Goal: Task Accomplishment & Management: Complete application form

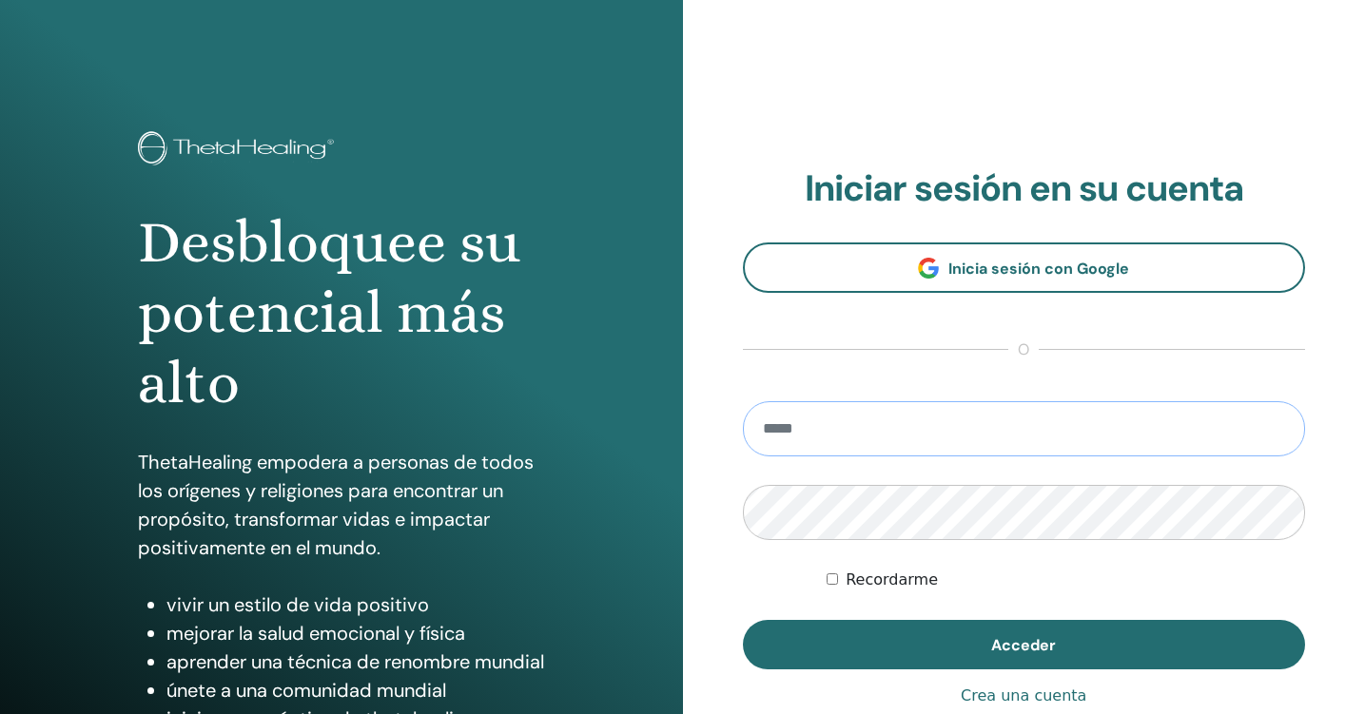
type input "**********"
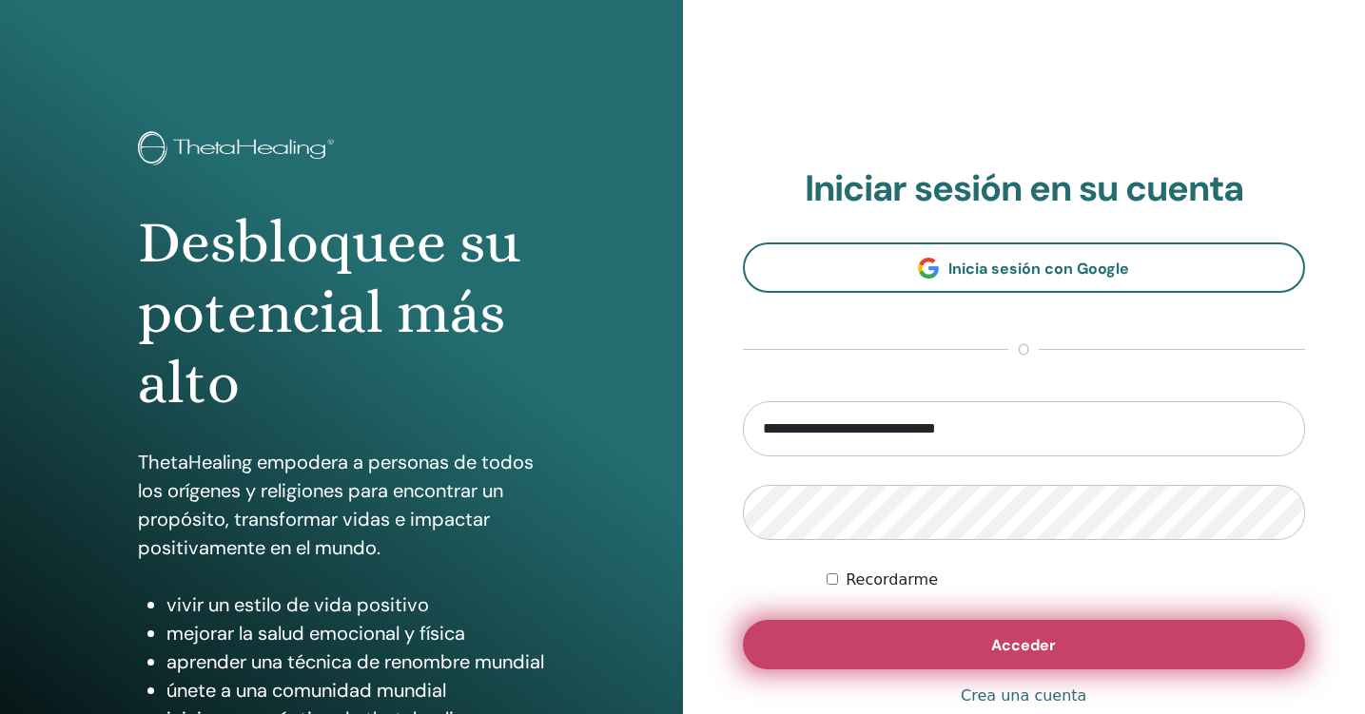
click at [1016, 652] on span "Acceder" at bounding box center [1023, 645] width 65 height 20
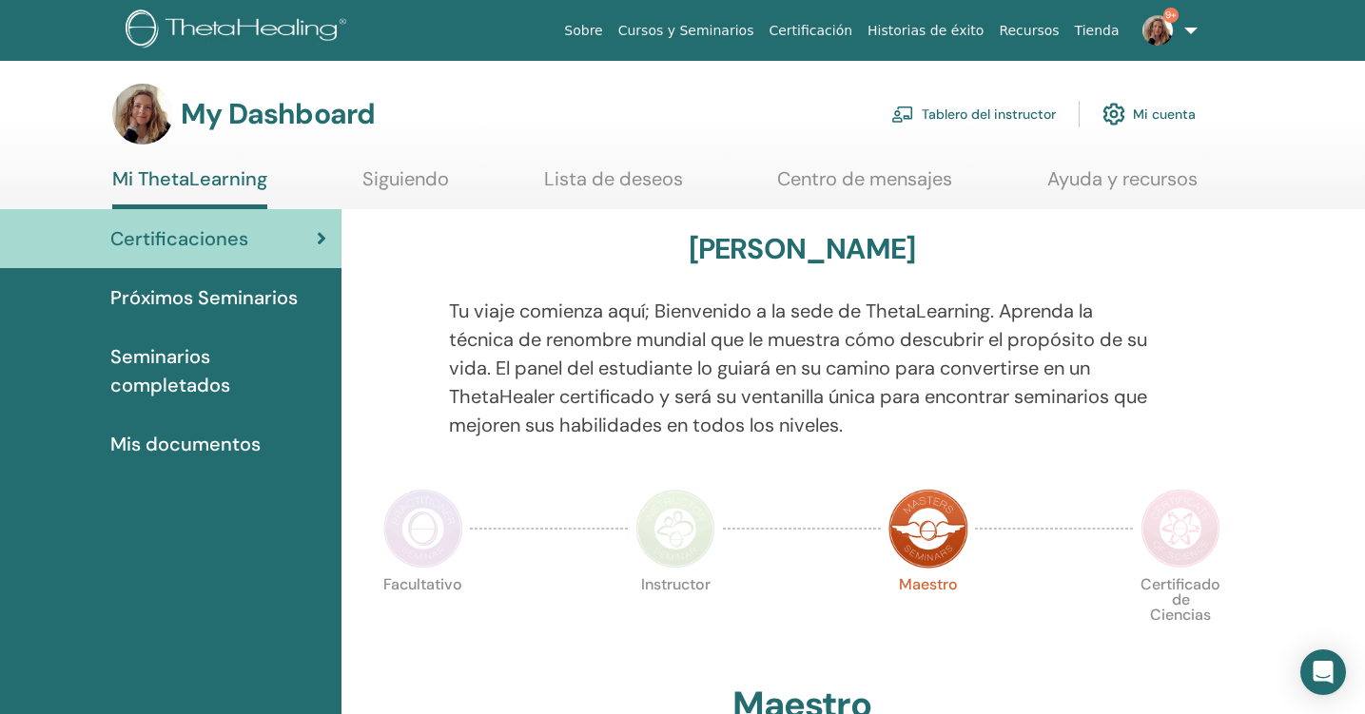
click at [990, 115] on link "Tablero del instructor" at bounding box center [973, 114] width 165 height 42
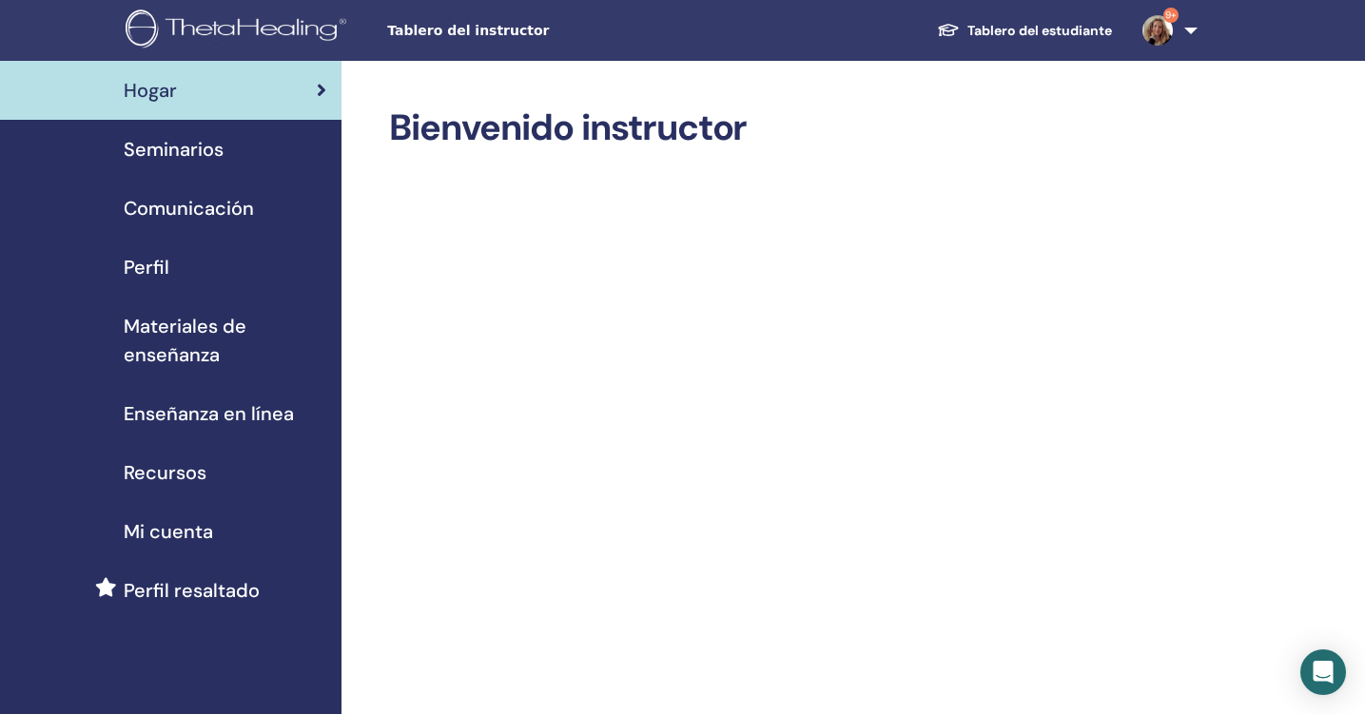
click at [165, 148] on span "Seminarios" at bounding box center [174, 149] width 100 height 29
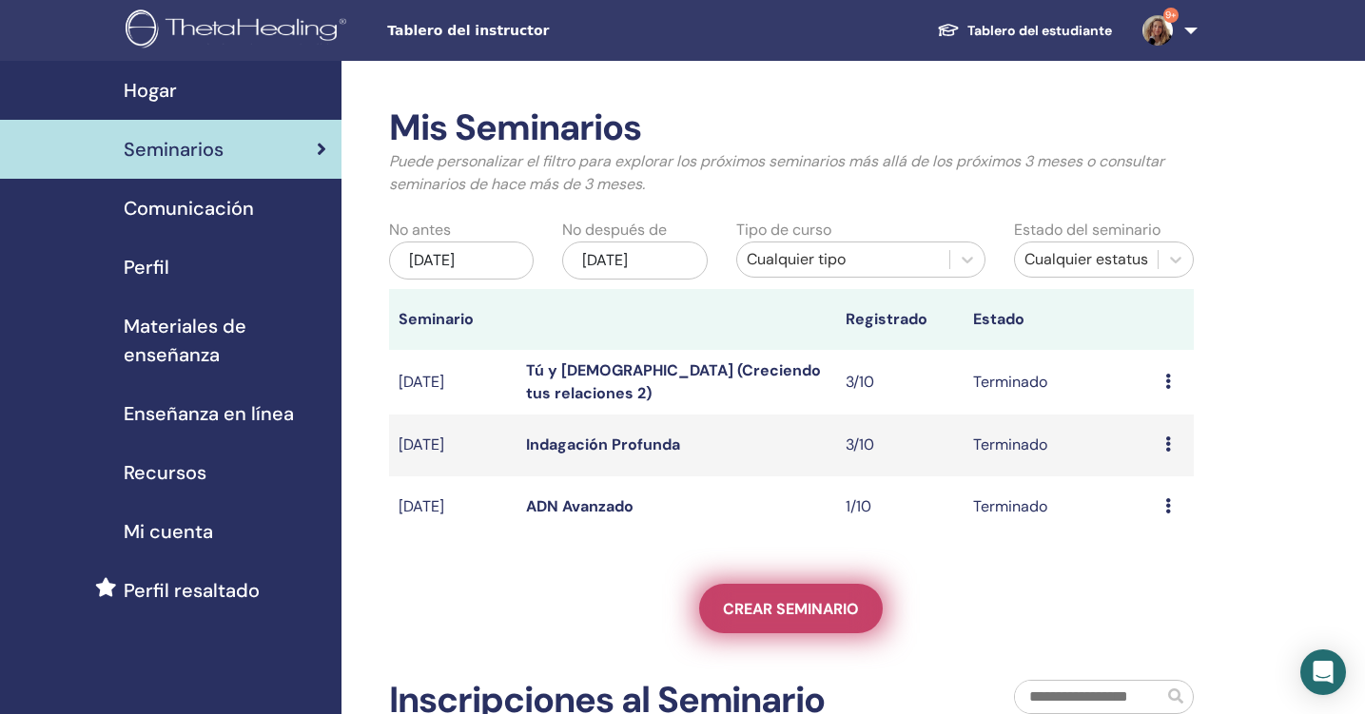
click at [776, 604] on span "Crear seminario" at bounding box center [791, 609] width 136 height 20
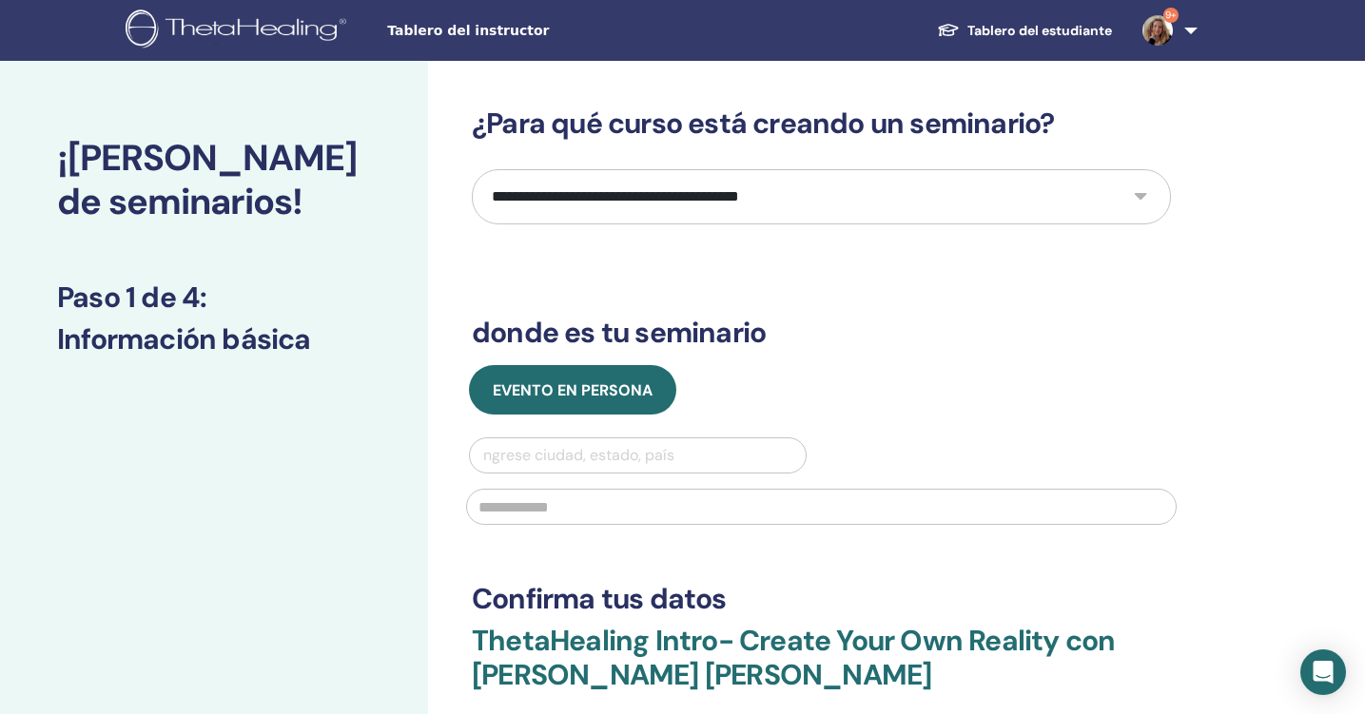
select select "*"
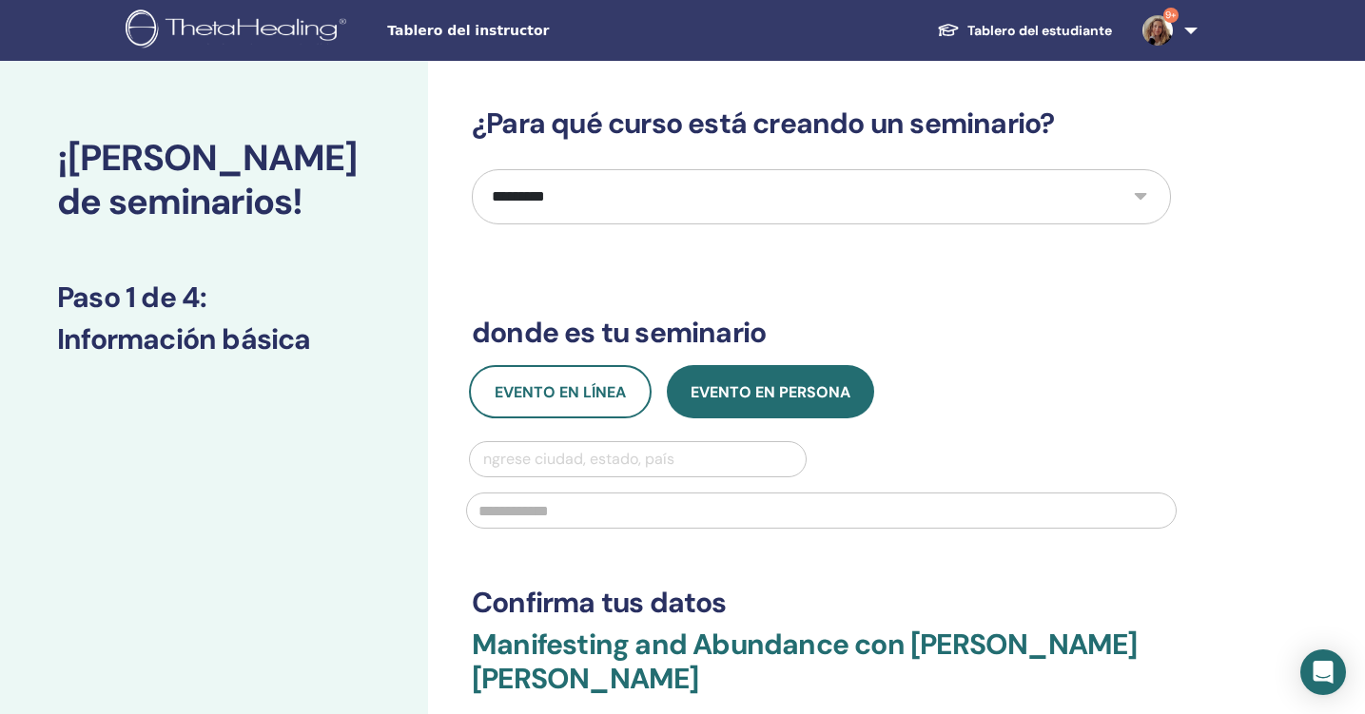
click at [656, 456] on div "Ingrese ciudad, estado, país" at bounding box center [637, 459] width 317 height 23
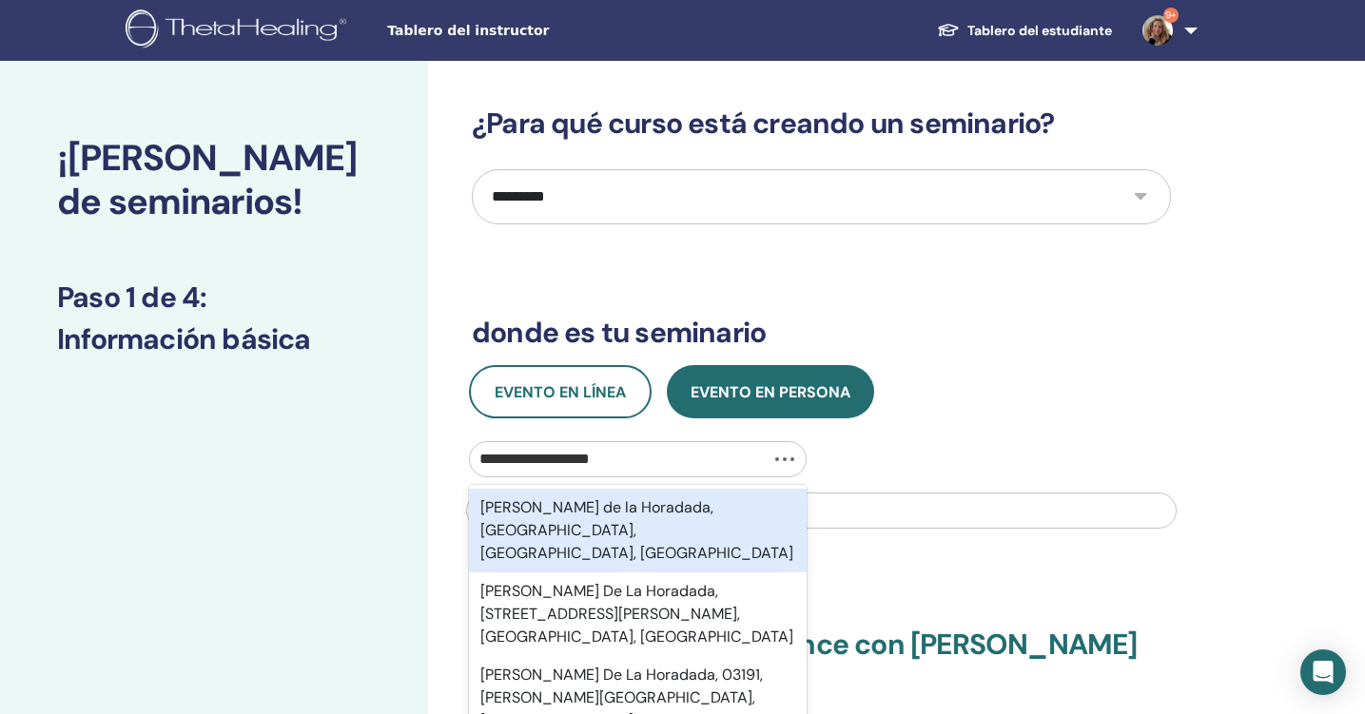
type input "**********"
click at [739, 508] on div "[PERSON_NAME] de la Horadada, [GEOGRAPHIC_DATA], [GEOGRAPHIC_DATA], [GEOGRAPHIC…" at bounding box center [638, 531] width 338 height 84
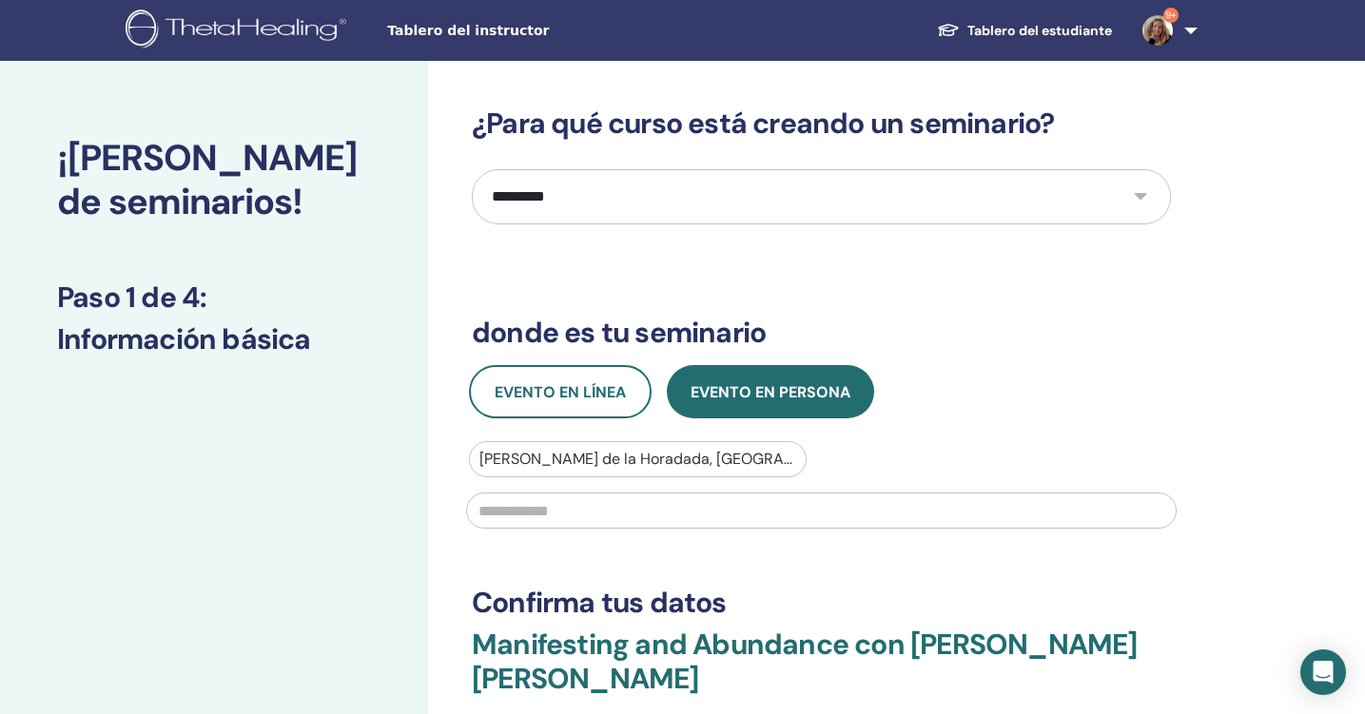
click at [699, 516] on input "text" at bounding box center [821, 511] width 710 height 36
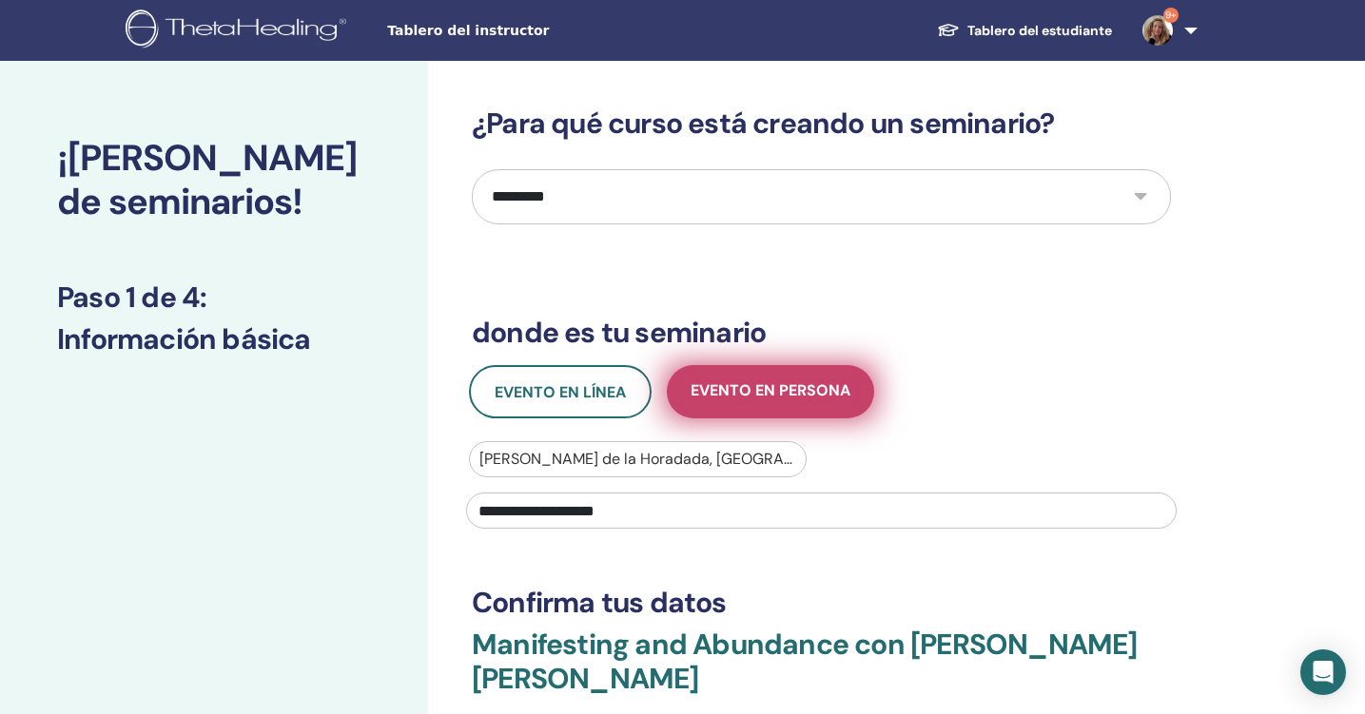
type input "**********"
click at [799, 402] on button "Evento en persona" at bounding box center [770, 391] width 207 height 53
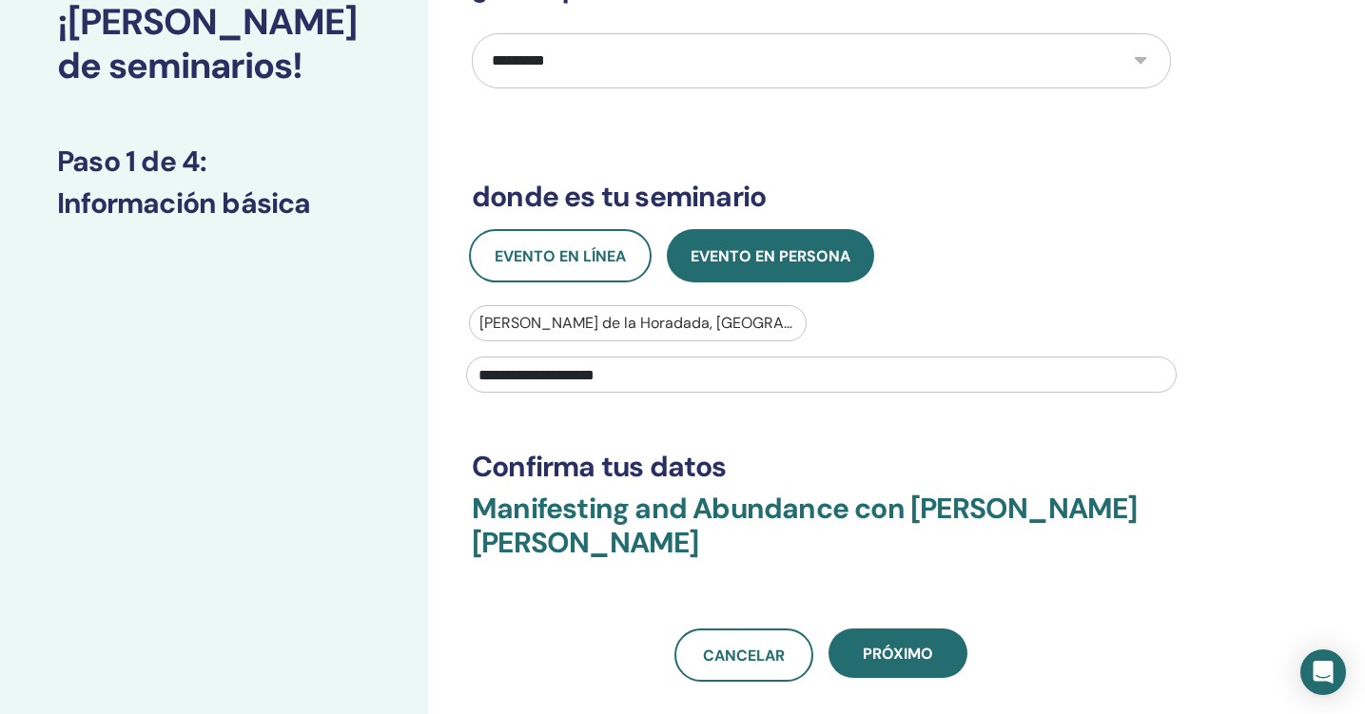
scroll to position [135, 0]
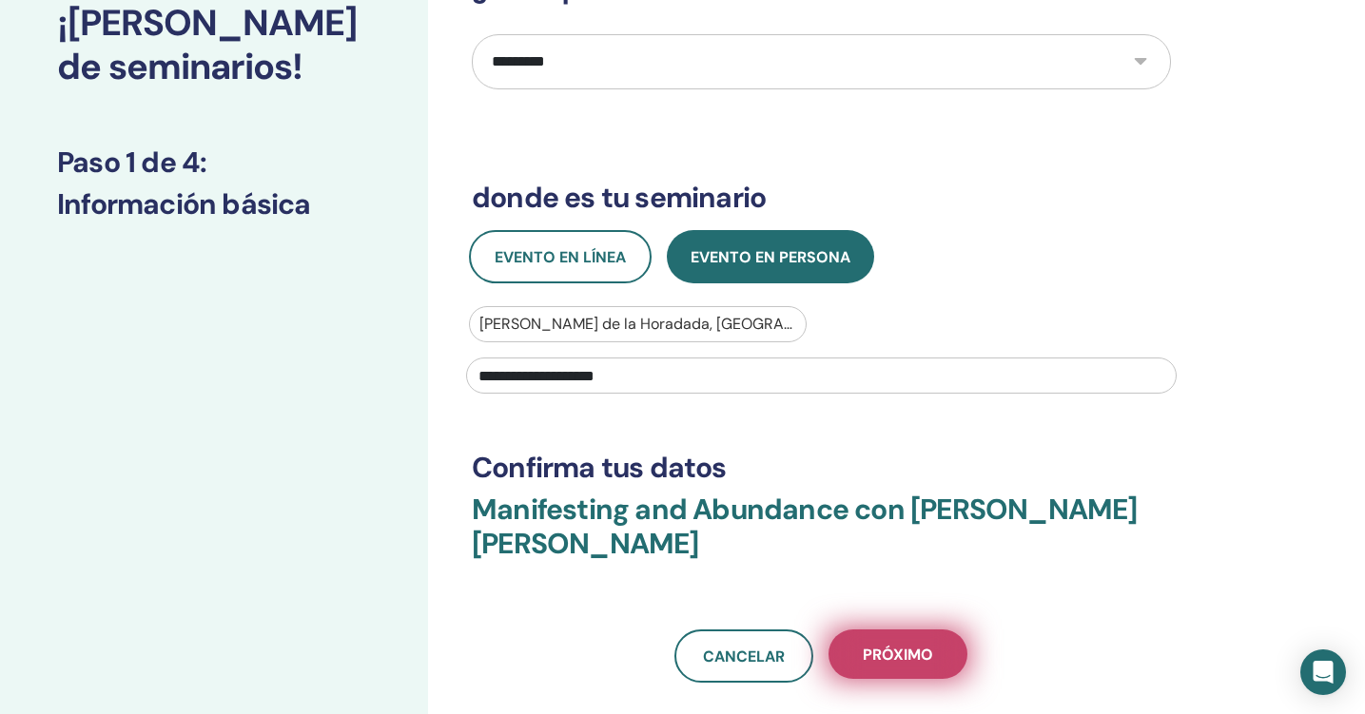
click at [870, 641] on button "próximo" at bounding box center [897, 654] width 139 height 49
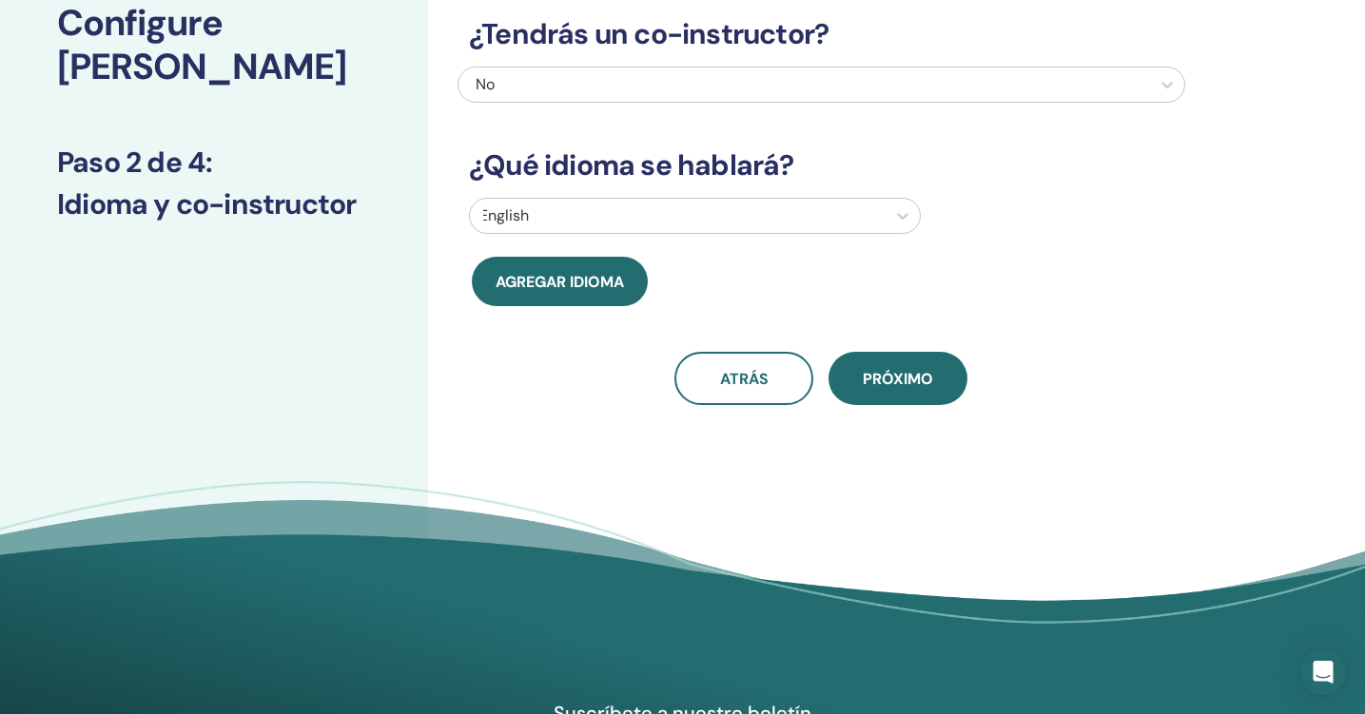
click at [707, 219] on div at bounding box center [677, 216] width 397 height 27
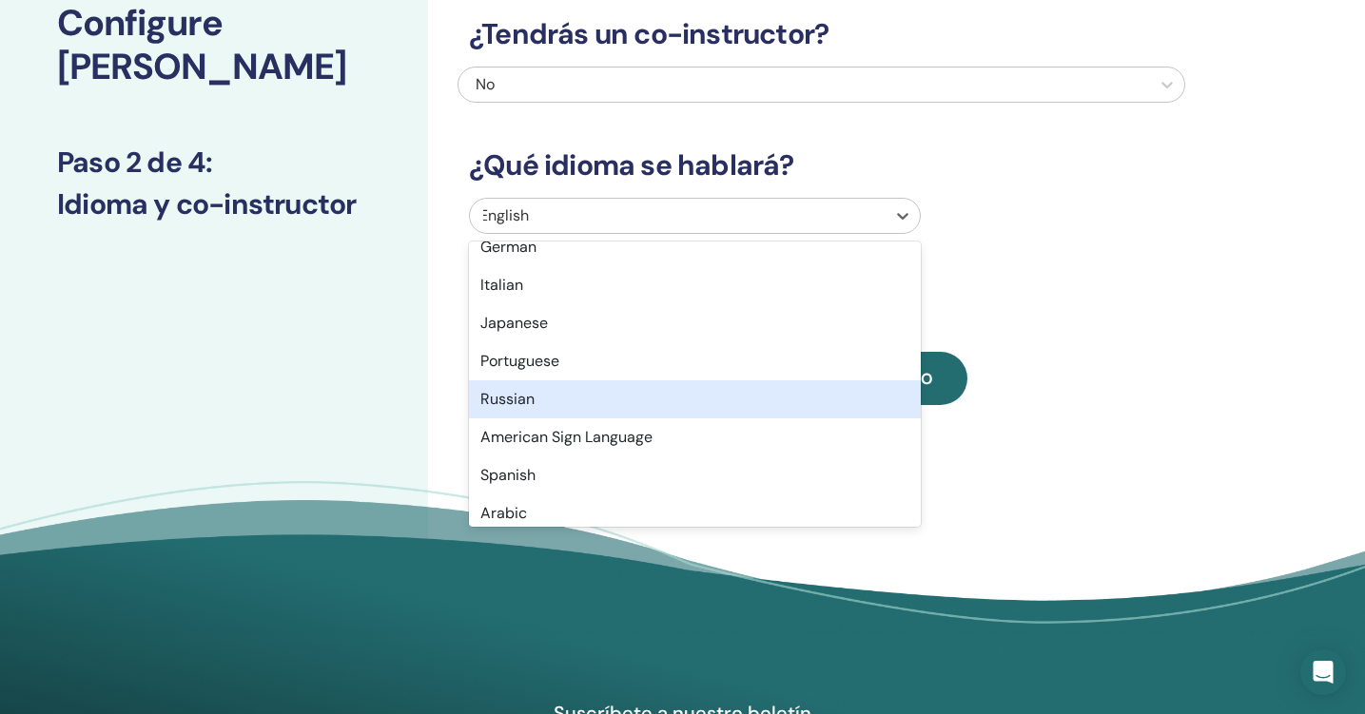
scroll to position [57, 0]
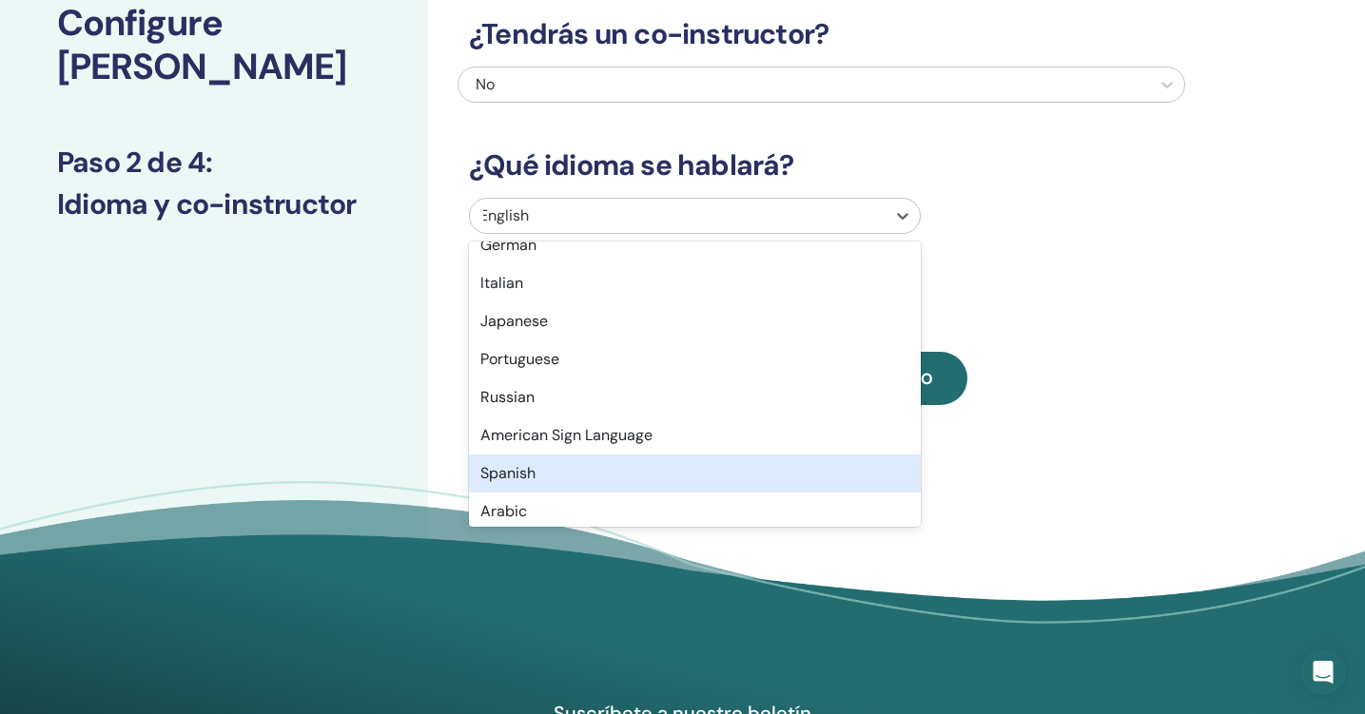
click at [519, 475] on div "Spanish" at bounding box center [695, 474] width 452 height 38
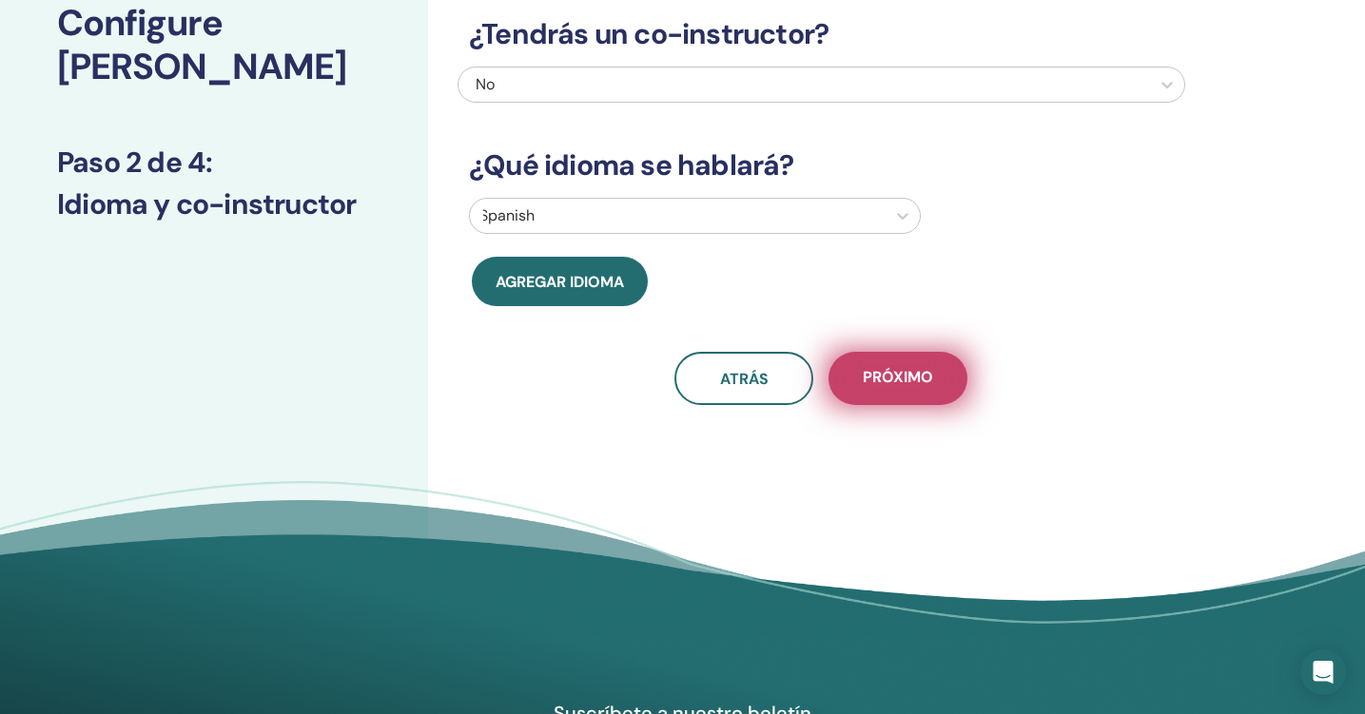
click at [900, 372] on span "próximo" at bounding box center [898, 379] width 70 height 24
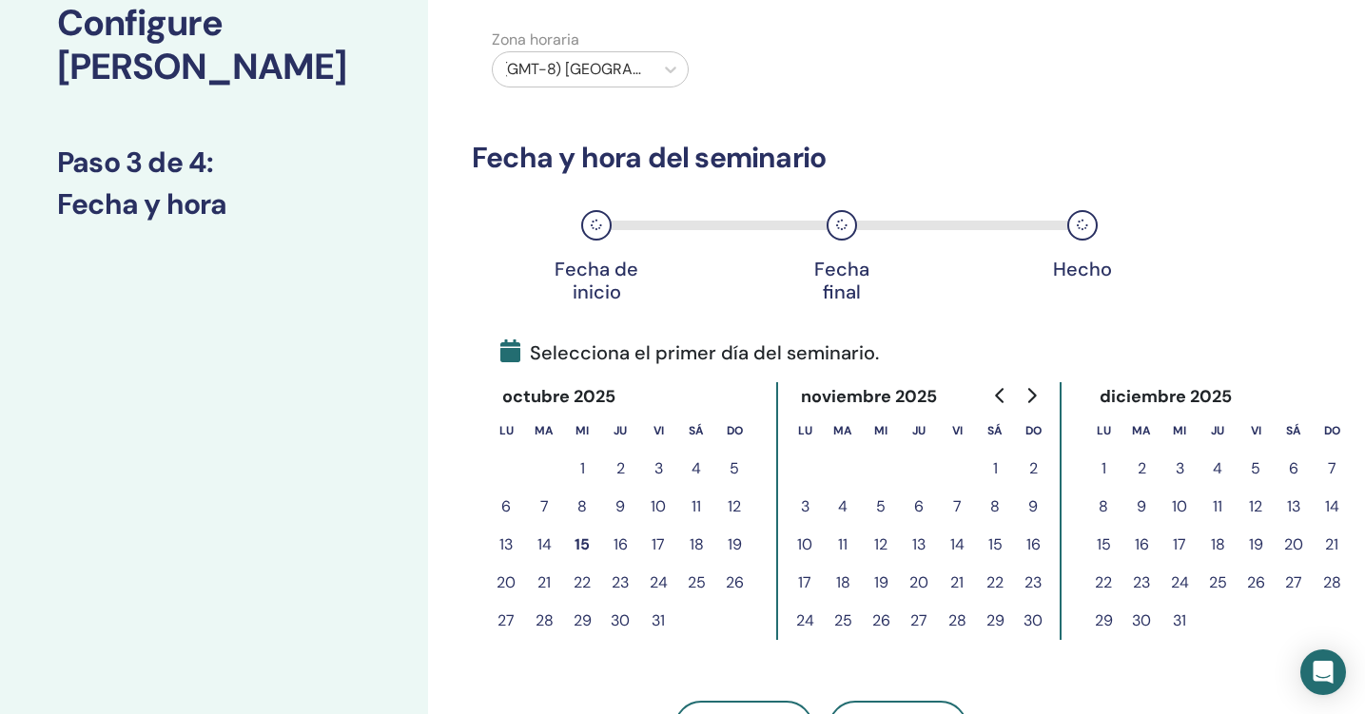
scroll to position [105, 0]
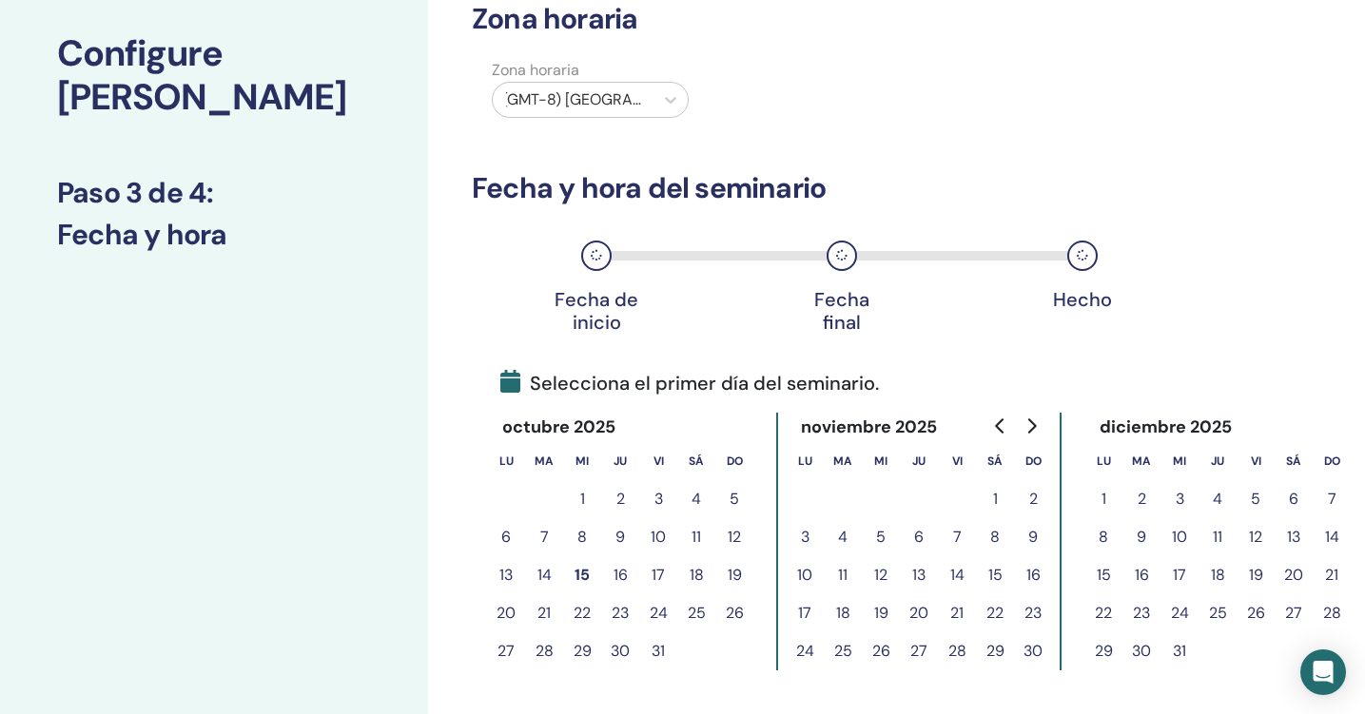
click at [1001, 651] on button "29" at bounding box center [995, 651] width 38 height 38
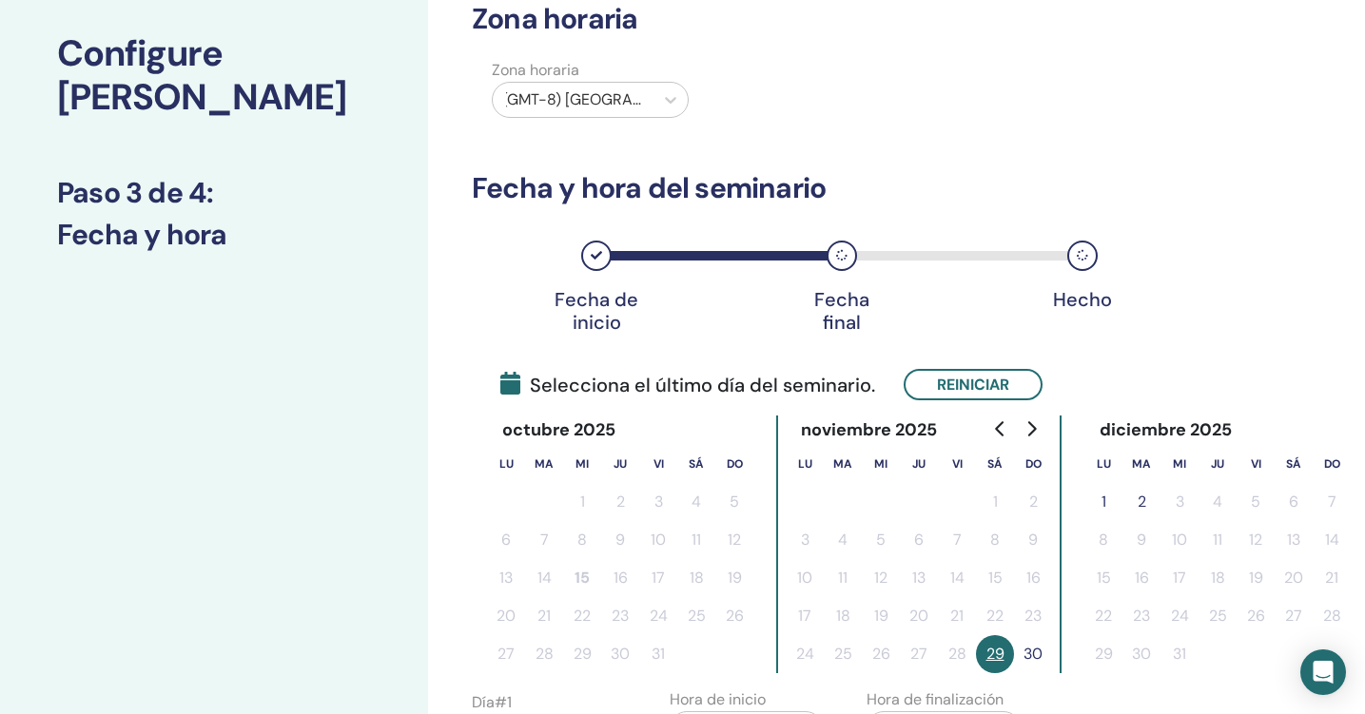
click at [1031, 652] on button "30" at bounding box center [1033, 654] width 38 height 38
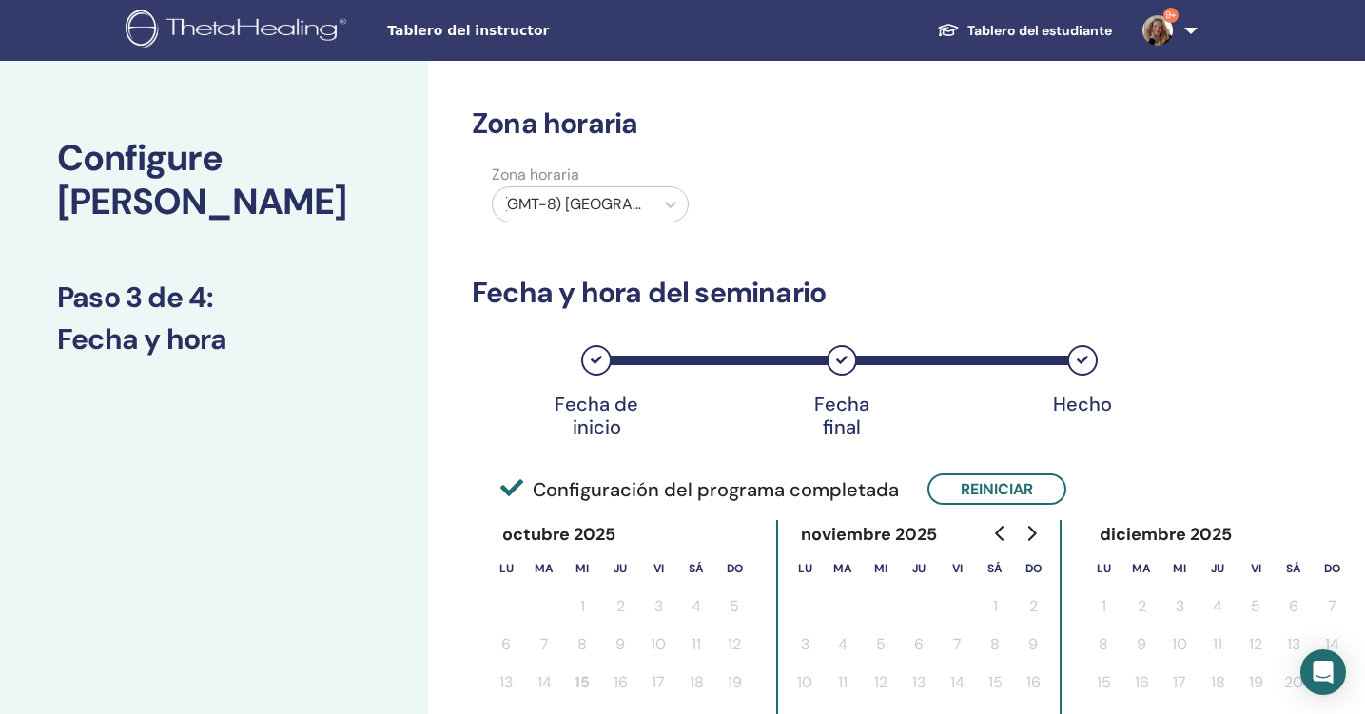
scroll to position [0, 0]
click at [676, 202] on icon at bounding box center [670, 204] width 19 height 19
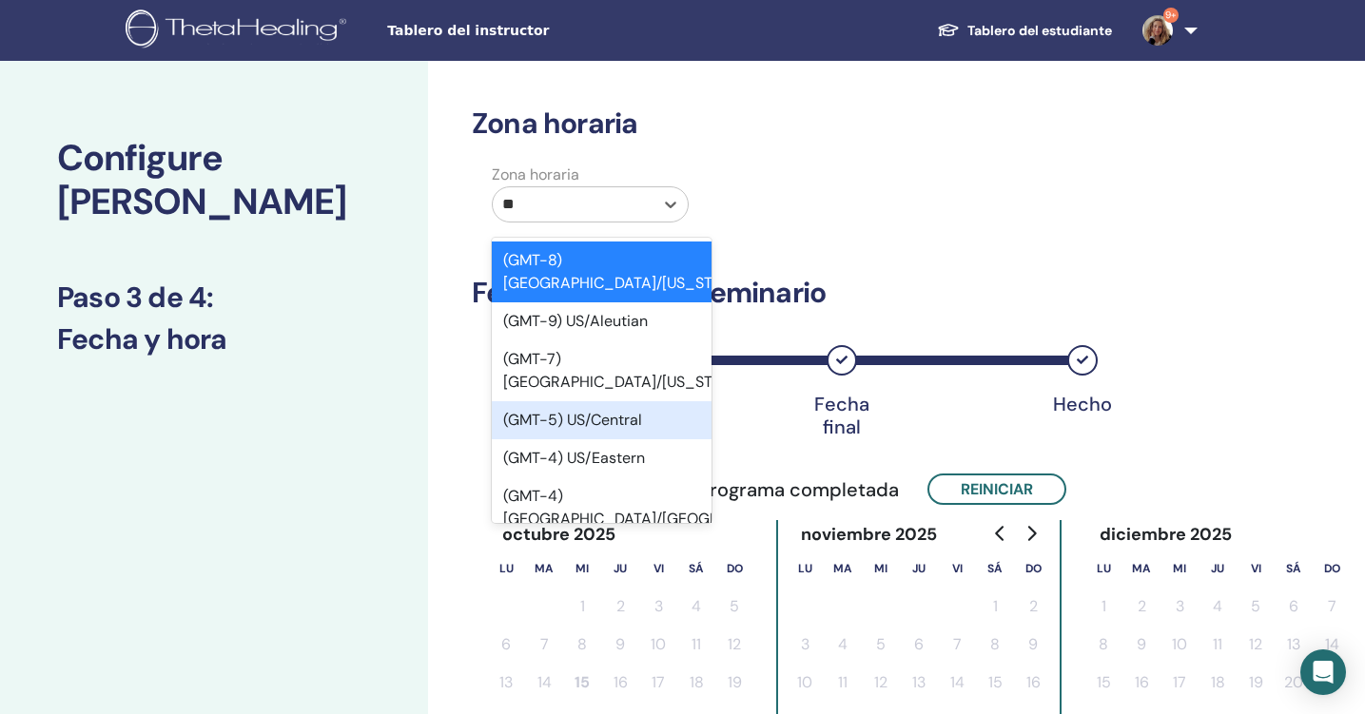
type input "***"
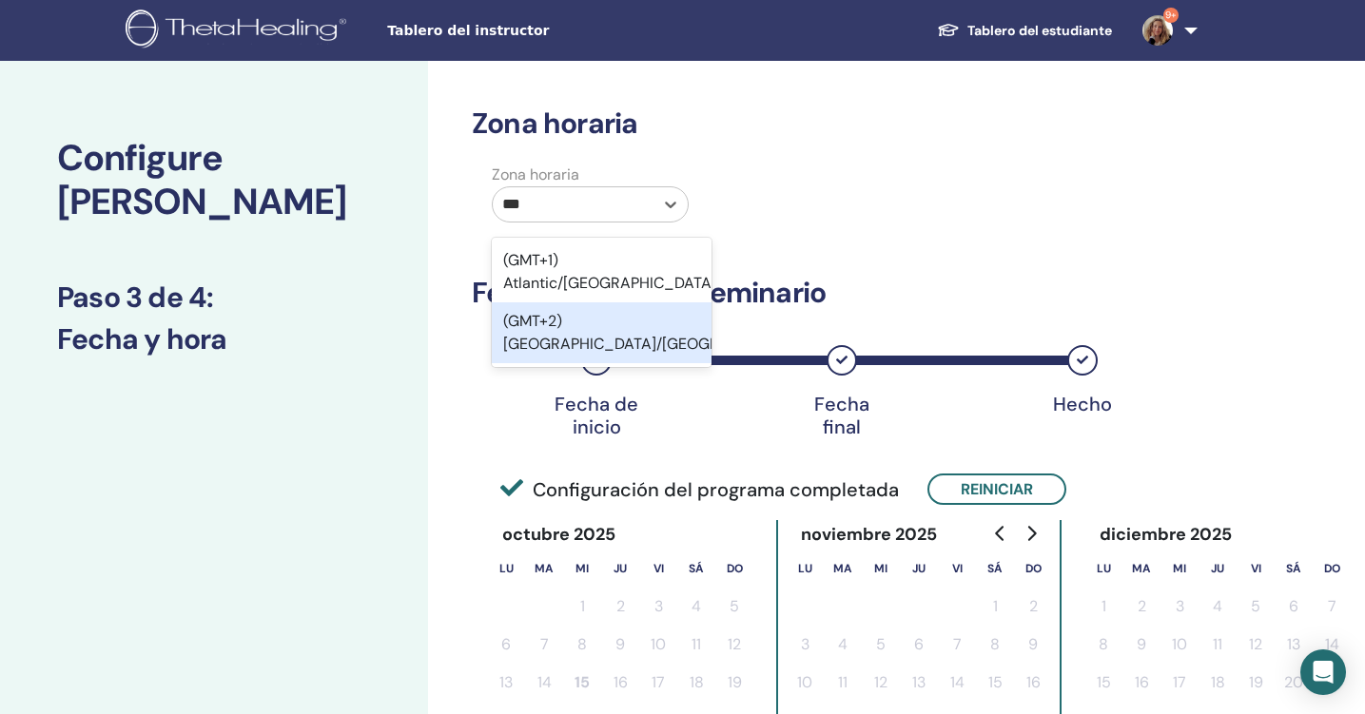
click at [613, 302] on div "(GMT+2) [GEOGRAPHIC_DATA]/[GEOGRAPHIC_DATA]" at bounding box center [602, 332] width 220 height 61
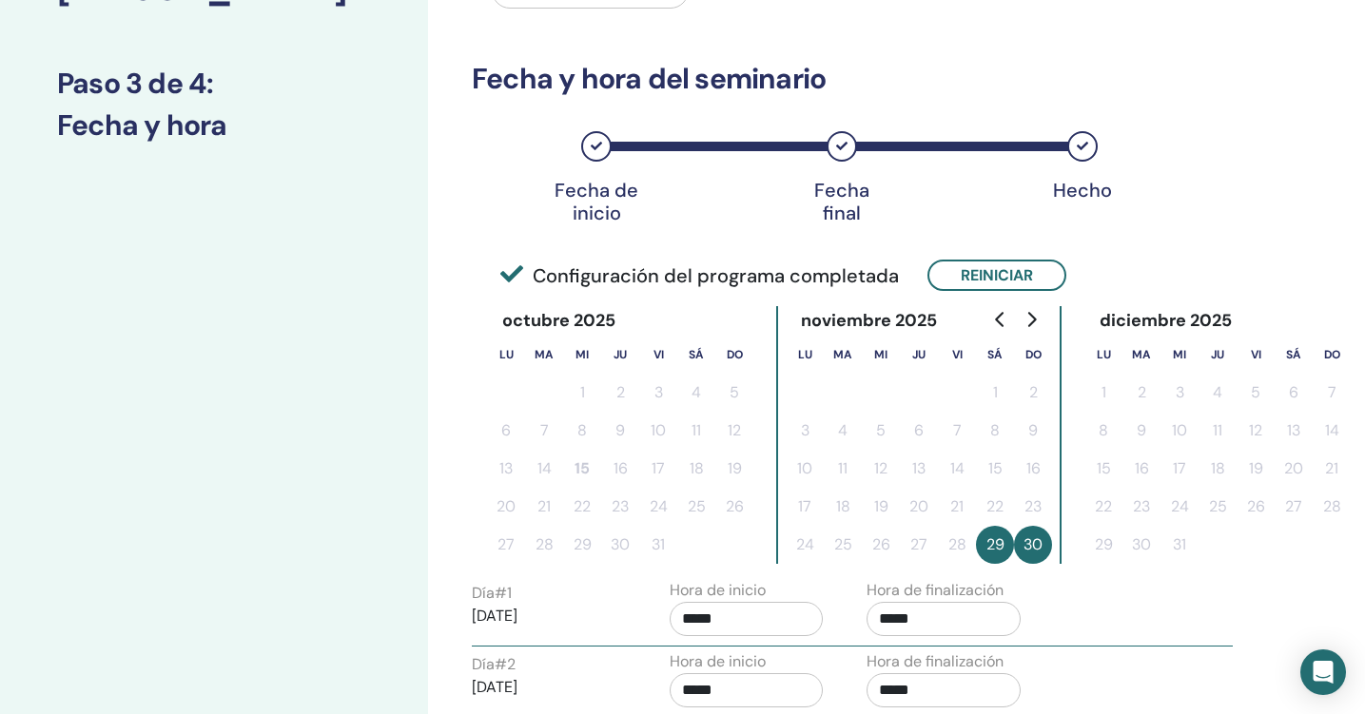
scroll to position [263, 0]
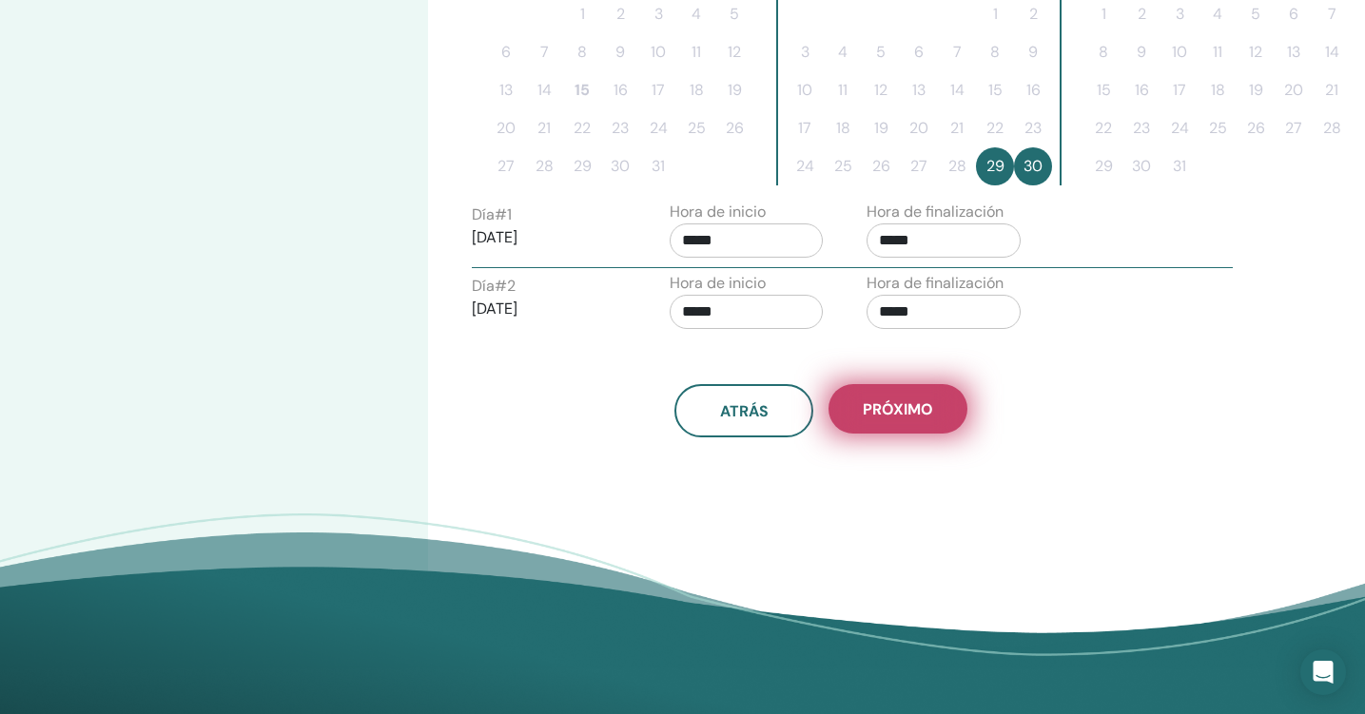
click at [917, 409] on span "próximo" at bounding box center [898, 409] width 70 height 20
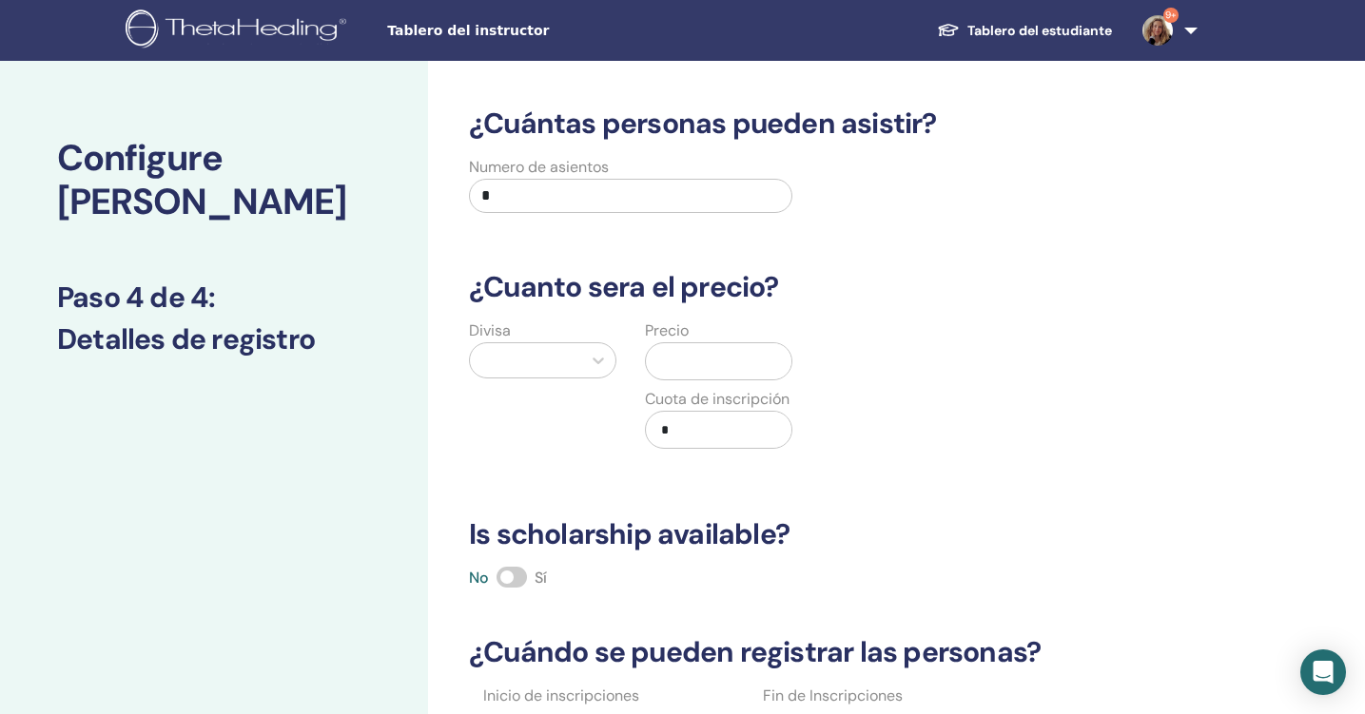
scroll to position [0, 0]
click at [655, 188] on input "*" at bounding box center [630, 196] width 323 height 34
type input "**"
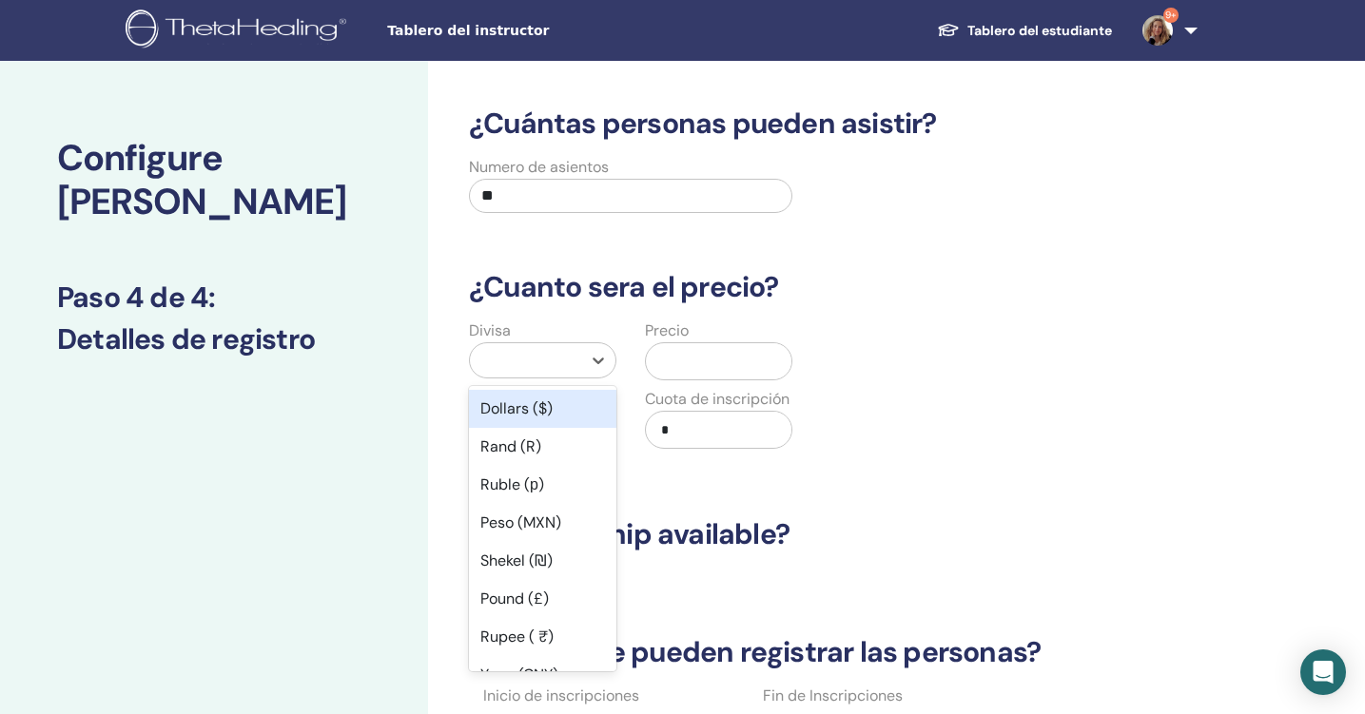
click at [574, 362] on div at bounding box center [525, 360] width 111 height 34
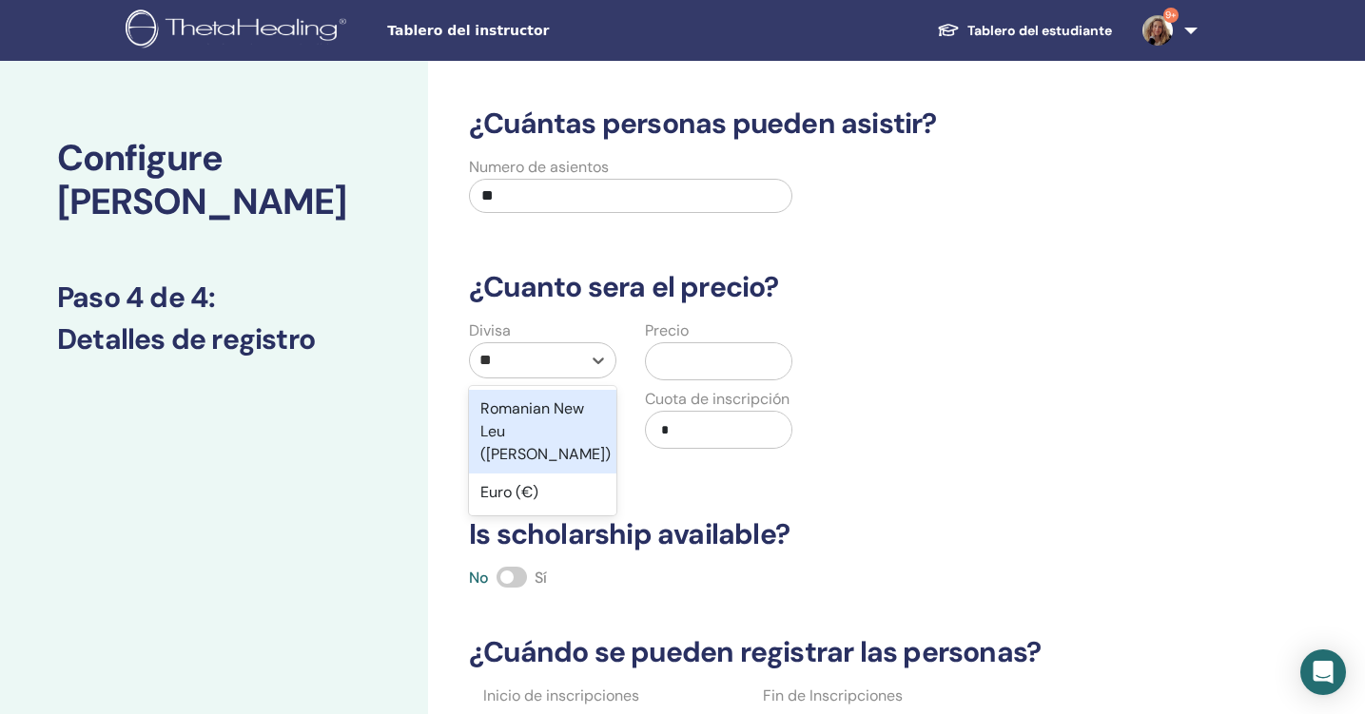
type input "***"
click at [516, 413] on div "Euro (€)" at bounding box center [542, 409] width 147 height 38
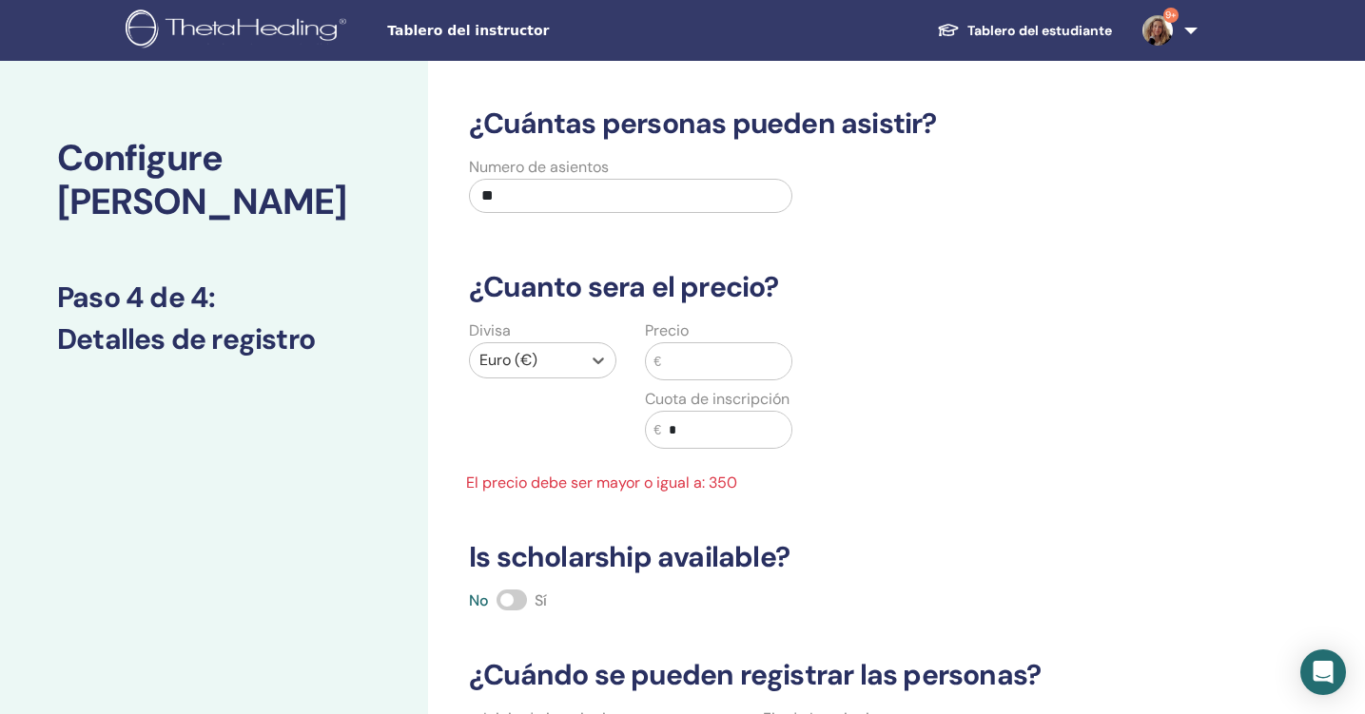
click at [689, 360] on input "text" at bounding box center [726, 361] width 130 height 36
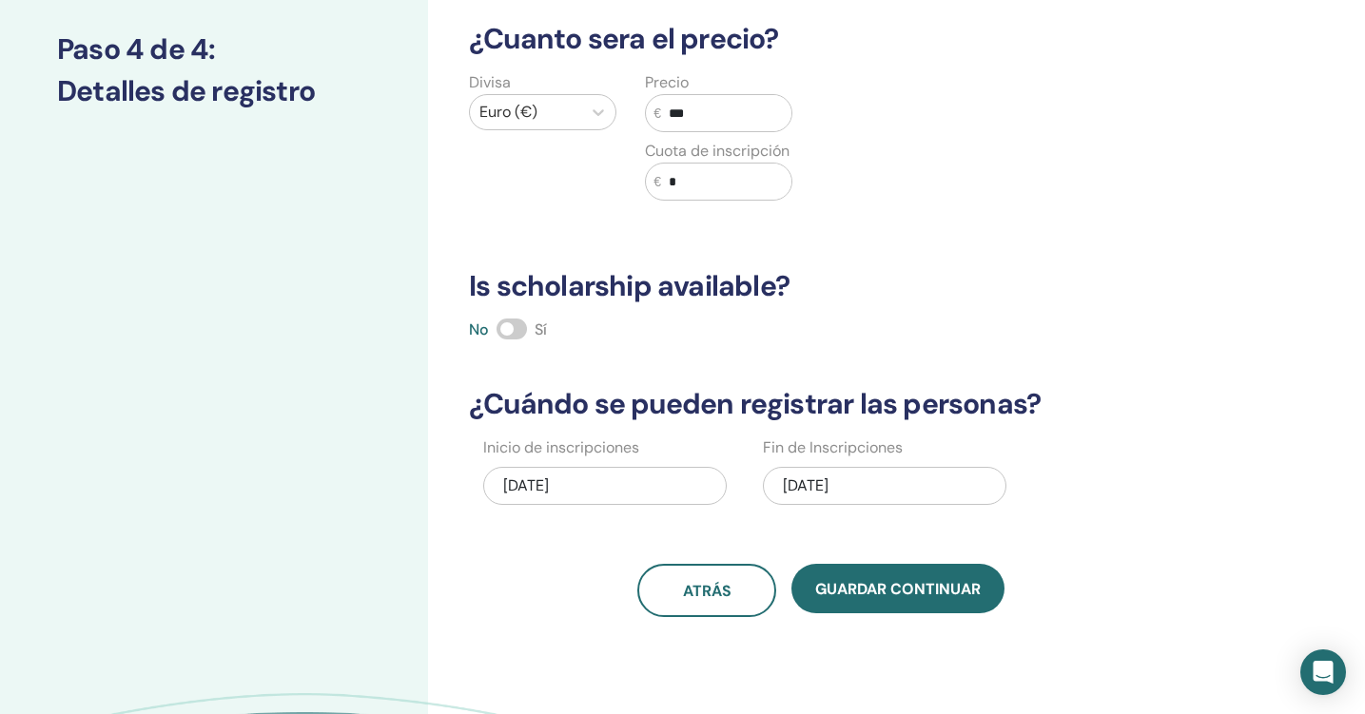
scroll to position [255, 0]
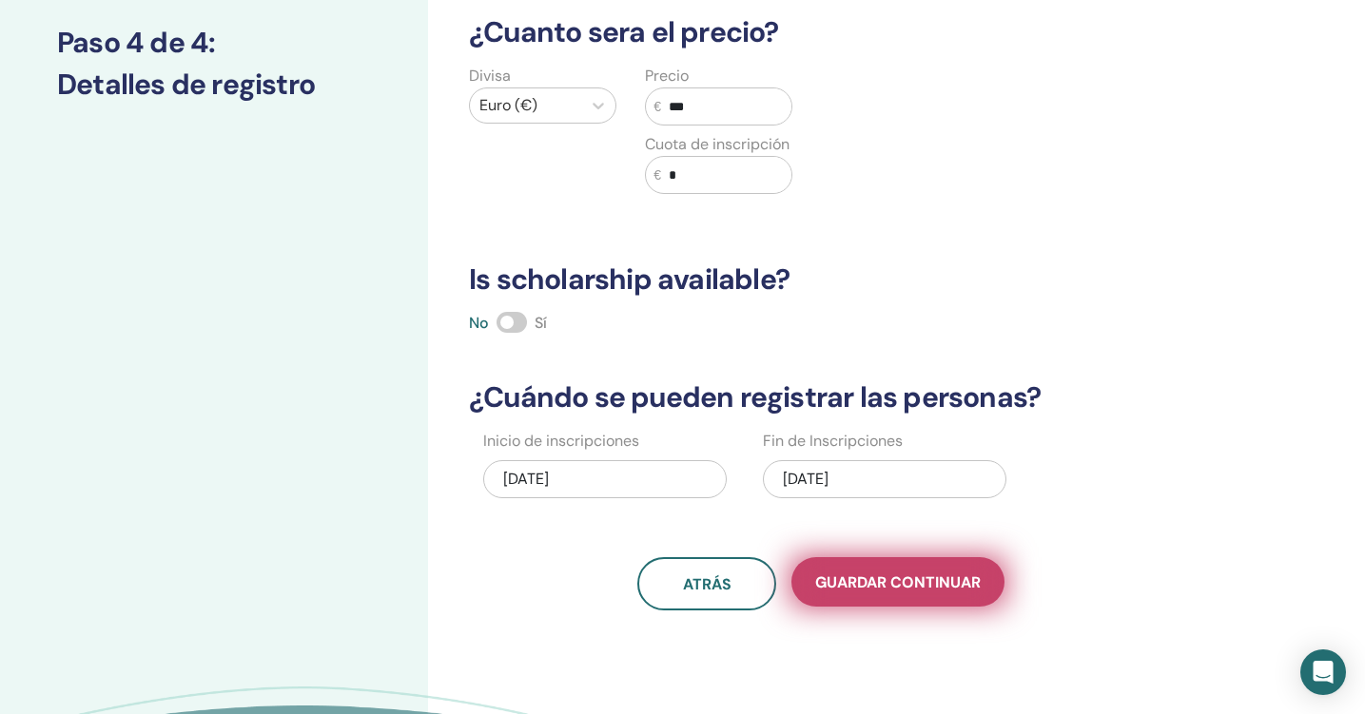
type input "***"
click at [945, 591] on span "Guardar Continuar" at bounding box center [897, 583] width 165 height 20
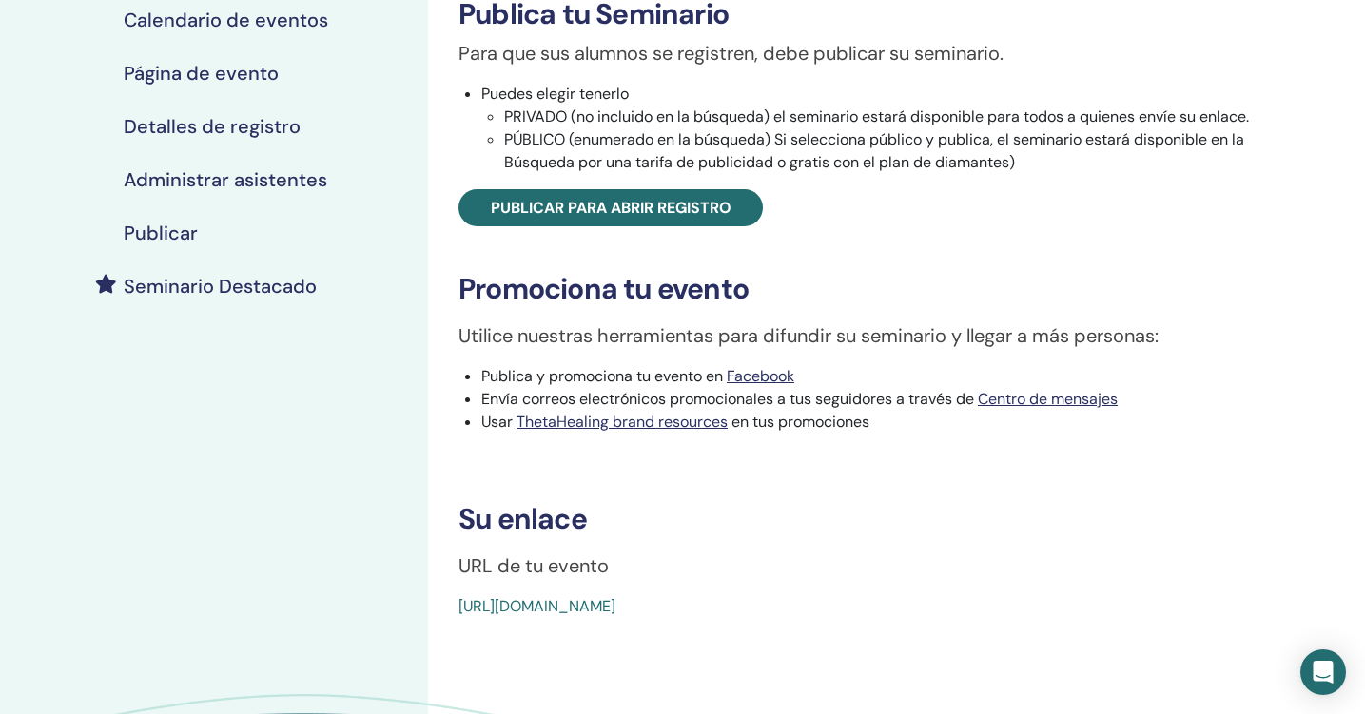
scroll to position [341, 0]
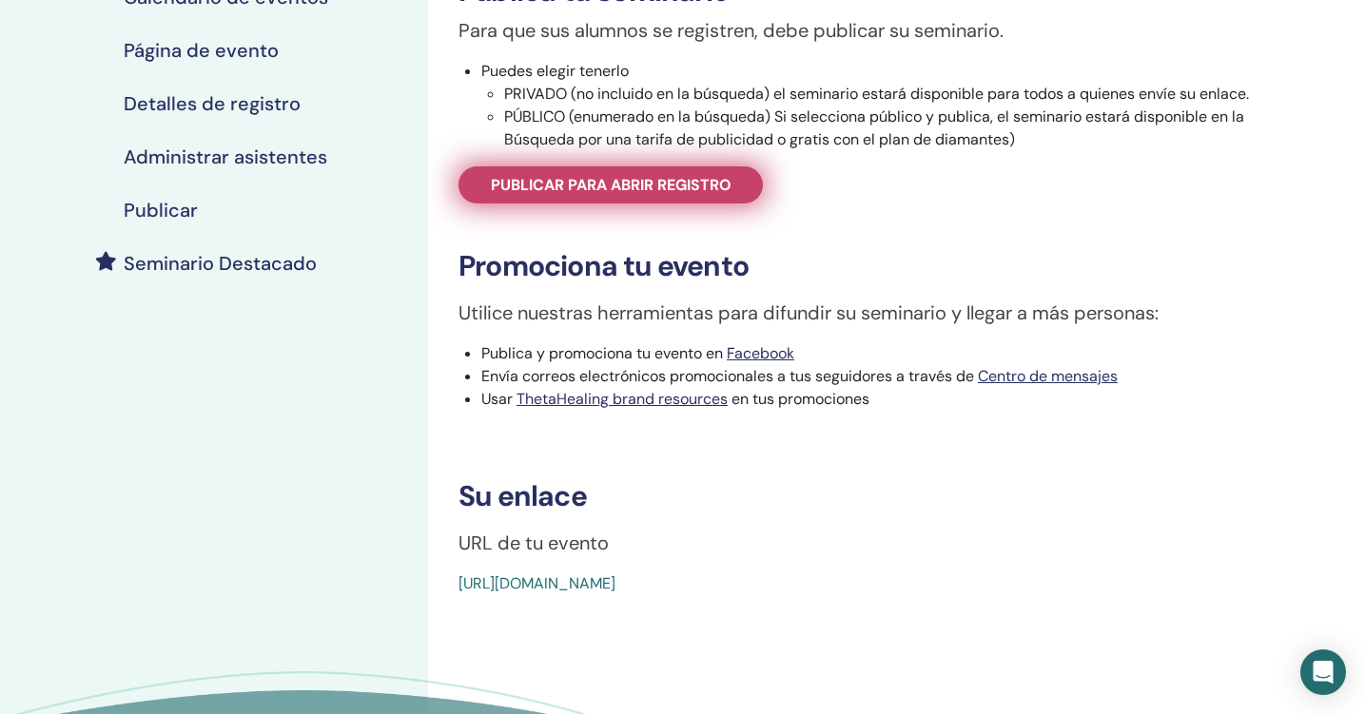
click at [571, 189] on span "Publicar para abrir registro" at bounding box center [611, 185] width 241 height 20
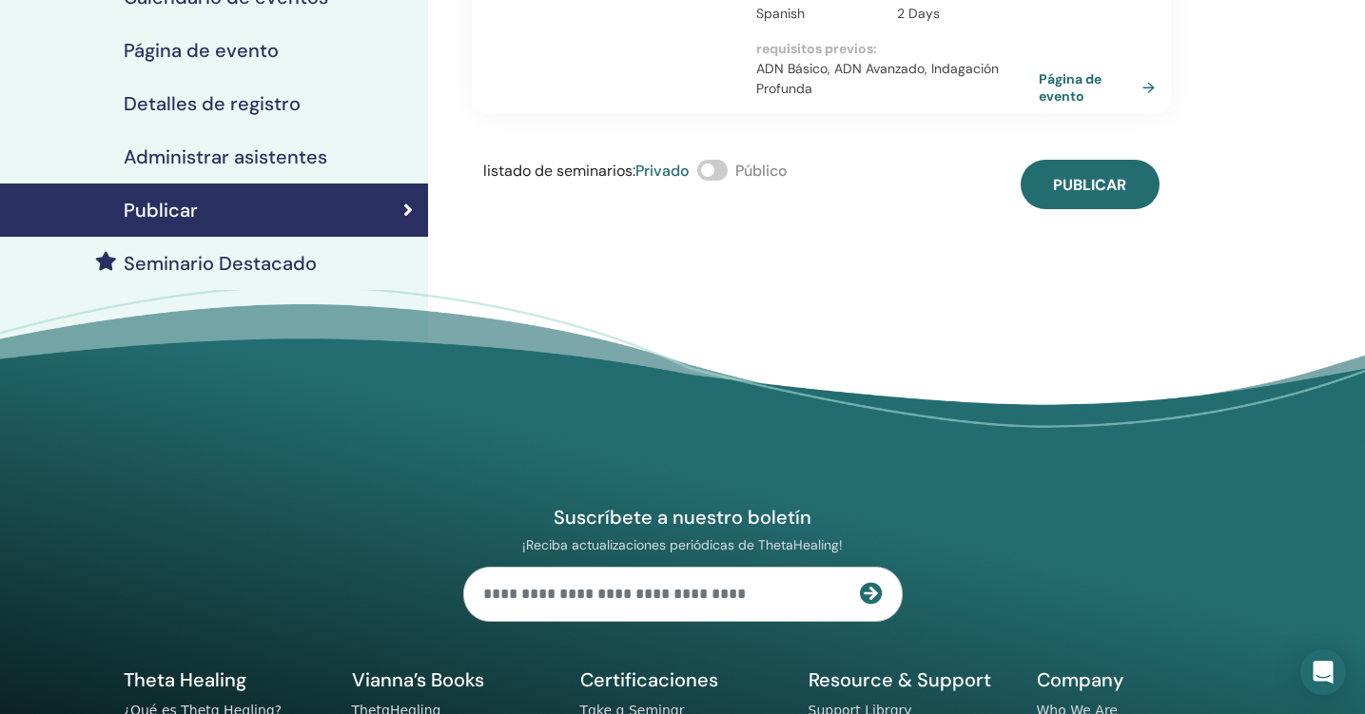
click at [715, 173] on span at bounding box center [712, 170] width 30 height 21
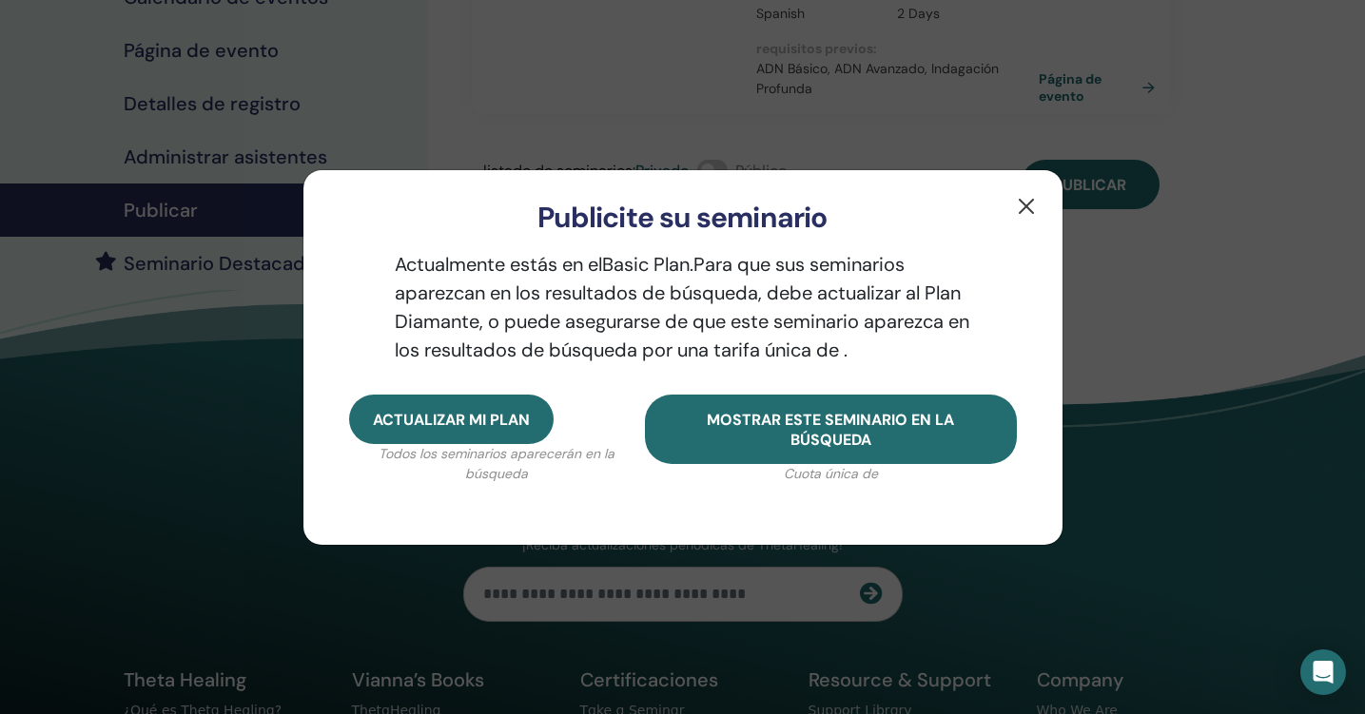
click at [1024, 204] on button "button" at bounding box center [1026, 206] width 30 height 30
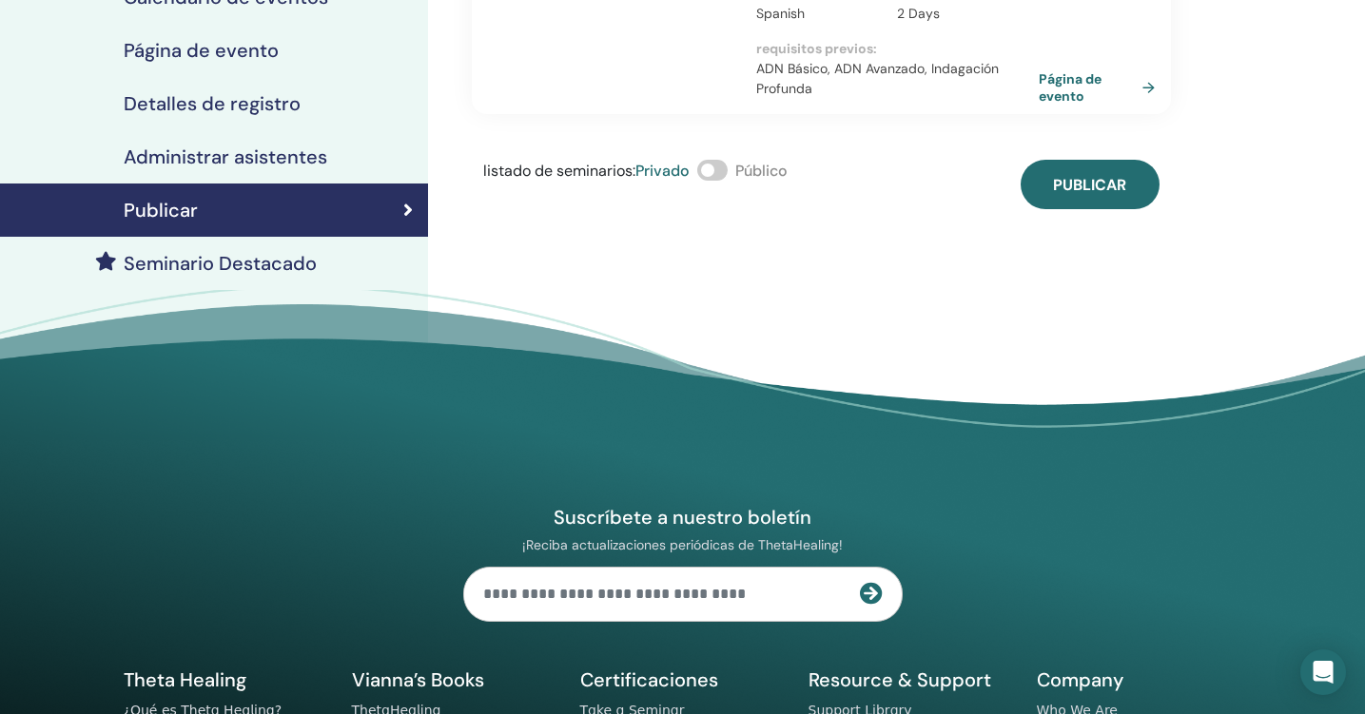
click at [728, 161] on label at bounding box center [712, 170] width 30 height 21
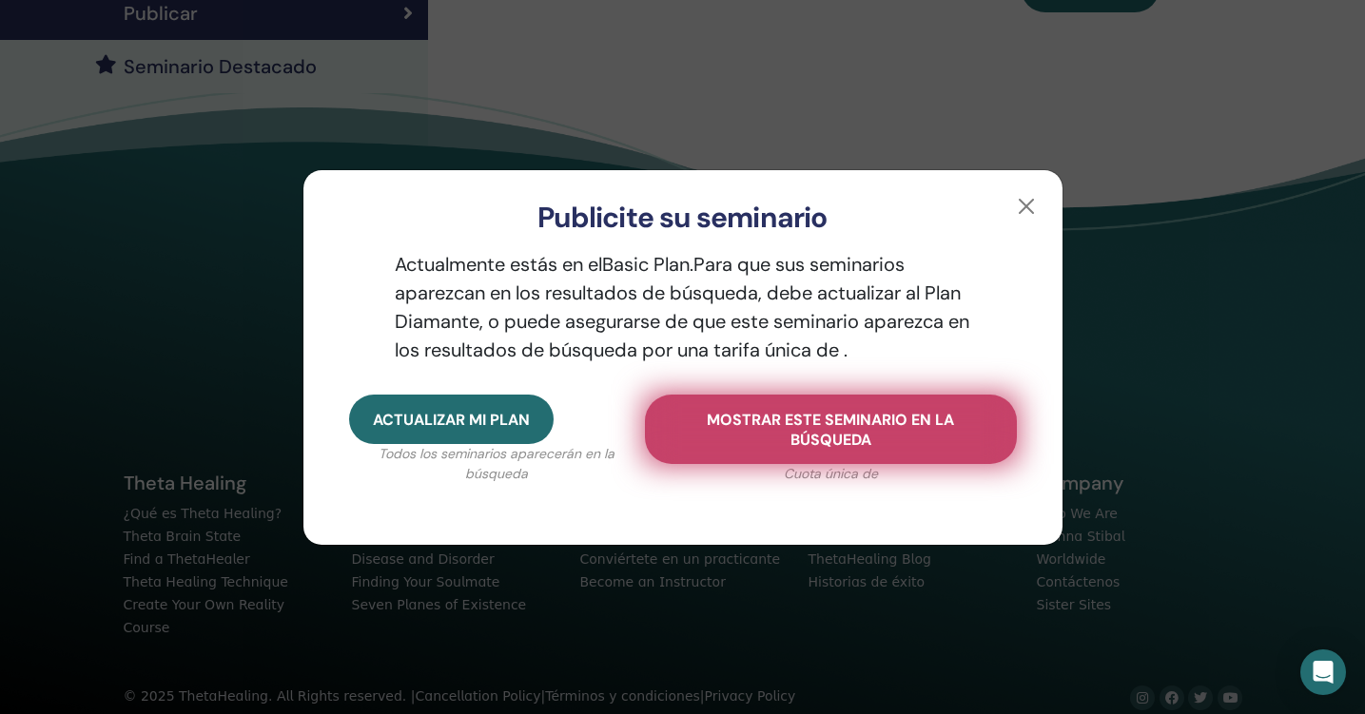
scroll to position [537, 0]
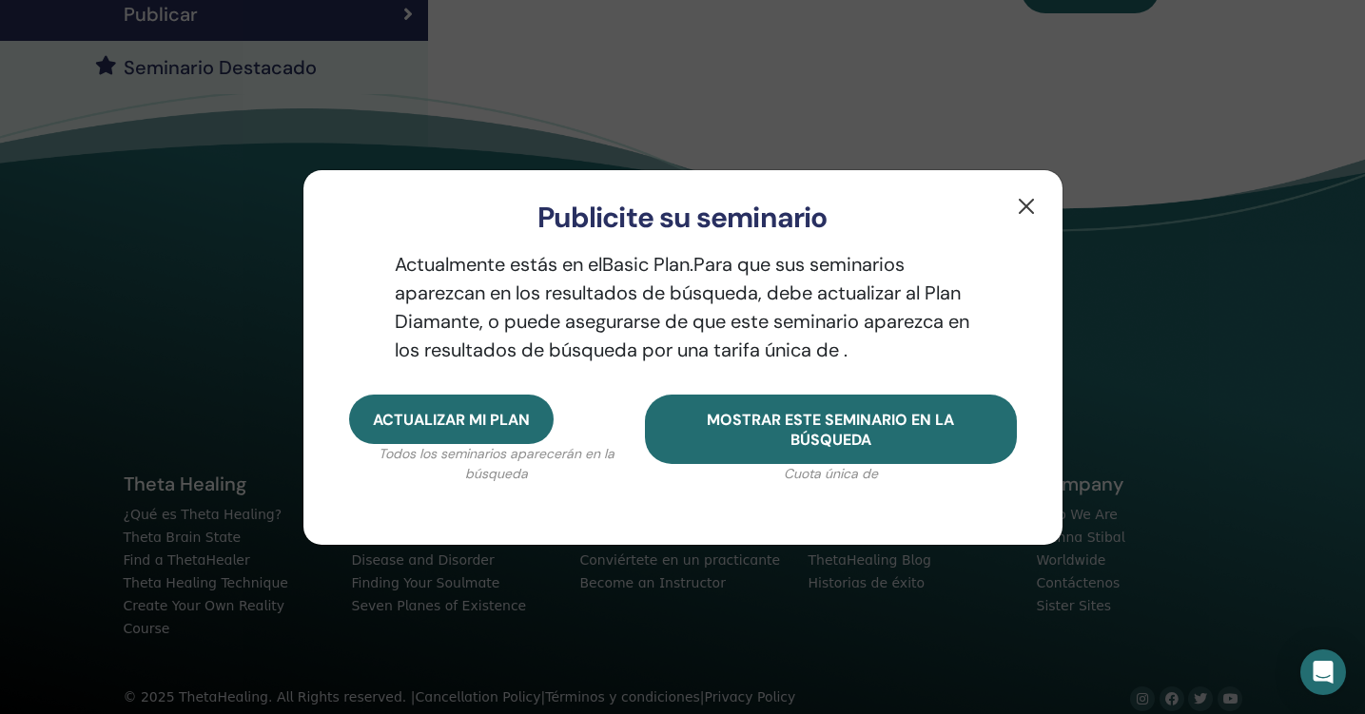
click at [1028, 202] on button "button" at bounding box center [1026, 206] width 30 height 30
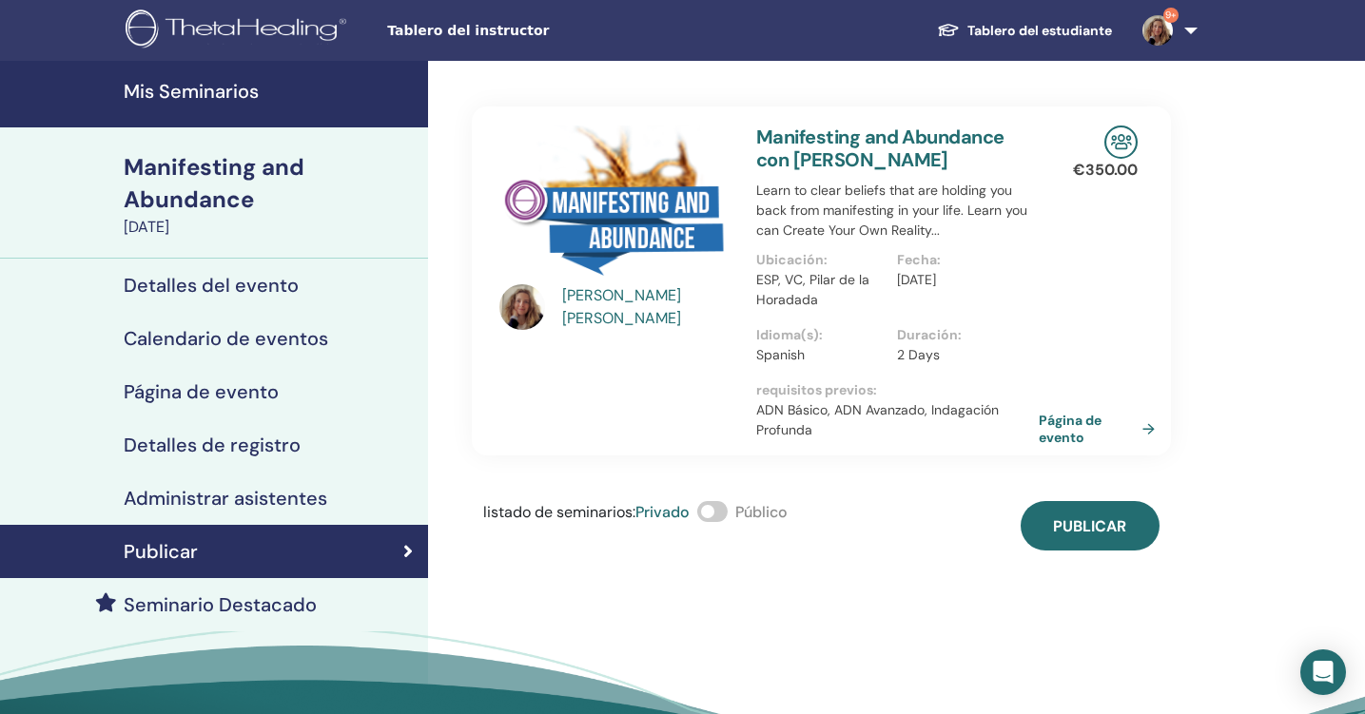
scroll to position [0, 0]
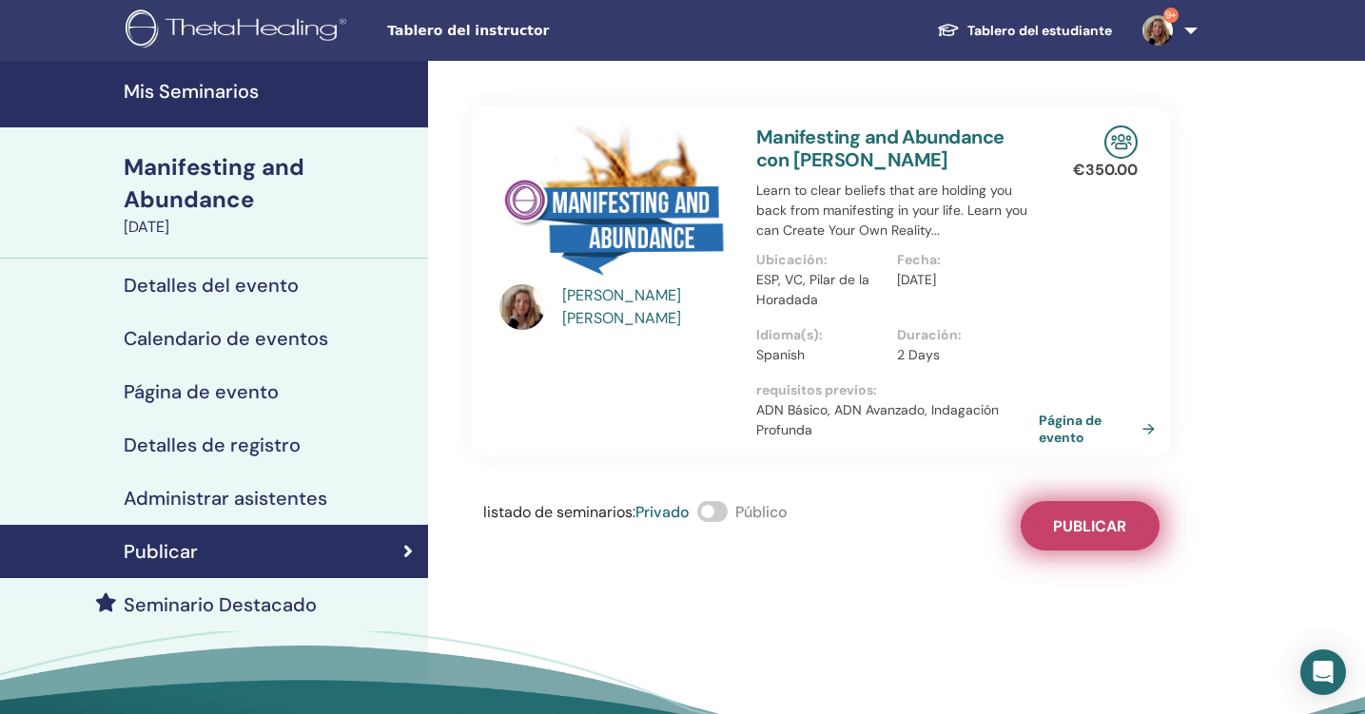
click at [1099, 526] on span "Publicar" at bounding box center [1089, 526] width 73 height 20
click at [467, 30] on span "Tablero del instructor" at bounding box center [529, 31] width 285 height 20
click at [322, 79] on link "Mis Seminarios" at bounding box center [214, 94] width 428 height 67
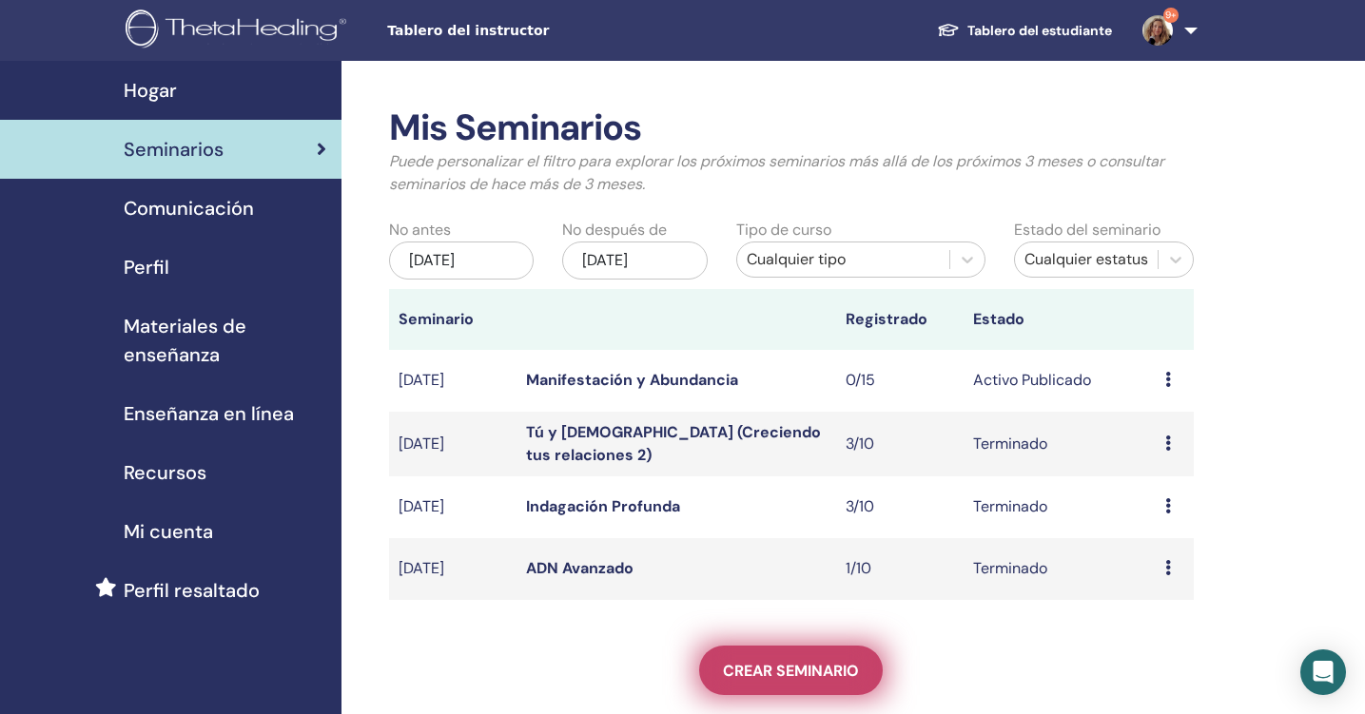
click at [800, 671] on span "Crear seminario" at bounding box center [791, 671] width 136 height 20
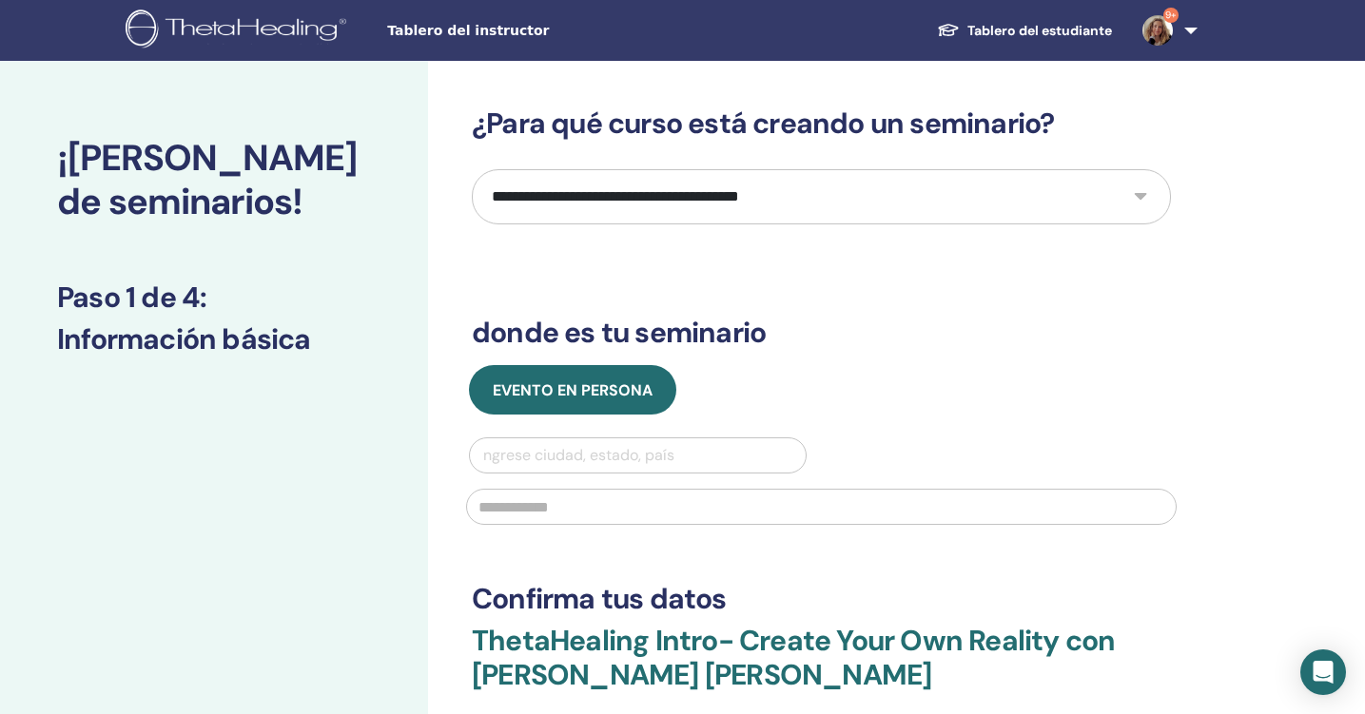
select select "*"
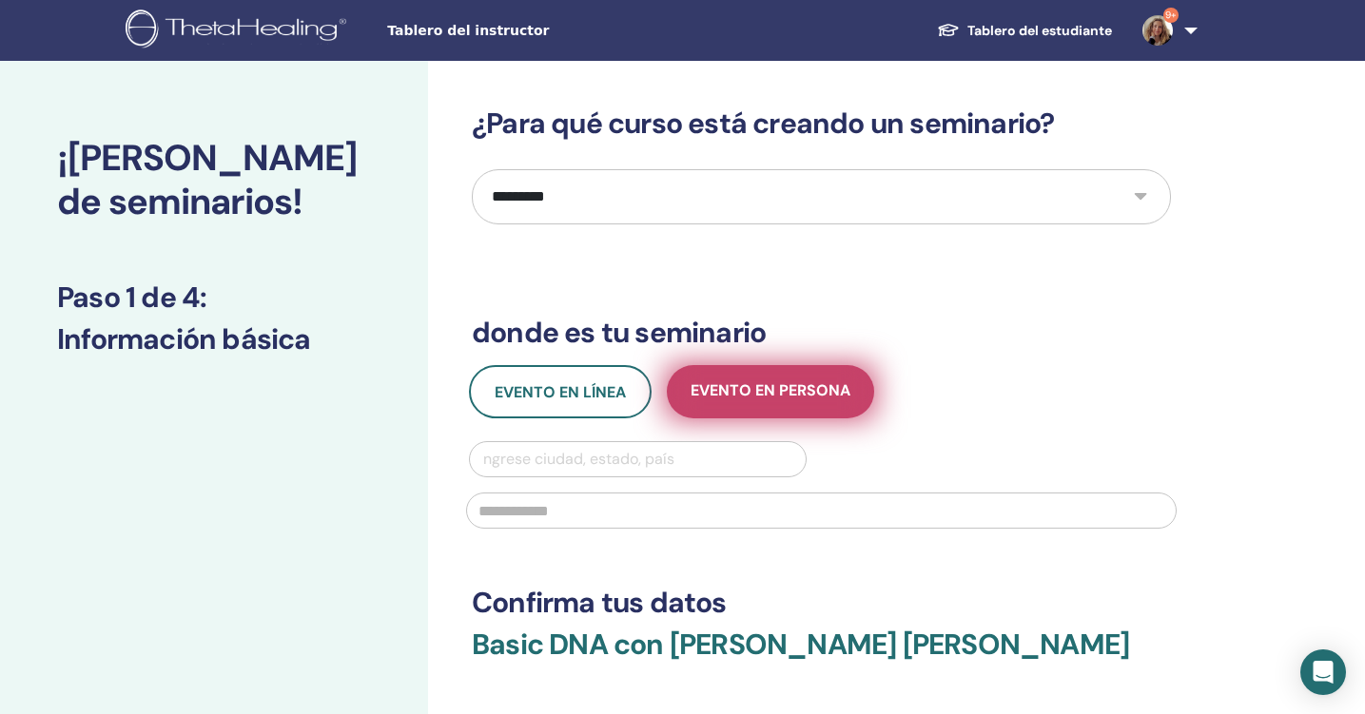
click at [745, 393] on span "Evento en persona" at bounding box center [771, 392] width 160 height 24
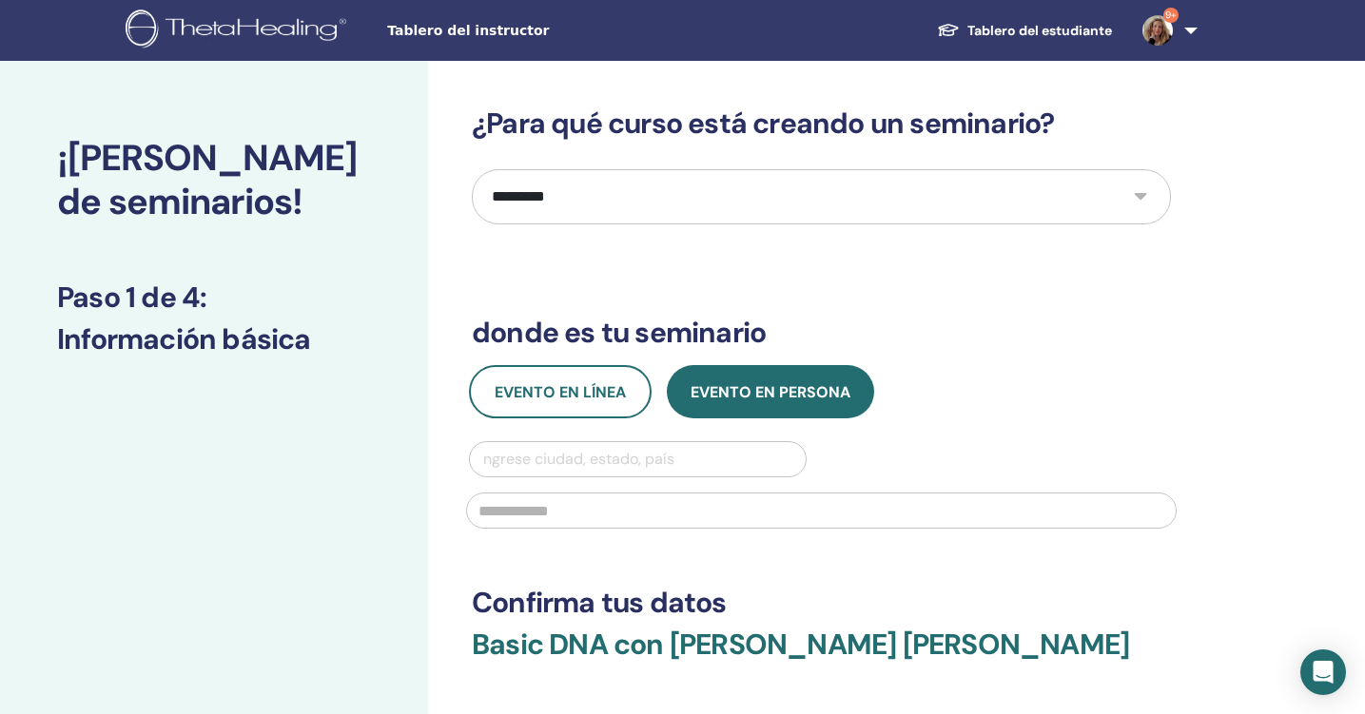
click at [676, 460] on div at bounding box center [637, 459] width 317 height 27
type input "**********"
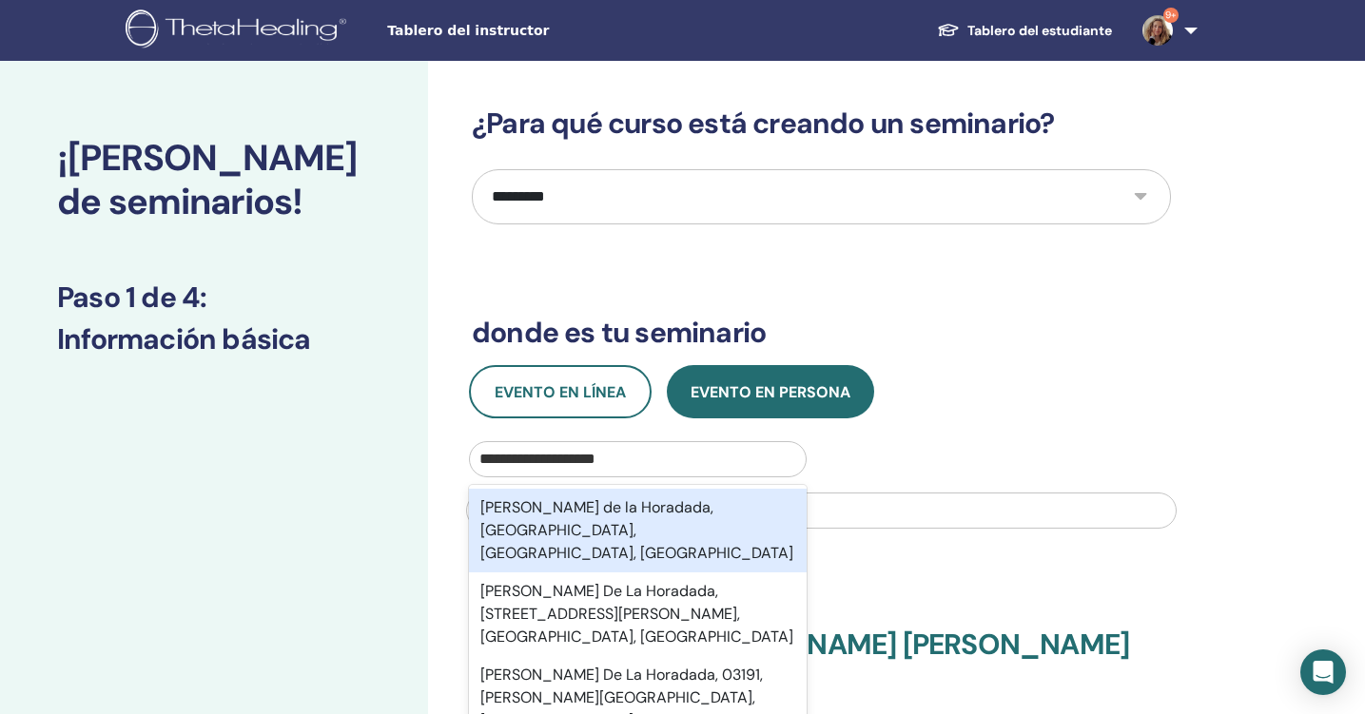
click at [695, 510] on div "[PERSON_NAME] de la Horadada, [GEOGRAPHIC_DATA], [GEOGRAPHIC_DATA], [GEOGRAPHIC…" at bounding box center [638, 531] width 338 height 84
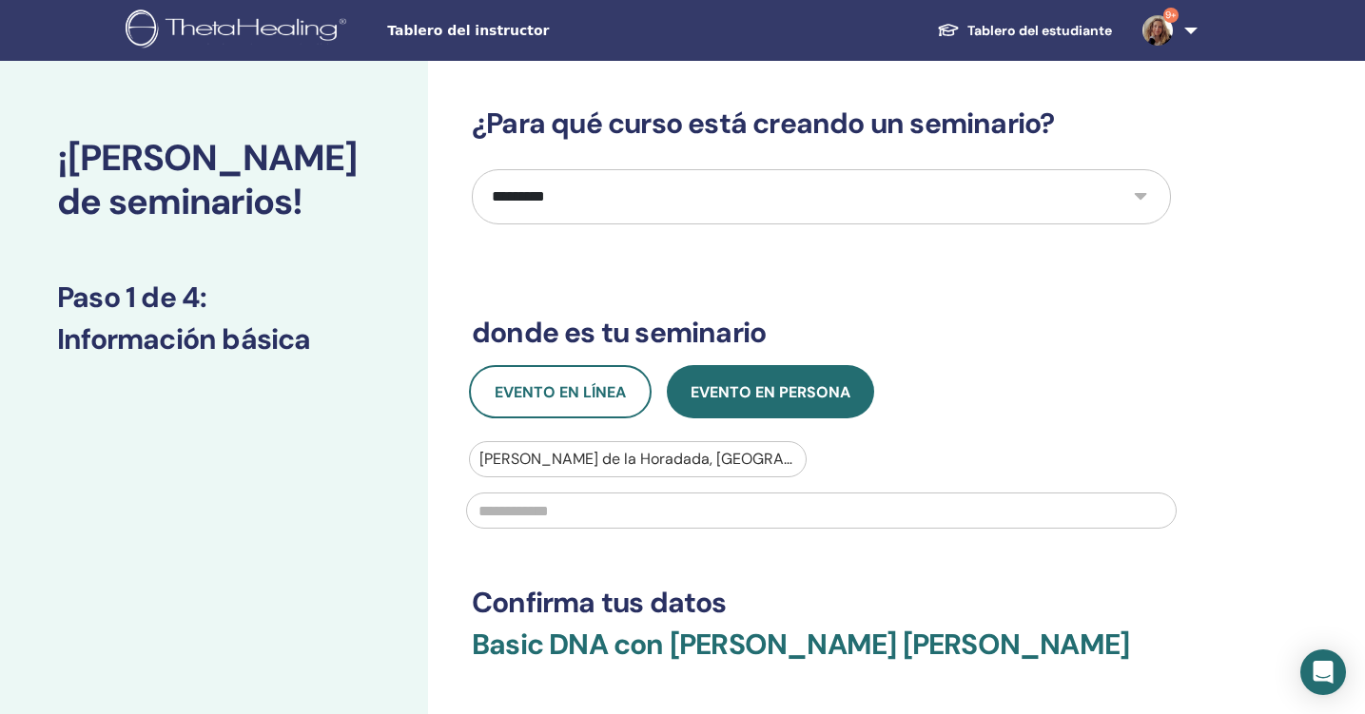
click at [670, 511] on input "text" at bounding box center [821, 511] width 710 height 36
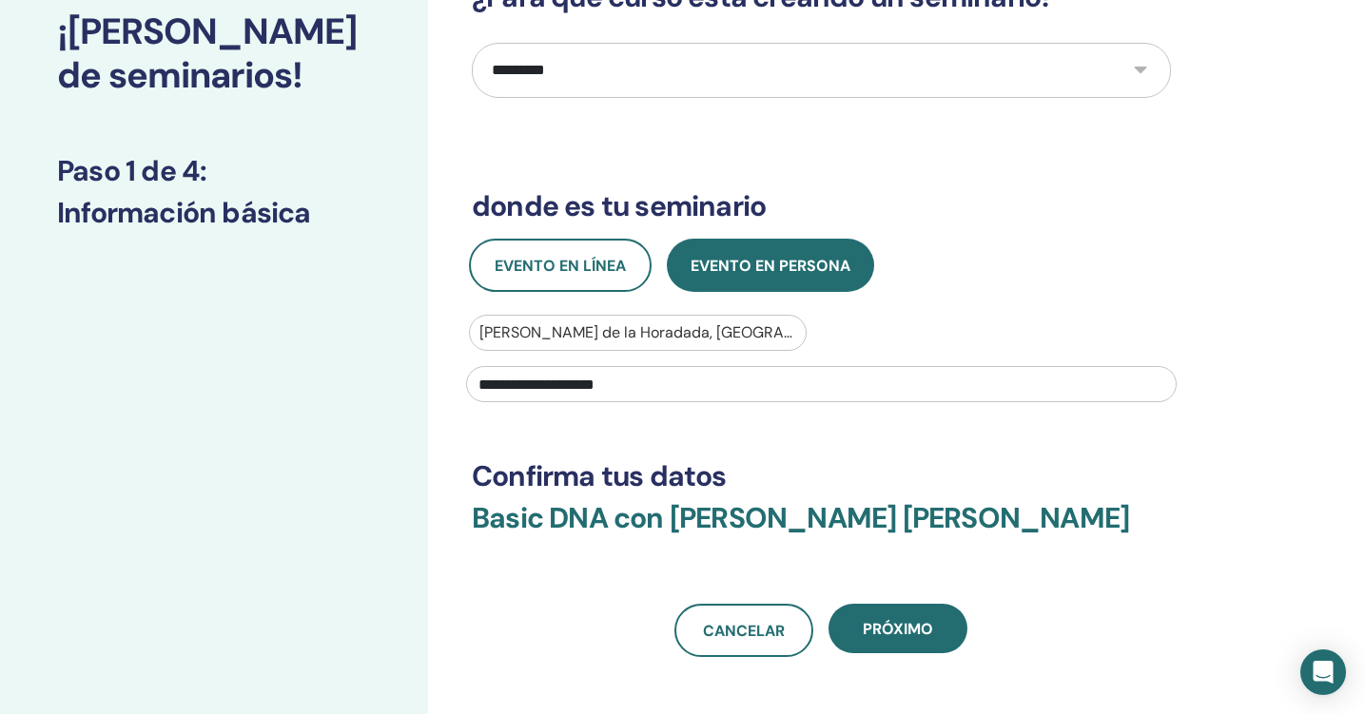
scroll to position [163, 0]
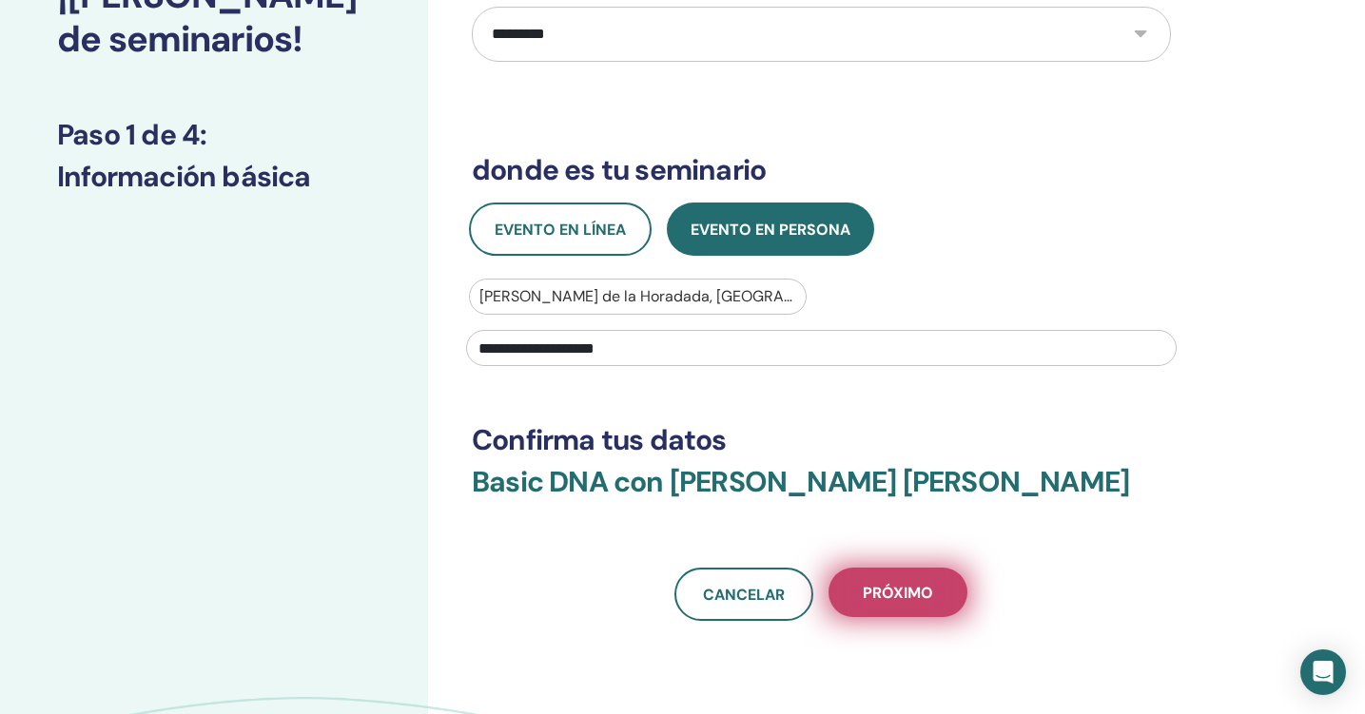
type input "**********"
click at [912, 588] on span "próximo" at bounding box center [898, 593] width 70 height 20
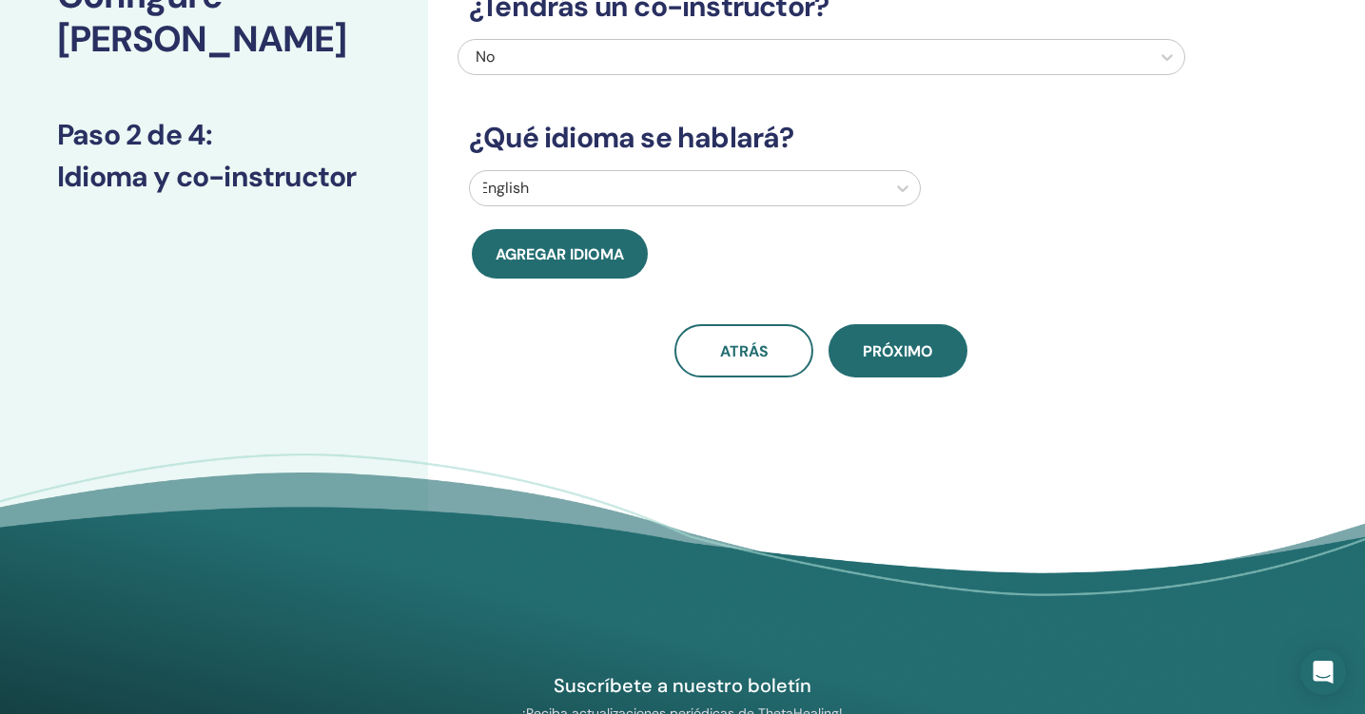
click at [717, 196] on div at bounding box center [677, 188] width 397 height 27
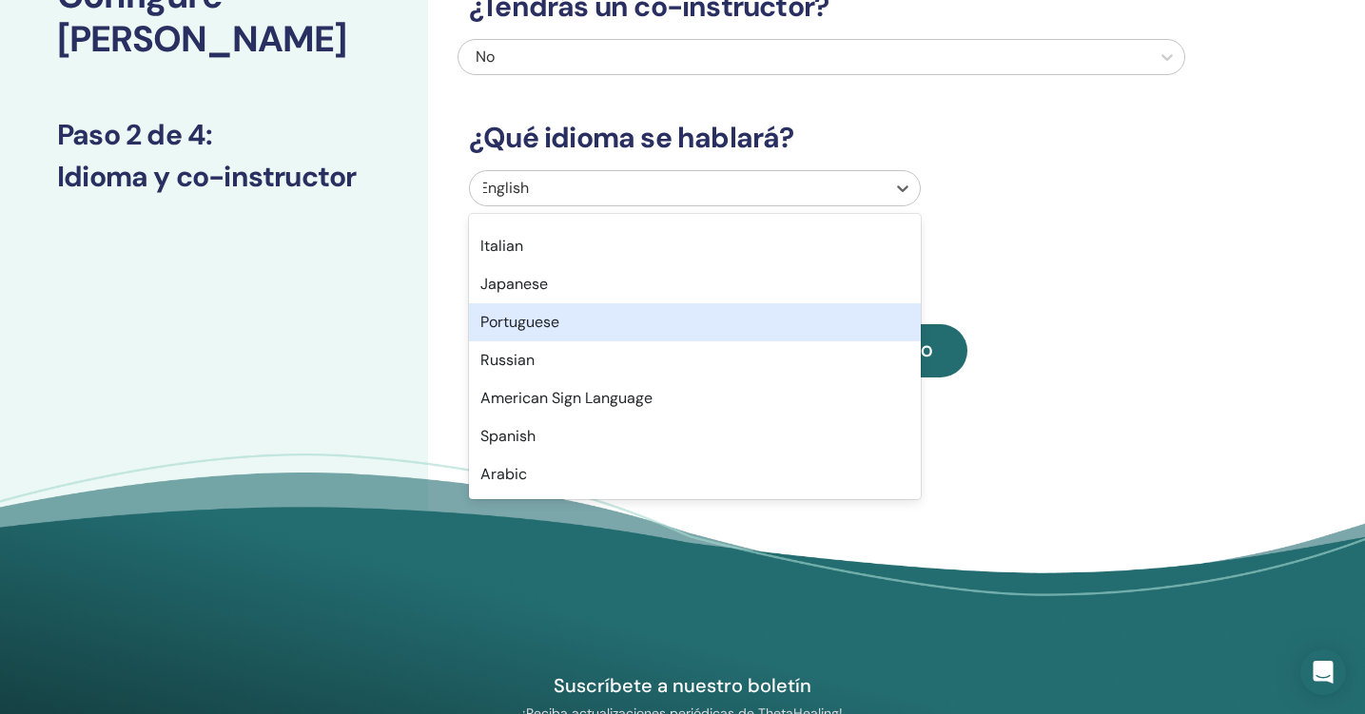
scroll to position [69, 0]
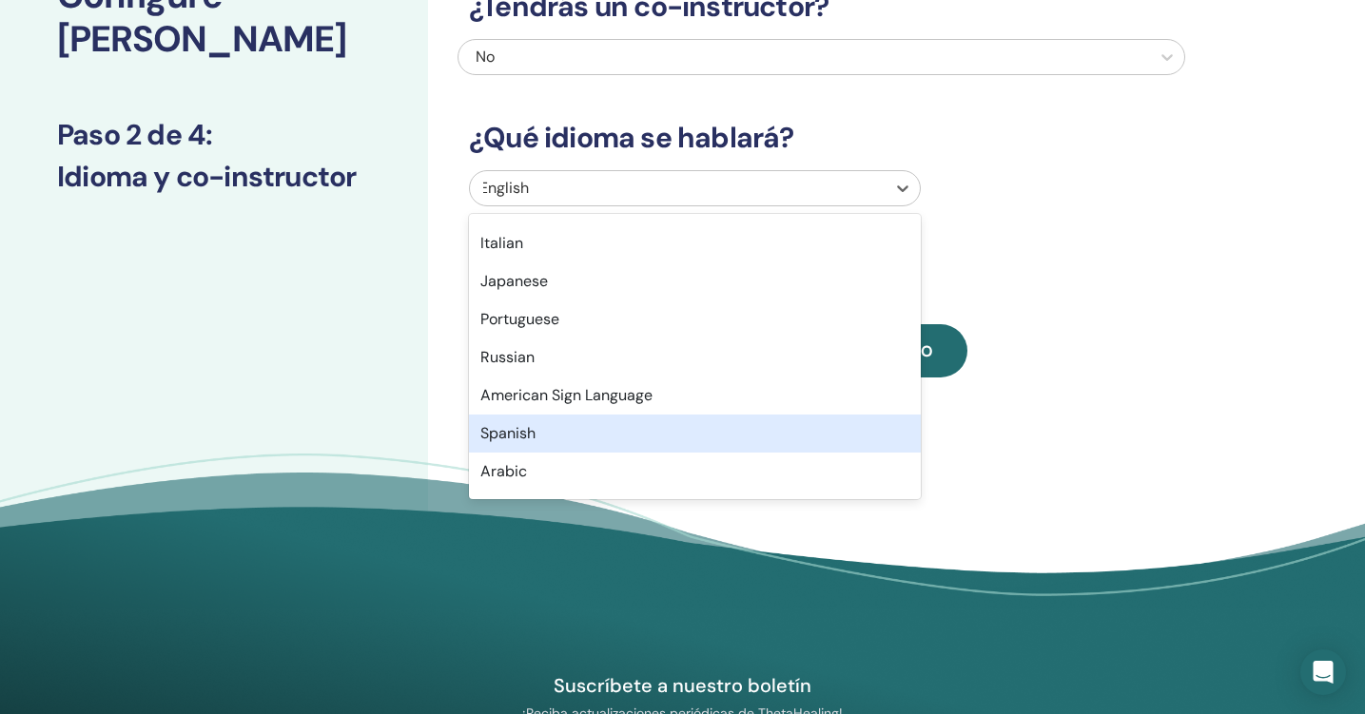
click at [535, 449] on div "Spanish" at bounding box center [695, 434] width 452 height 38
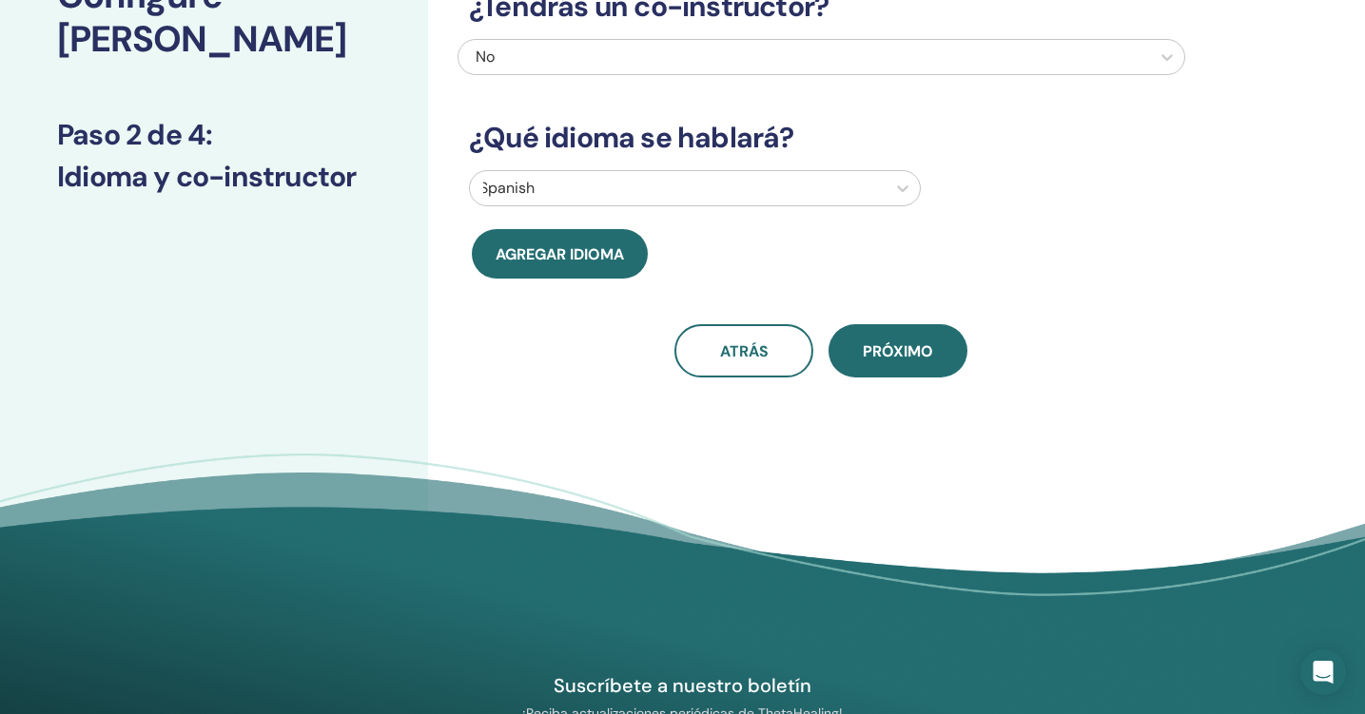
scroll to position [0, 0]
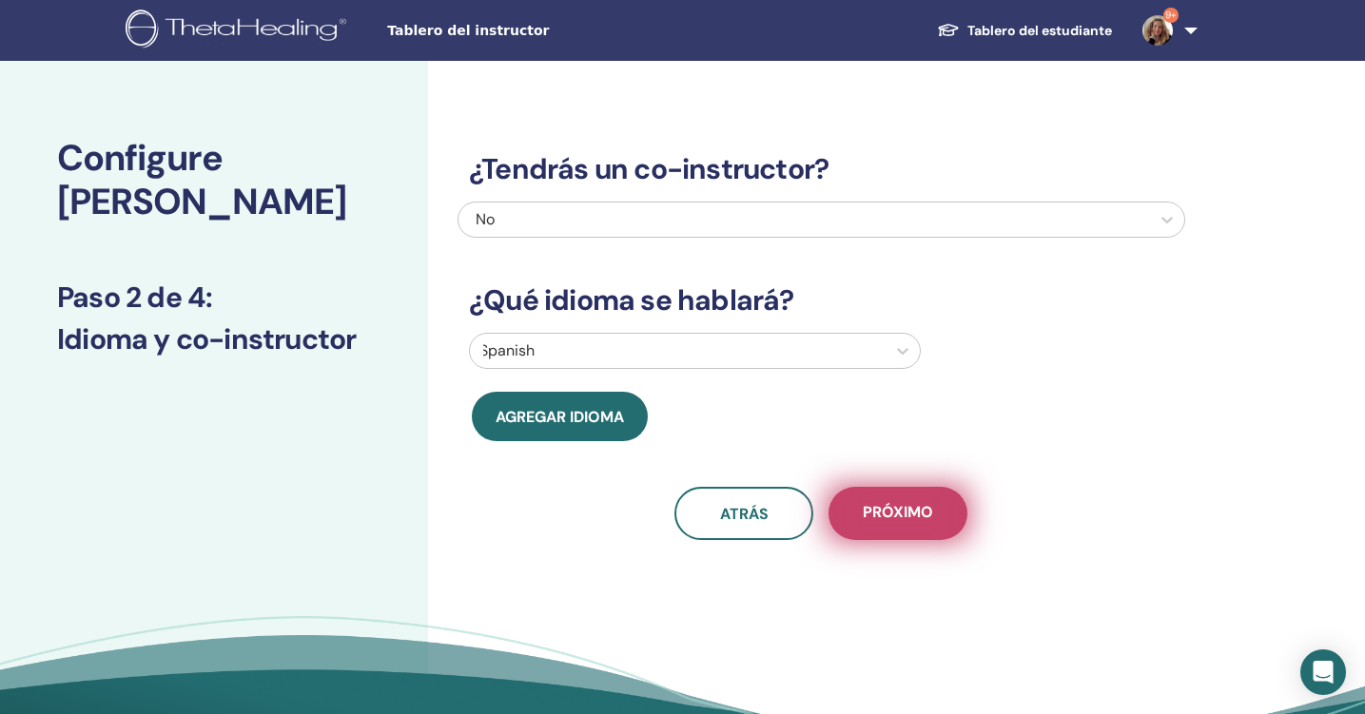
click at [881, 507] on span "próximo" at bounding box center [898, 514] width 70 height 24
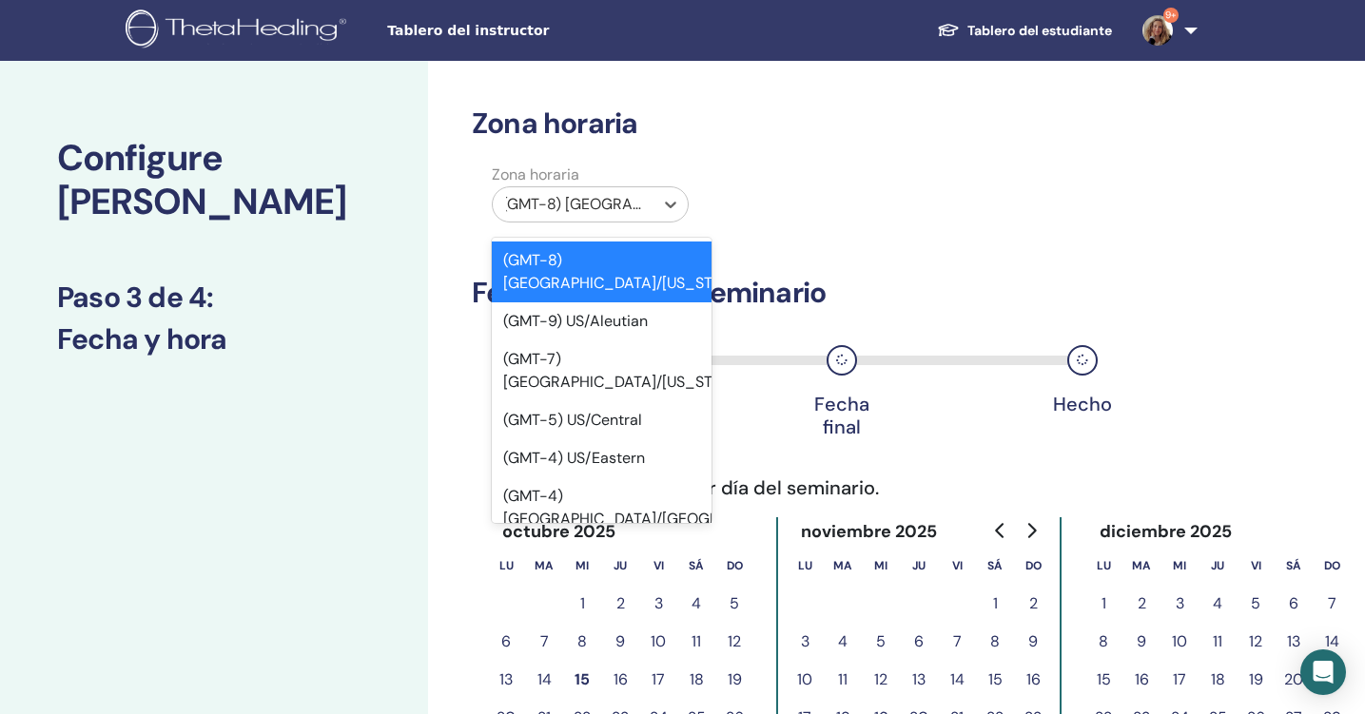
click at [652, 195] on div "(GMT-8) US/Alaska" at bounding box center [573, 204] width 161 height 34
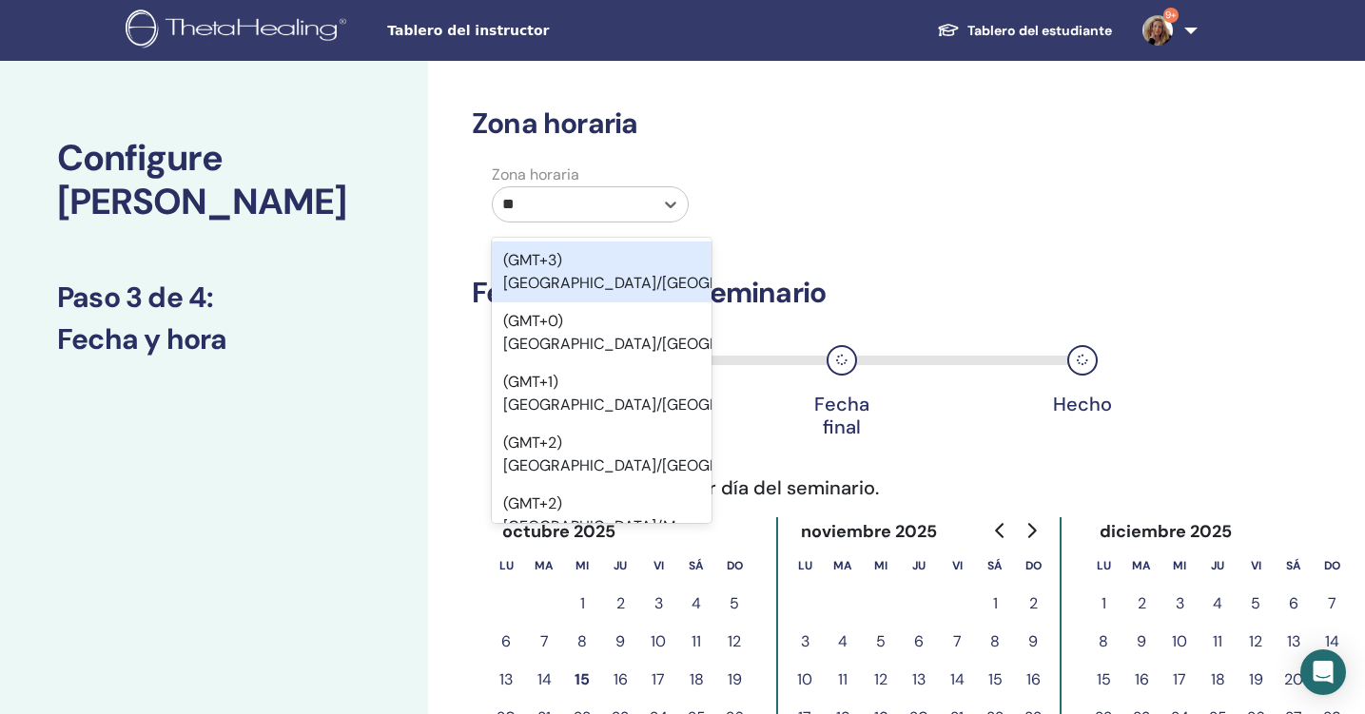
type input "***"
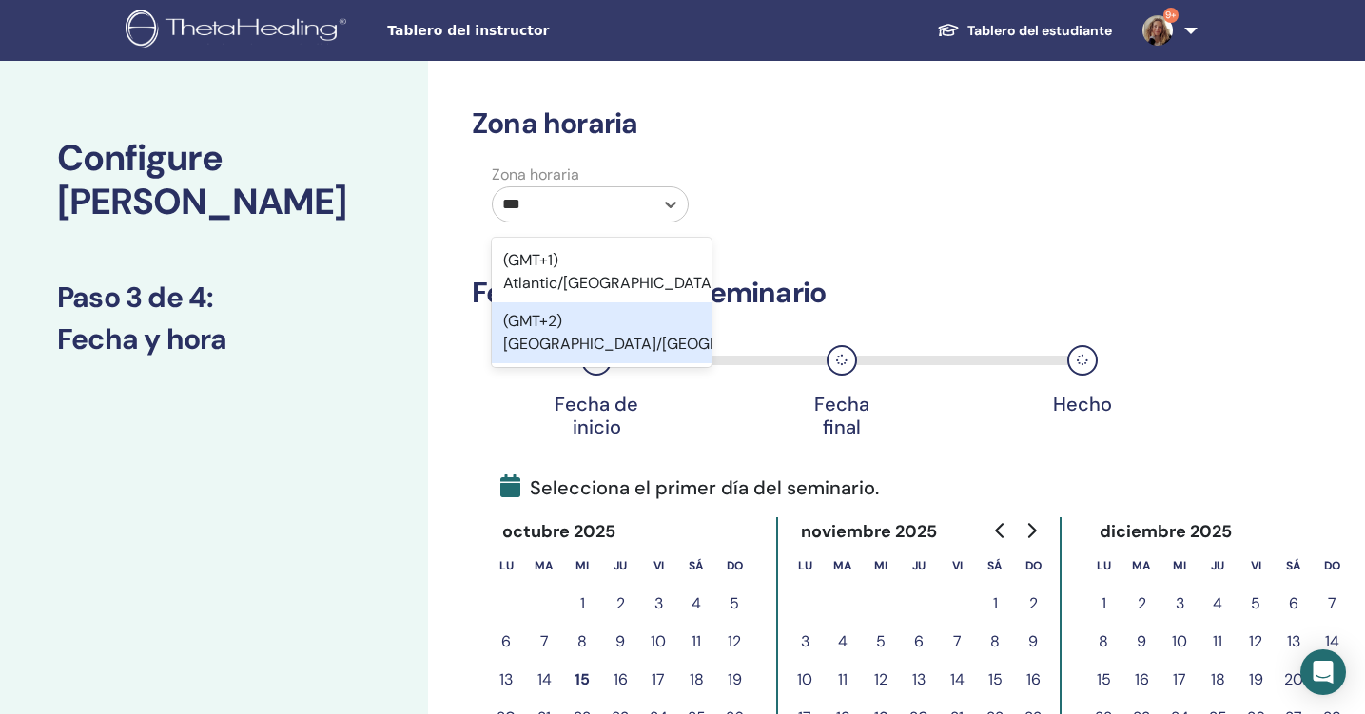
click at [656, 305] on div "(GMT+2) [GEOGRAPHIC_DATA]/[GEOGRAPHIC_DATA]" at bounding box center [602, 332] width 220 height 61
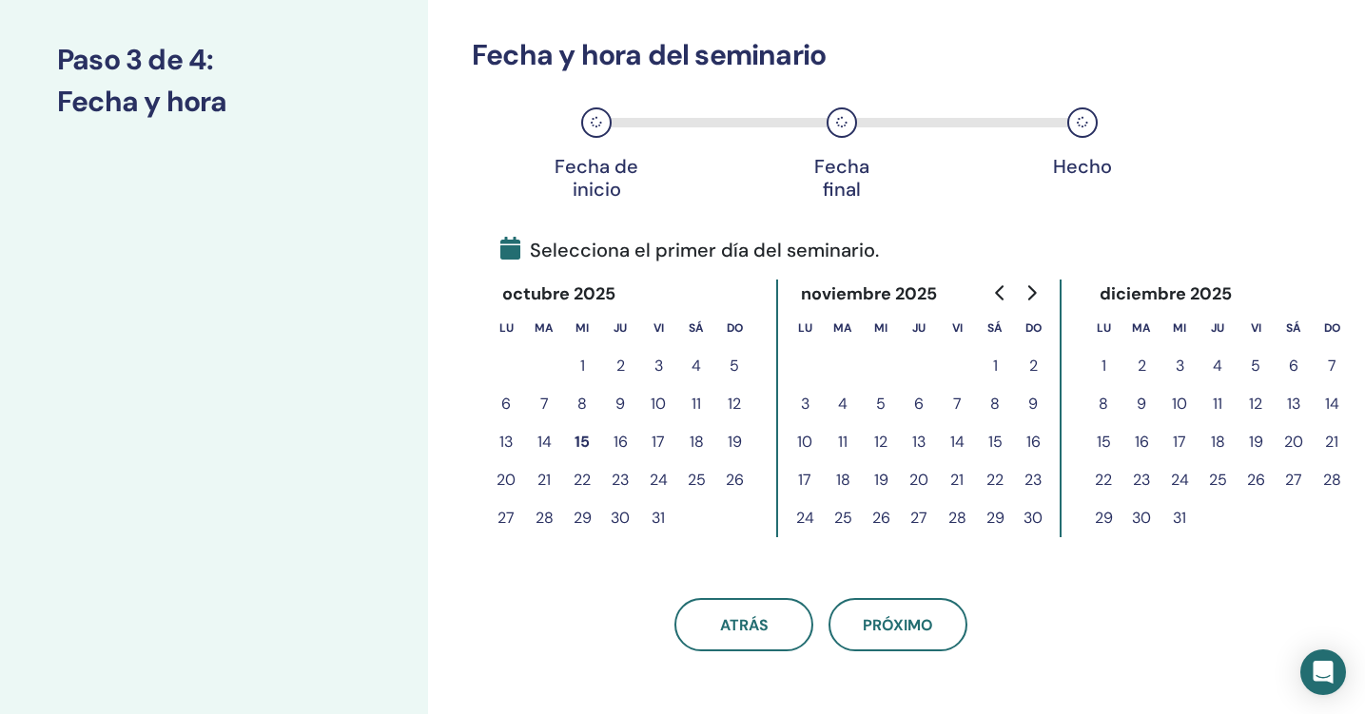
scroll to position [234, 0]
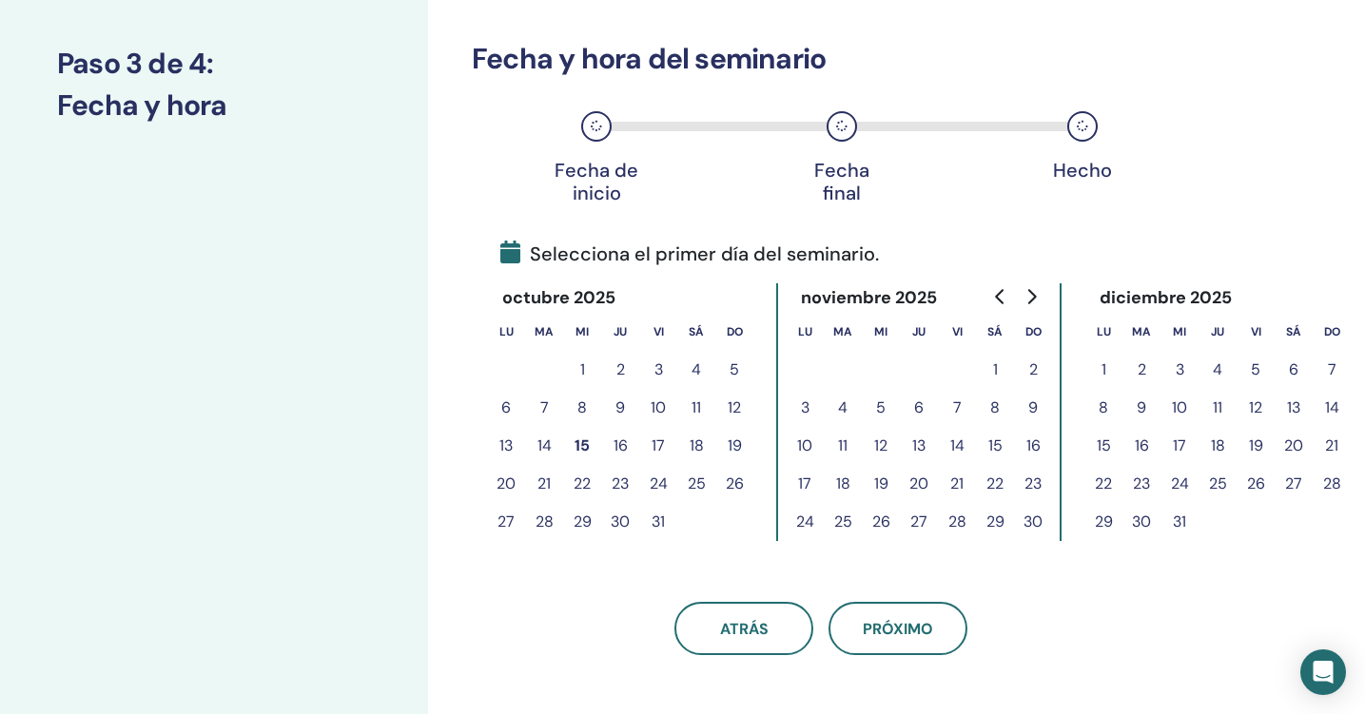
click at [1033, 297] on icon "Go to next month" at bounding box center [1030, 296] width 15 height 15
click at [1260, 485] on button "23" at bounding box center [1255, 484] width 38 height 38
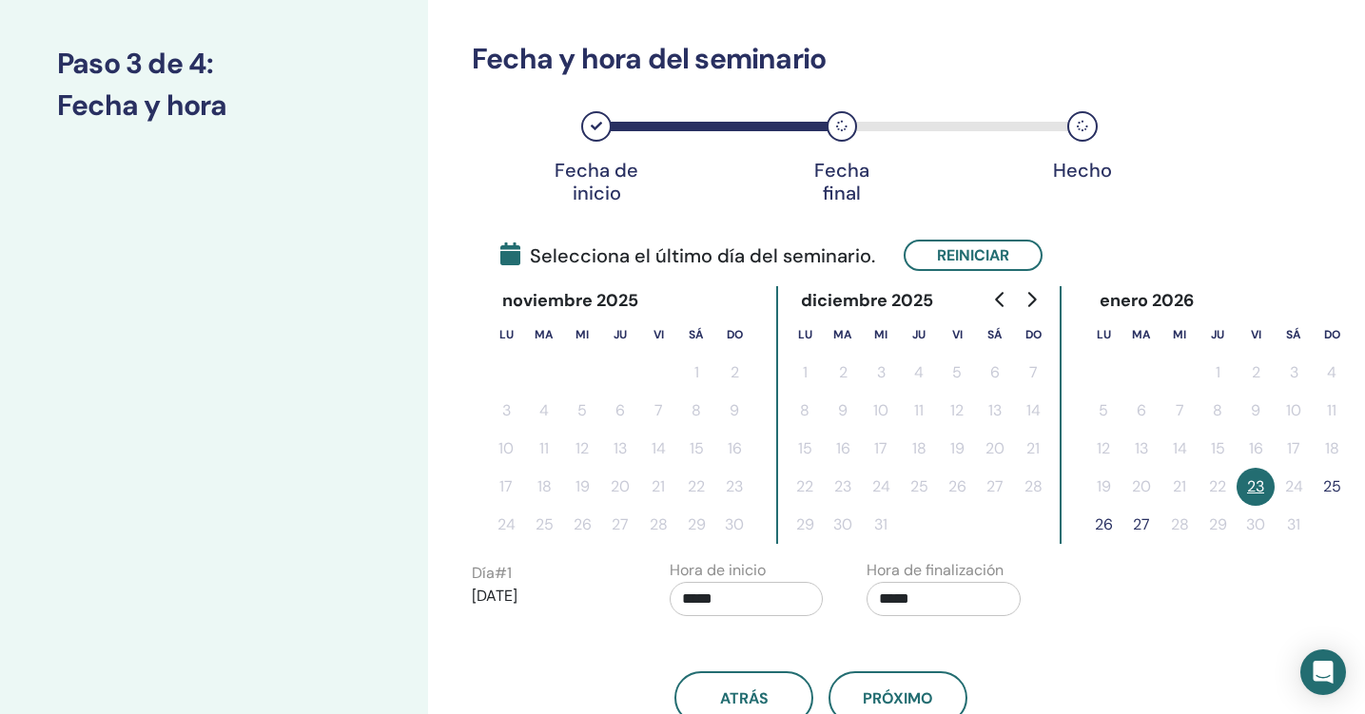
click at [1336, 490] on button "25" at bounding box center [1332, 487] width 38 height 38
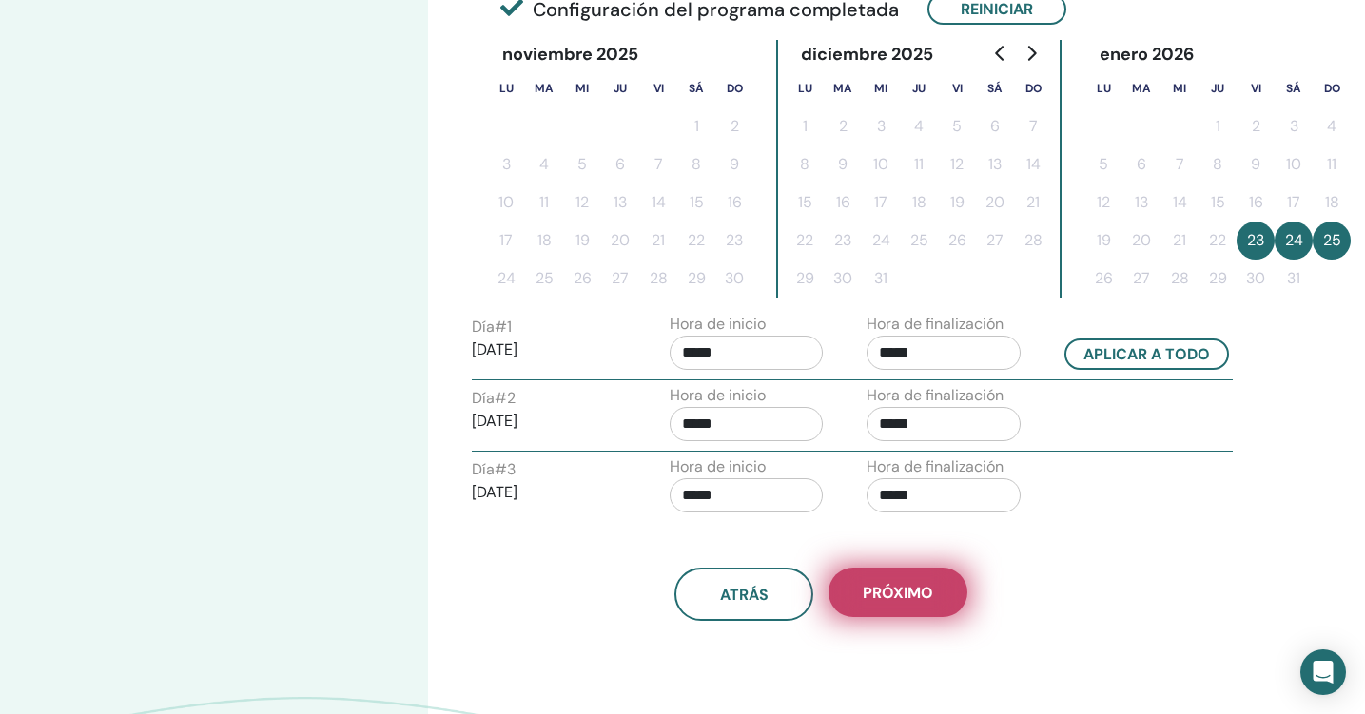
click at [868, 590] on span "próximo" at bounding box center [898, 593] width 70 height 20
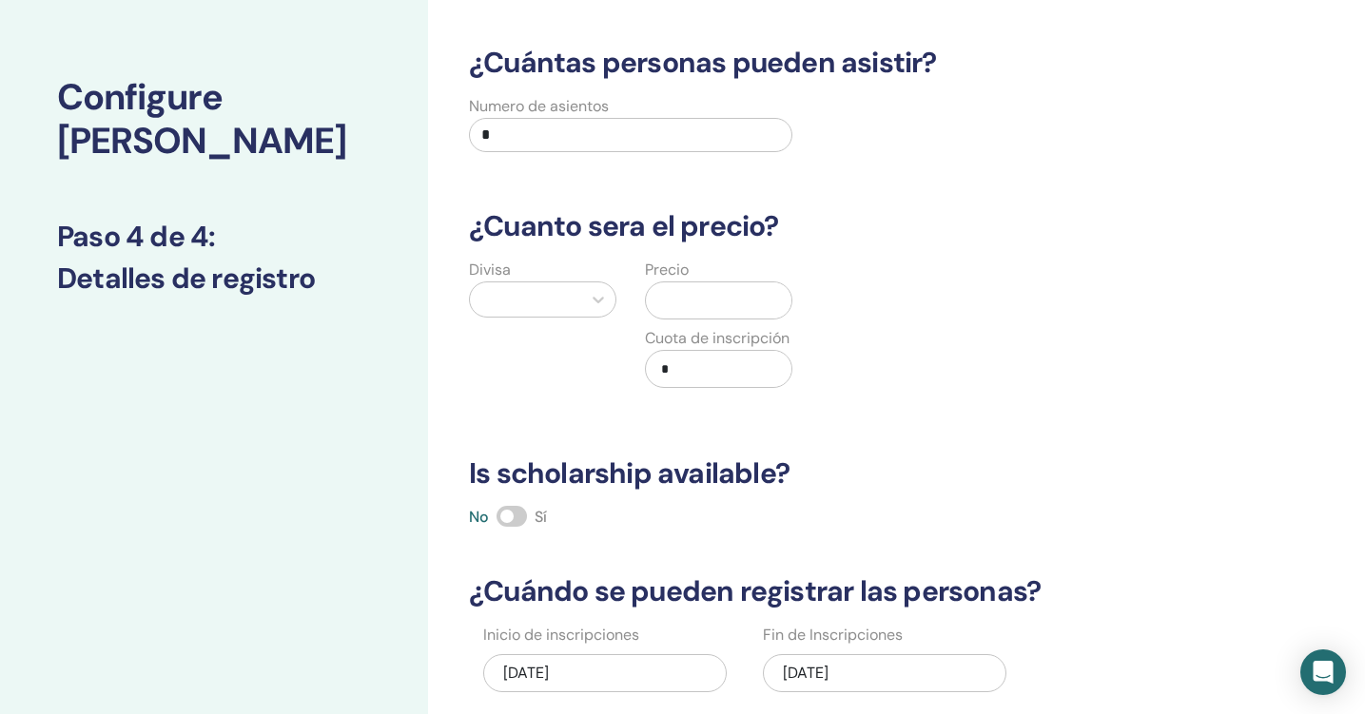
scroll to position [60, 0]
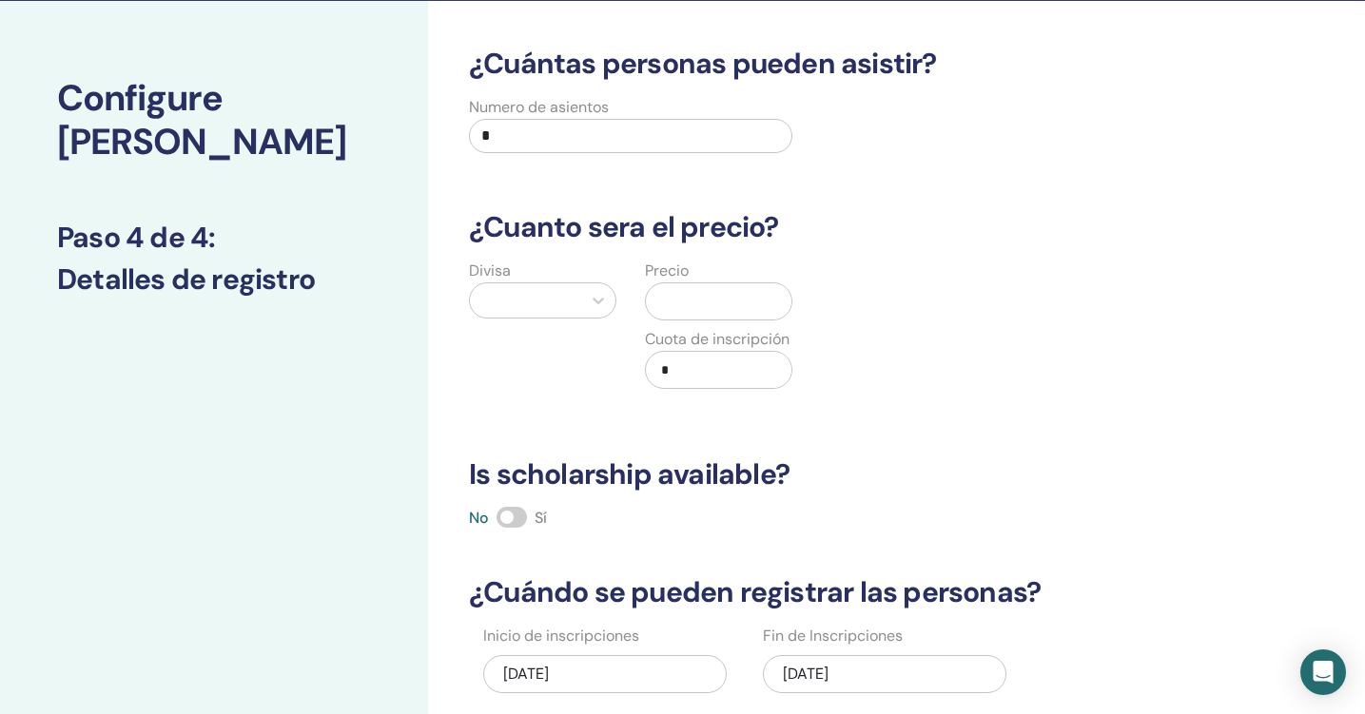
click at [631, 136] on input "*" at bounding box center [630, 136] width 323 height 34
type input "**"
click at [586, 299] on div at bounding box center [598, 300] width 34 height 34
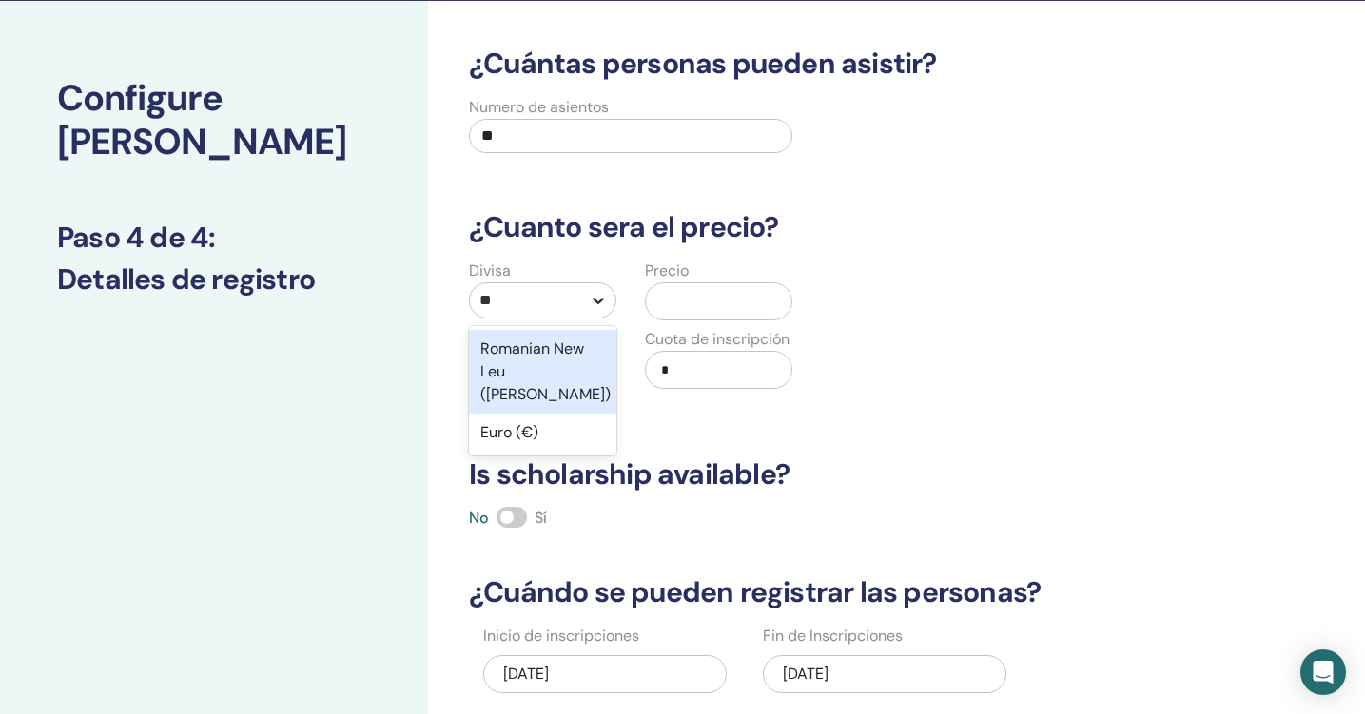
type input "***"
click at [574, 349] on div "Euro (€)" at bounding box center [542, 349] width 147 height 38
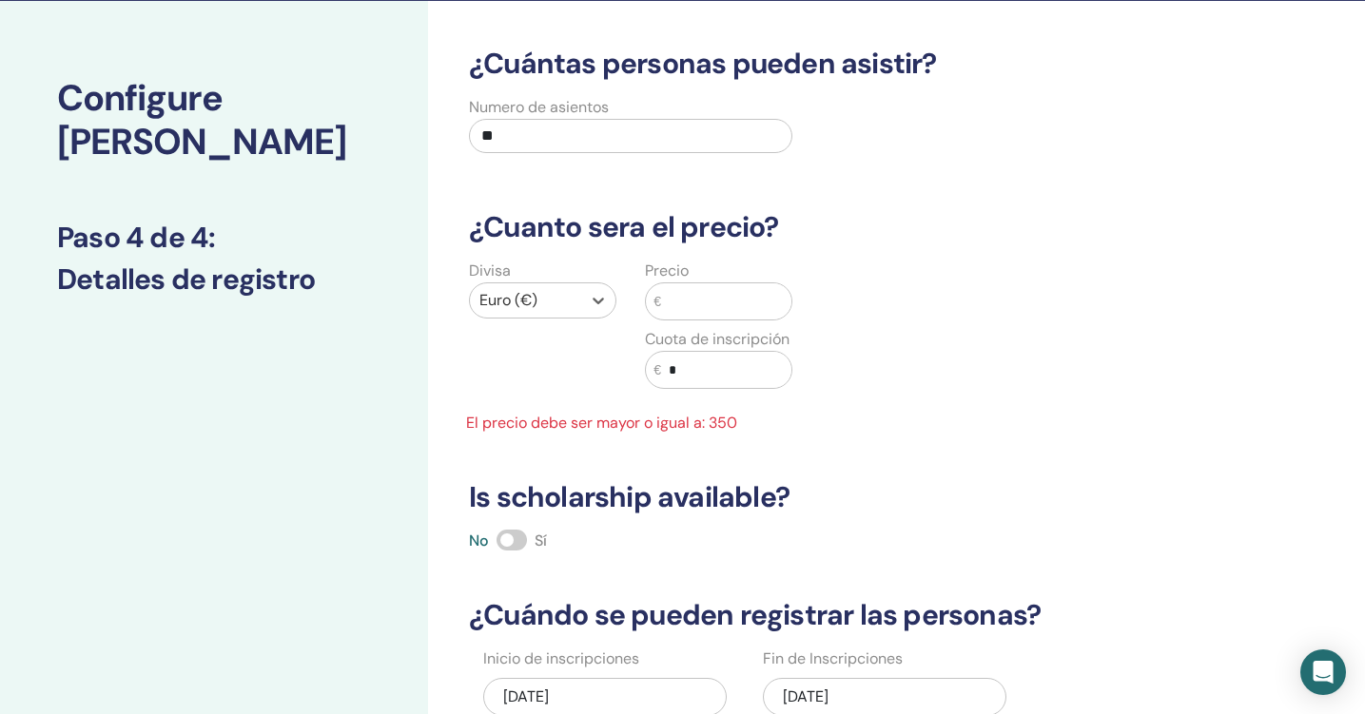
click at [705, 307] on input "text" at bounding box center [726, 301] width 130 height 36
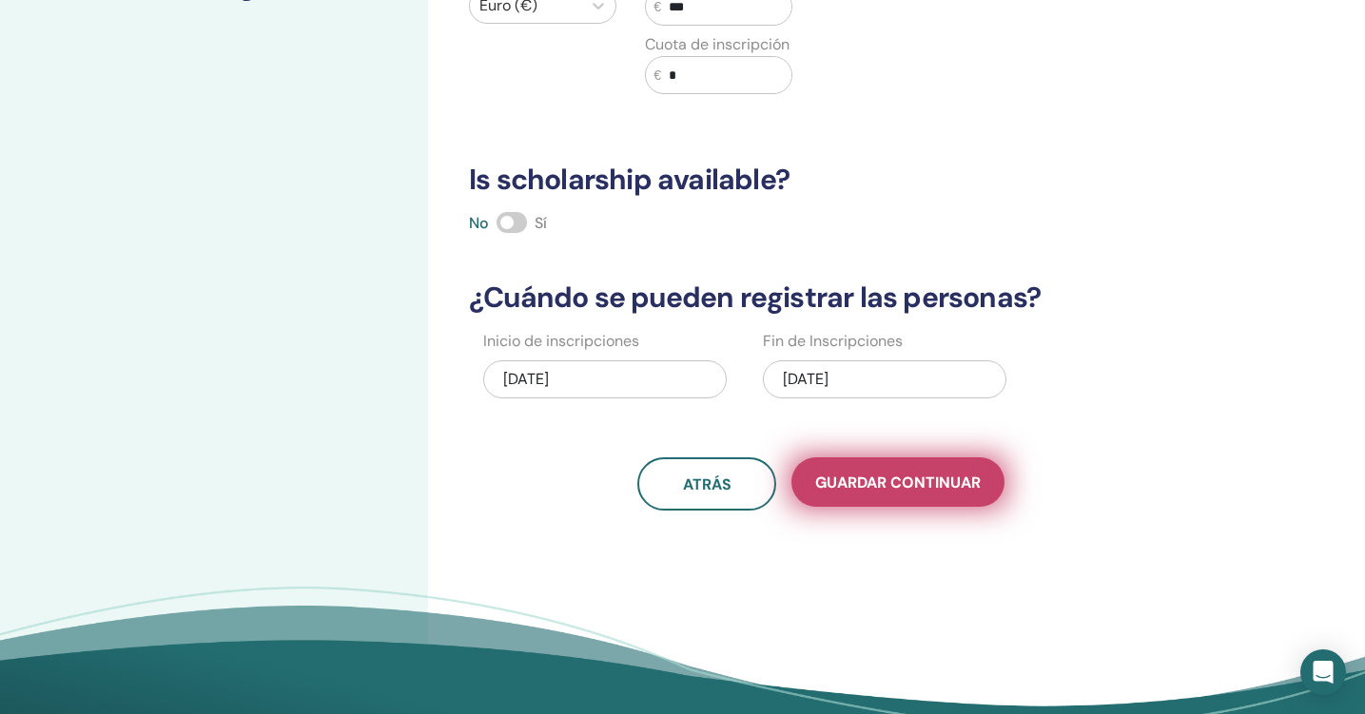
scroll to position [361, 0]
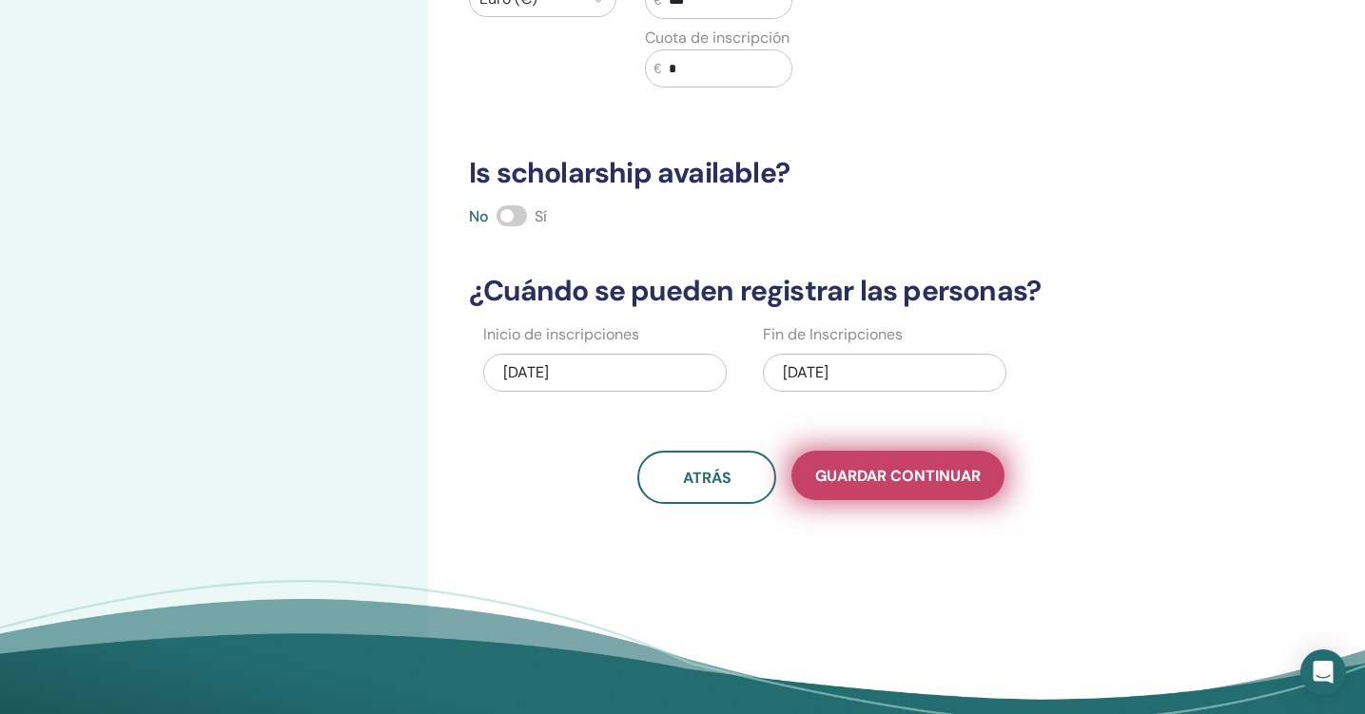
type input "***"
click at [859, 482] on span "Guardar Continuar" at bounding box center [897, 476] width 165 height 20
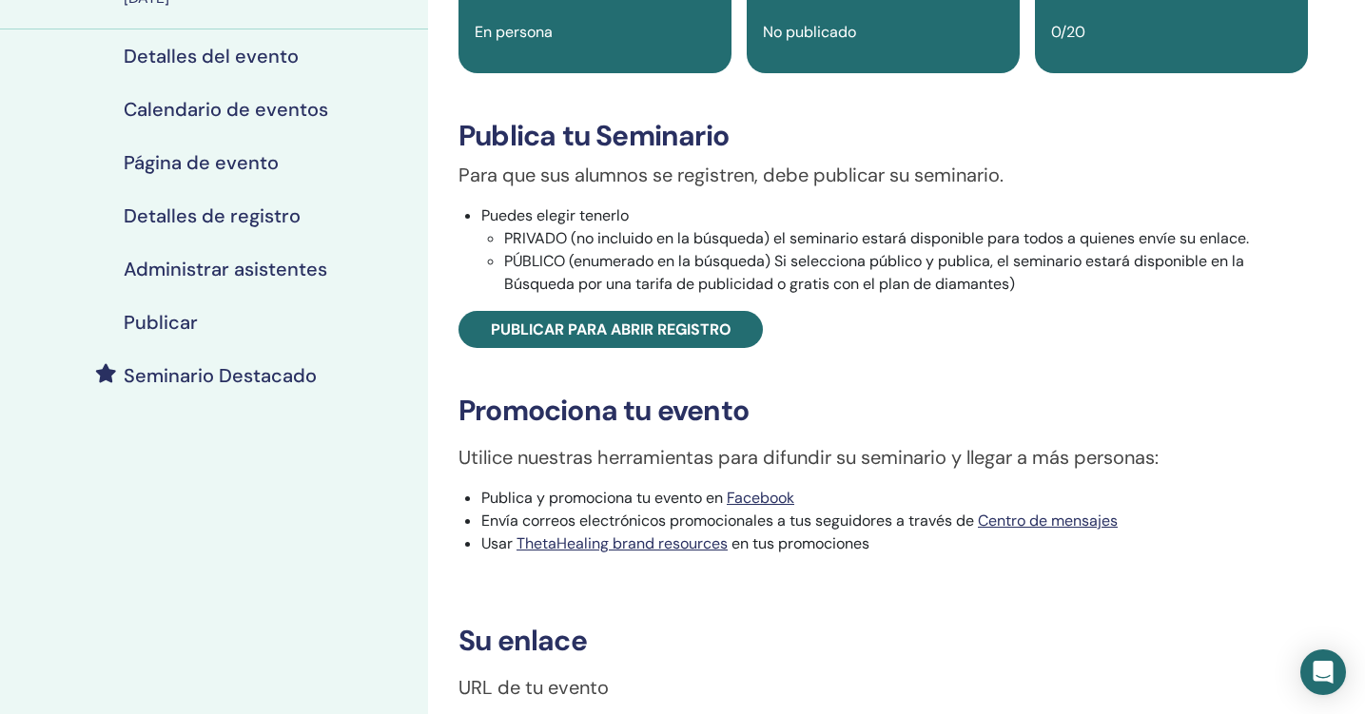
scroll to position [177, 0]
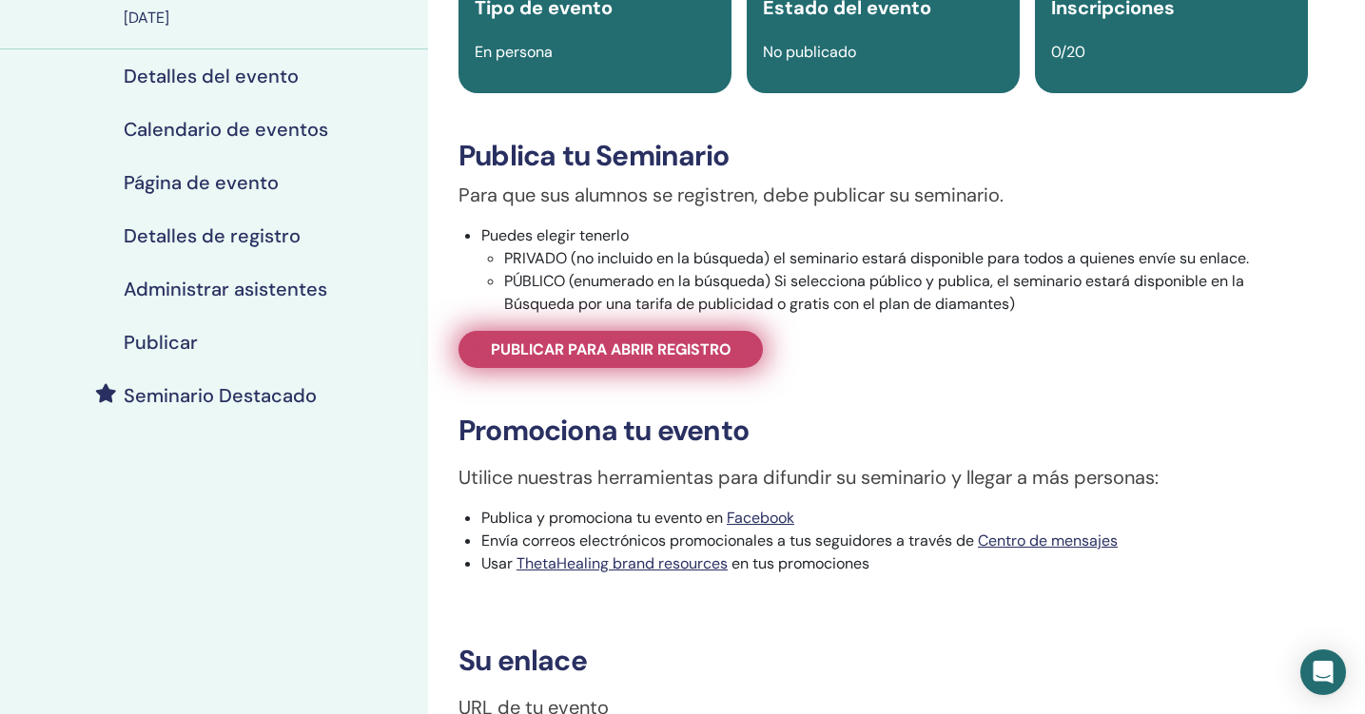
click at [718, 347] on span "Publicar para abrir registro" at bounding box center [611, 350] width 241 height 20
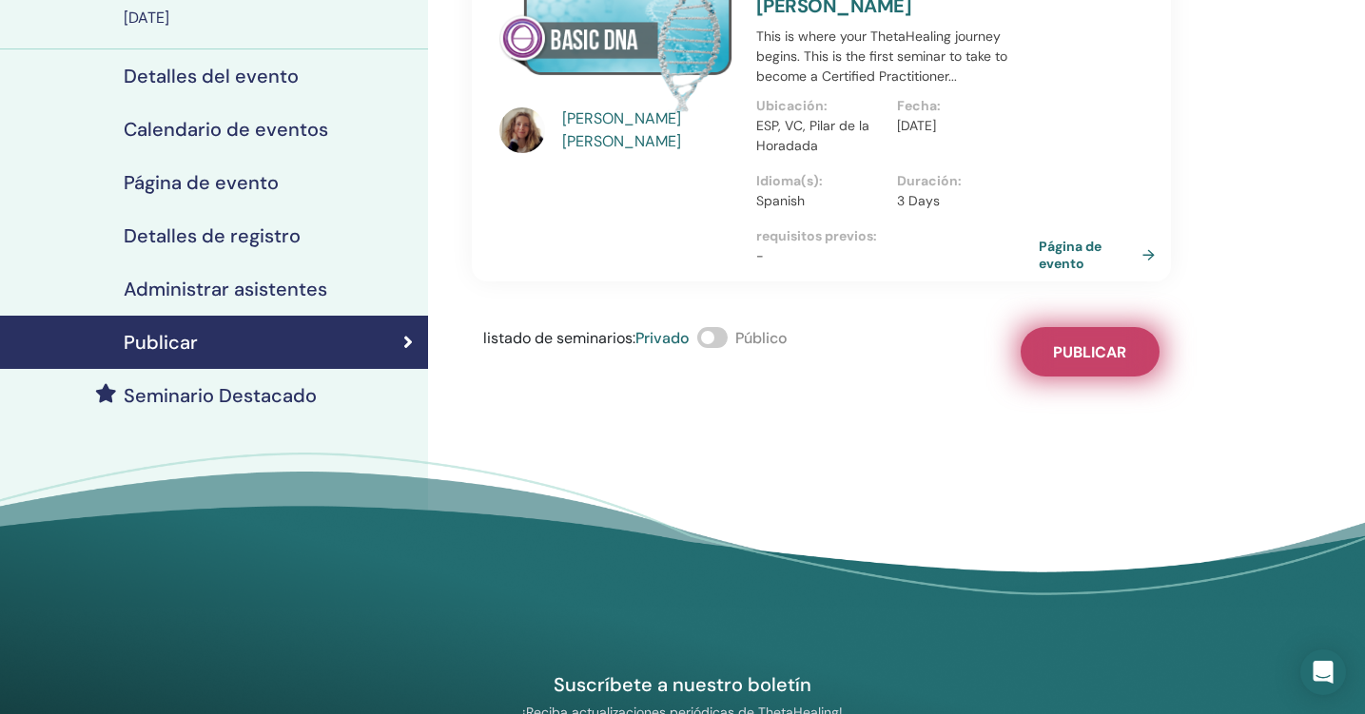
click at [1048, 327] on button "Publicar" at bounding box center [1090, 351] width 139 height 49
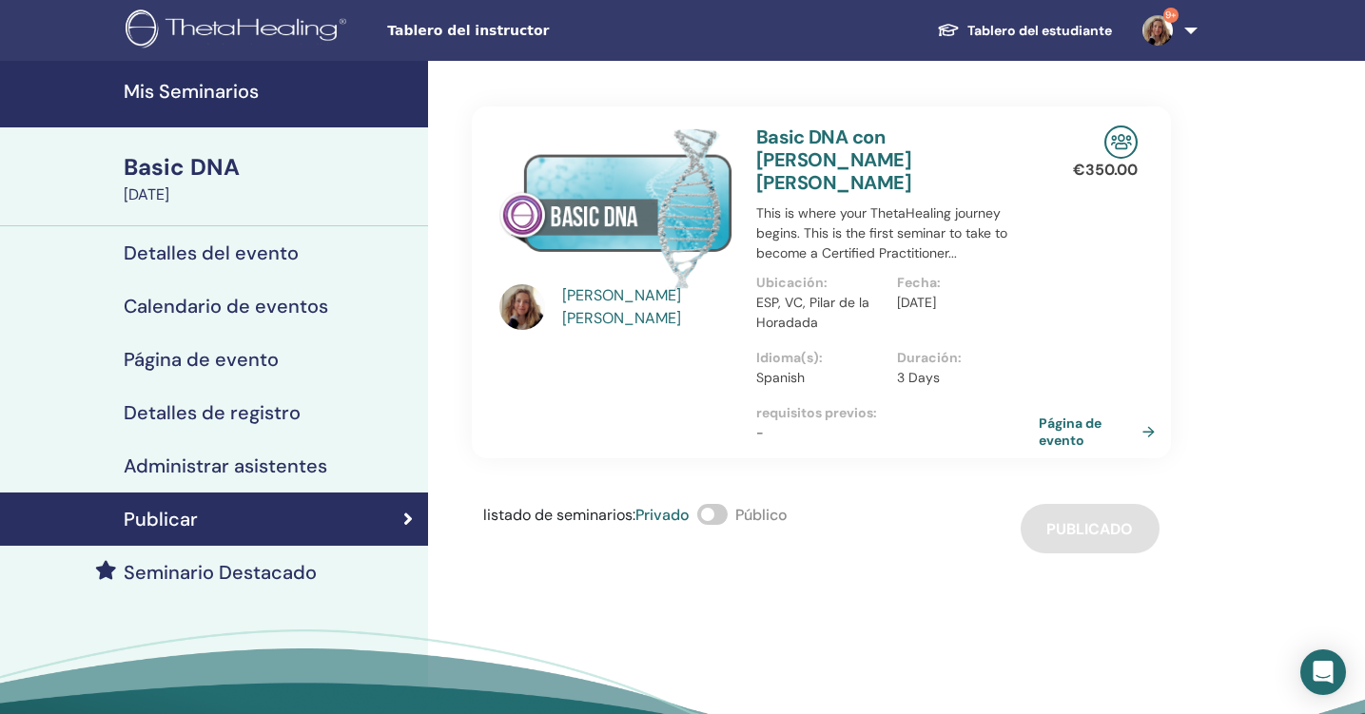
click at [233, 88] on h4 "Mis Seminarios" at bounding box center [270, 91] width 293 height 23
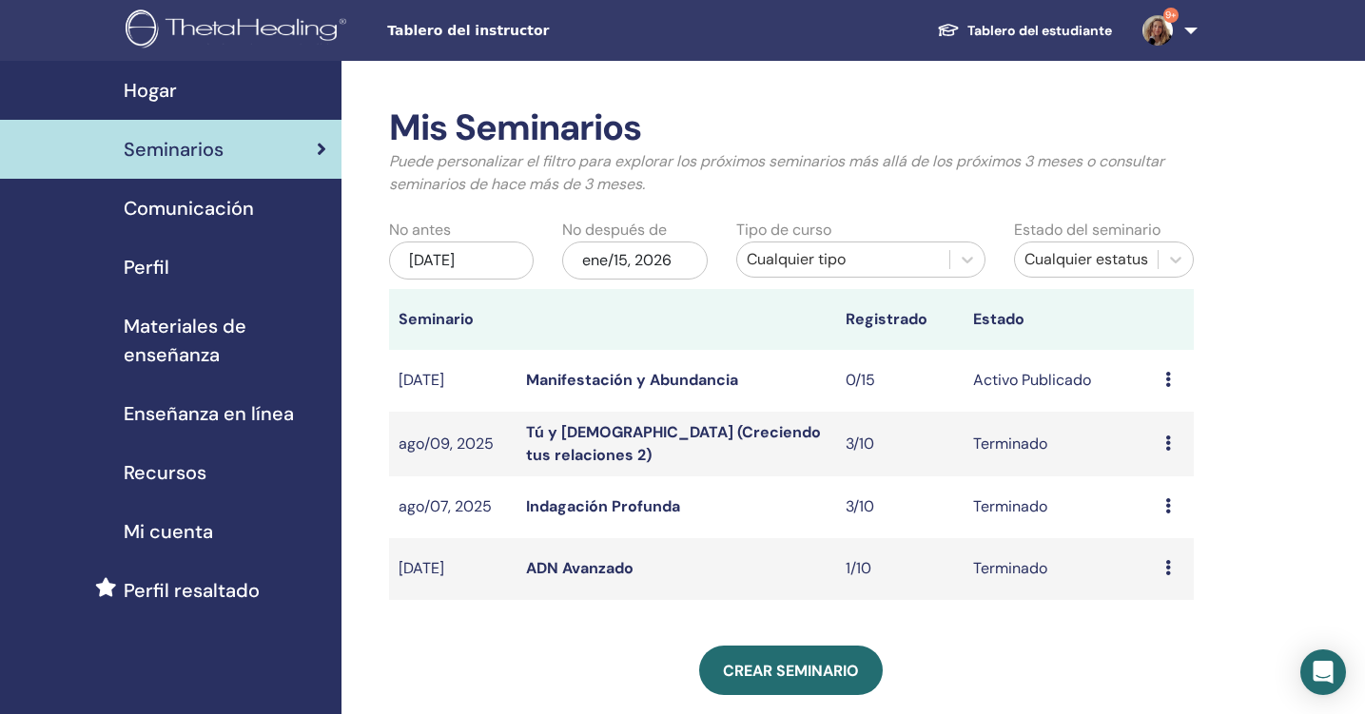
click at [683, 264] on div "ene/15, 2026" at bounding box center [635, 261] width 146 height 38
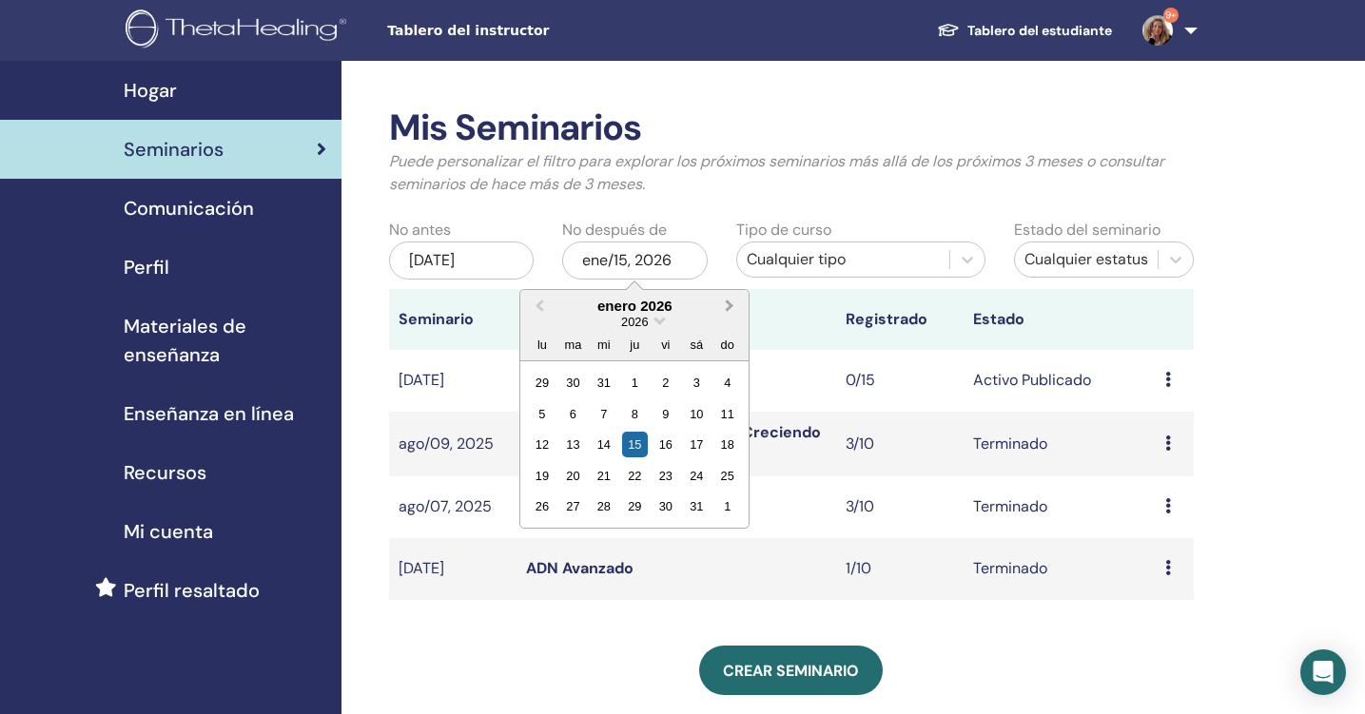
click at [730, 306] on span "Next Month" at bounding box center [730, 306] width 0 height 20
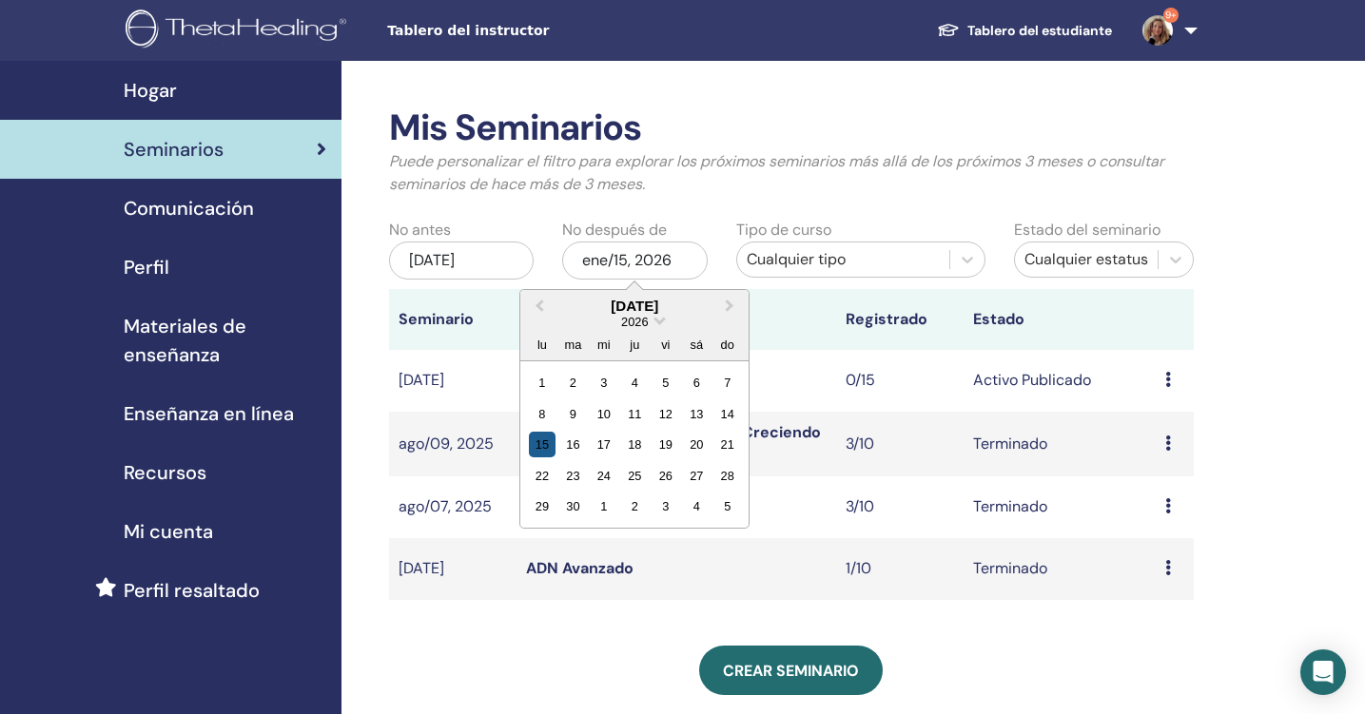
click at [549, 450] on div "15" at bounding box center [542, 445] width 26 height 26
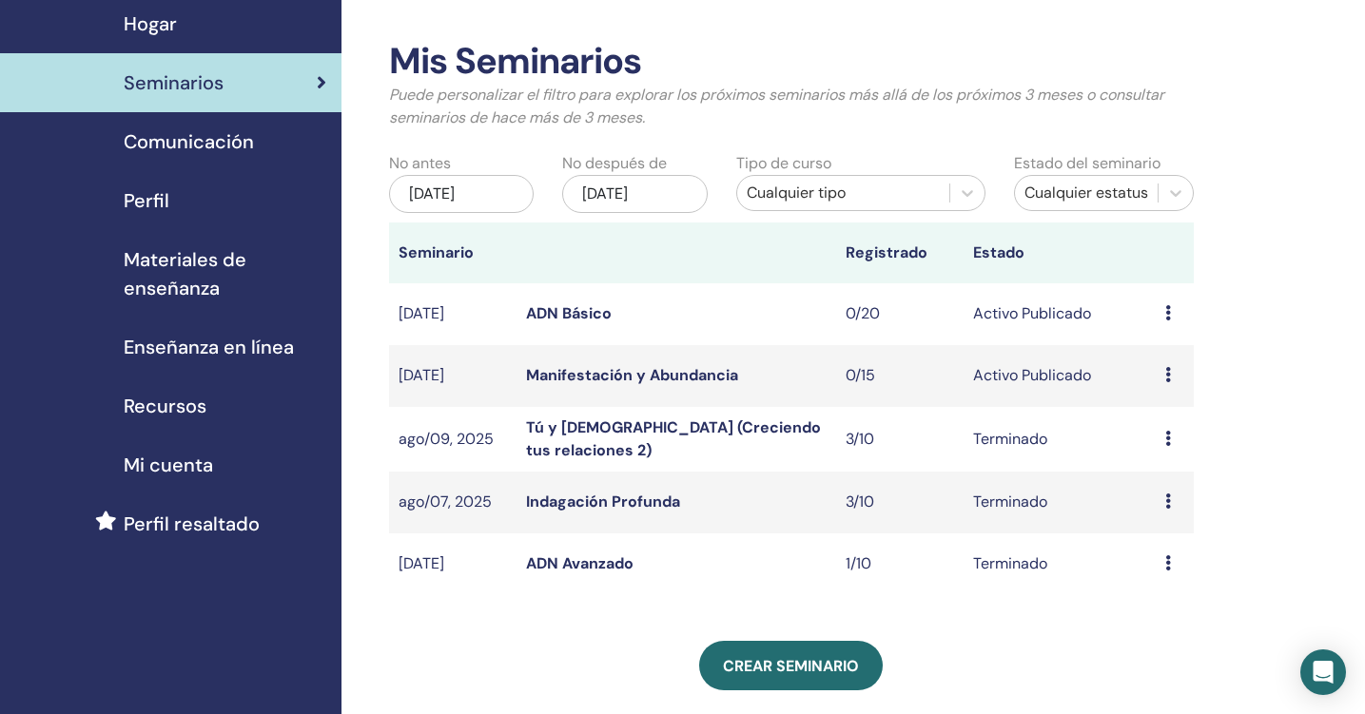
scroll to position [68, 0]
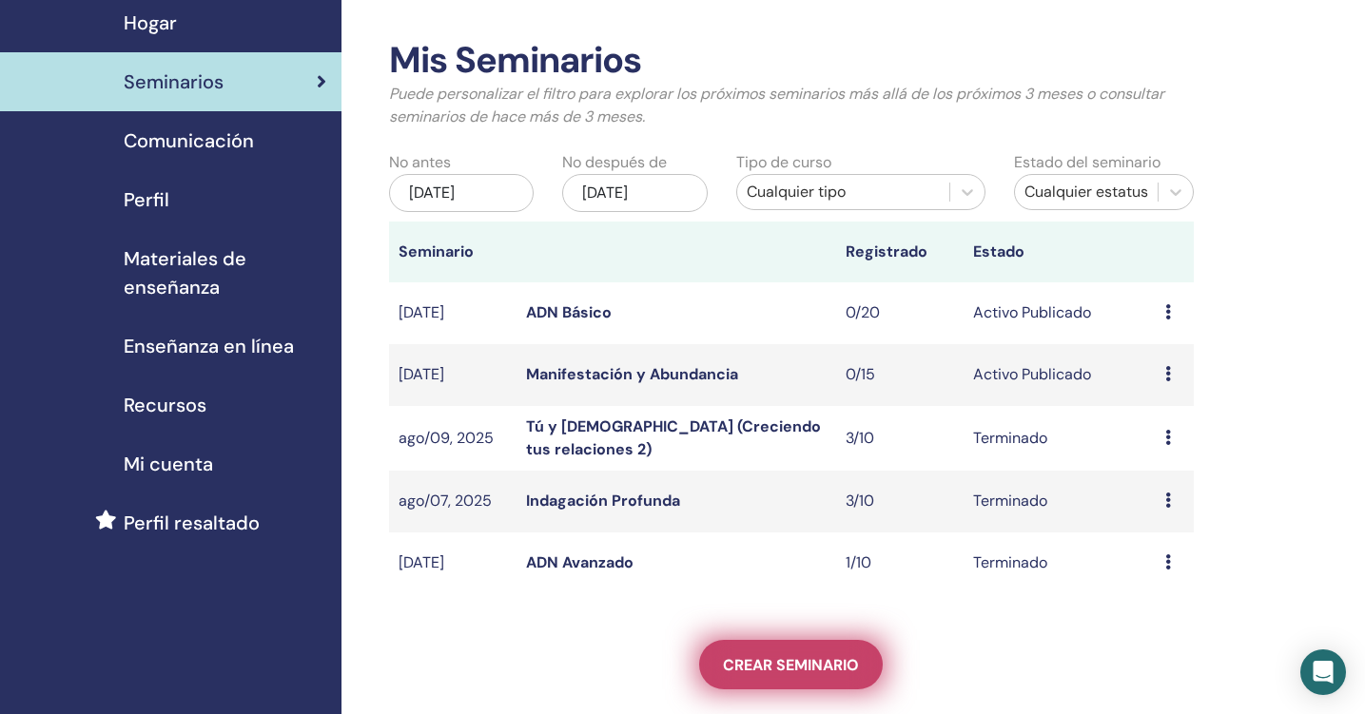
click at [815, 655] on span "Crear seminario" at bounding box center [791, 665] width 136 height 20
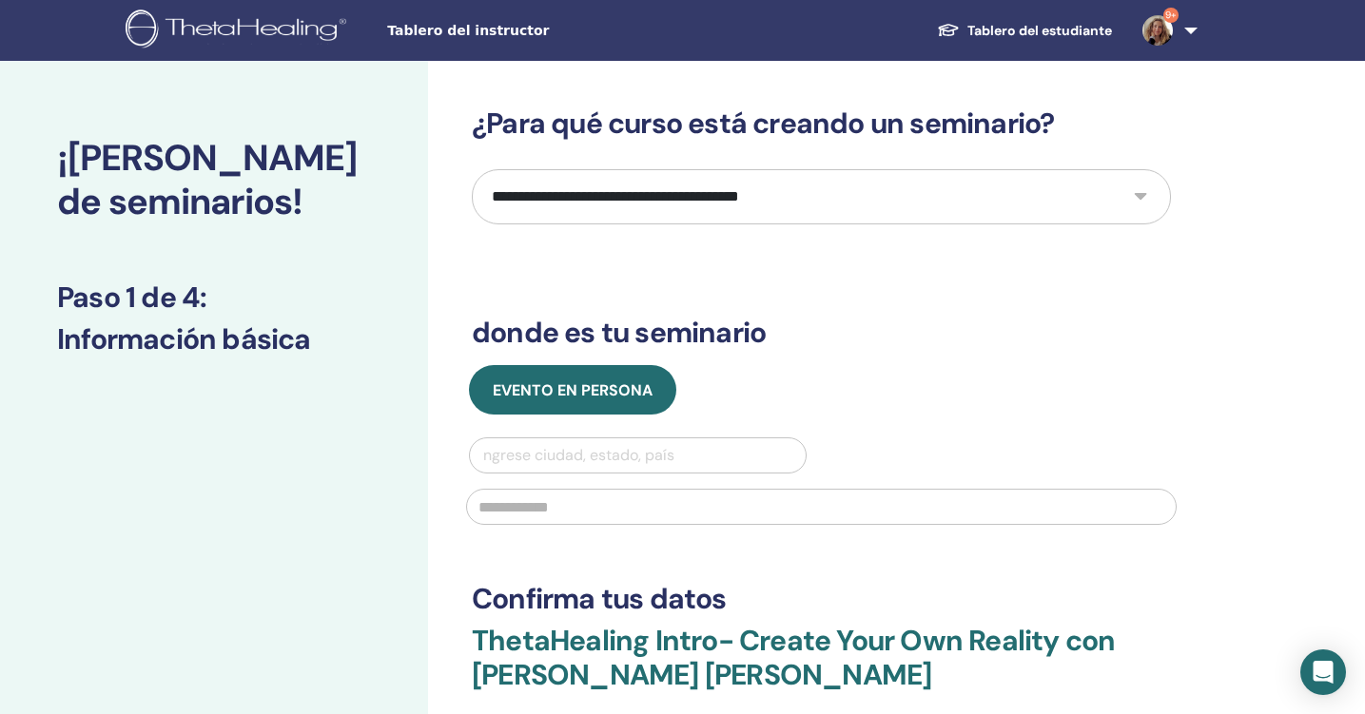
select select "*"
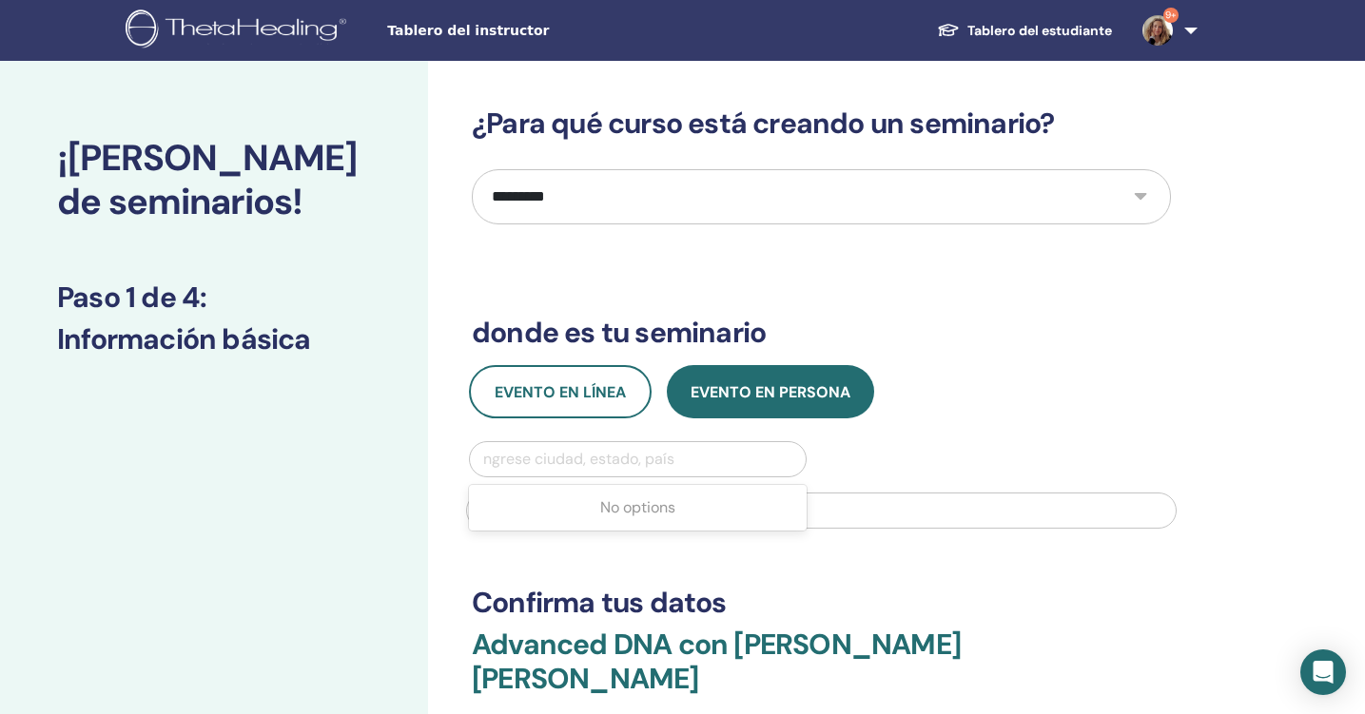
click at [645, 448] on div at bounding box center [637, 459] width 317 height 27
type input "**********"
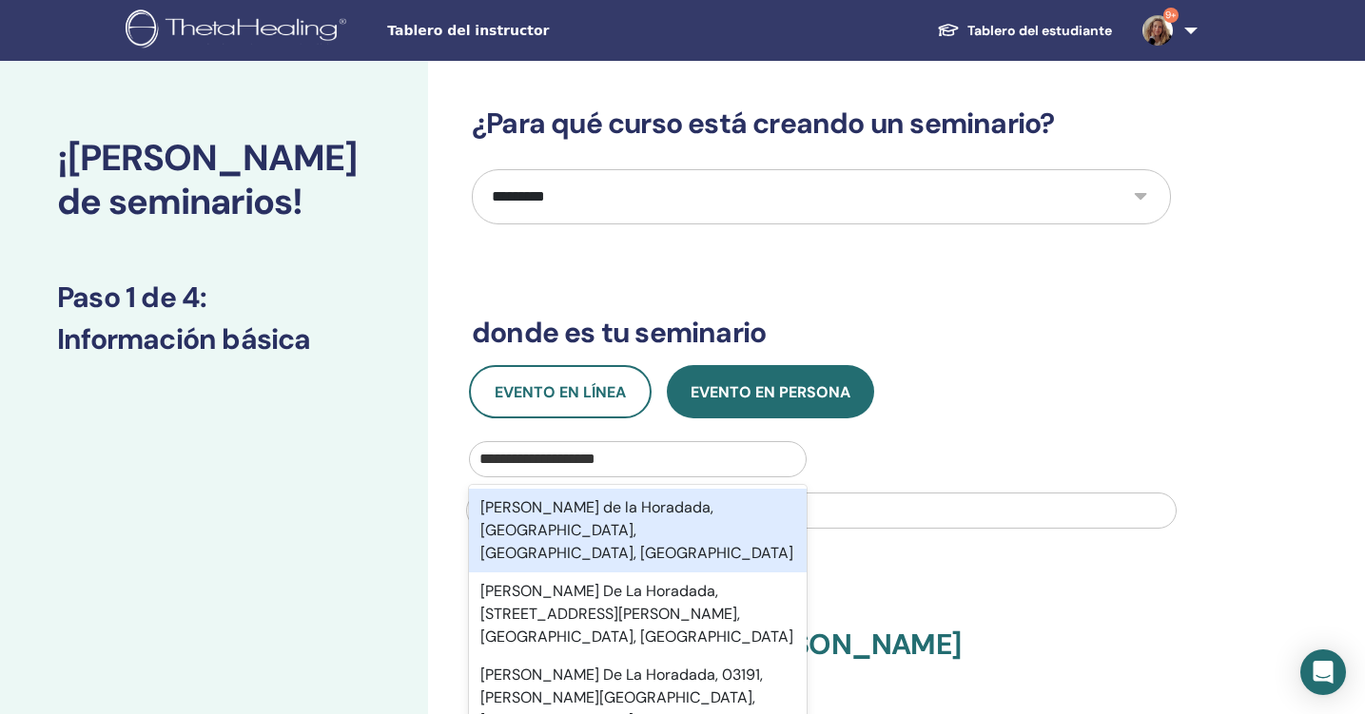
click at [636, 519] on div "[PERSON_NAME] de la Horadada, [GEOGRAPHIC_DATA], [GEOGRAPHIC_DATA], [GEOGRAPHIC…" at bounding box center [638, 531] width 338 height 84
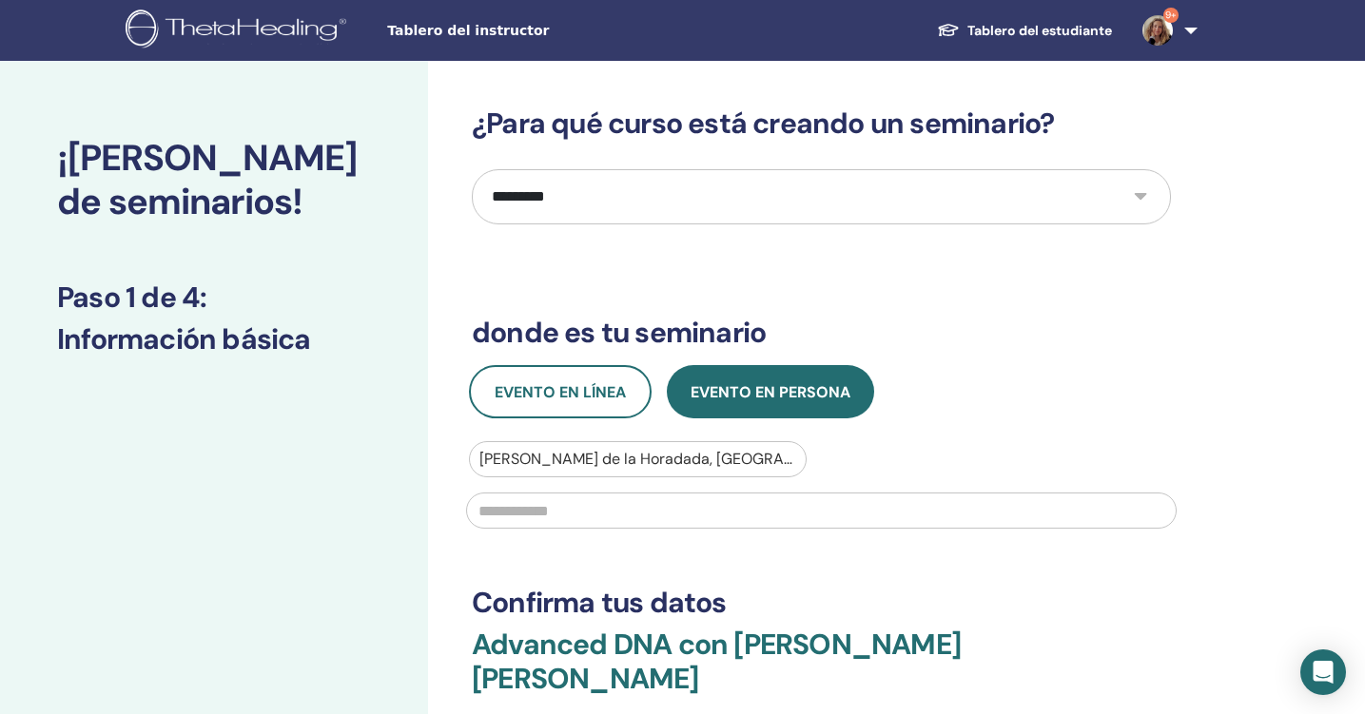
click at [622, 519] on input "text" at bounding box center [821, 511] width 710 height 36
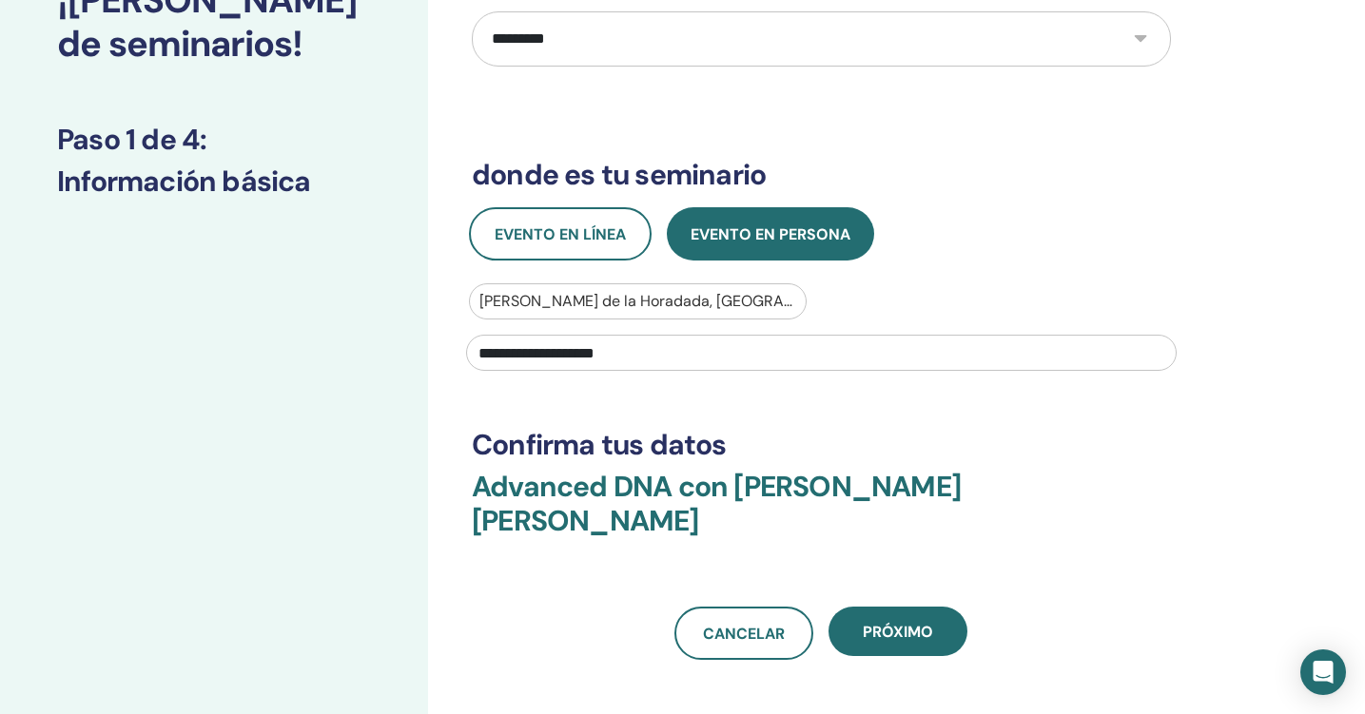
scroll to position [171, 0]
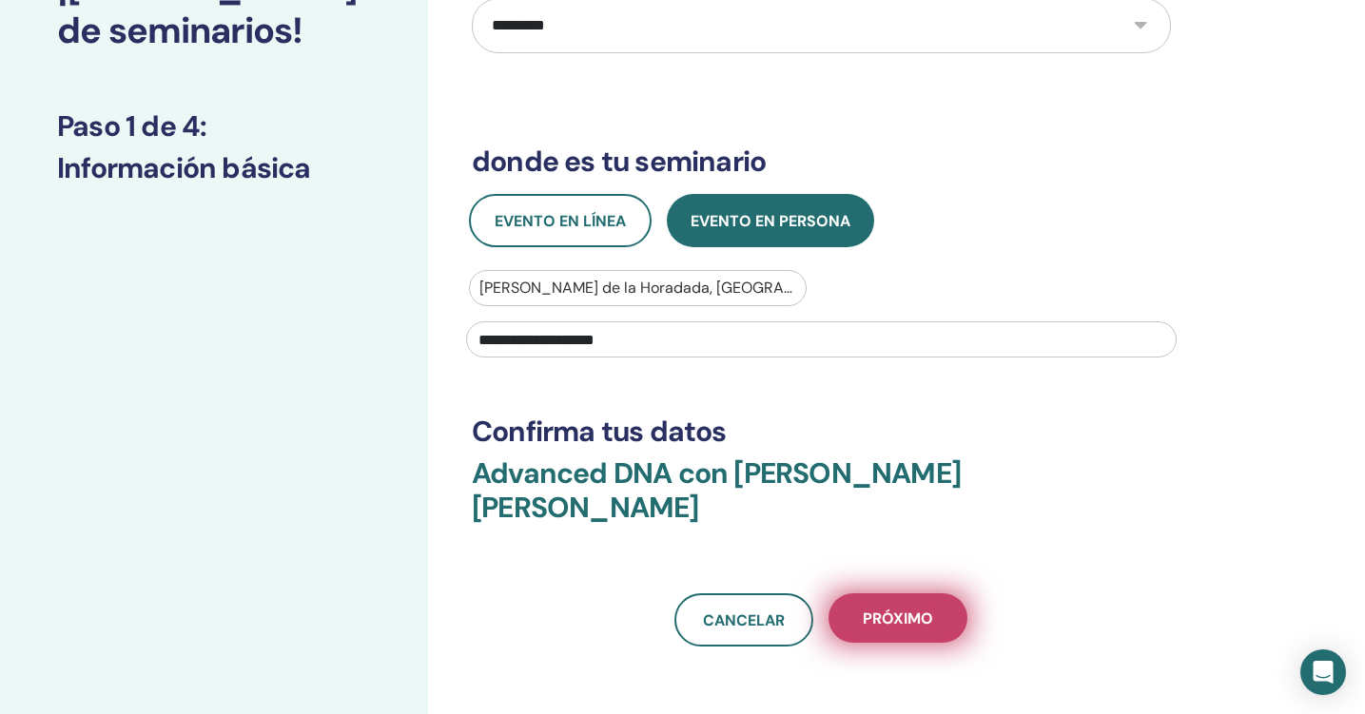
type input "**********"
click at [886, 598] on button "próximo" at bounding box center [897, 617] width 139 height 49
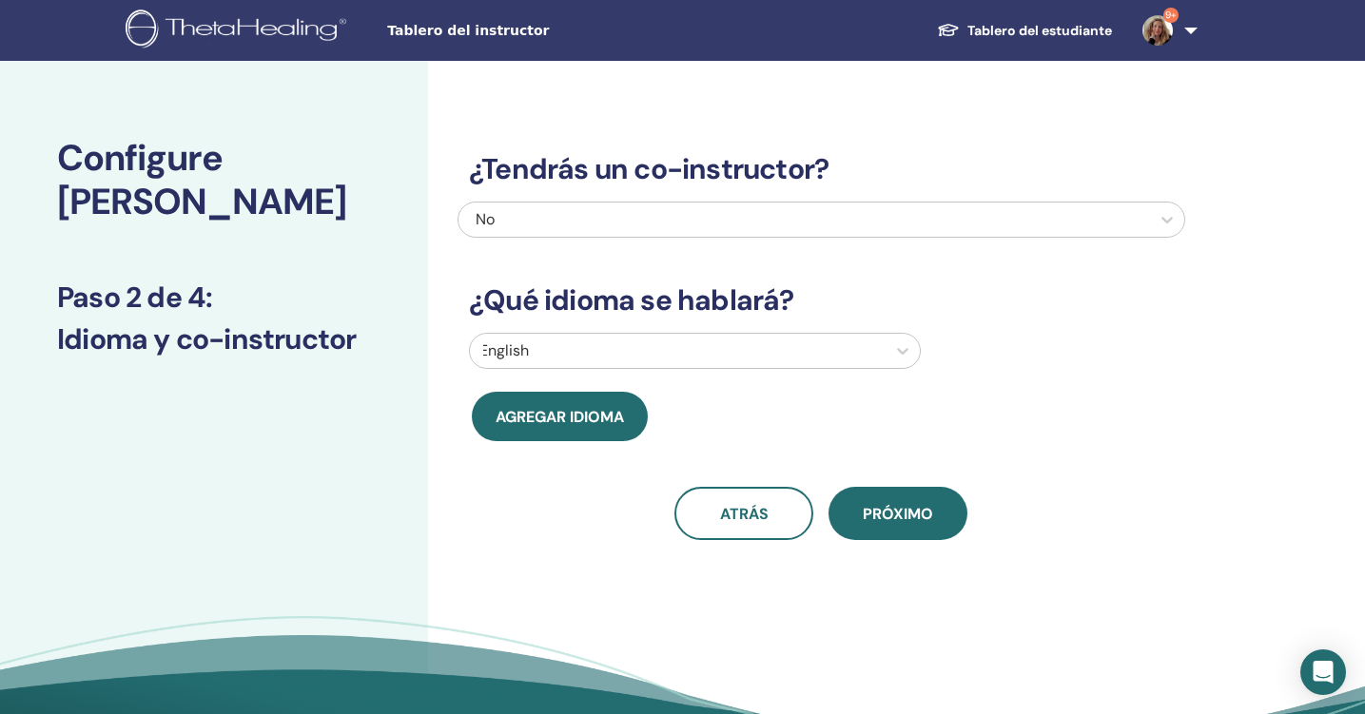
scroll to position [0, 0]
click at [646, 358] on div at bounding box center [677, 351] width 397 height 27
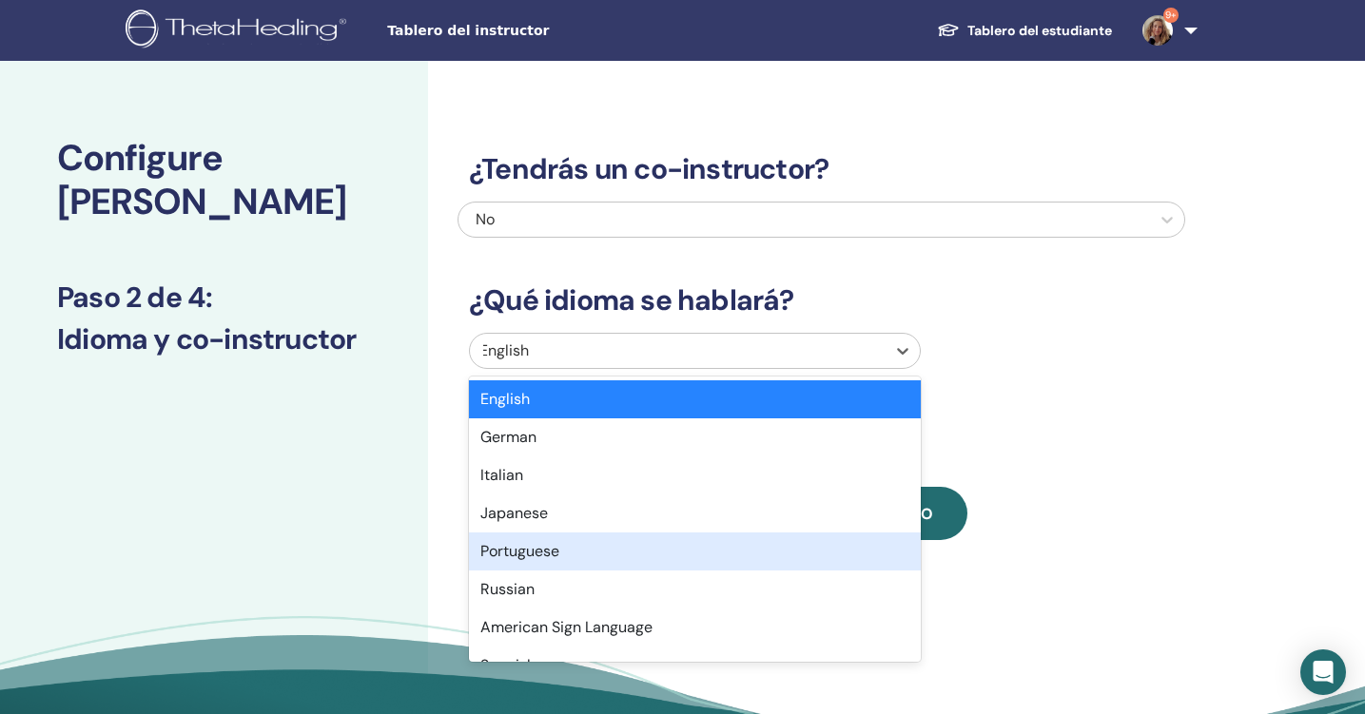
scroll to position [98, 0]
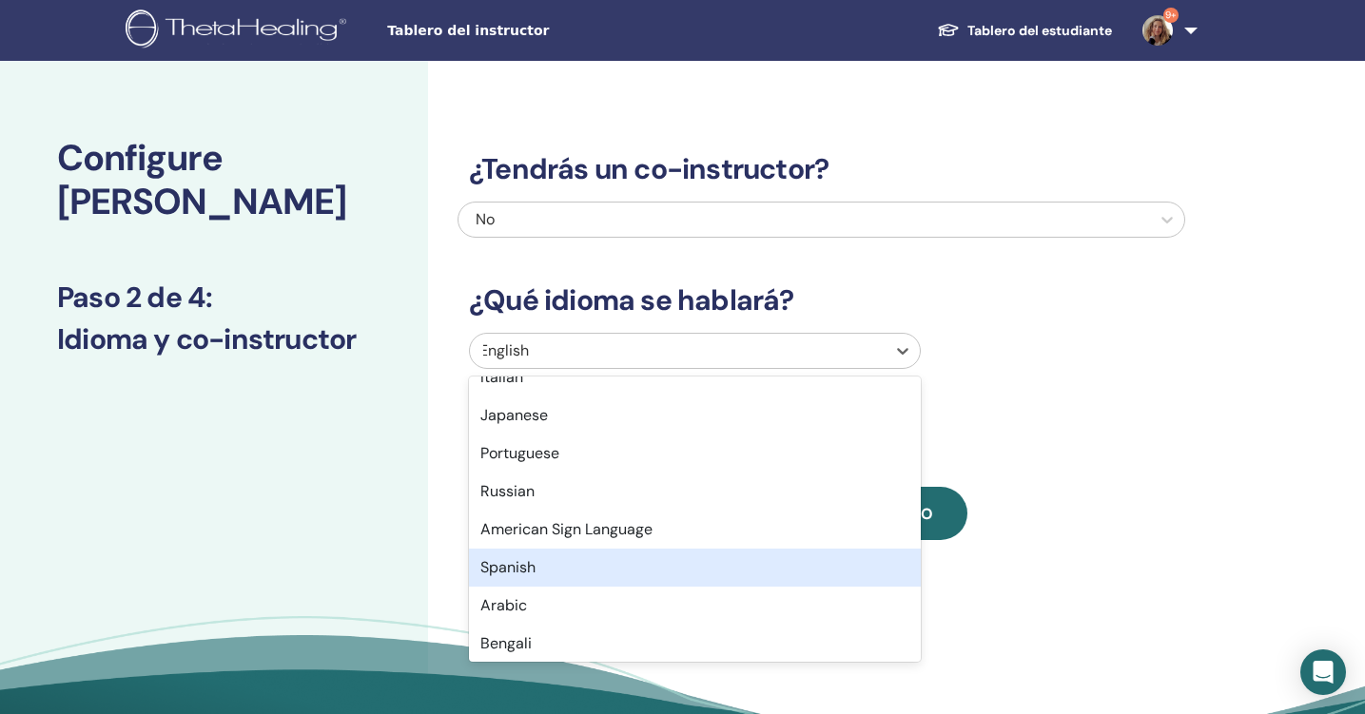
click at [542, 577] on div "Spanish" at bounding box center [695, 568] width 452 height 38
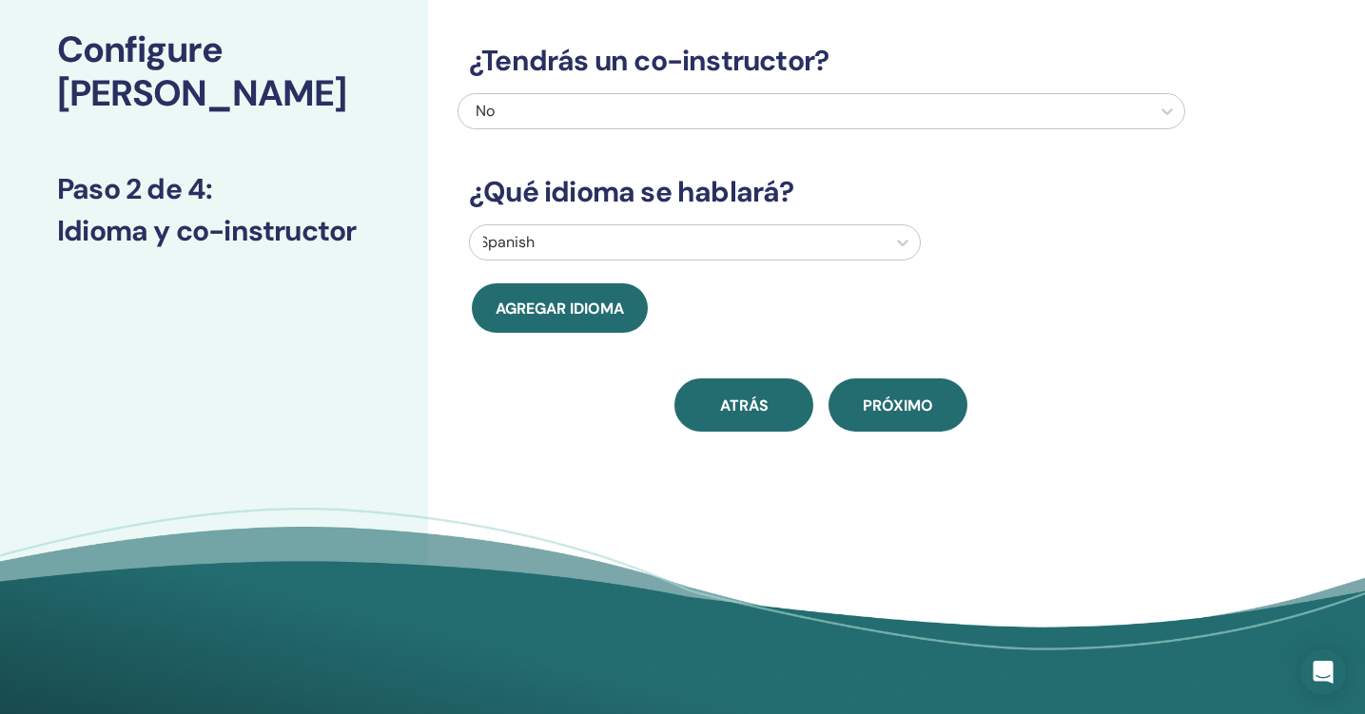
scroll to position [93, 0]
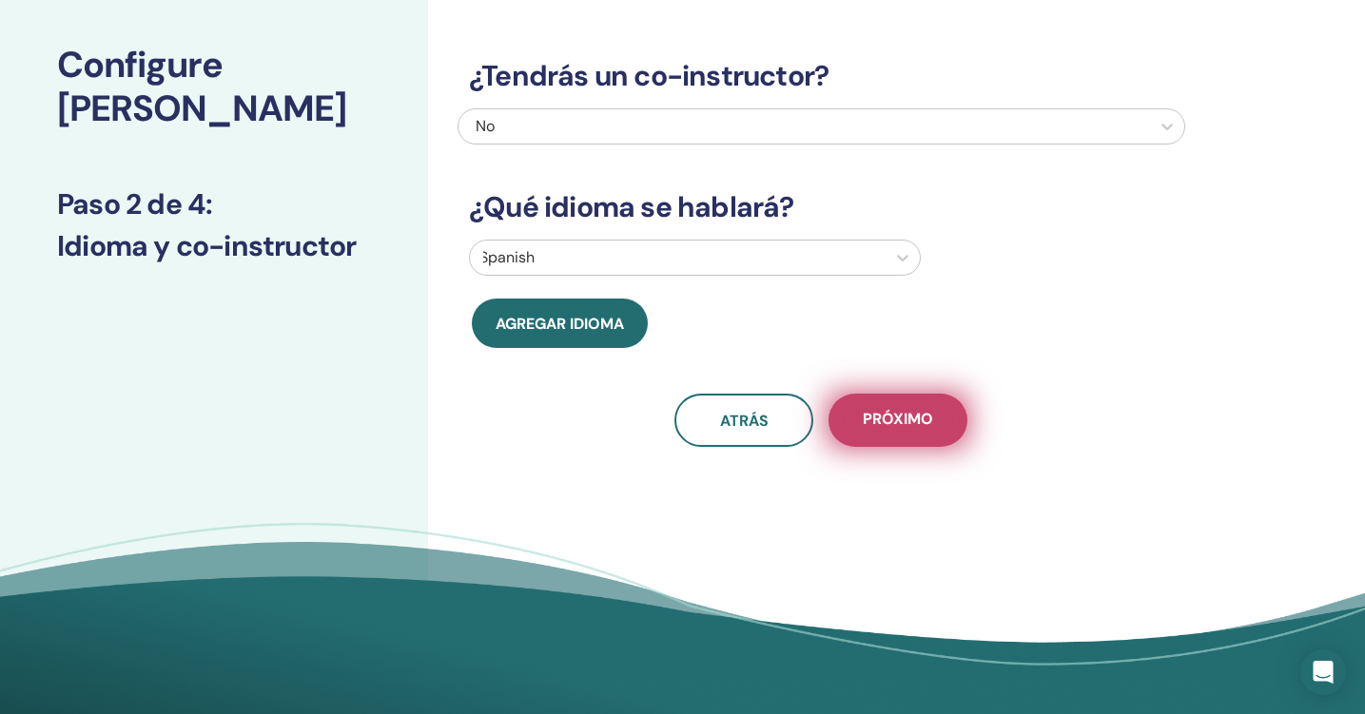
click at [880, 418] on span "próximo" at bounding box center [898, 421] width 70 height 24
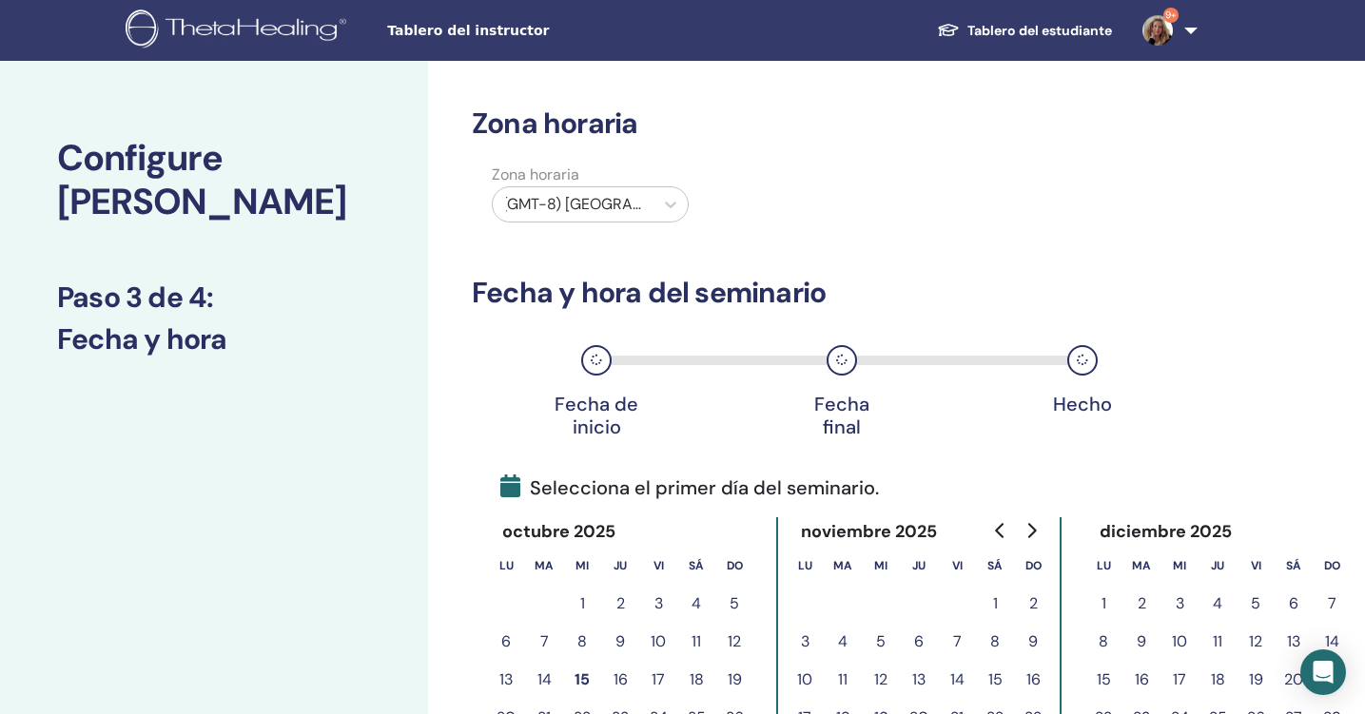
scroll to position [0, 0]
click at [669, 208] on icon at bounding box center [670, 204] width 19 height 19
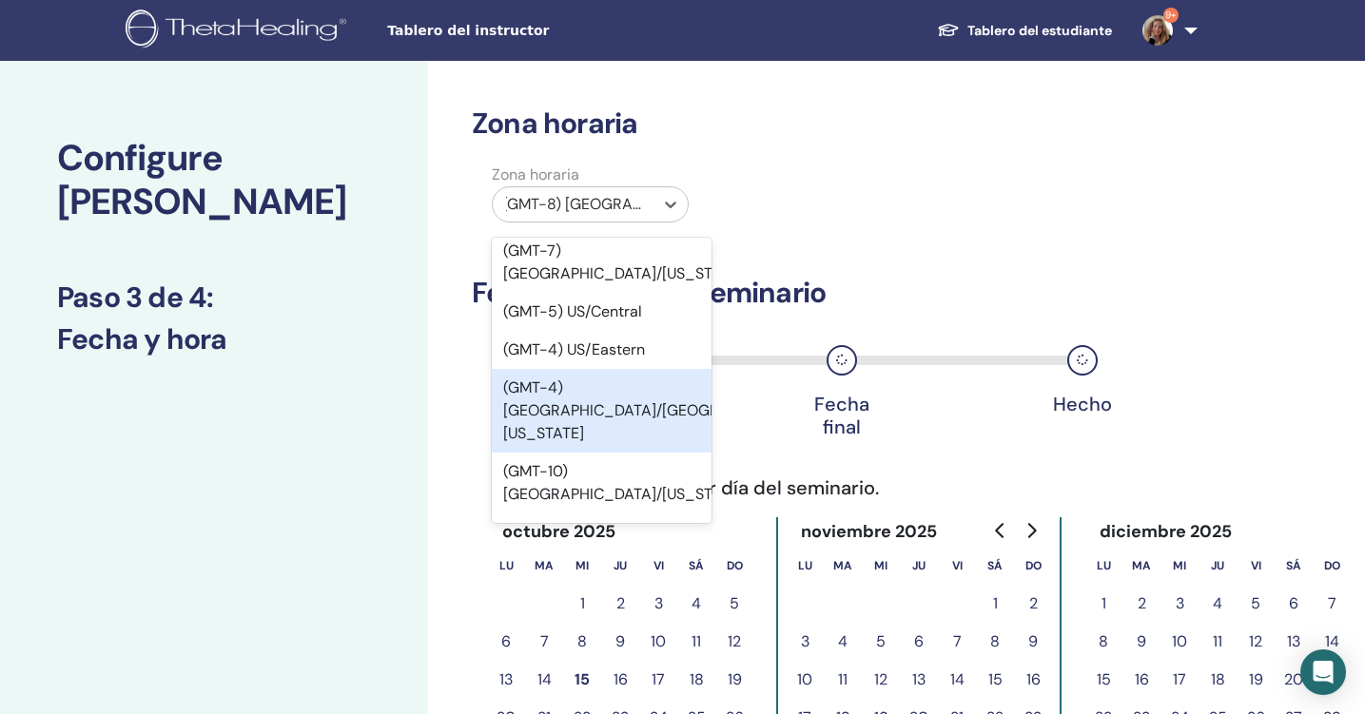
scroll to position [111, 0]
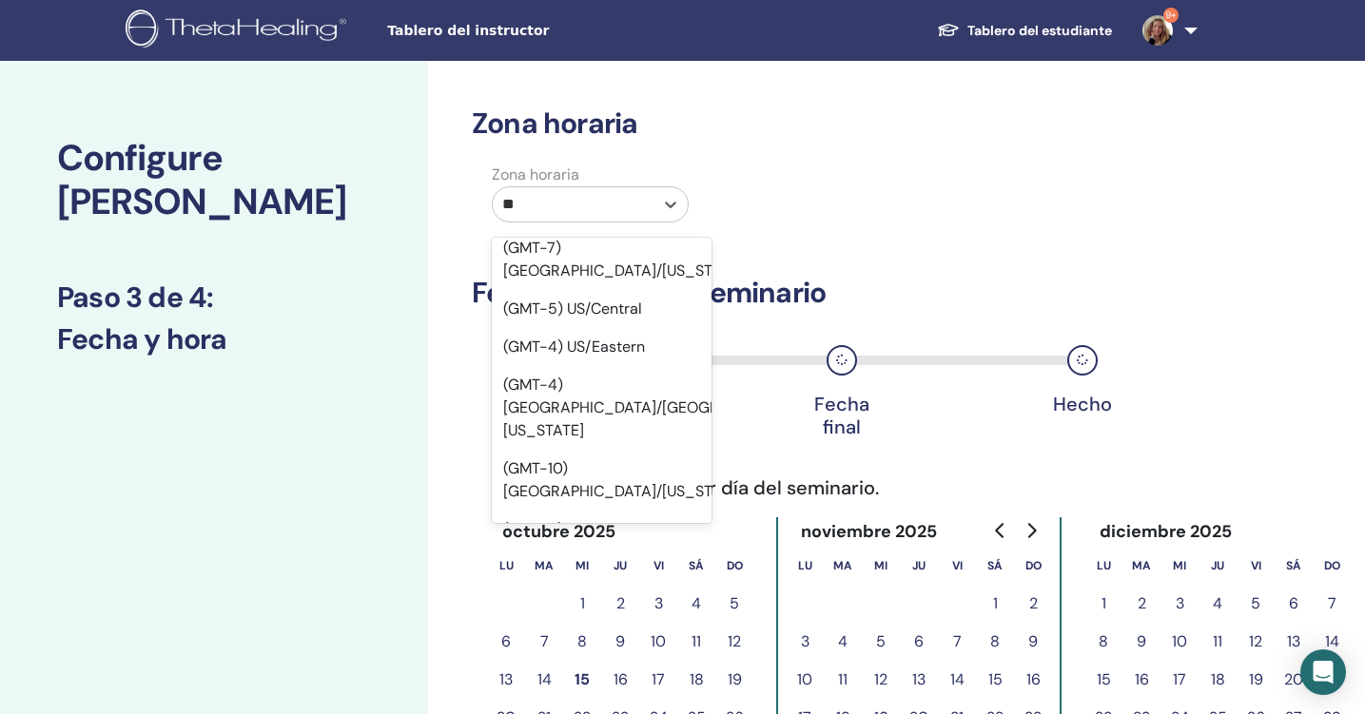
type input "***"
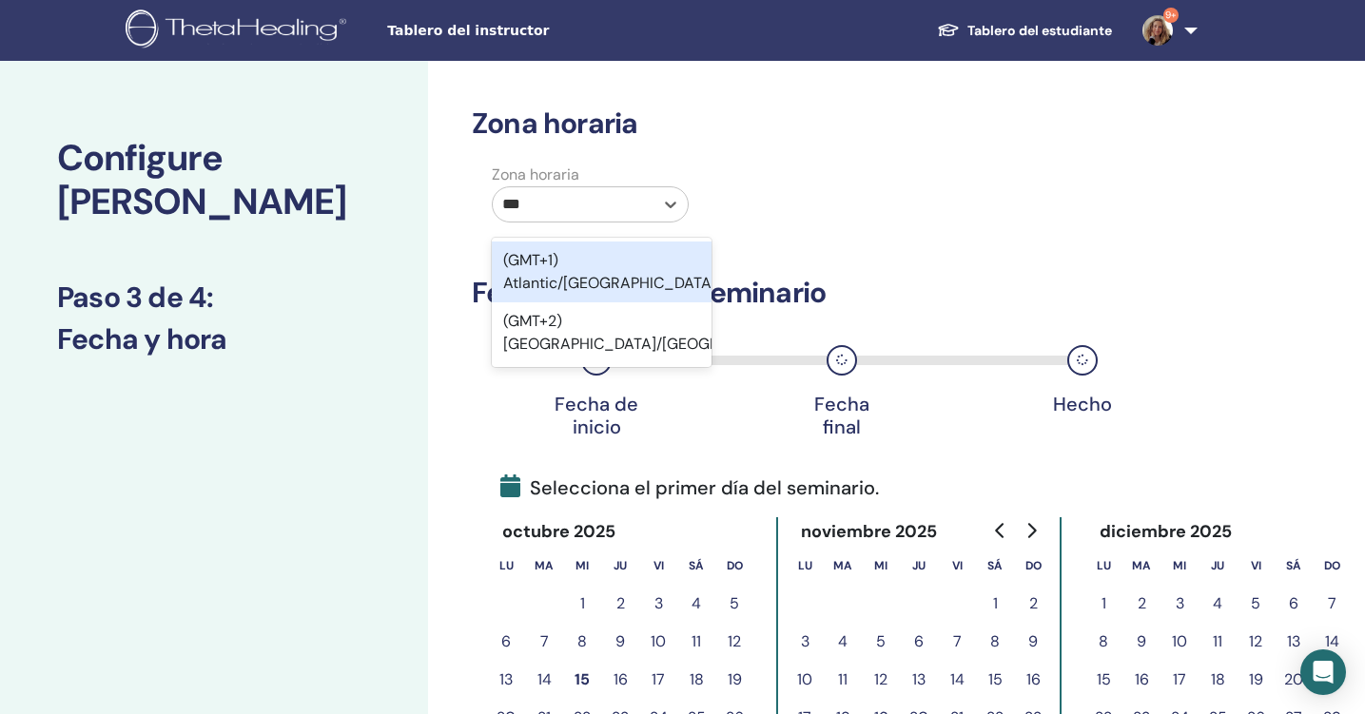
scroll to position [0, 0]
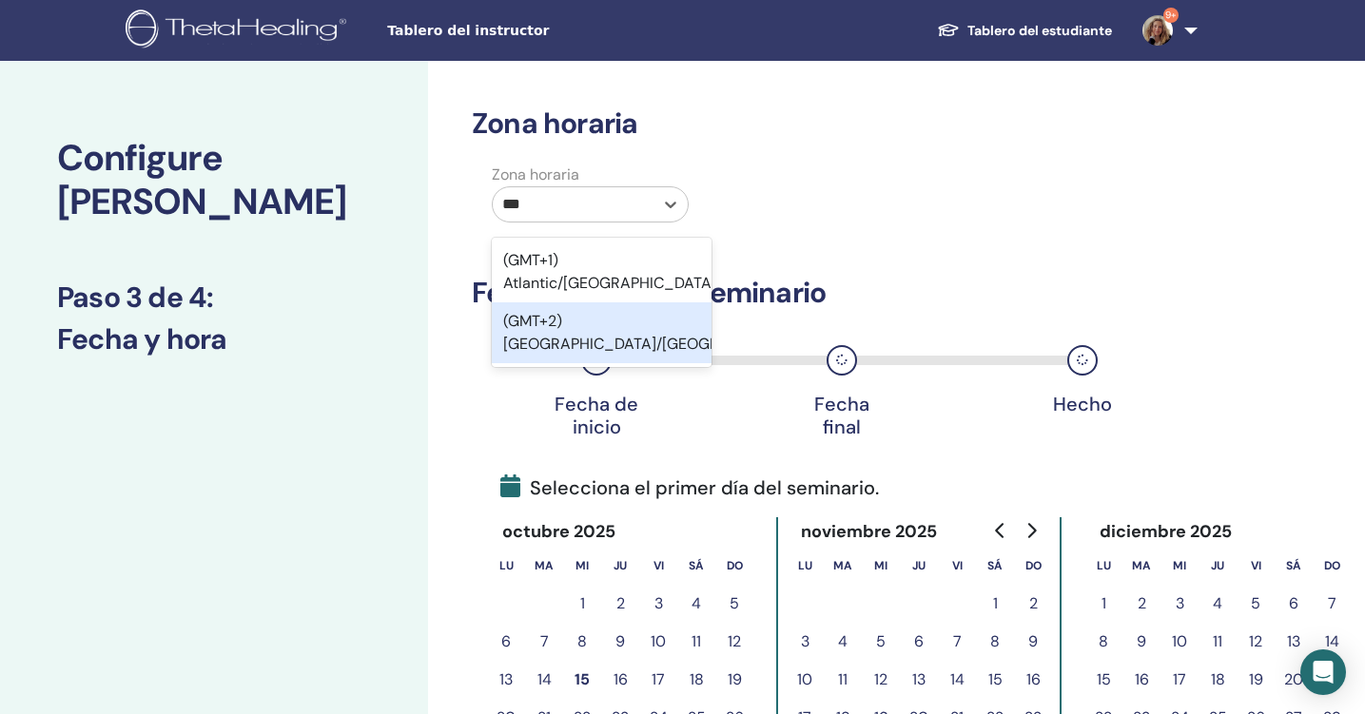
click at [641, 312] on div "(GMT+2) [GEOGRAPHIC_DATA]/[GEOGRAPHIC_DATA]" at bounding box center [602, 332] width 220 height 61
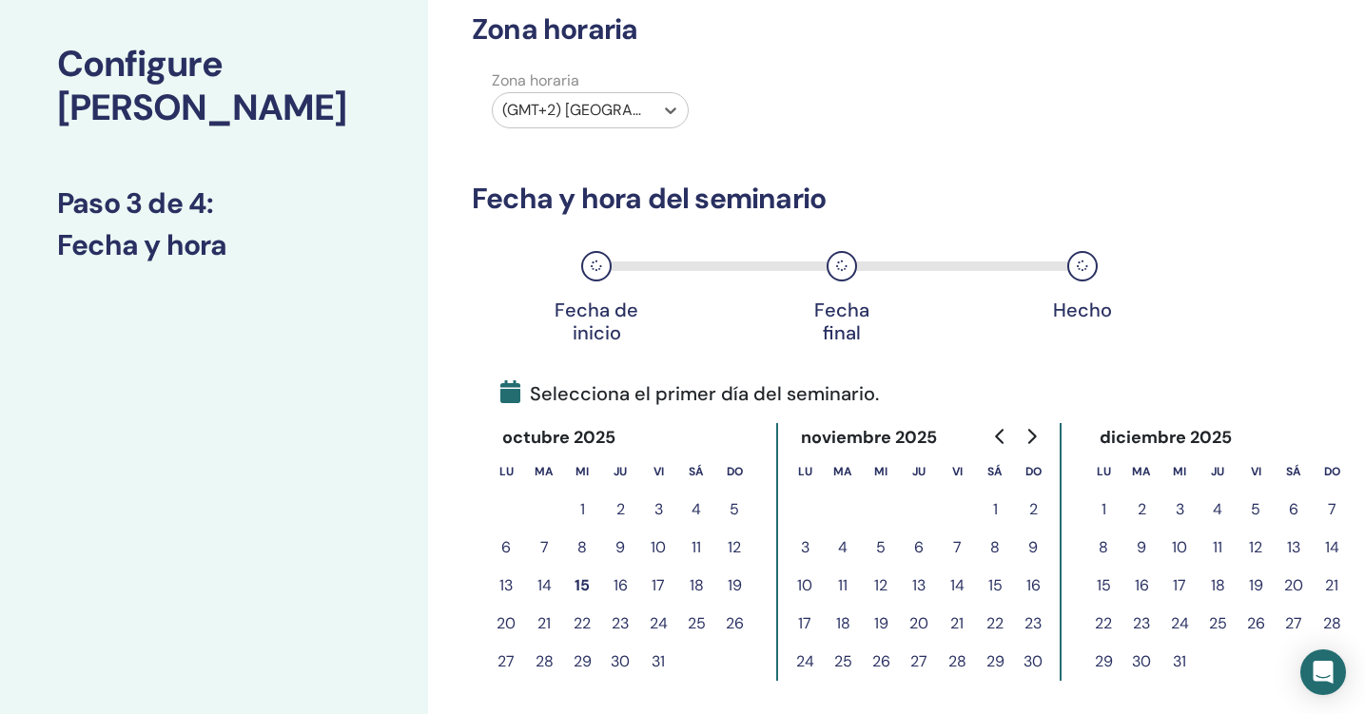
scroll to position [126, 0]
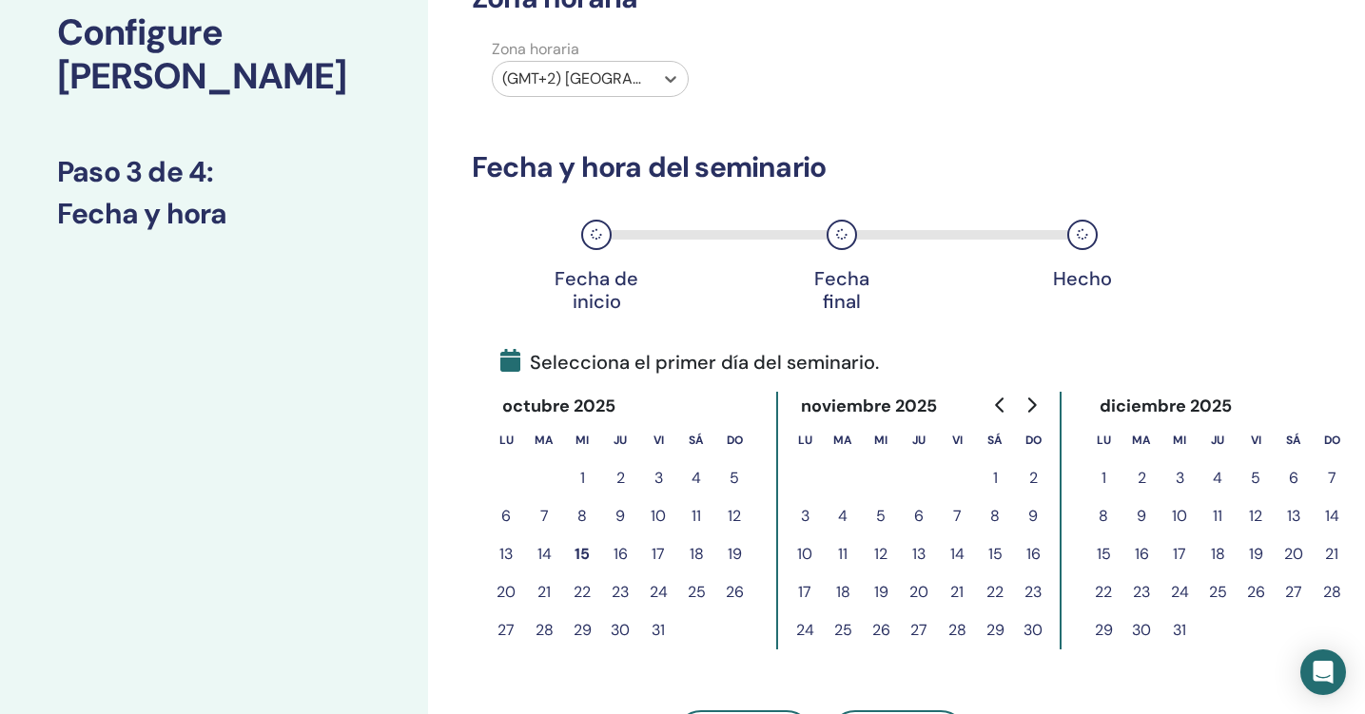
click at [1029, 406] on icon "Go to next month" at bounding box center [1030, 405] width 15 height 15
click at [1255, 596] on button "20" at bounding box center [1255, 593] width 38 height 38
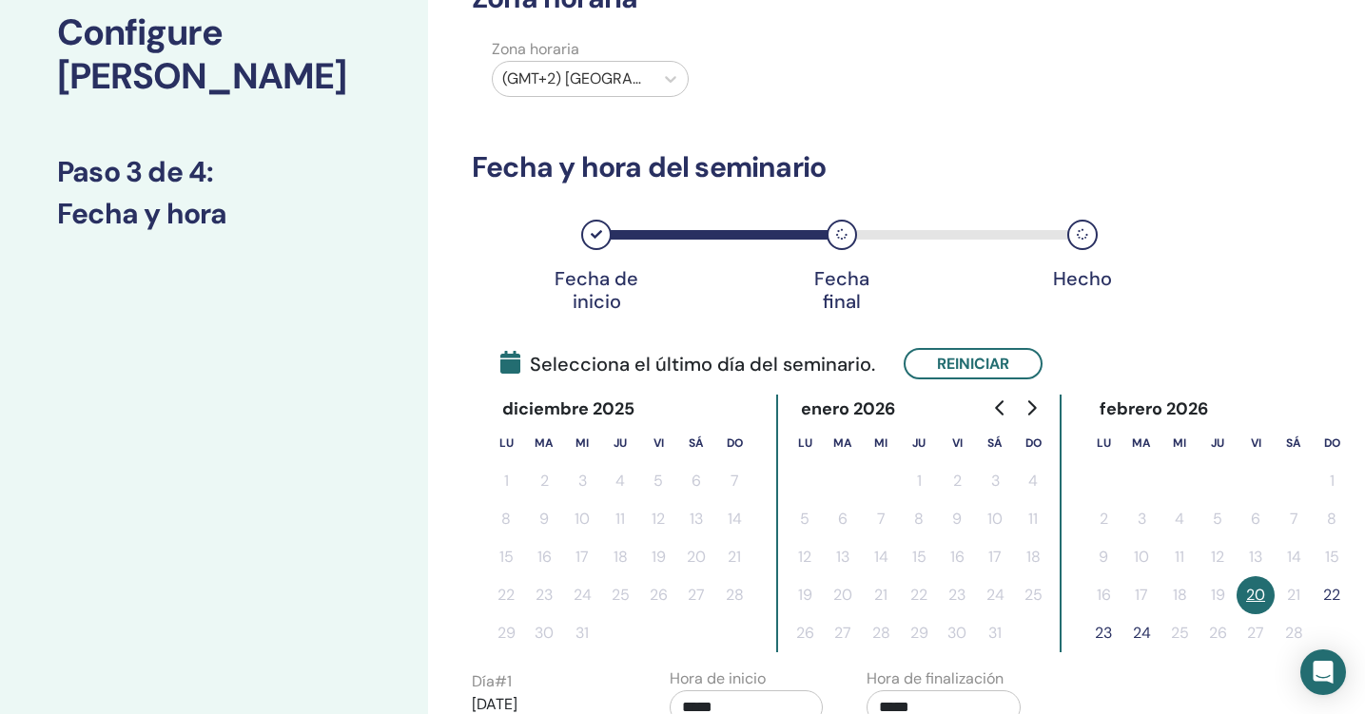
click at [1337, 589] on button "22" at bounding box center [1332, 595] width 38 height 38
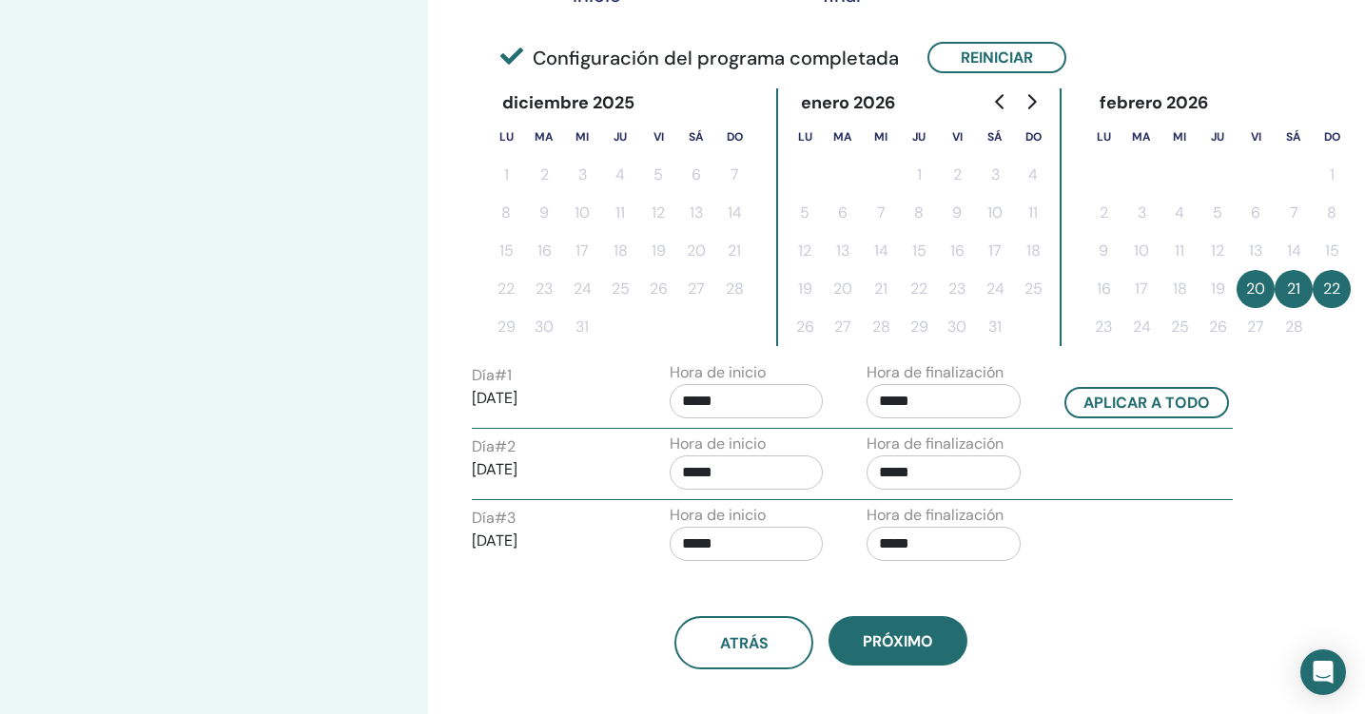
scroll to position [499, 0]
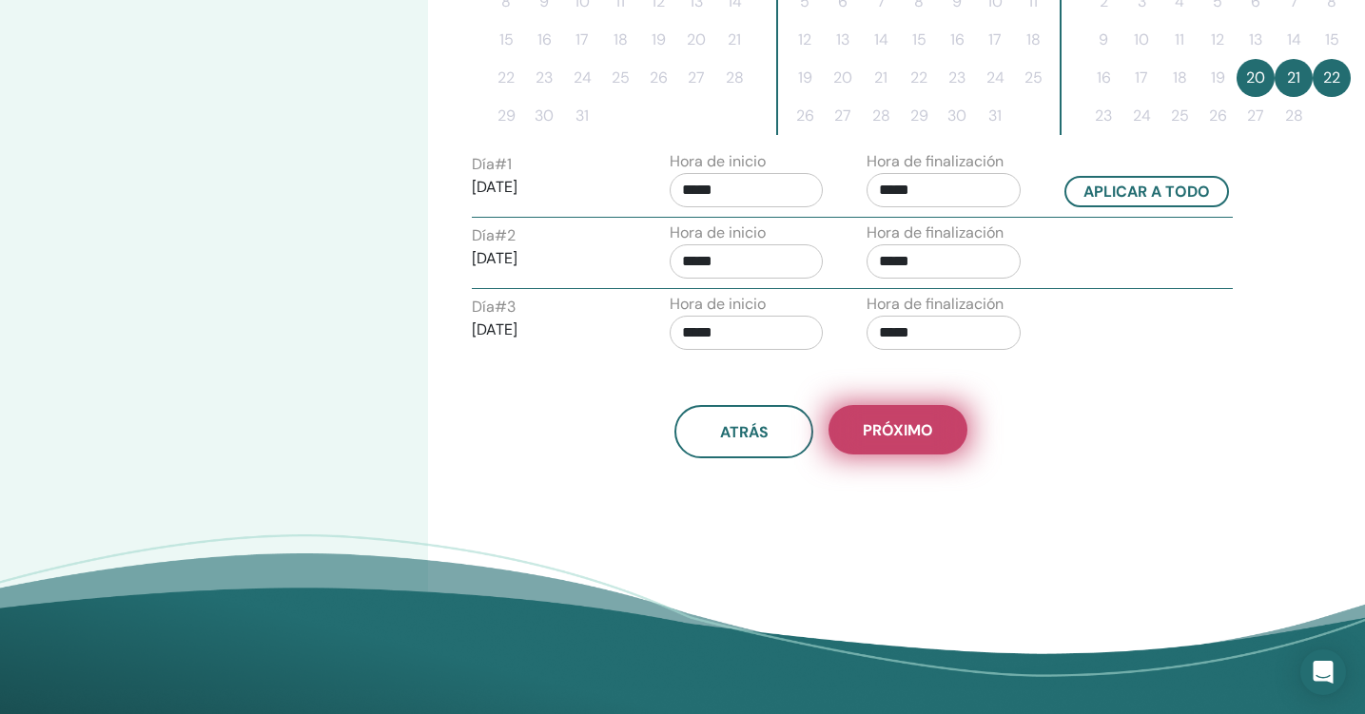
click at [913, 425] on span "próximo" at bounding box center [898, 430] width 70 height 20
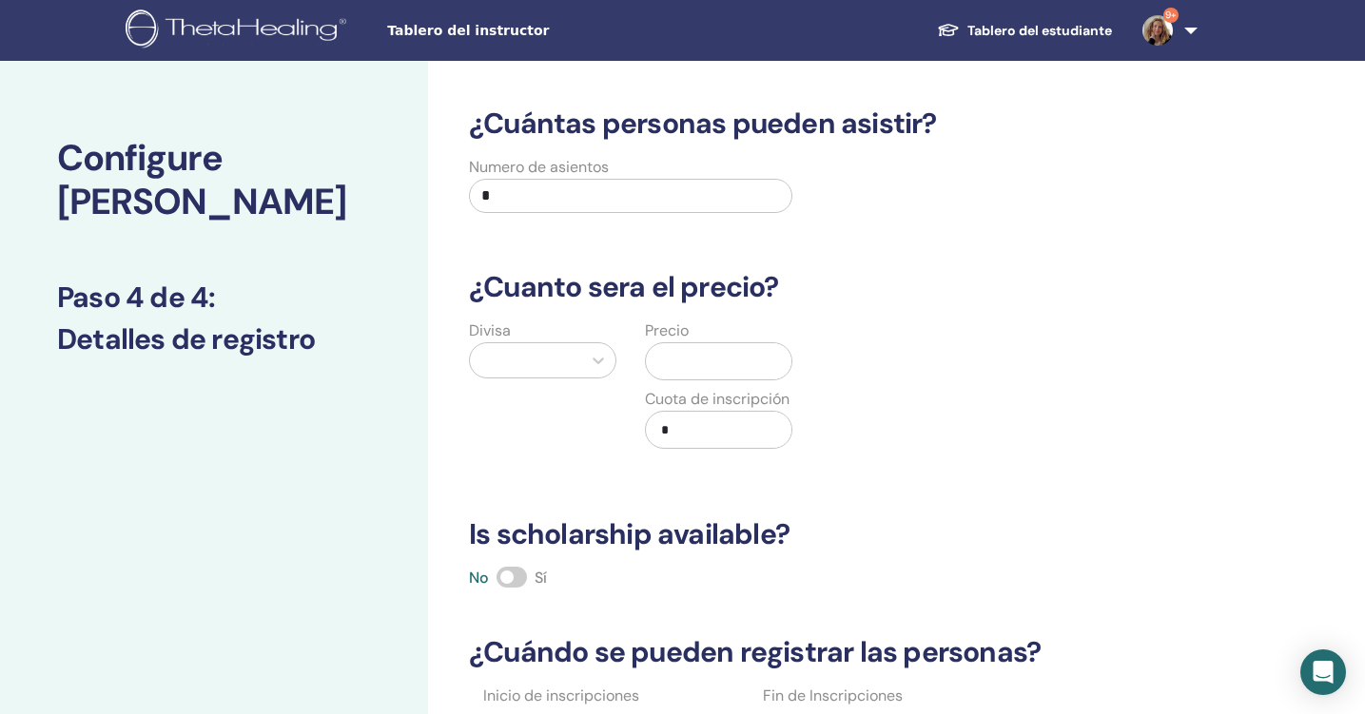
scroll to position [0, 0]
click at [688, 204] on input "*" at bounding box center [630, 196] width 323 height 34
type input "**"
click at [580, 372] on div at bounding box center [525, 360] width 111 height 34
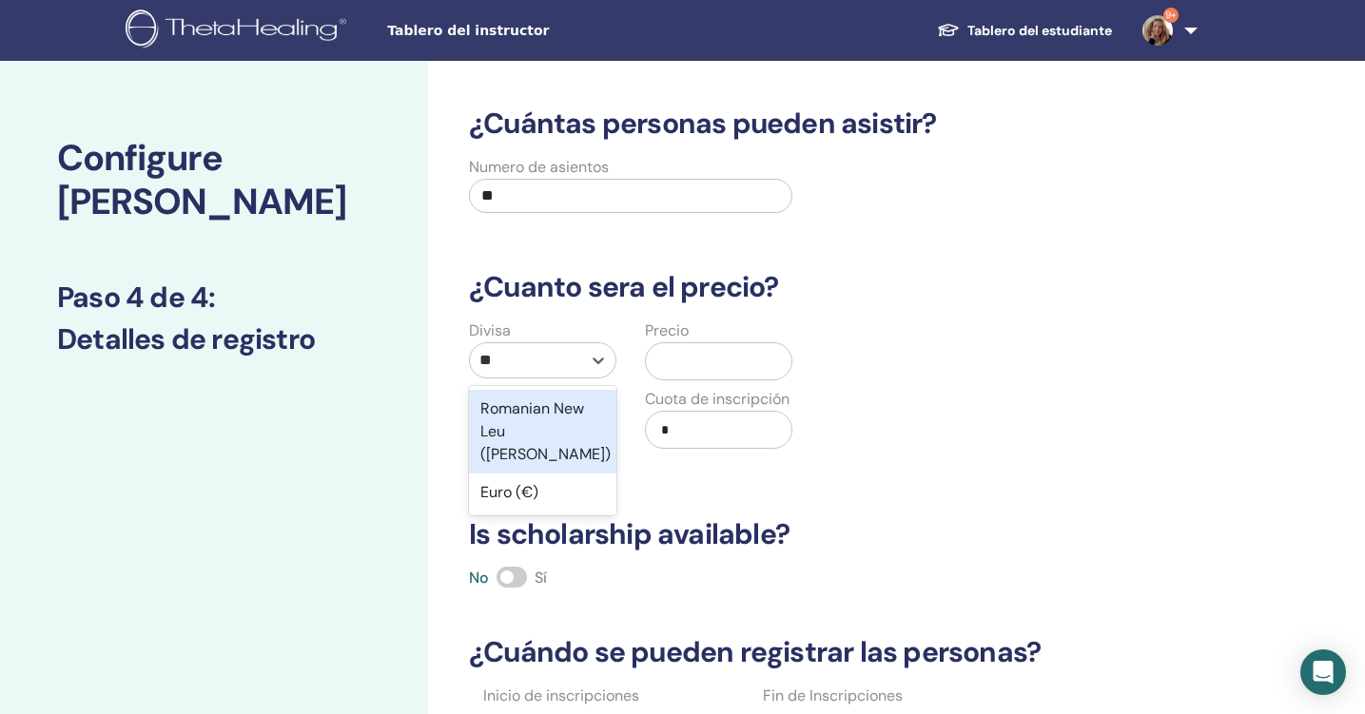
type input "***"
click at [555, 410] on div "Euro (€)" at bounding box center [542, 409] width 147 height 38
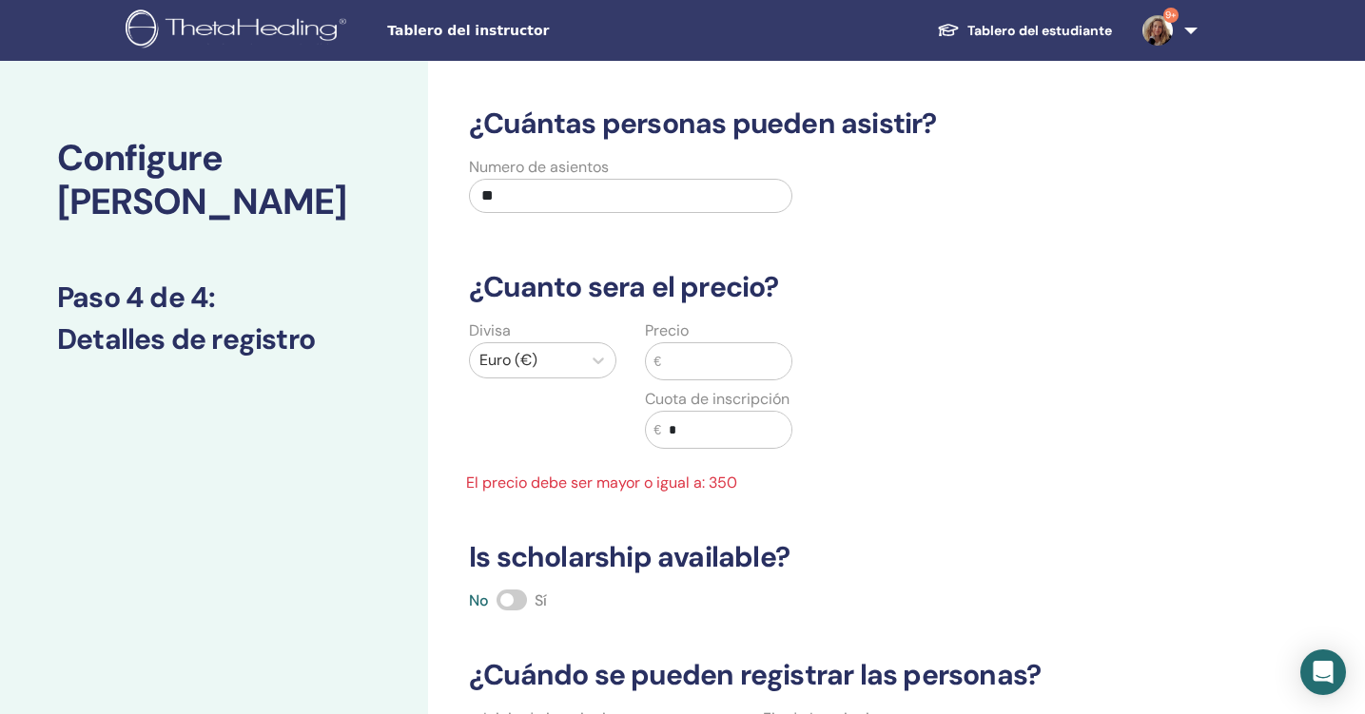
click at [694, 359] on input "text" at bounding box center [726, 361] width 130 height 36
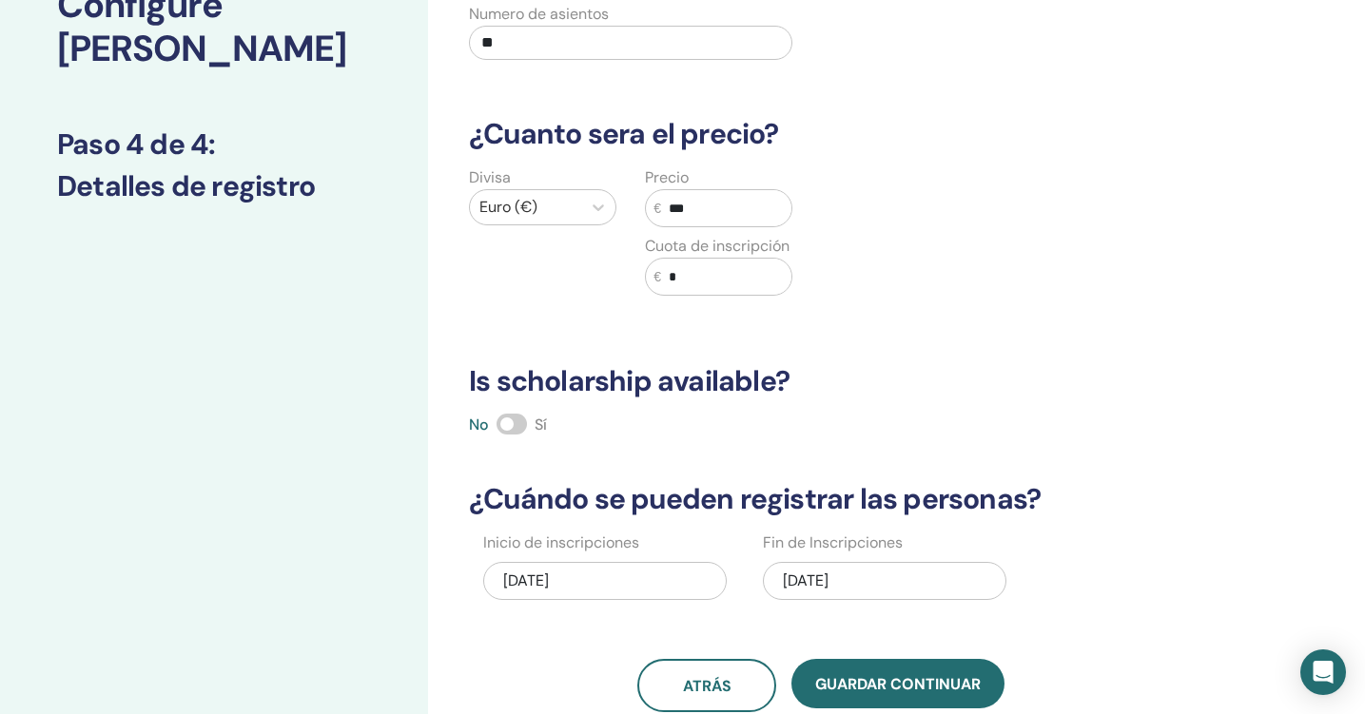
scroll to position [162, 0]
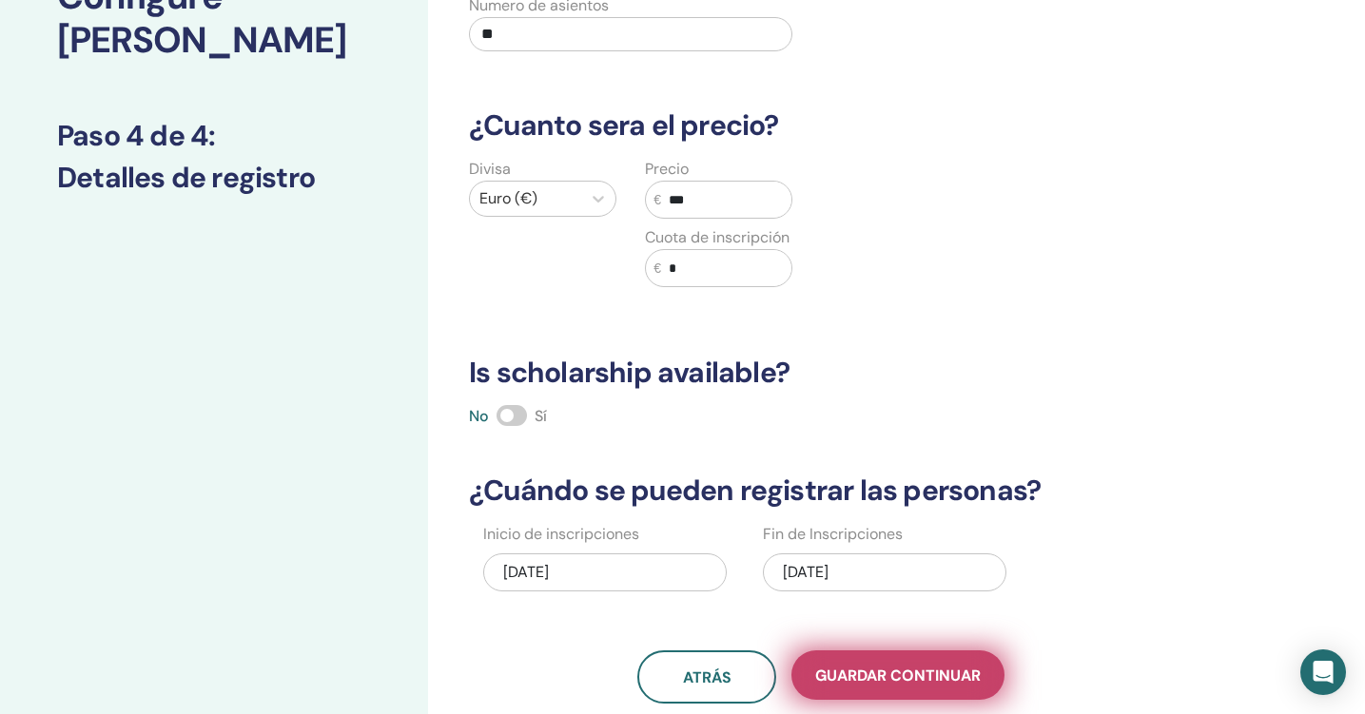
type input "***"
click at [878, 669] on span "Guardar Continuar" at bounding box center [897, 676] width 165 height 20
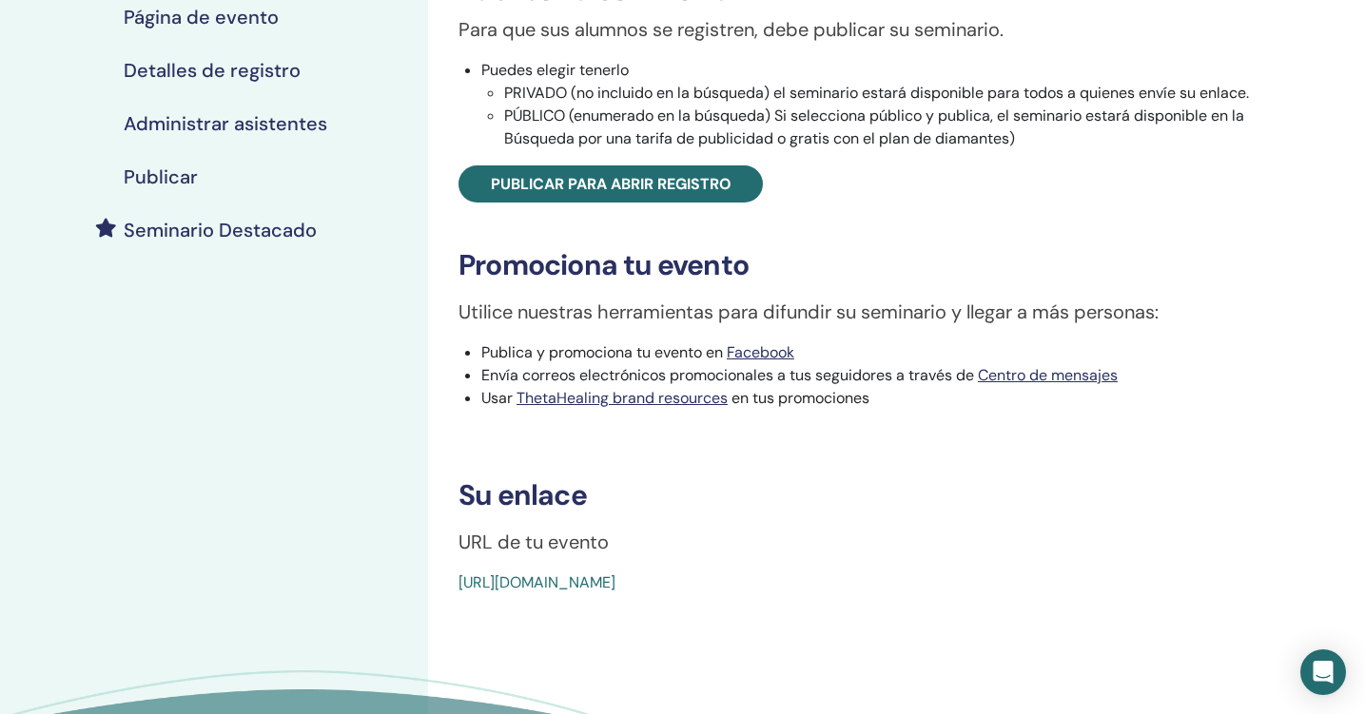
scroll to position [302, 0]
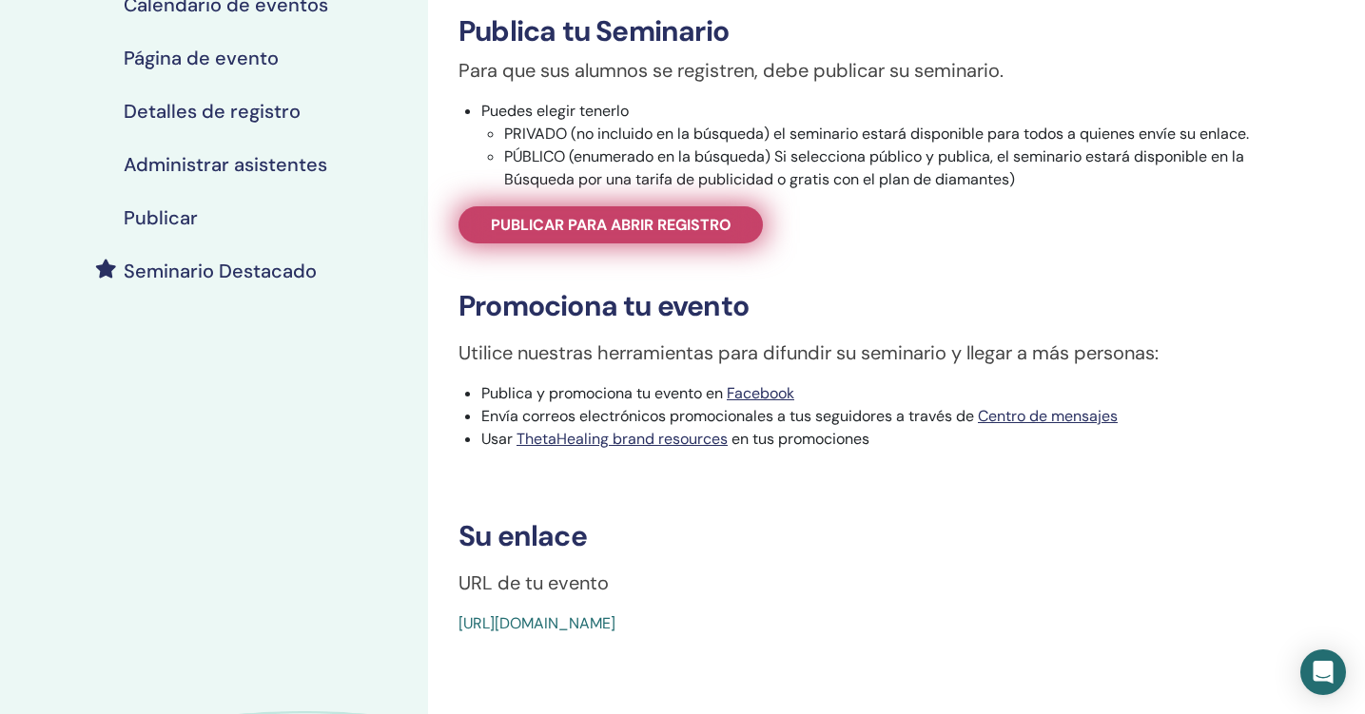
click at [706, 226] on span "Publicar para abrir registro" at bounding box center [611, 225] width 241 height 20
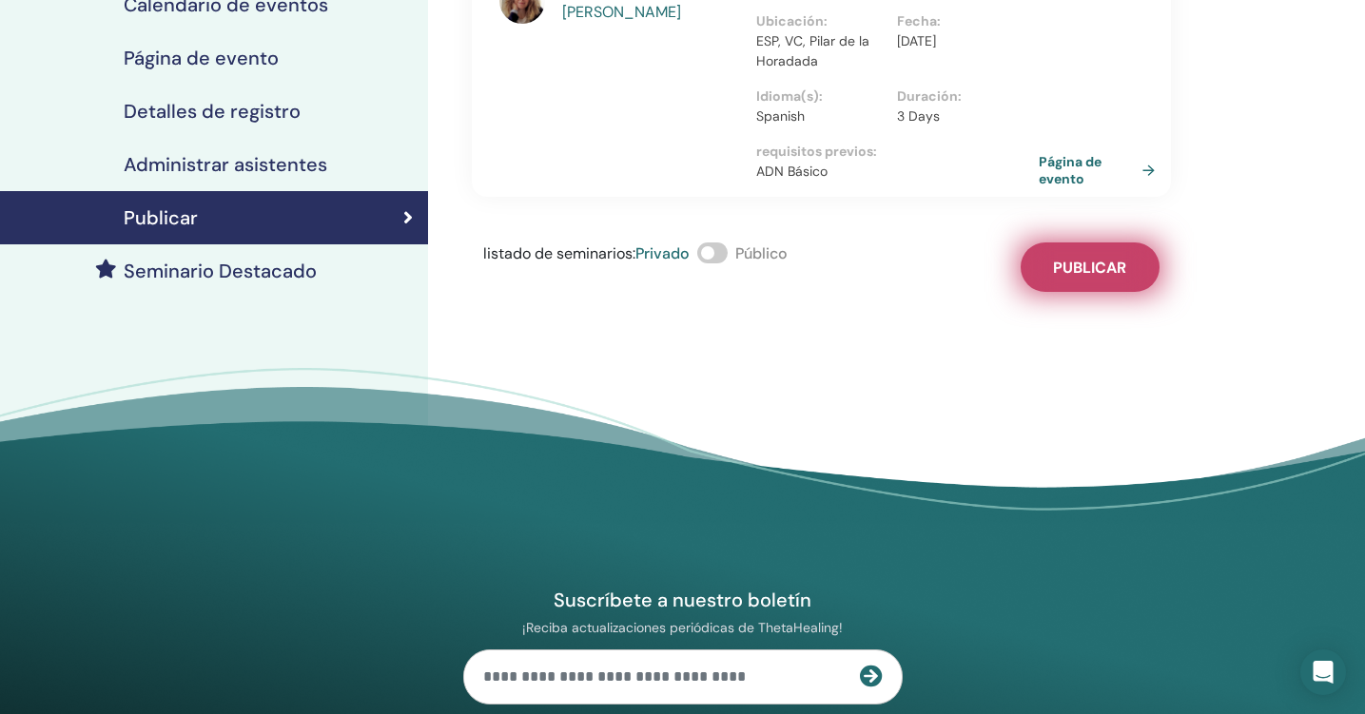
click at [1118, 258] on span "Publicar" at bounding box center [1089, 268] width 73 height 20
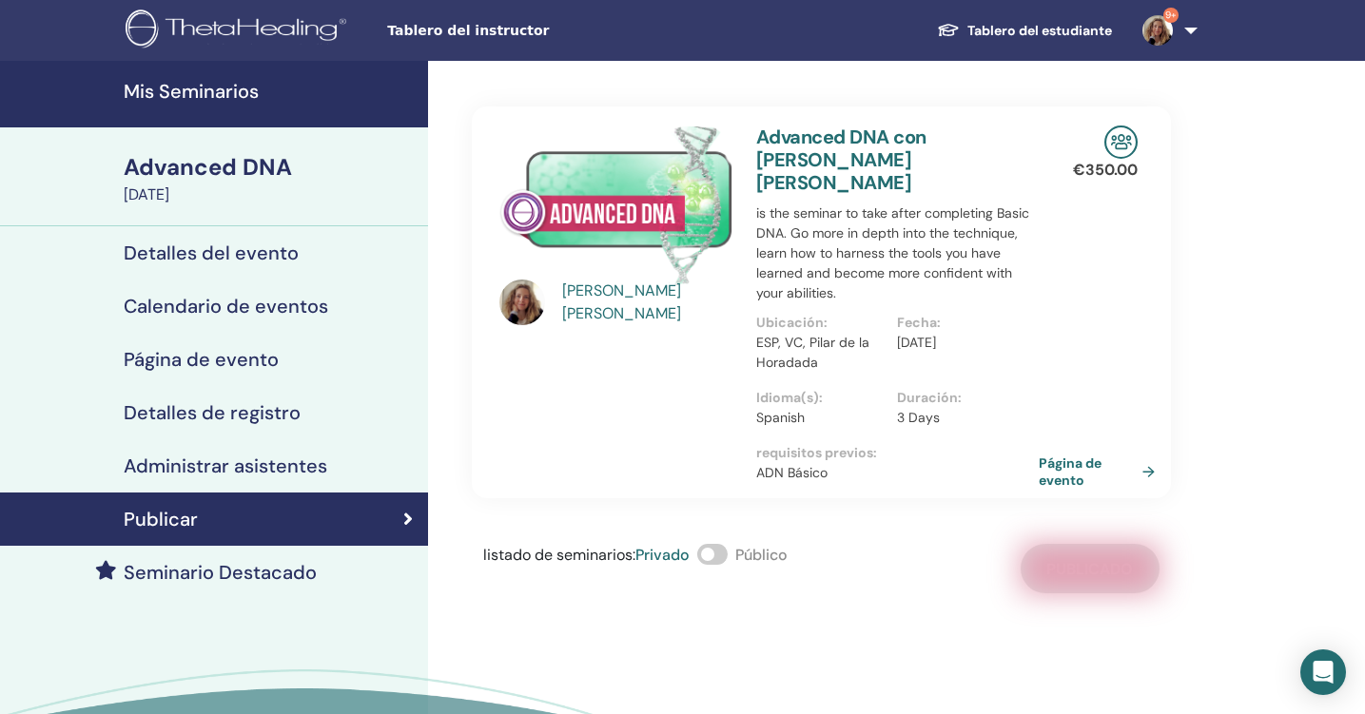
click at [243, 87] on h4 "Mis Seminarios" at bounding box center [270, 91] width 293 height 23
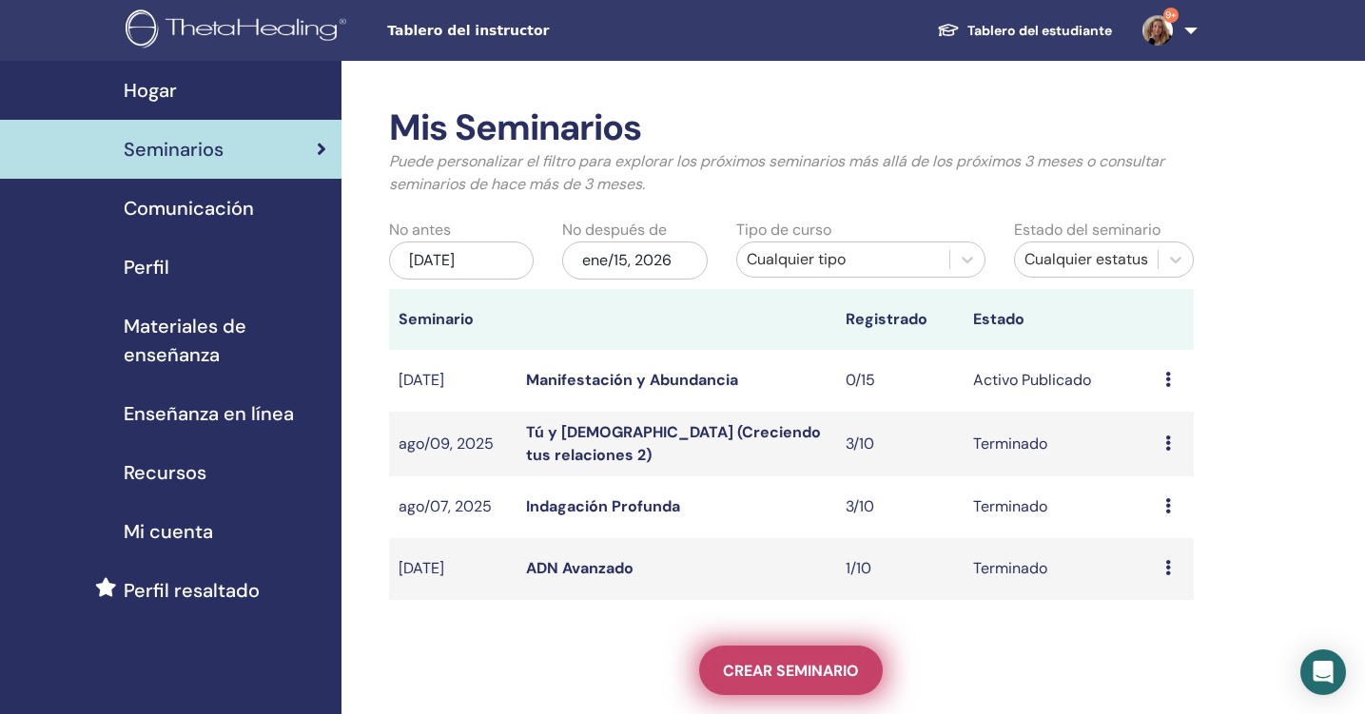
click at [788, 665] on span "Crear seminario" at bounding box center [791, 671] width 136 height 20
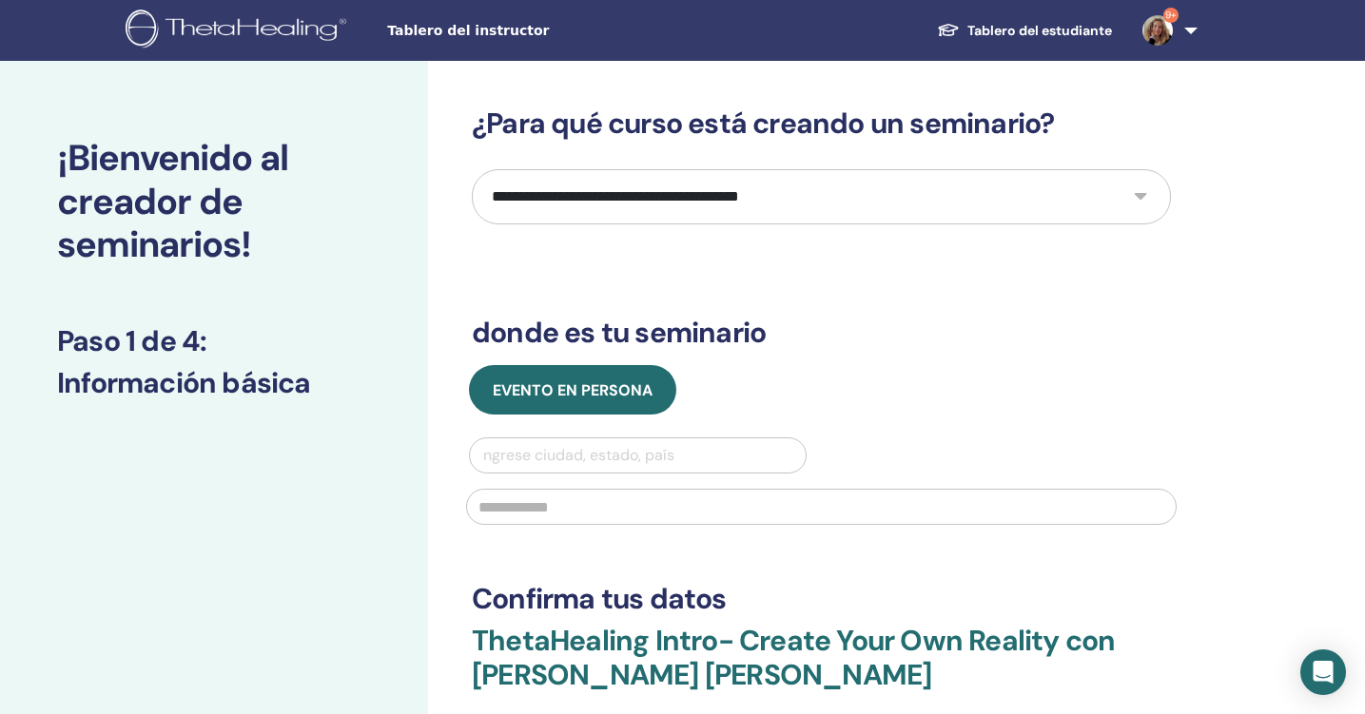
select select "**"
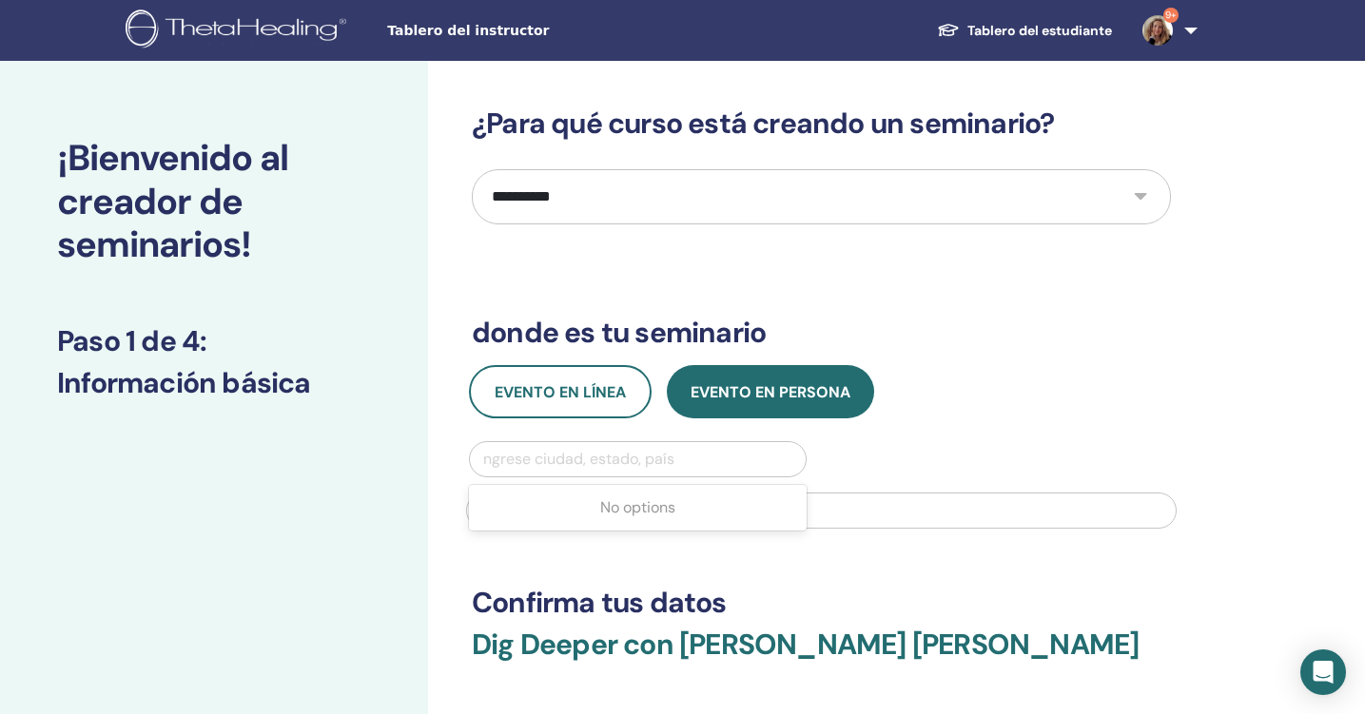
click at [597, 467] on div "Ingrese ciudad, estado, país" at bounding box center [637, 459] width 317 height 23
type input "**********"
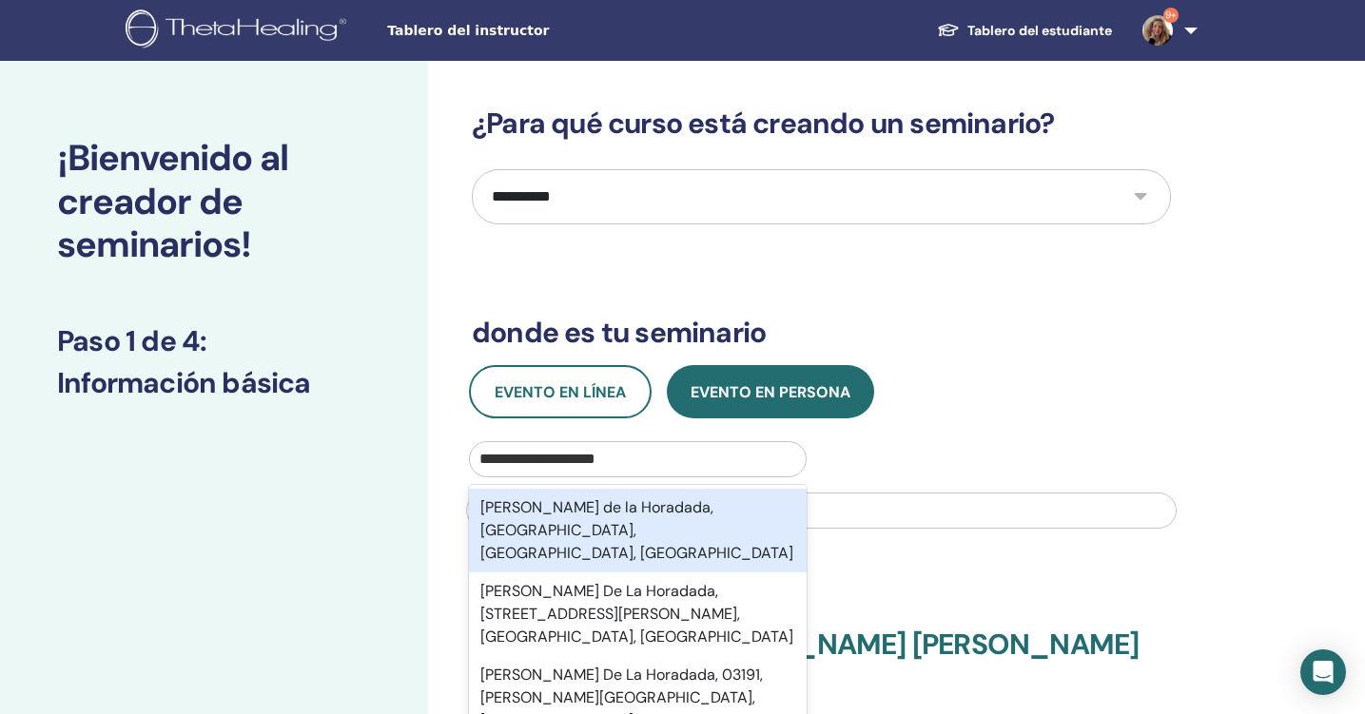
click at [631, 510] on div "Pilar de la Horadada, Alicante, Comunidad Valenciana, ESP" at bounding box center [638, 531] width 338 height 84
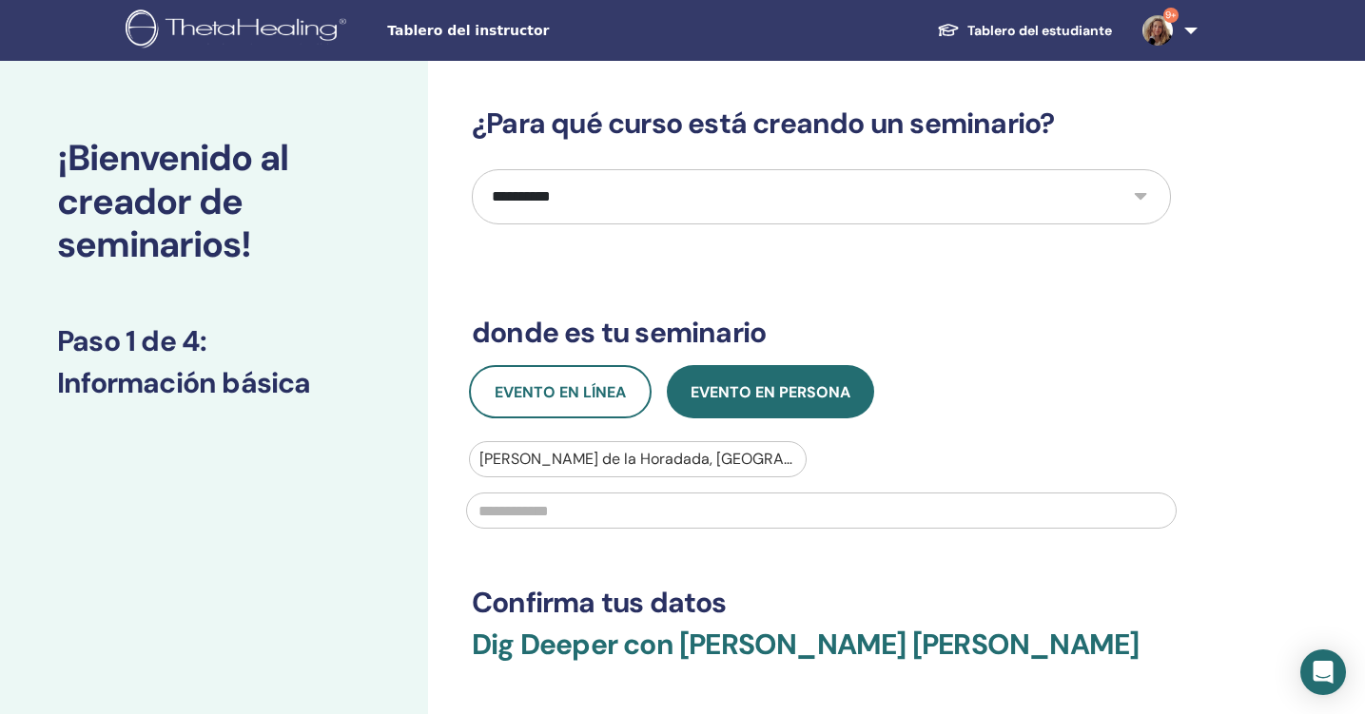
click at [601, 509] on input "text" at bounding box center [821, 511] width 710 height 36
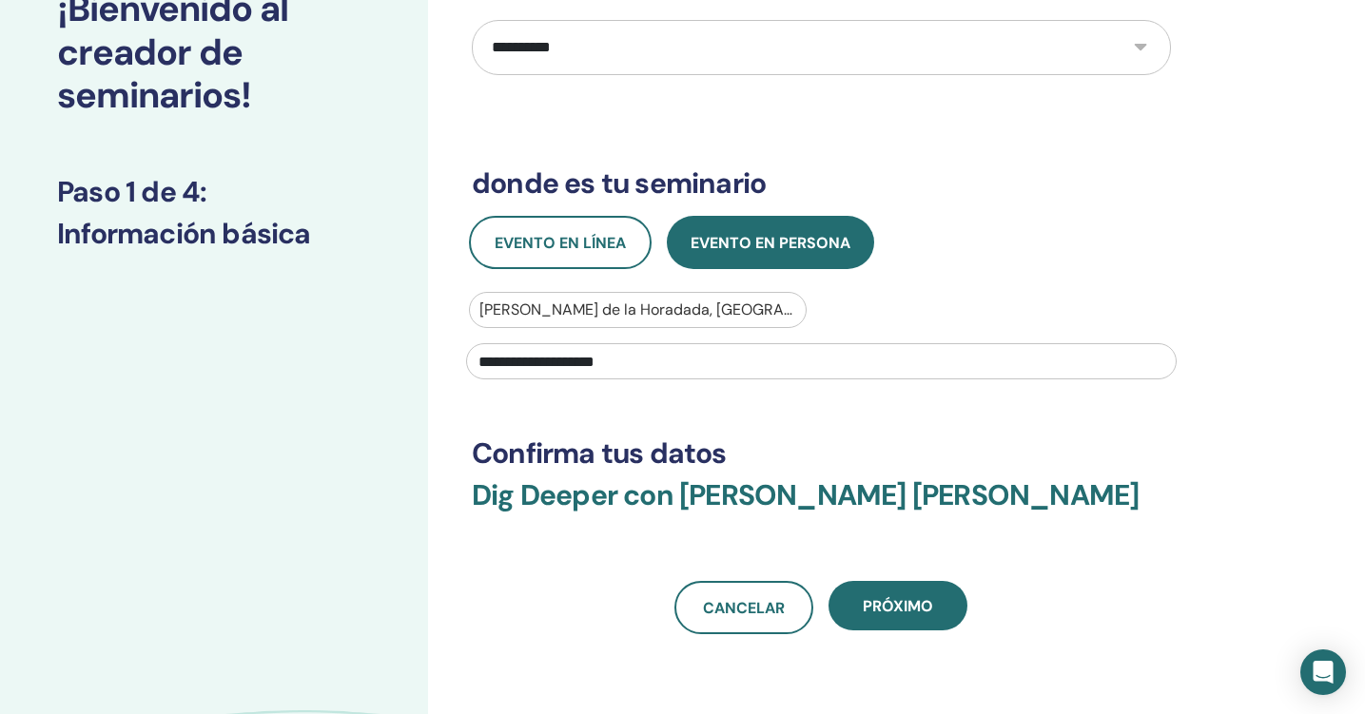
scroll to position [150, 0]
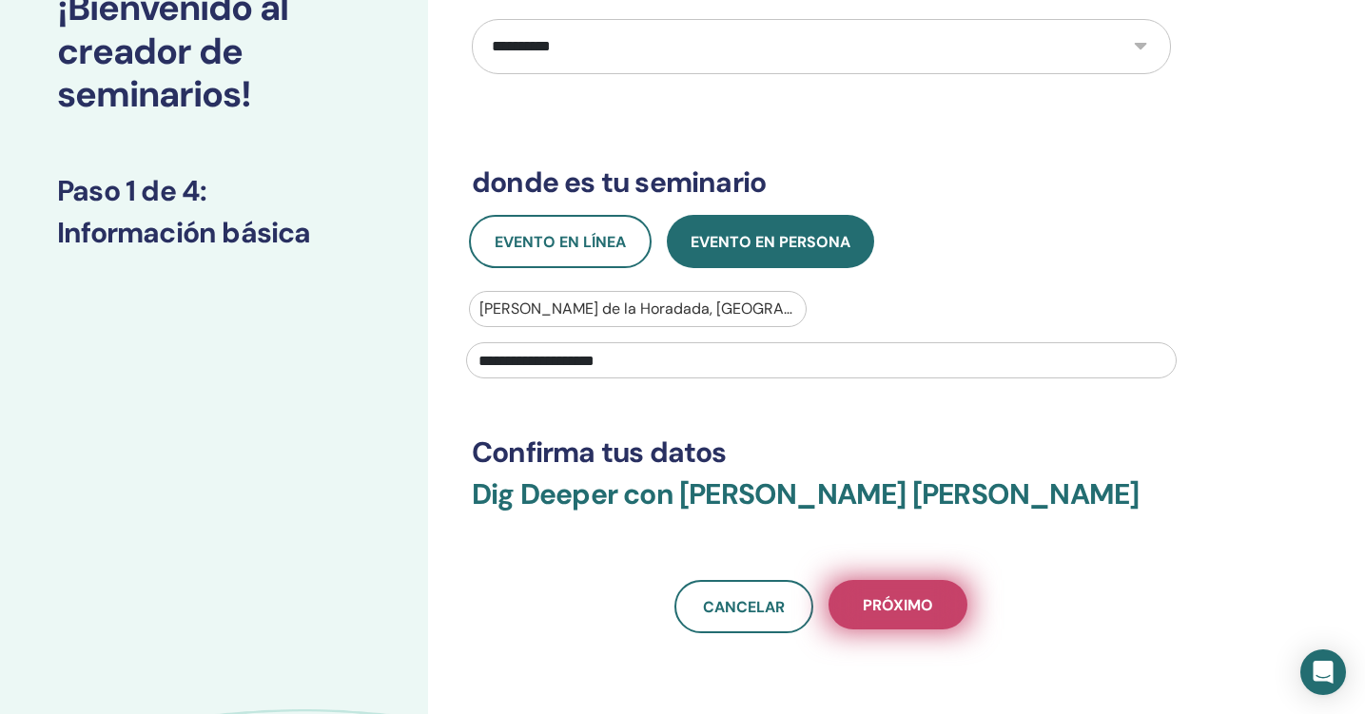
type input "**********"
click at [883, 607] on span "próximo" at bounding box center [898, 605] width 70 height 20
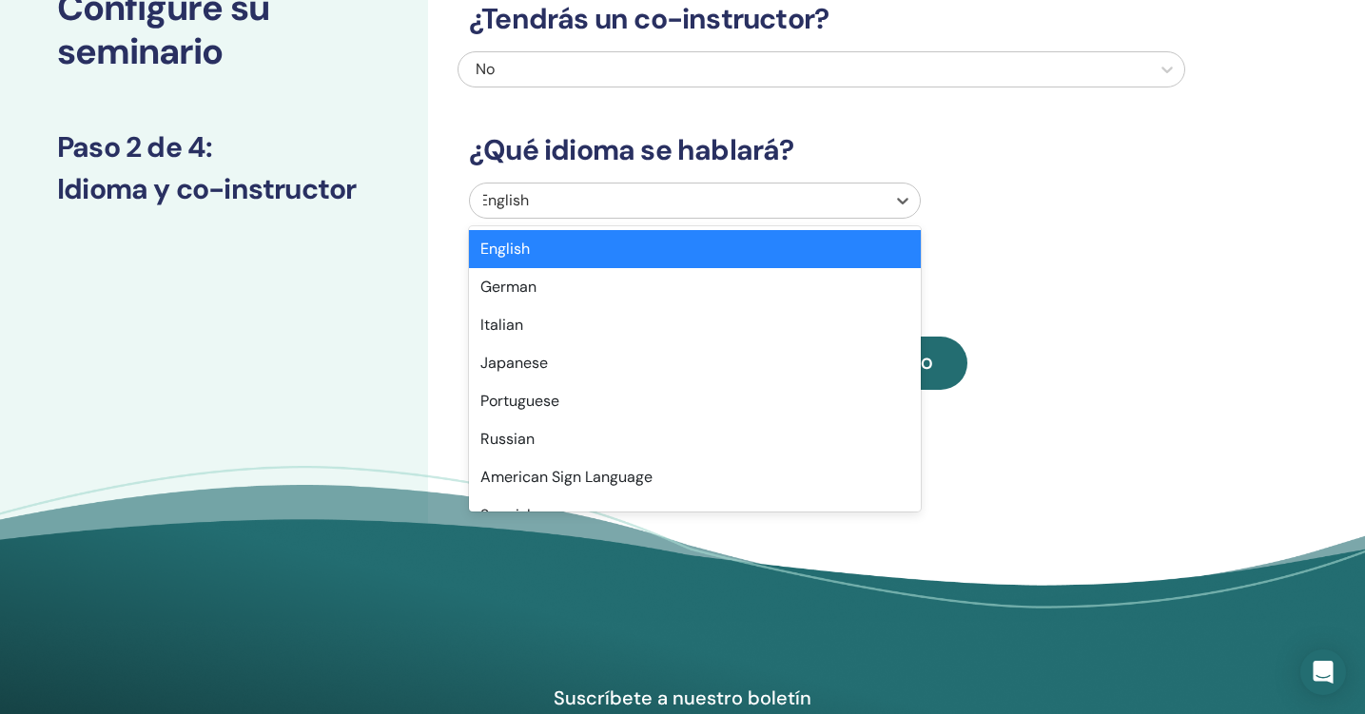
click at [767, 199] on div at bounding box center [677, 200] width 397 height 27
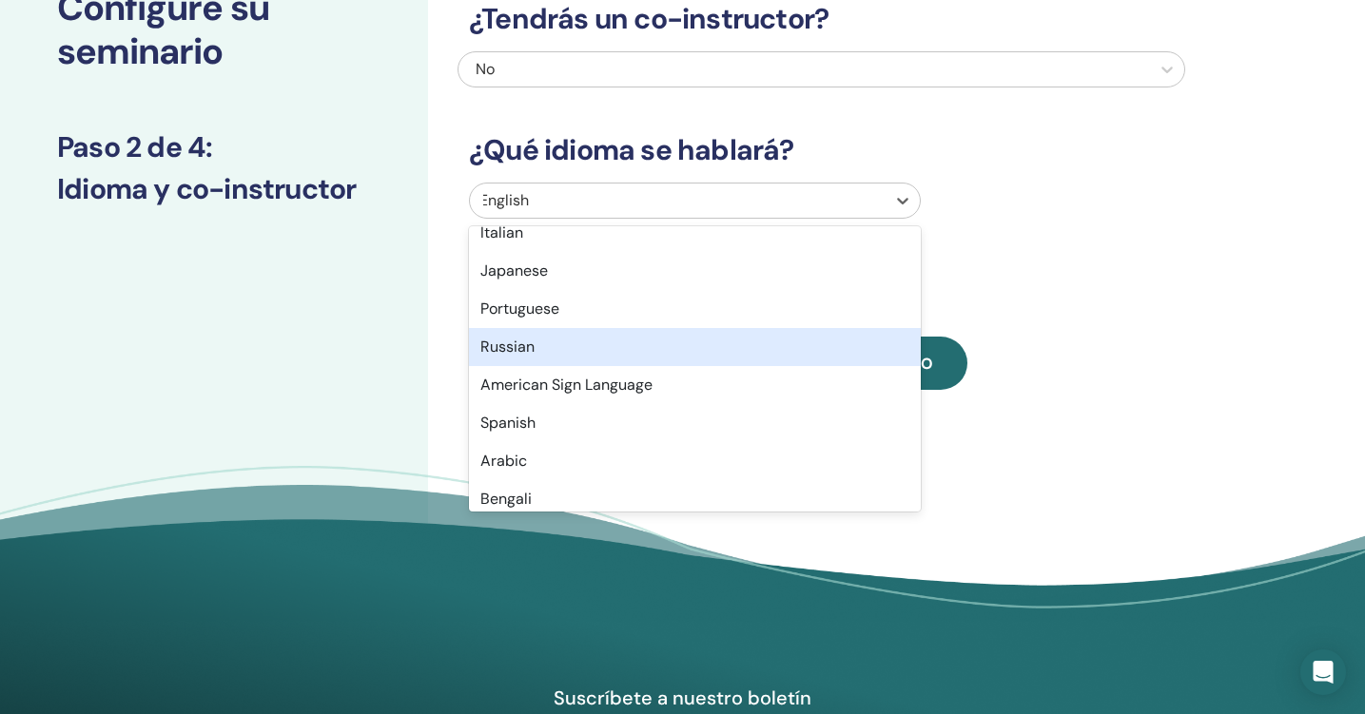
scroll to position [94, 0]
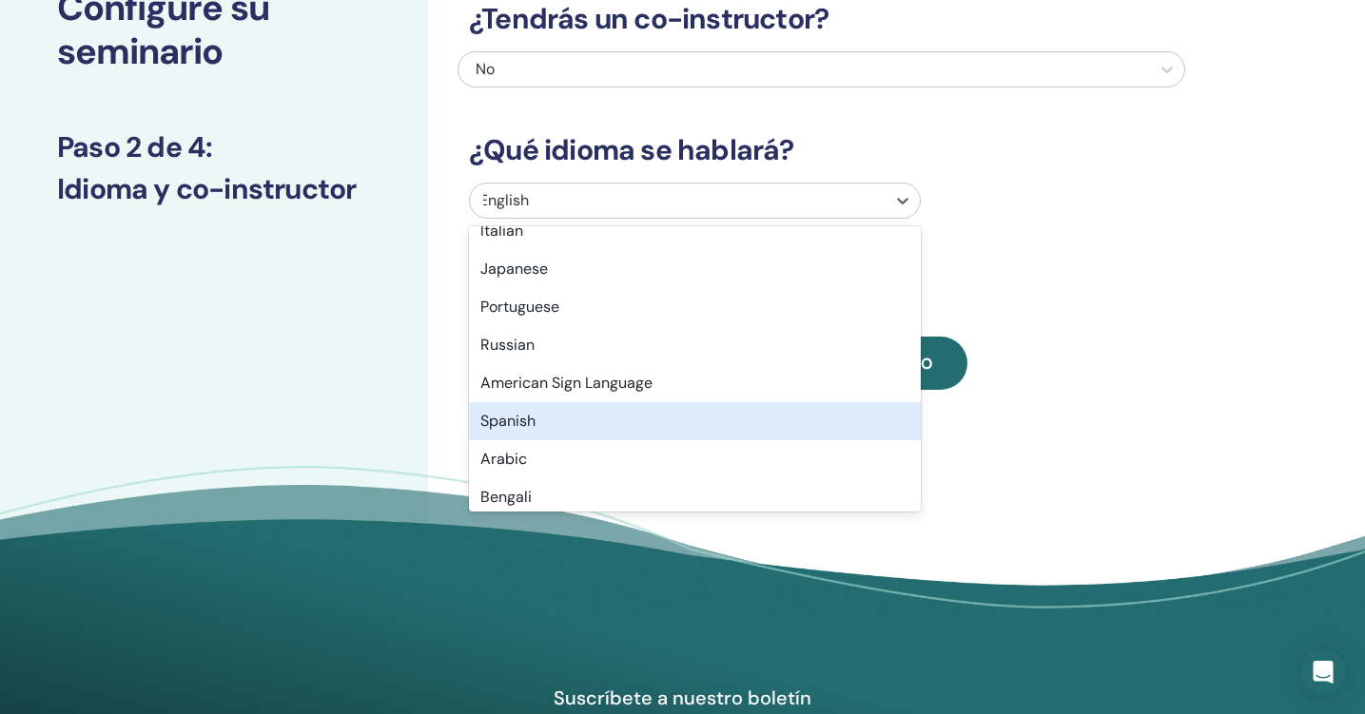
click at [559, 413] on div "Spanish" at bounding box center [695, 421] width 452 height 38
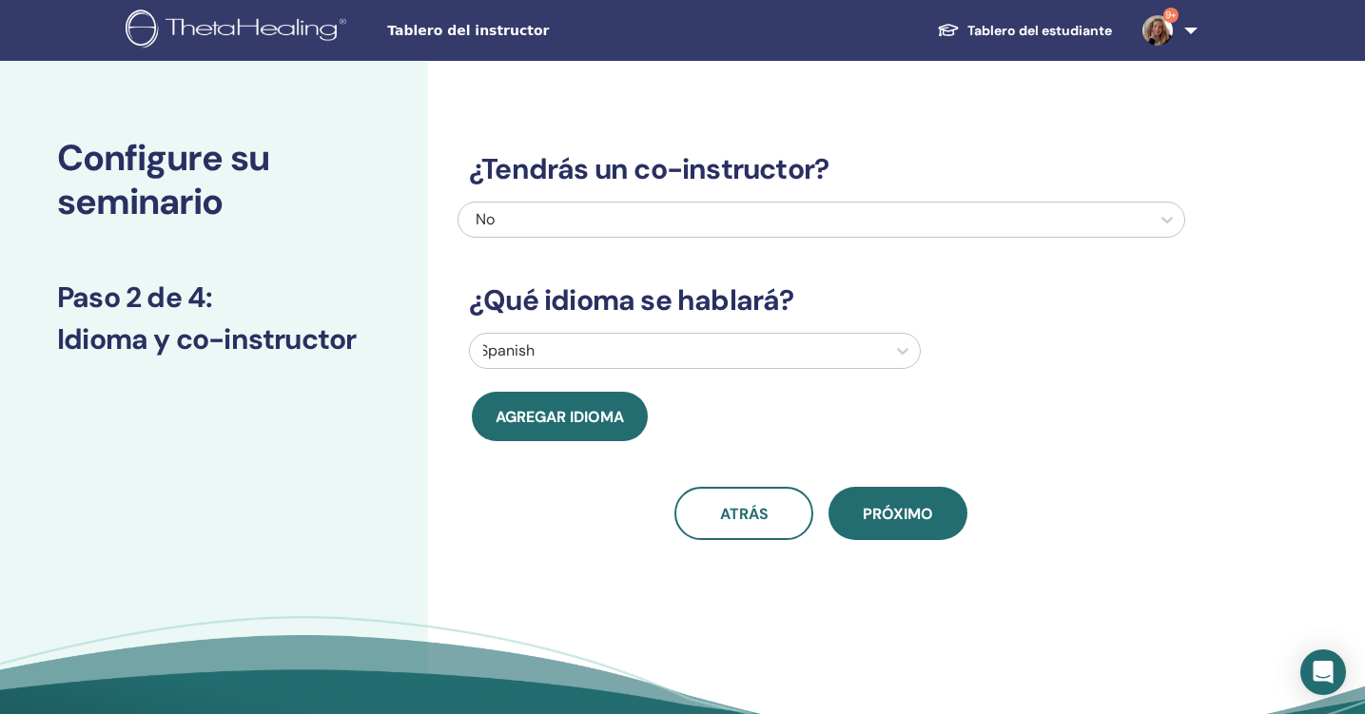
scroll to position [0, 0]
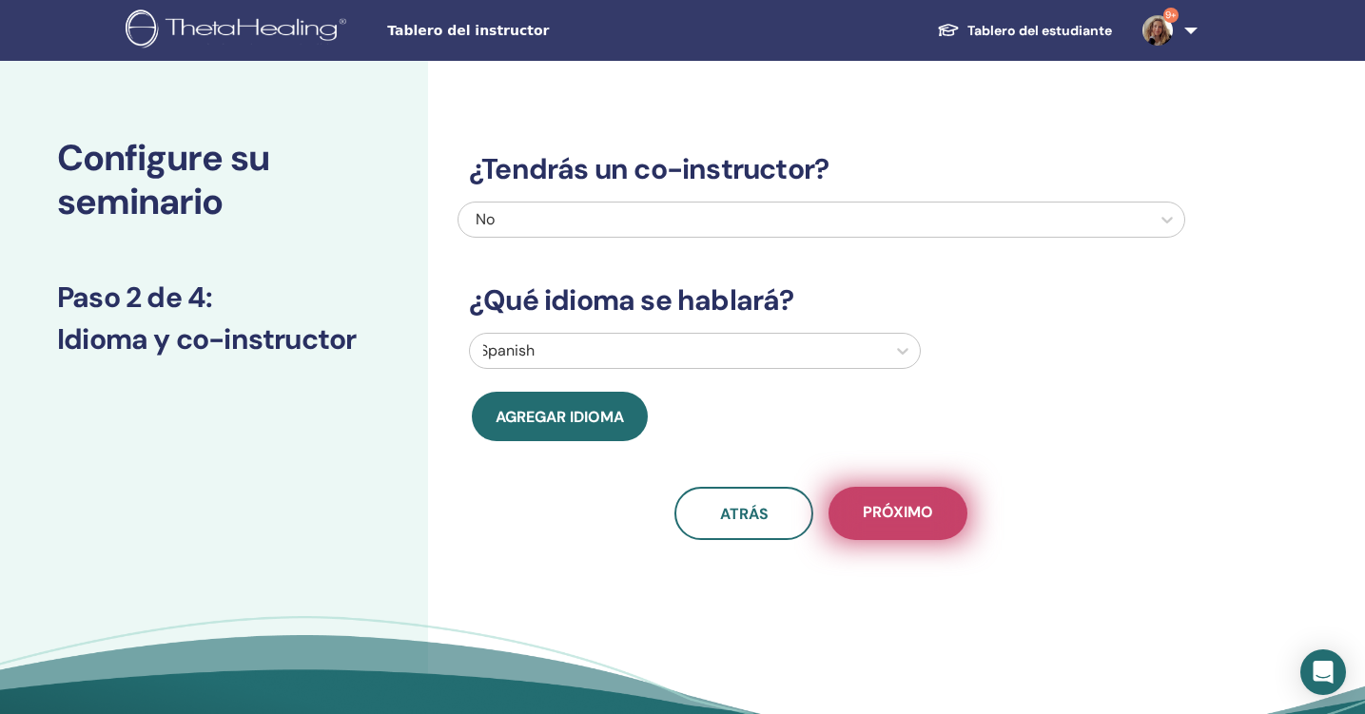
click at [889, 513] on span "próximo" at bounding box center [898, 514] width 70 height 24
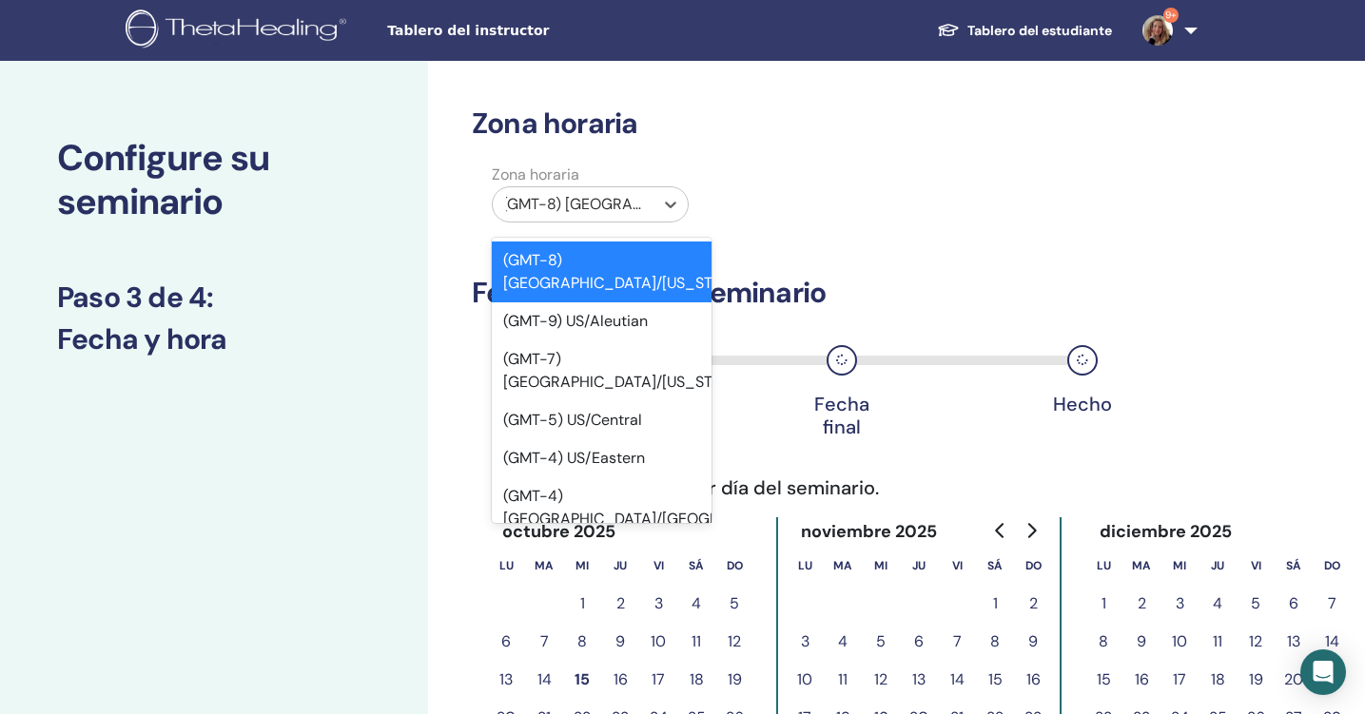
click at [637, 193] on div at bounding box center [573, 204] width 142 height 27
type input "***"
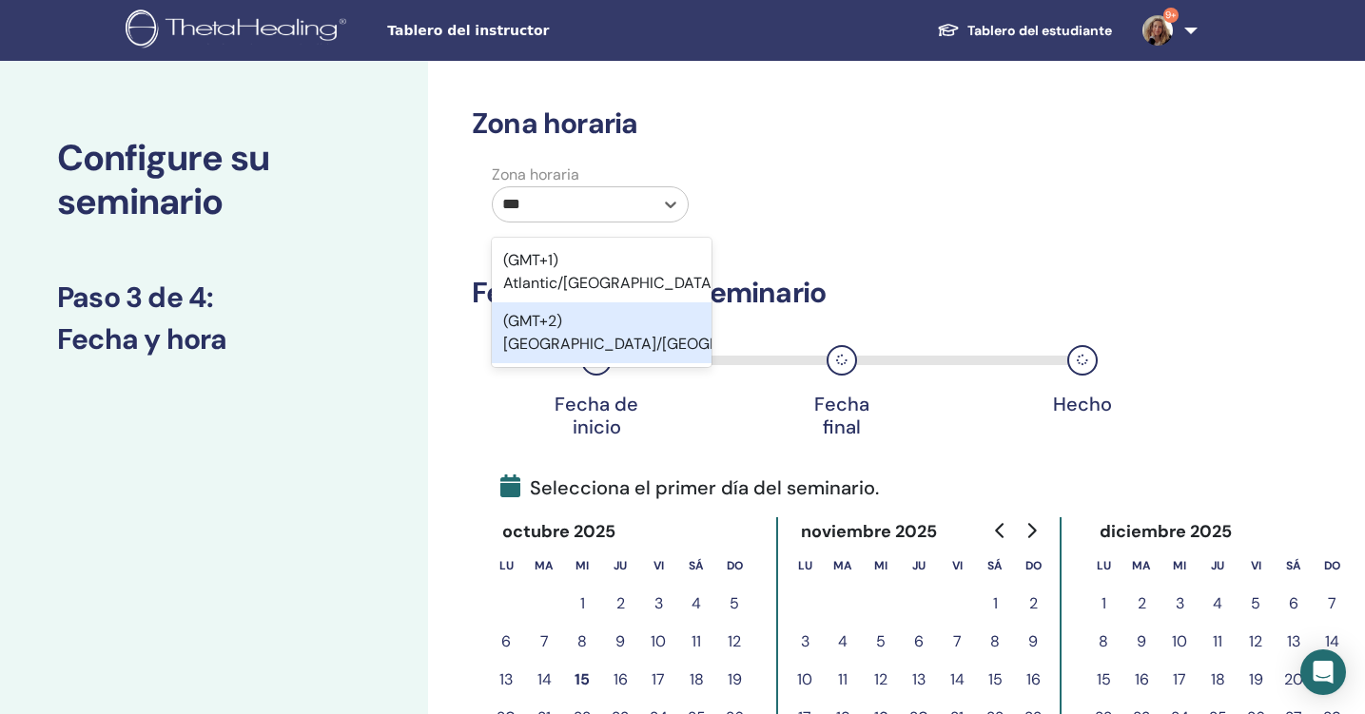
click at [635, 302] on div "(GMT+2) [GEOGRAPHIC_DATA]/[GEOGRAPHIC_DATA]" at bounding box center [602, 332] width 220 height 61
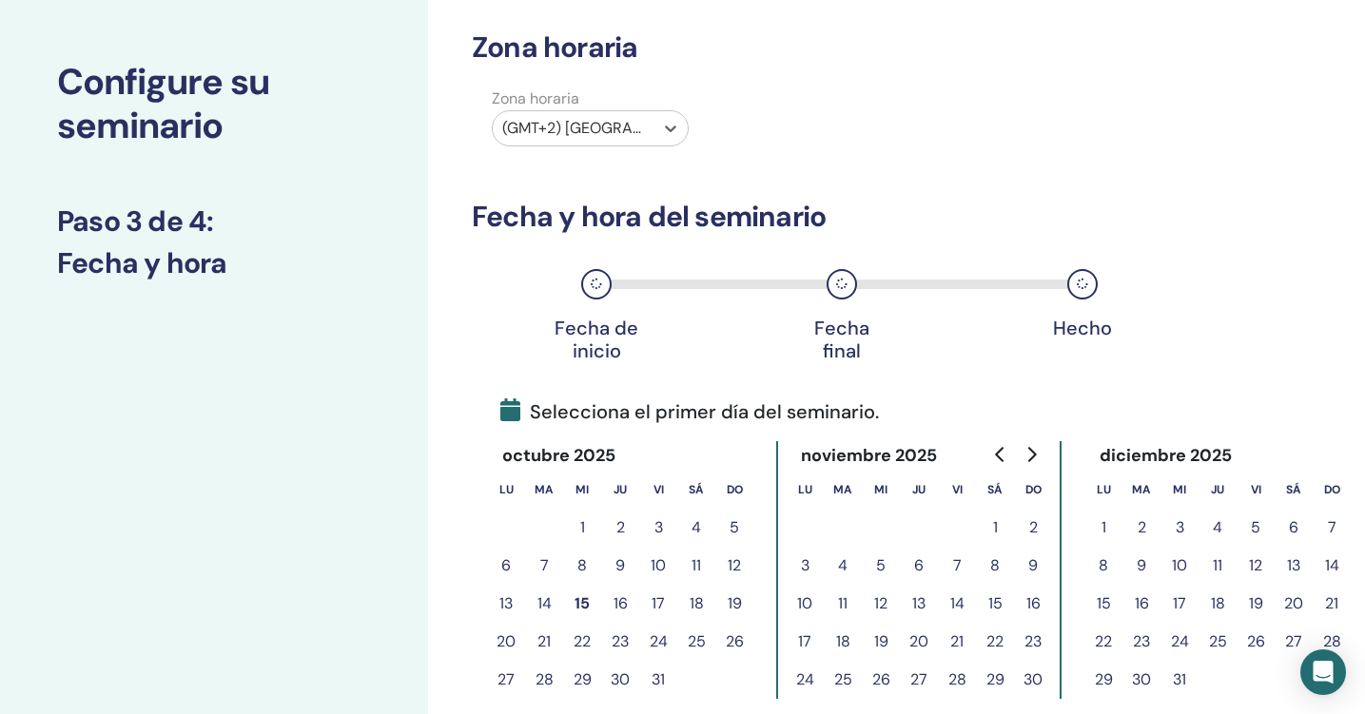
scroll to position [91, 0]
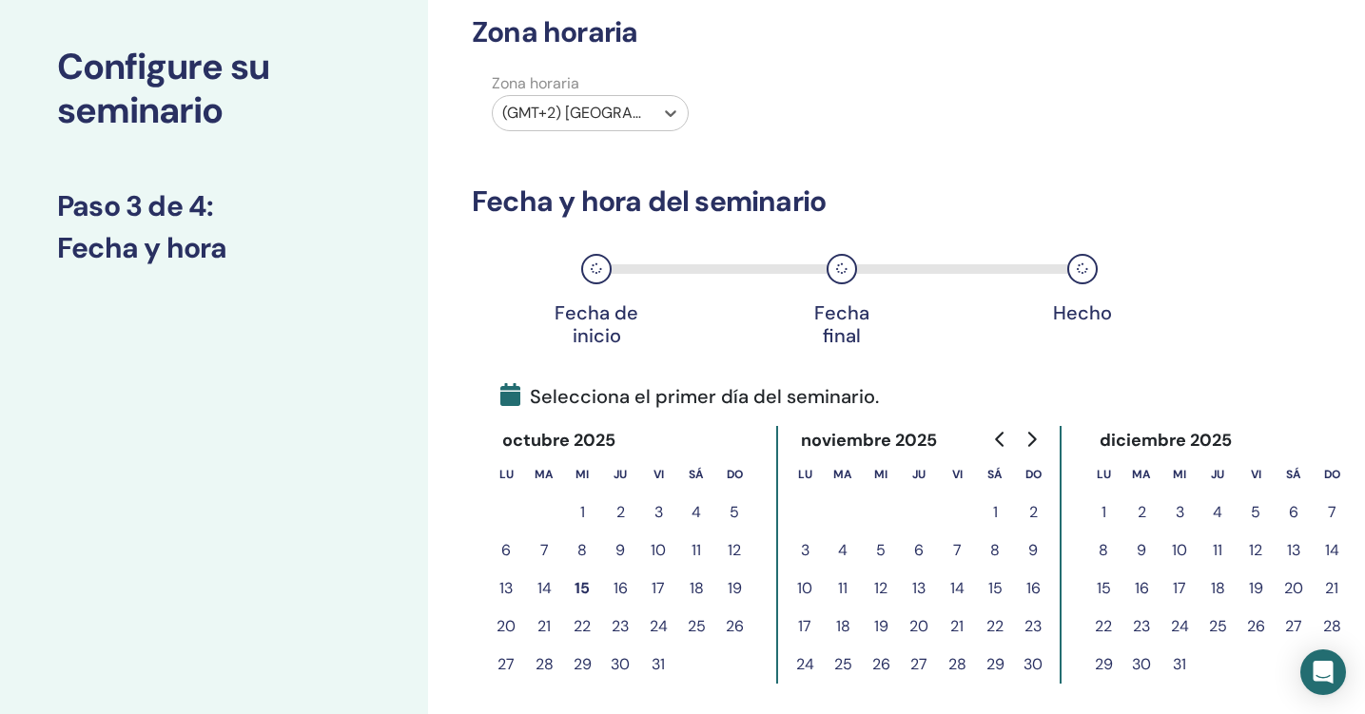
click at [1036, 434] on icon "Go to next month" at bounding box center [1030, 439] width 15 height 15
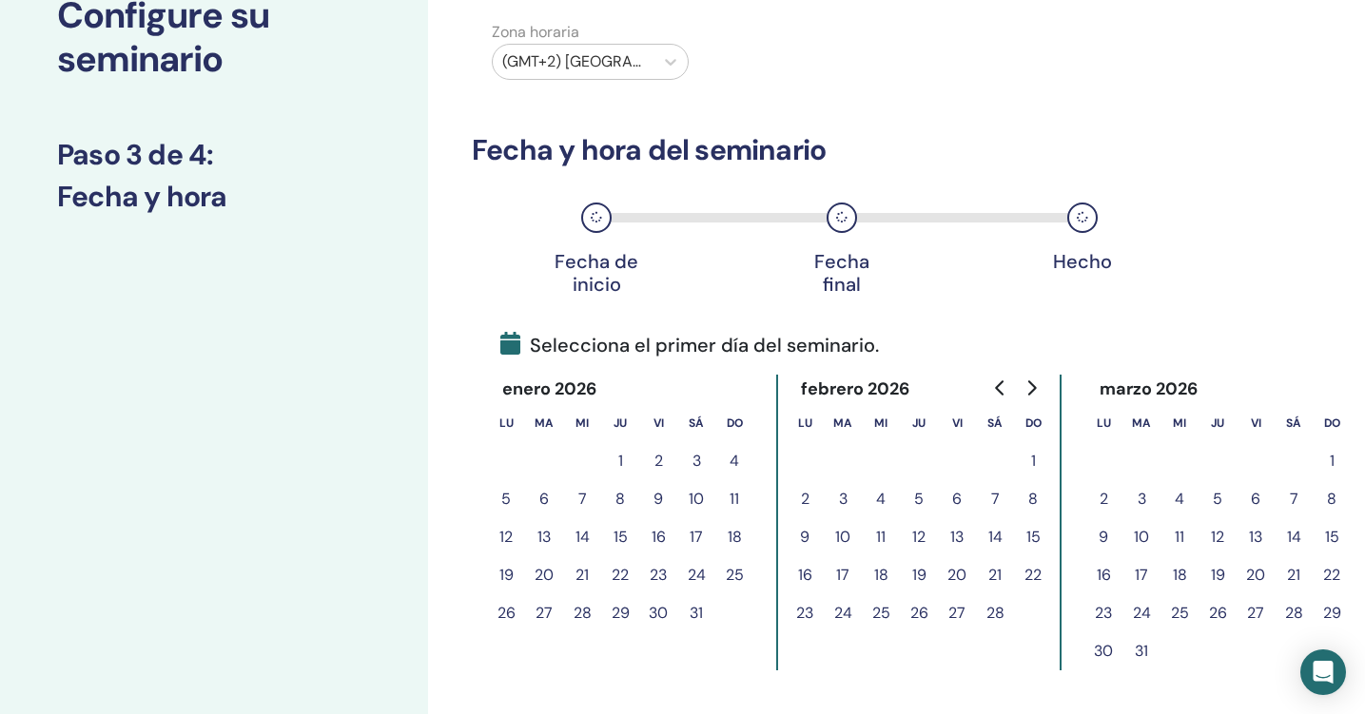
scroll to position [145, 0]
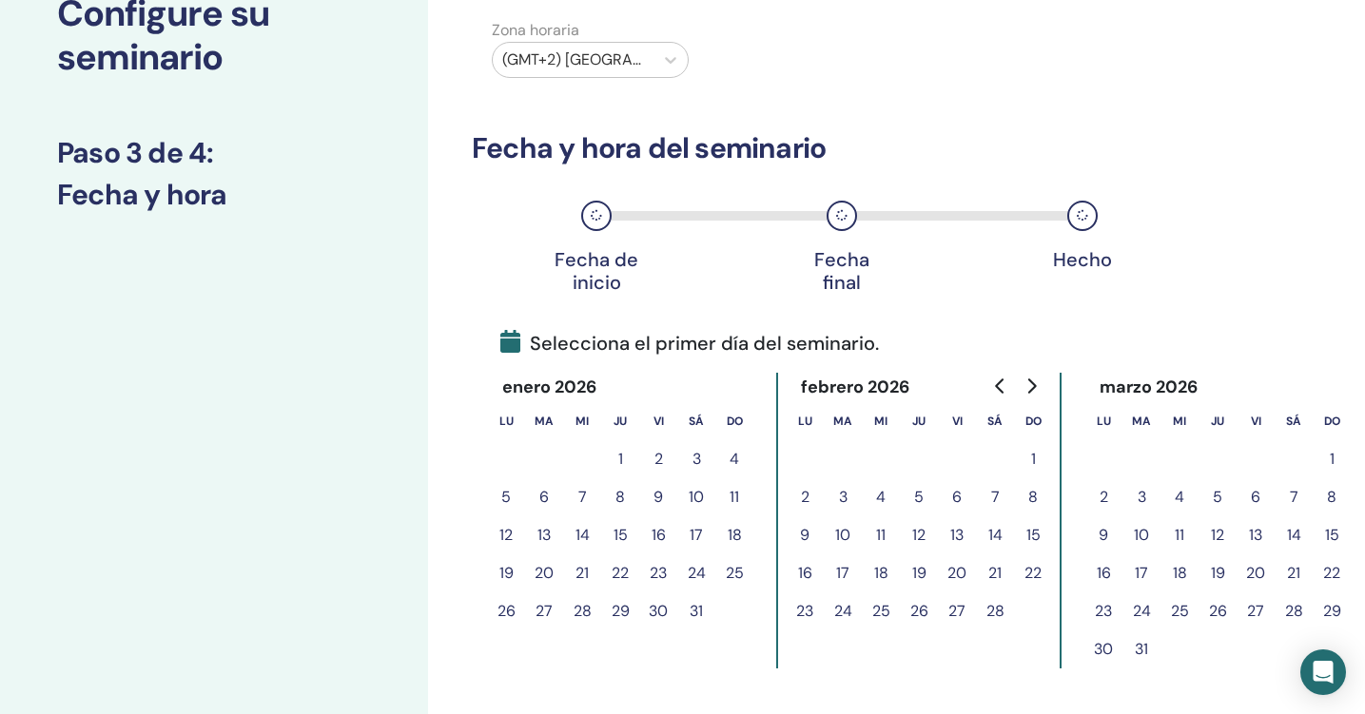
click at [1294, 574] on button "21" at bounding box center [1293, 574] width 38 height 38
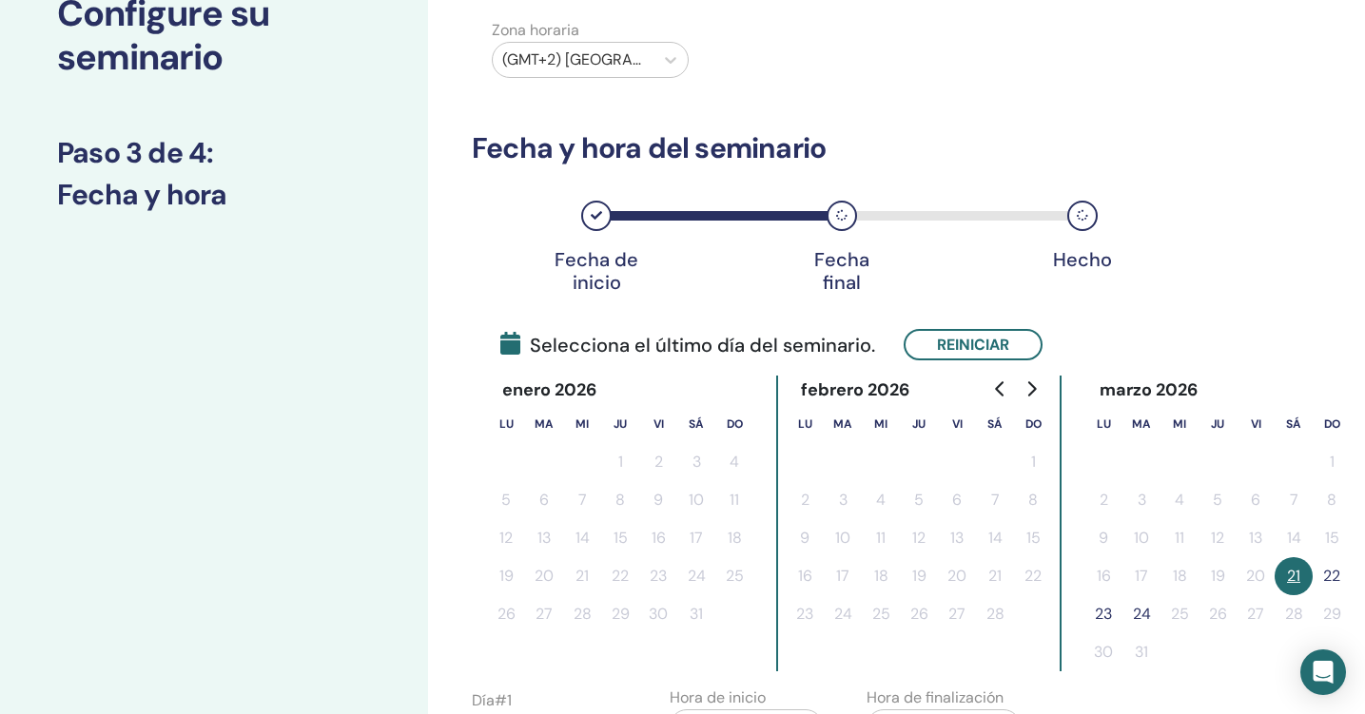
click at [1341, 574] on button "22" at bounding box center [1332, 576] width 38 height 38
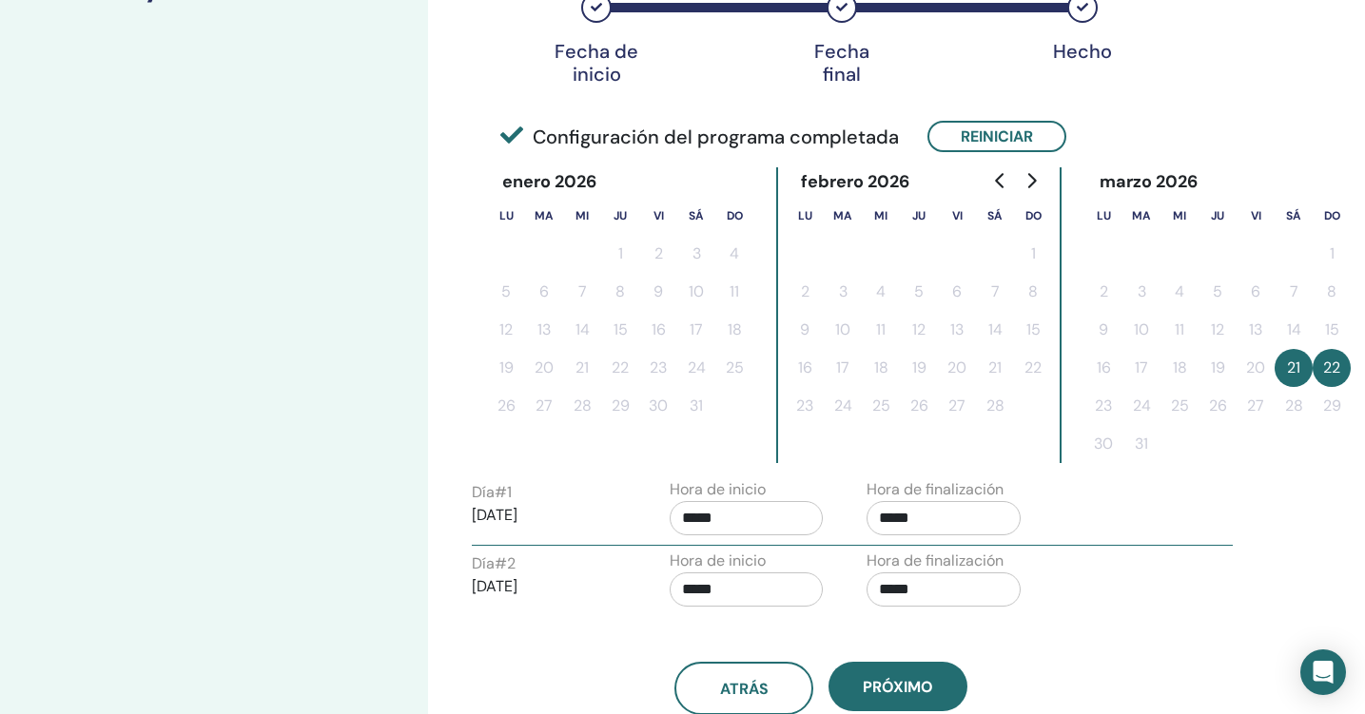
scroll to position [367, 0]
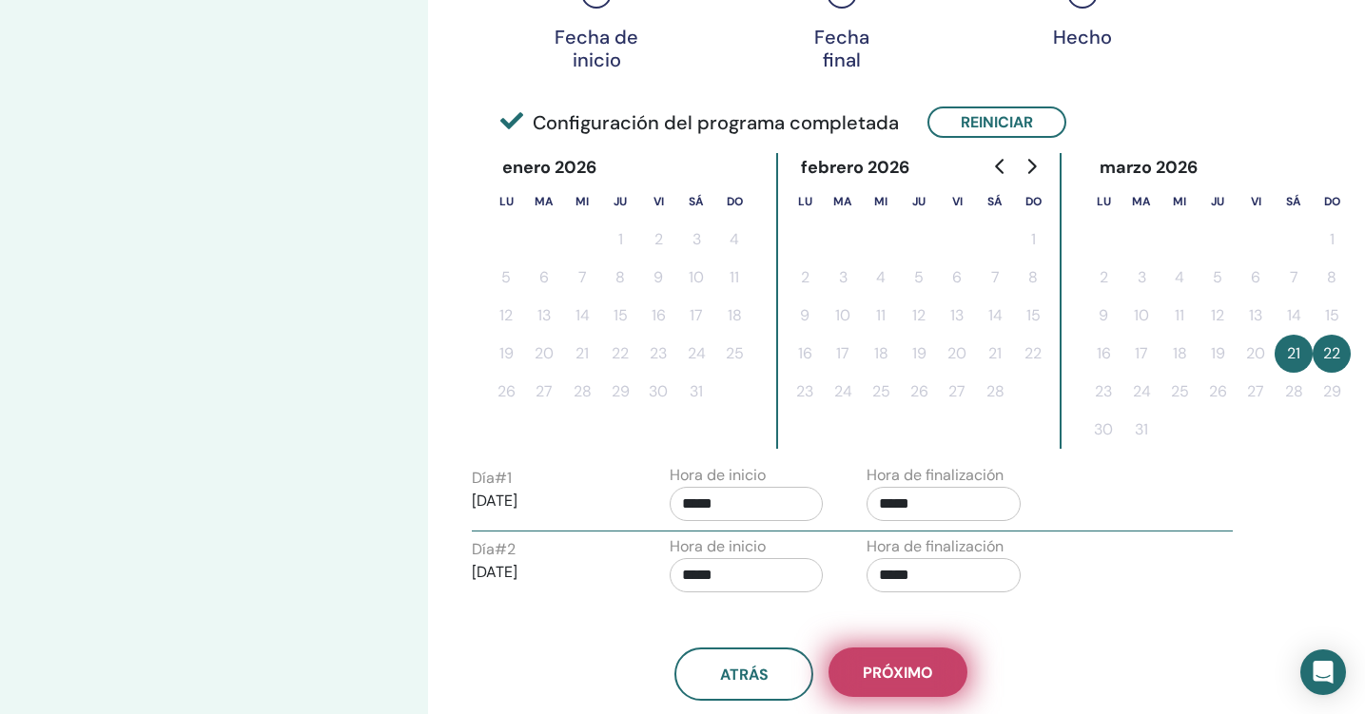
click at [899, 694] on button "próximo" at bounding box center [897, 672] width 139 height 49
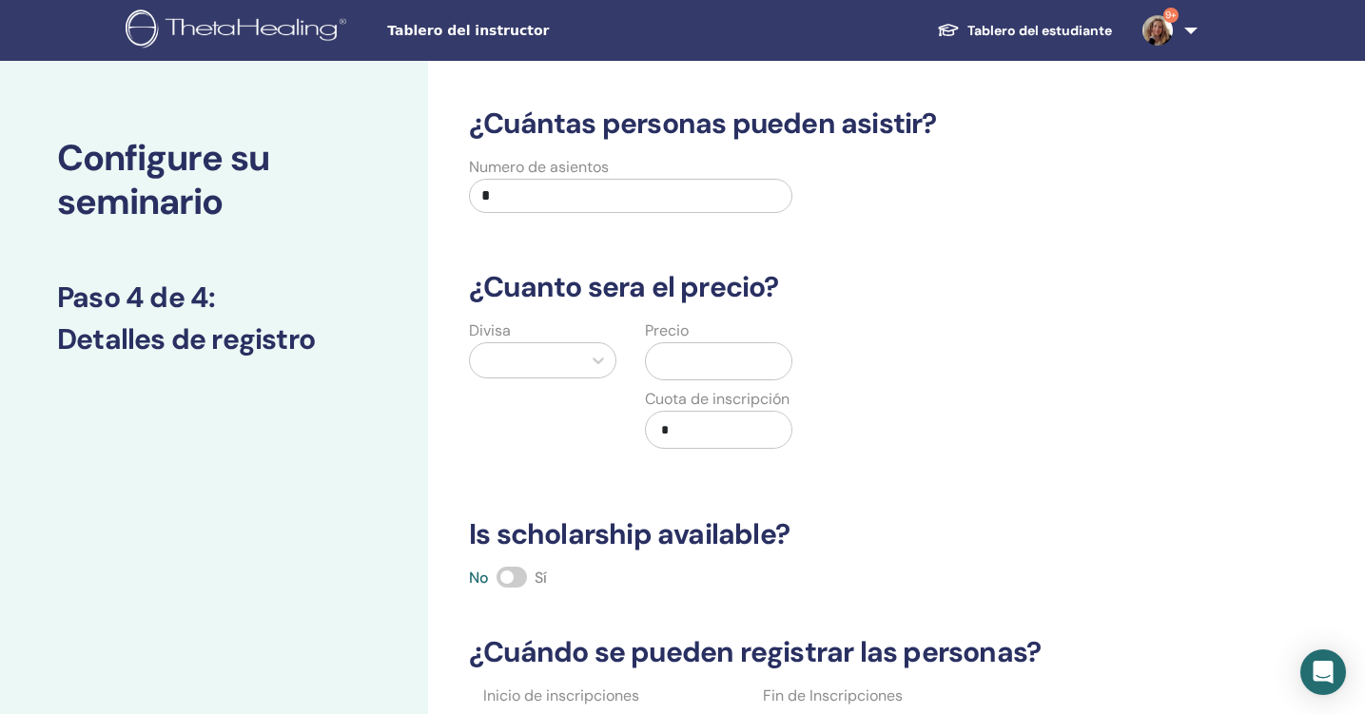
scroll to position [0, 0]
click at [676, 195] on input "*" at bounding box center [630, 196] width 323 height 34
type input "**"
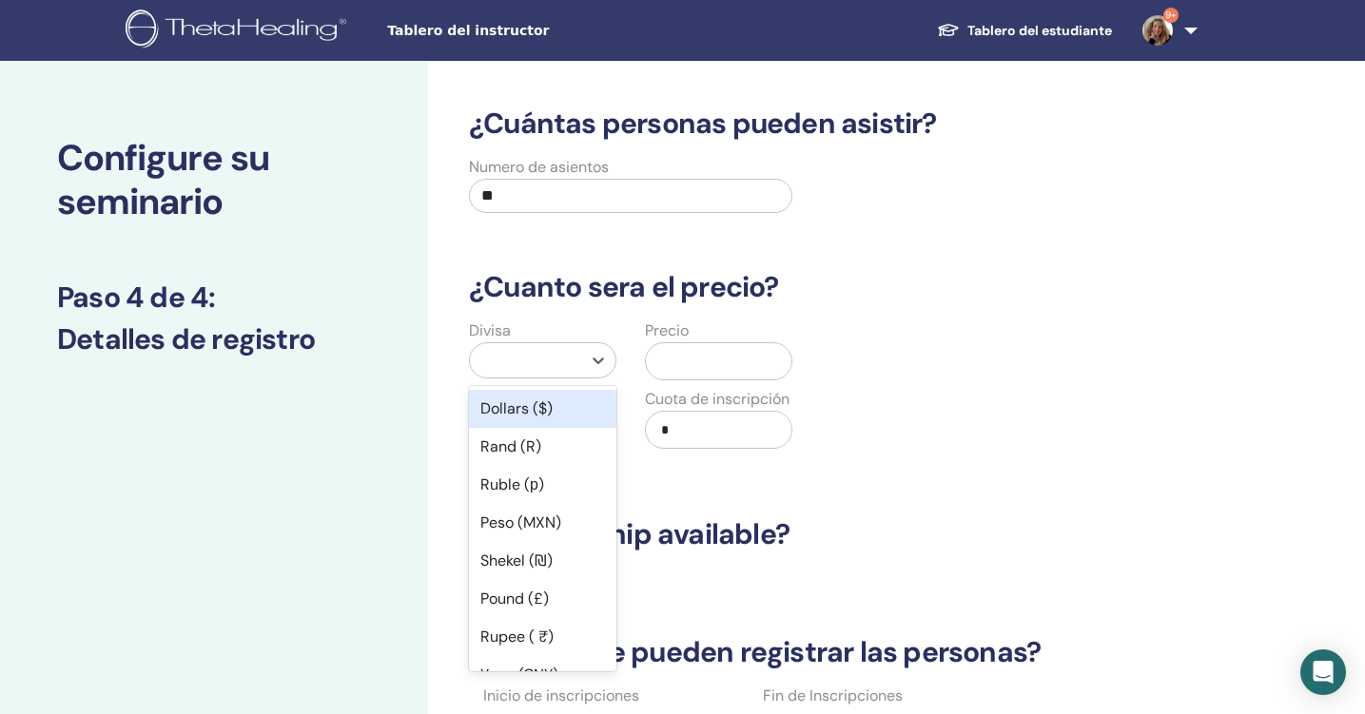
click at [570, 367] on div at bounding box center [525, 360] width 92 height 27
type input "**"
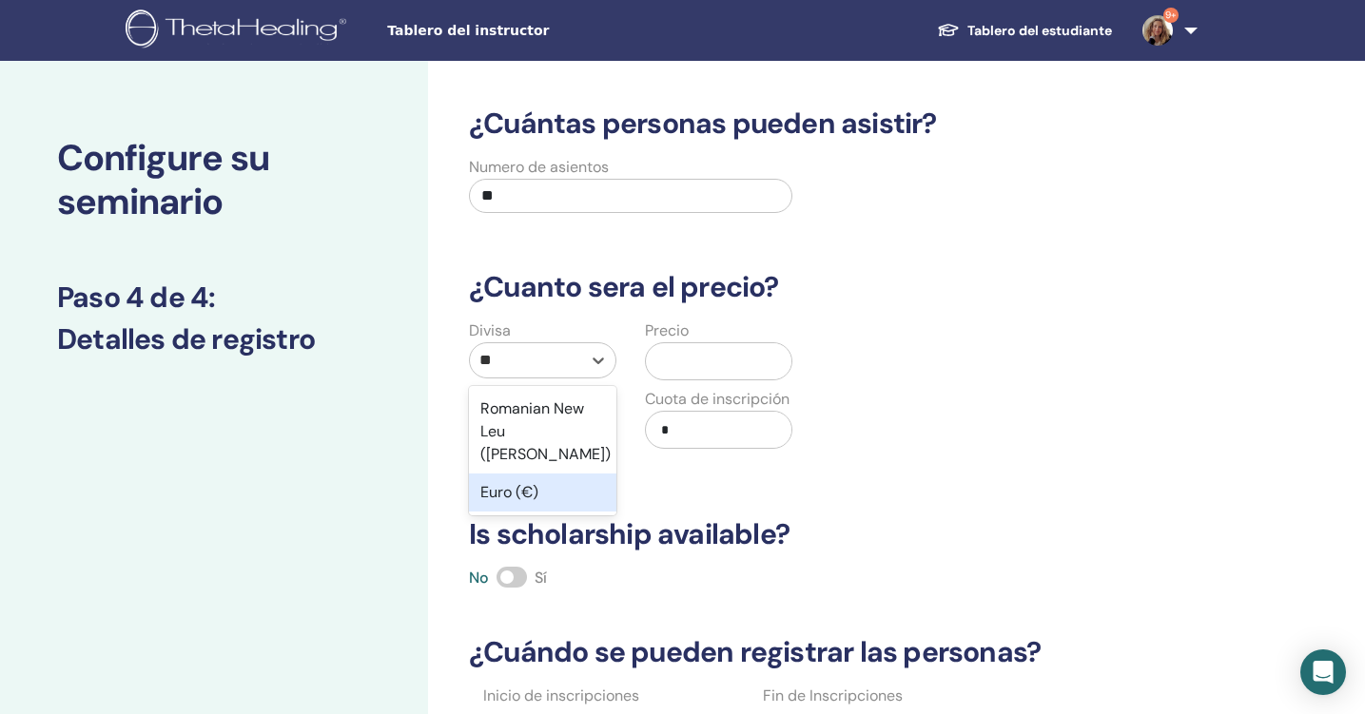
click at [544, 481] on div "Euro (€)" at bounding box center [542, 493] width 147 height 38
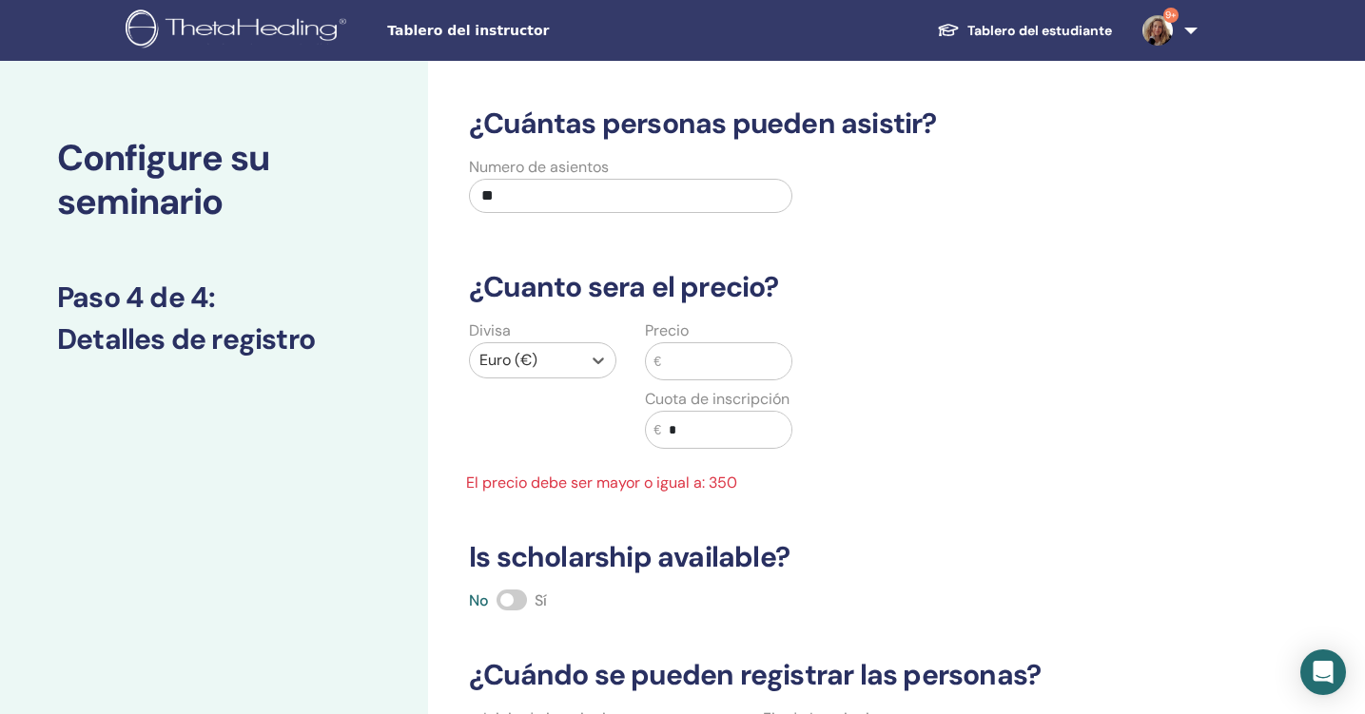
click at [718, 368] on input "text" at bounding box center [726, 361] width 130 height 36
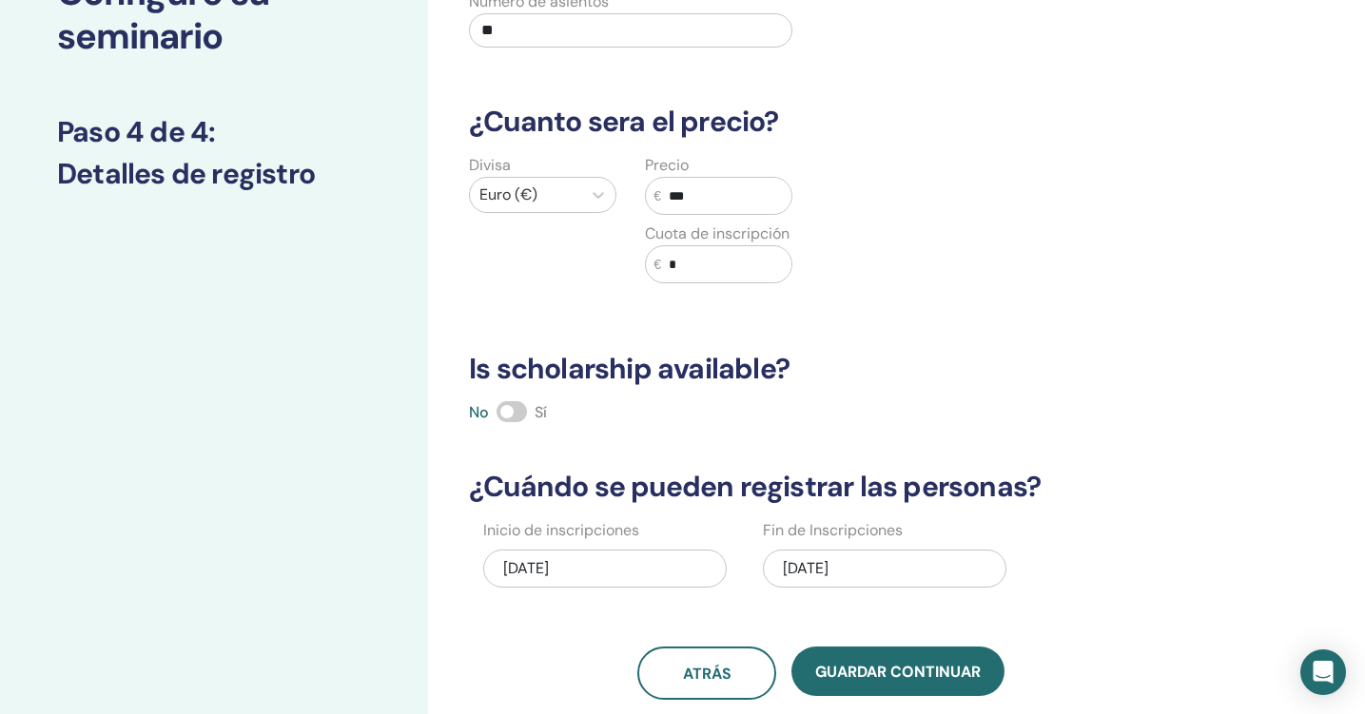
scroll to position [255, 0]
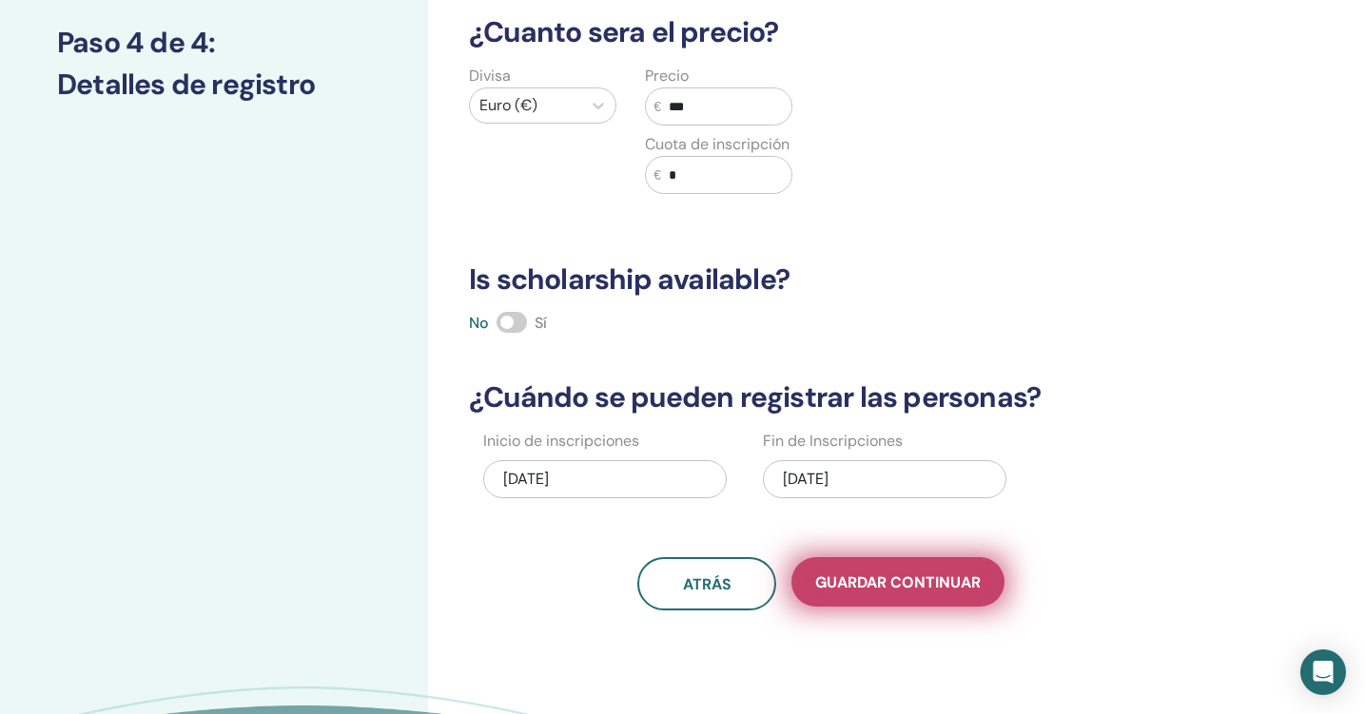
type input "***"
click at [866, 574] on span "Guardar Continuar" at bounding box center [897, 583] width 165 height 20
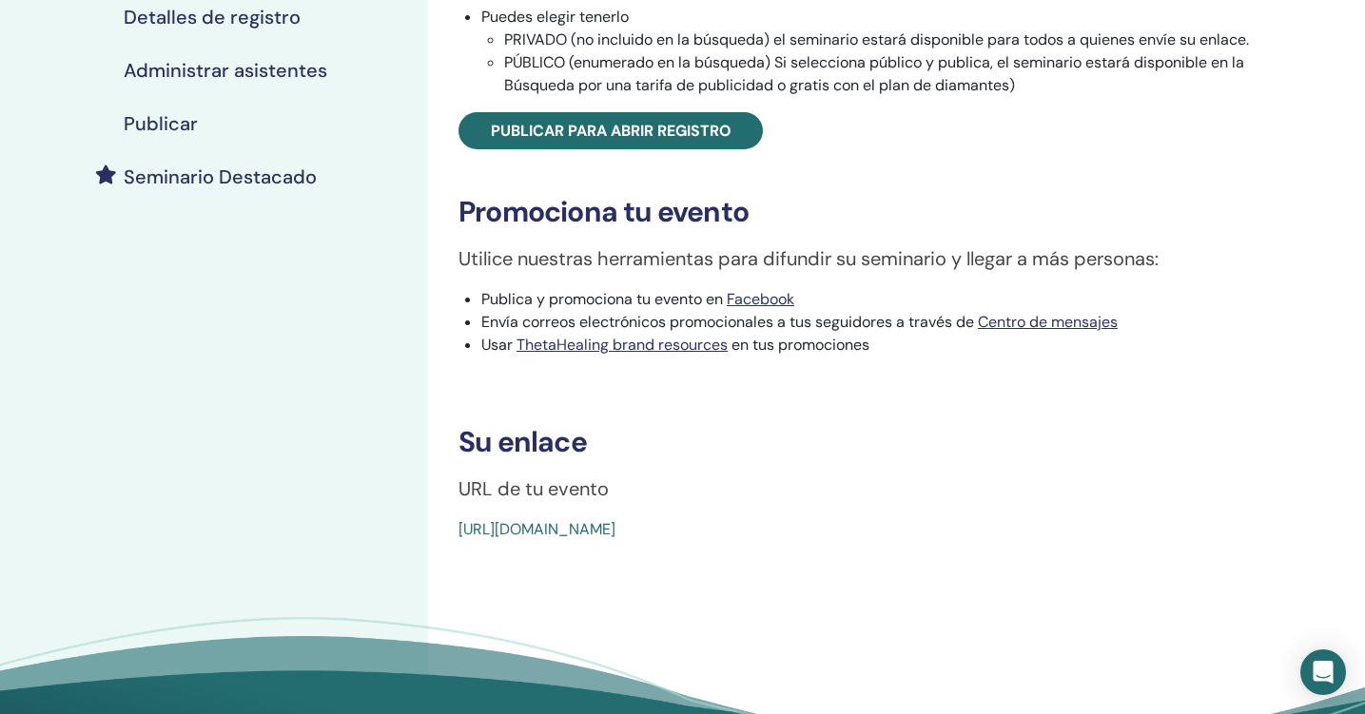
scroll to position [427, 0]
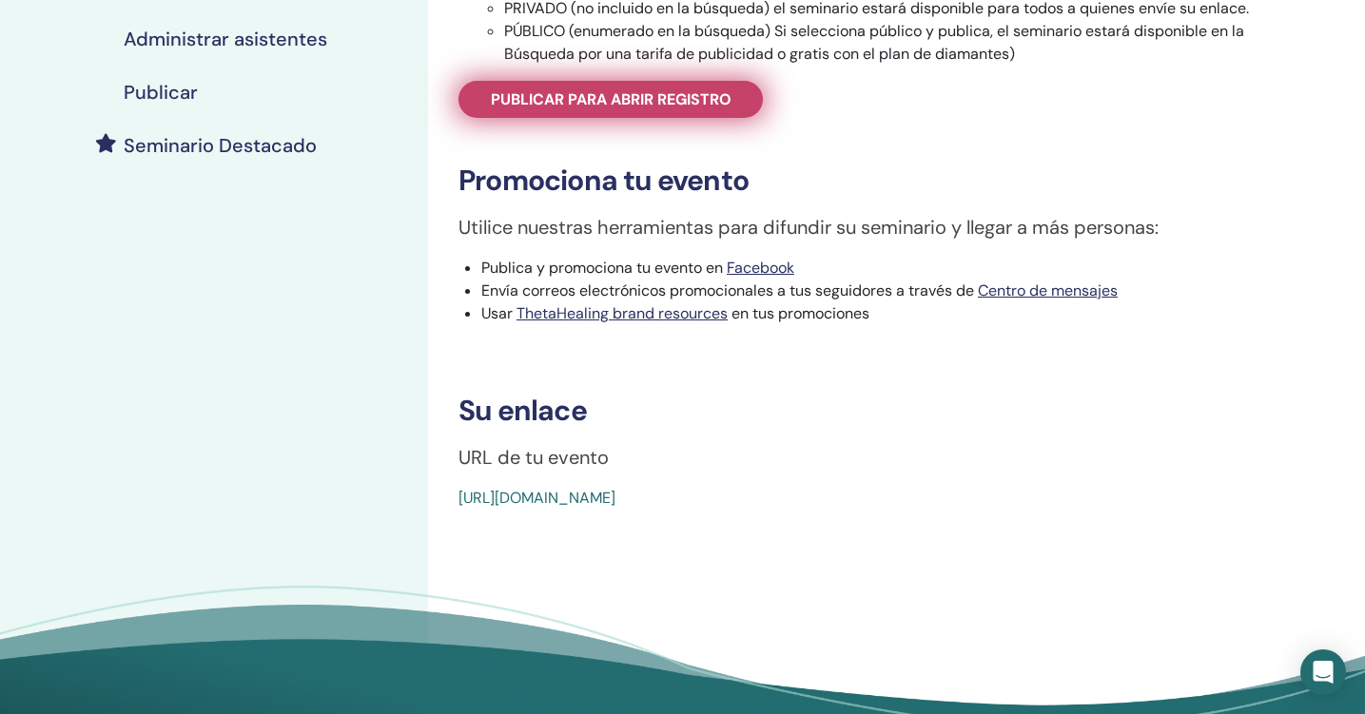
click at [696, 98] on span "Publicar para abrir registro" at bounding box center [611, 99] width 241 height 20
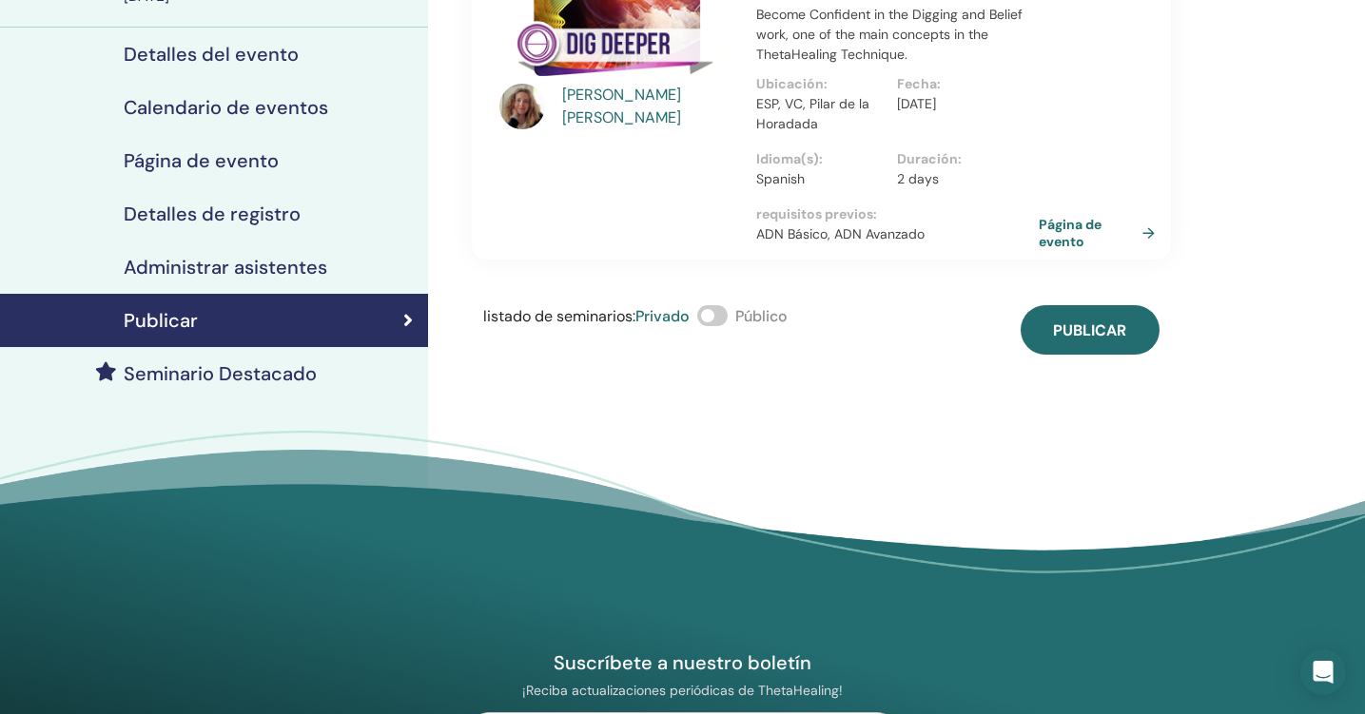
scroll to position [189, 0]
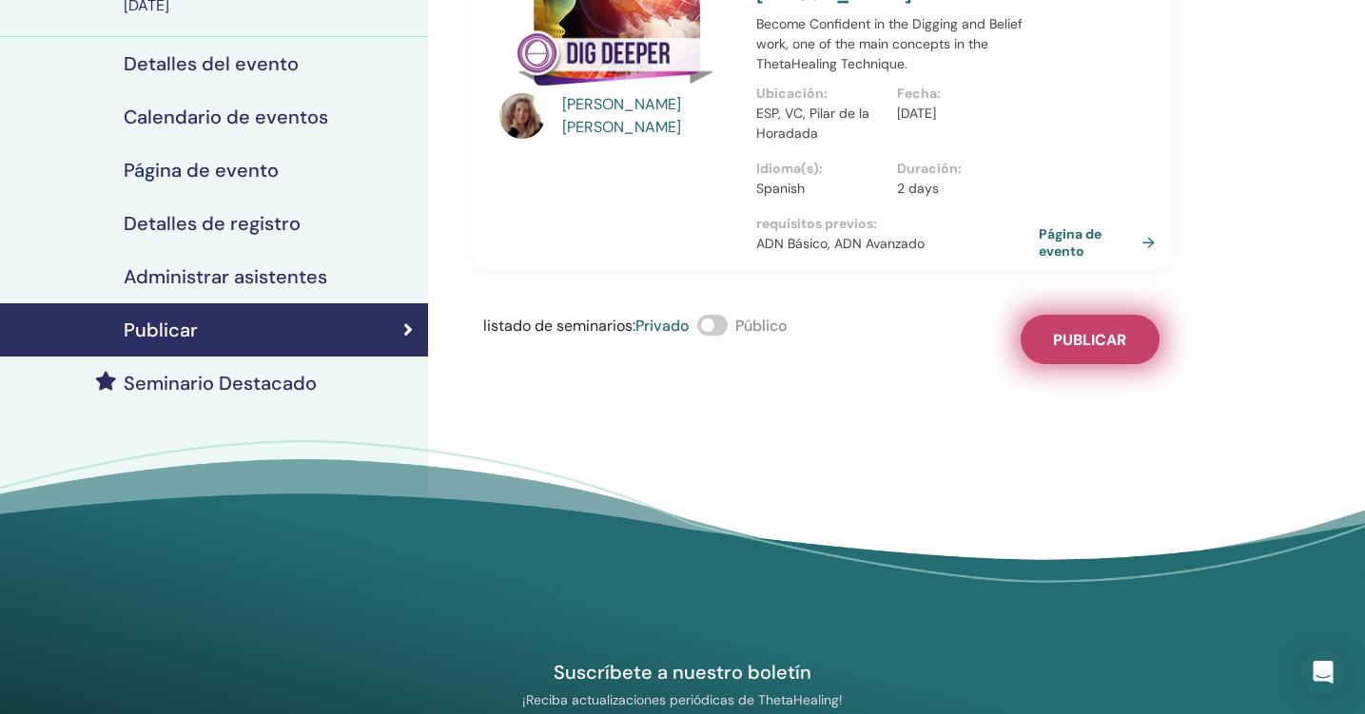
click at [1072, 330] on span "Publicar" at bounding box center [1089, 340] width 73 height 20
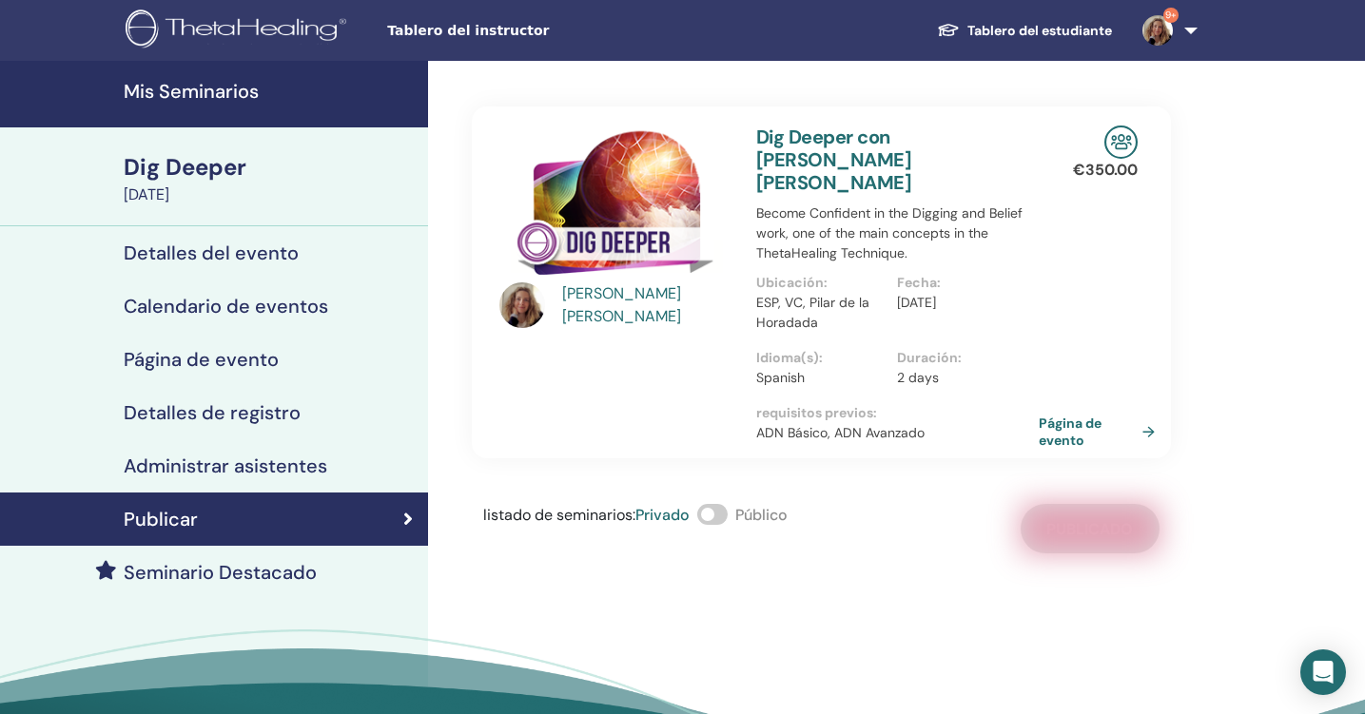
scroll to position [0, 0]
click at [240, 96] on h4 "Mis Seminarios" at bounding box center [270, 91] width 293 height 23
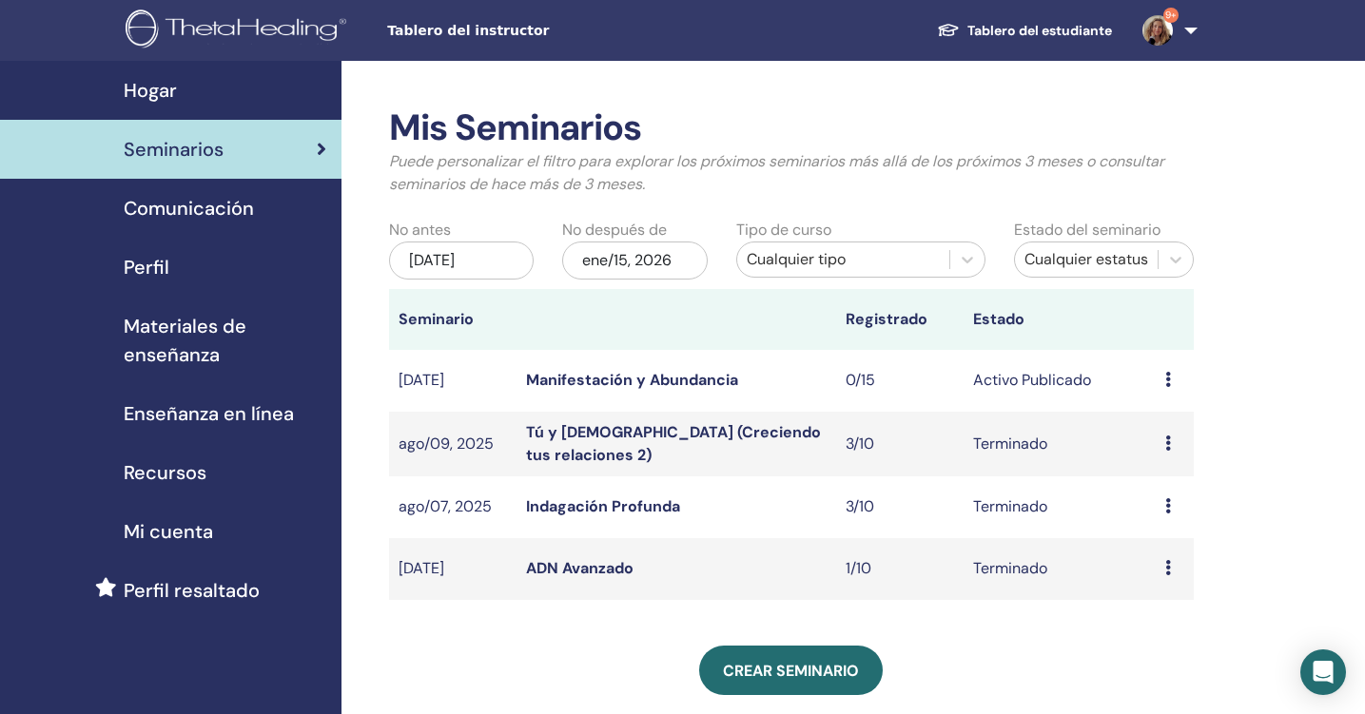
click at [678, 268] on div "ene/15, 2026" at bounding box center [635, 261] width 146 height 38
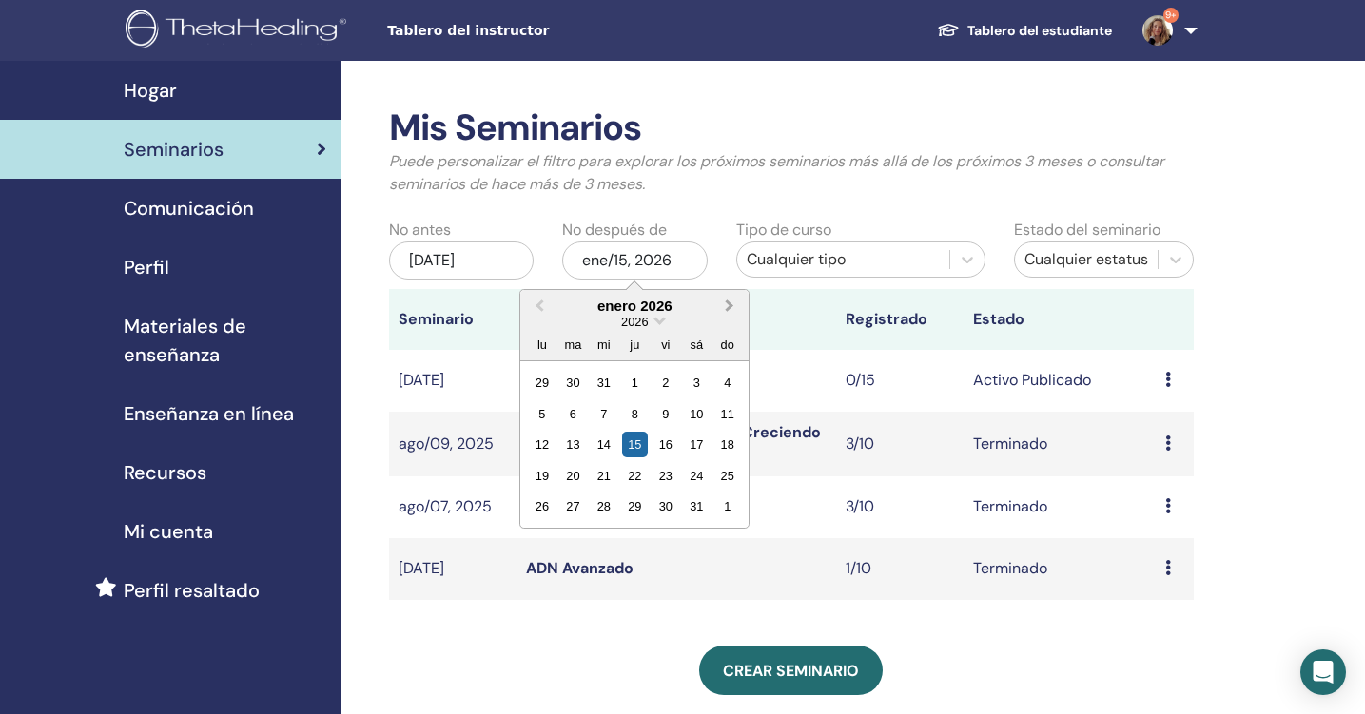
click at [733, 302] on button "Next Month" at bounding box center [731, 307] width 30 height 30
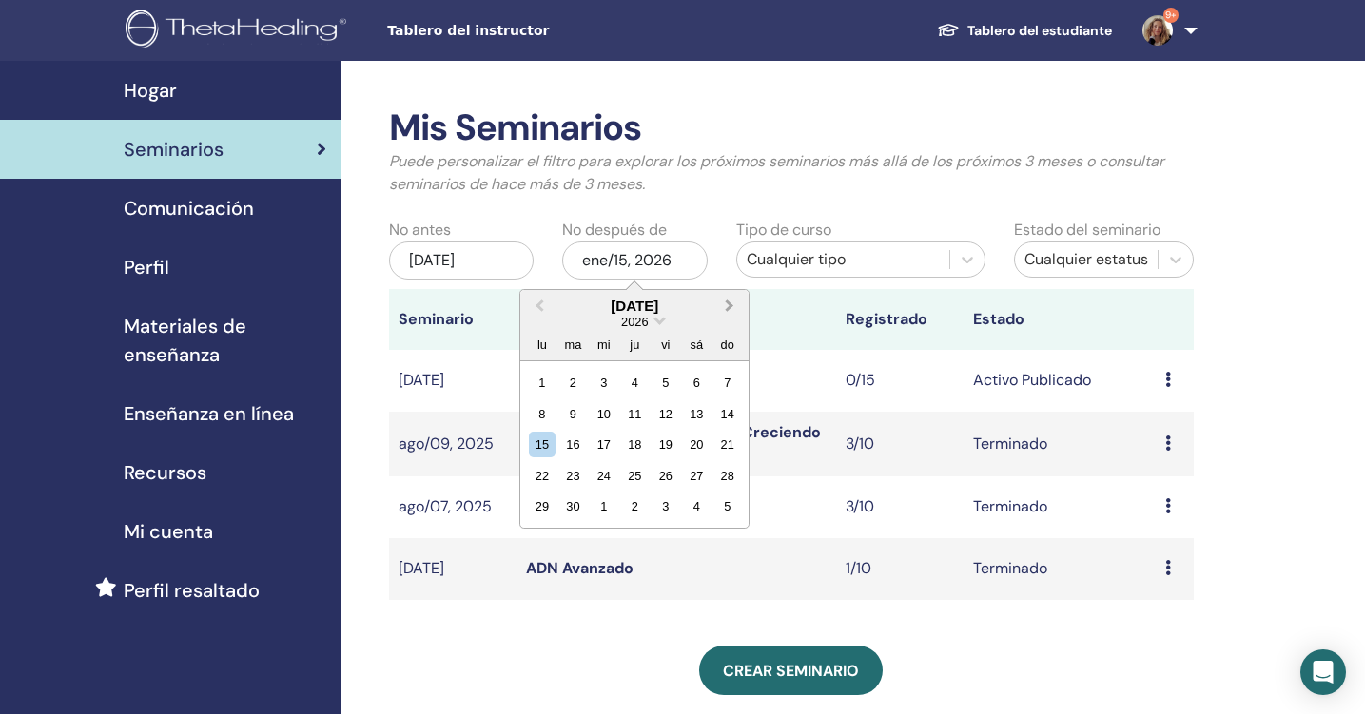
click at [733, 302] on button "Next Month" at bounding box center [731, 307] width 30 height 30
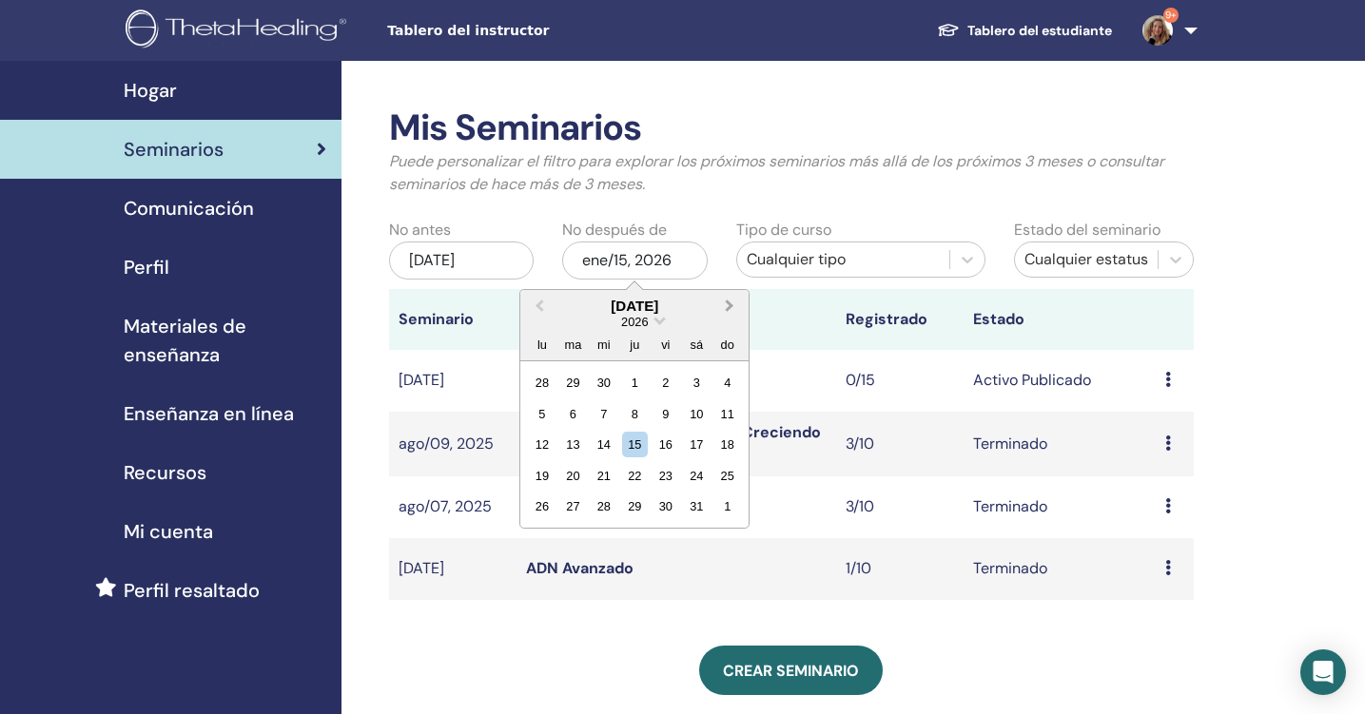
click at [733, 302] on button "Next Month" at bounding box center [731, 307] width 30 height 30
click at [639, 385] on div "31" at bounding box center [635, 383] width 26 height 26
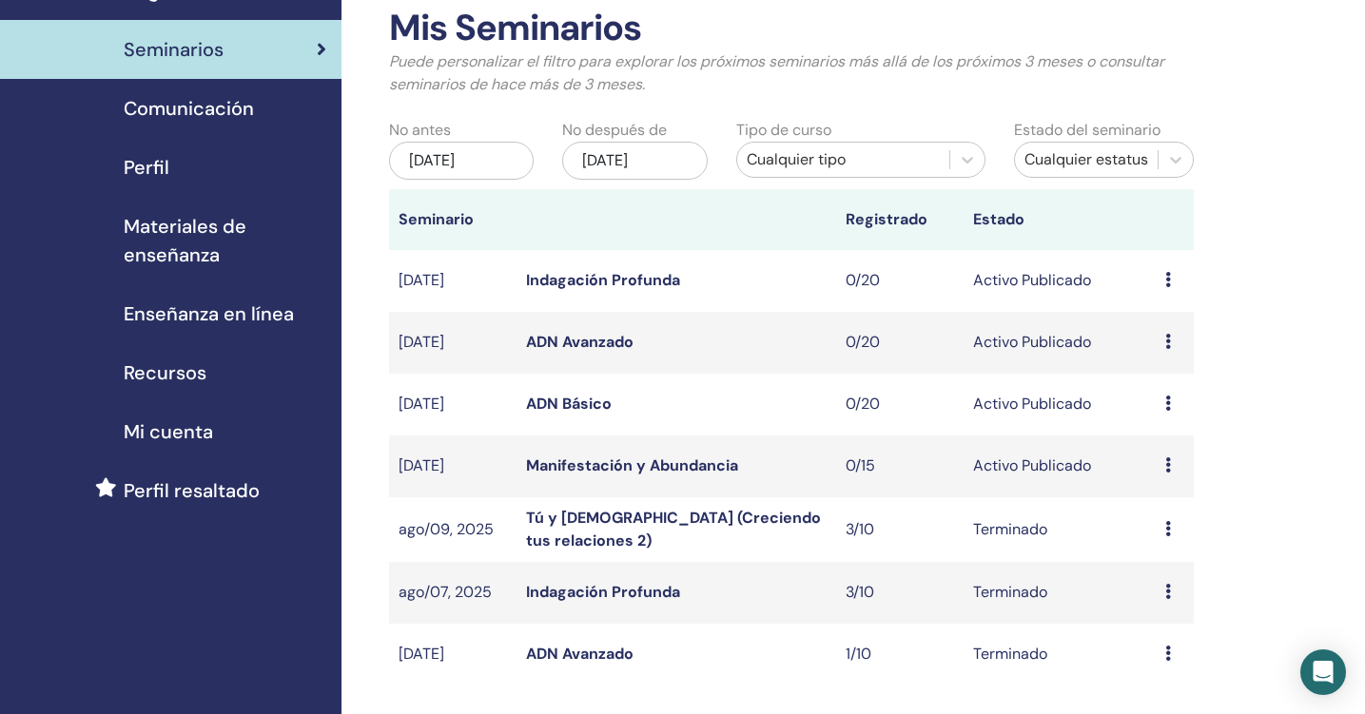
scroll to position [164, 0]
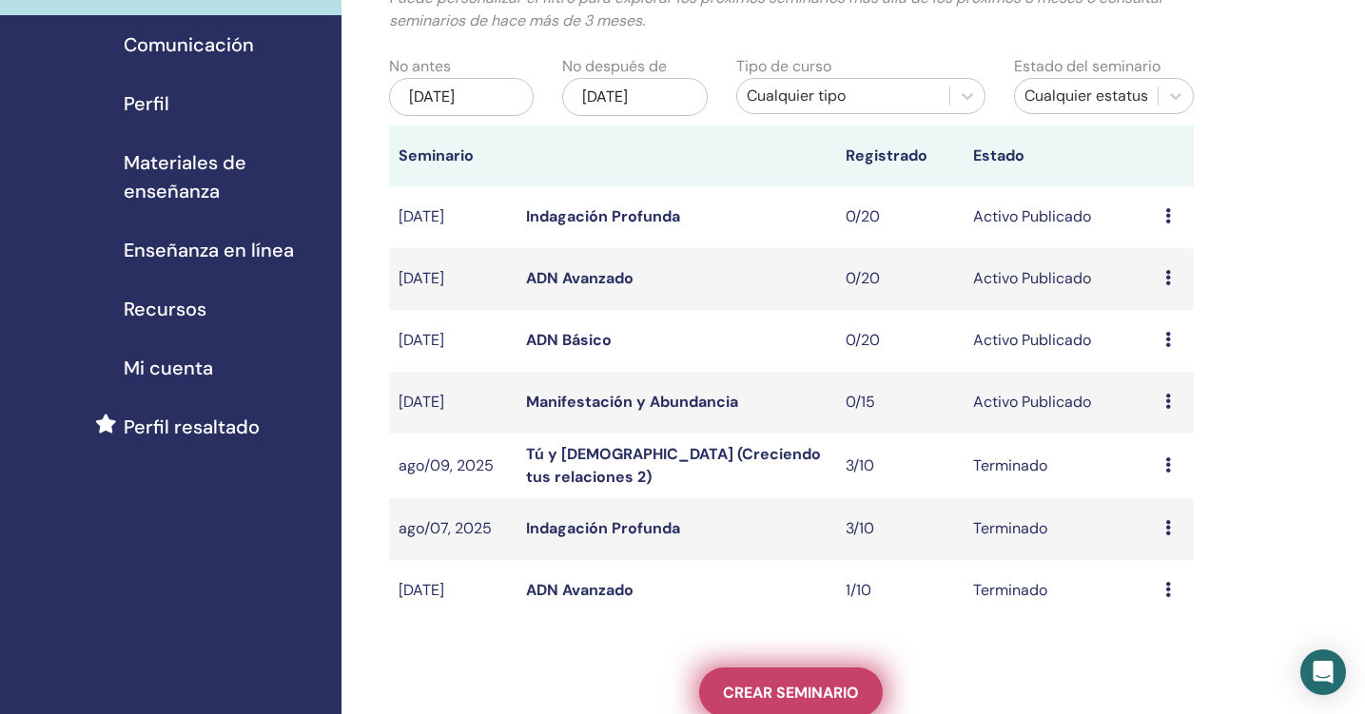
click at [810, 677] on link "Crear seminario" at bounding box center [791, 692] width 184 height 49
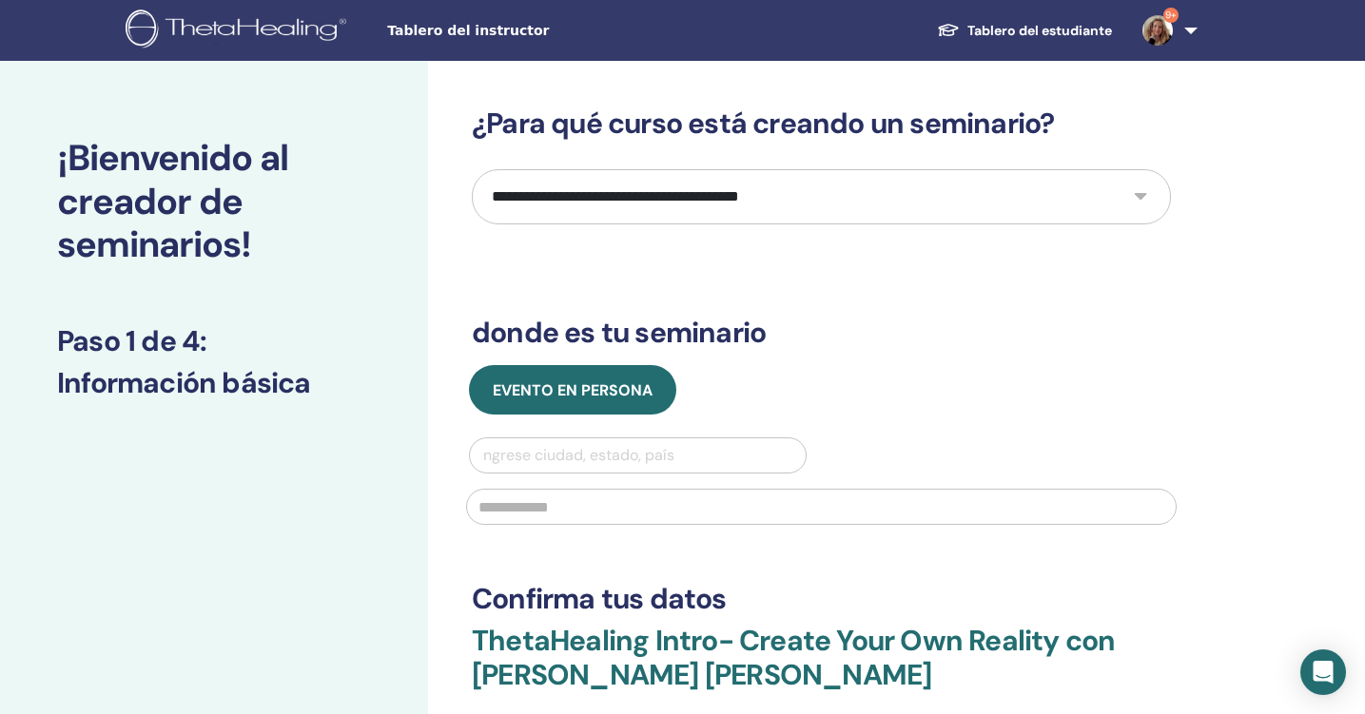
select select "****"
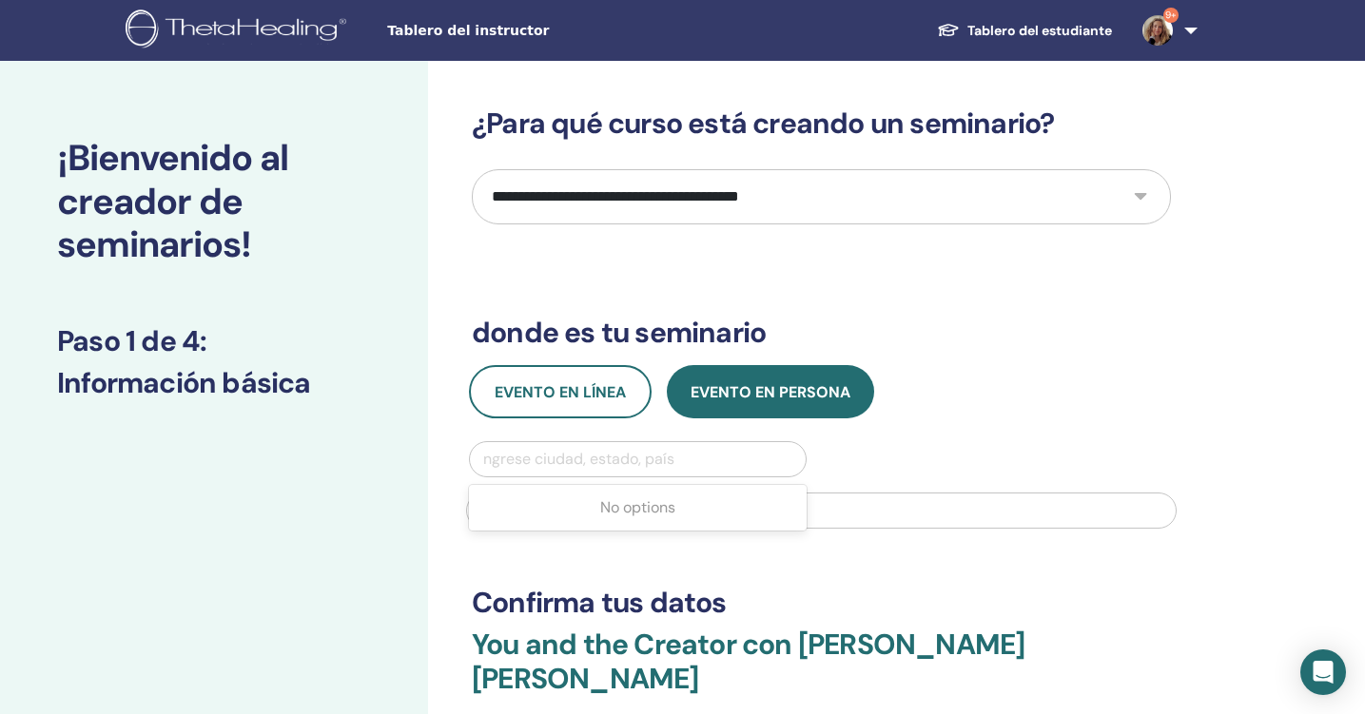
click at [616, 467] on div "Ingrese ciudad, estado, país" at bounding box center [637, 459] width 317 height 23
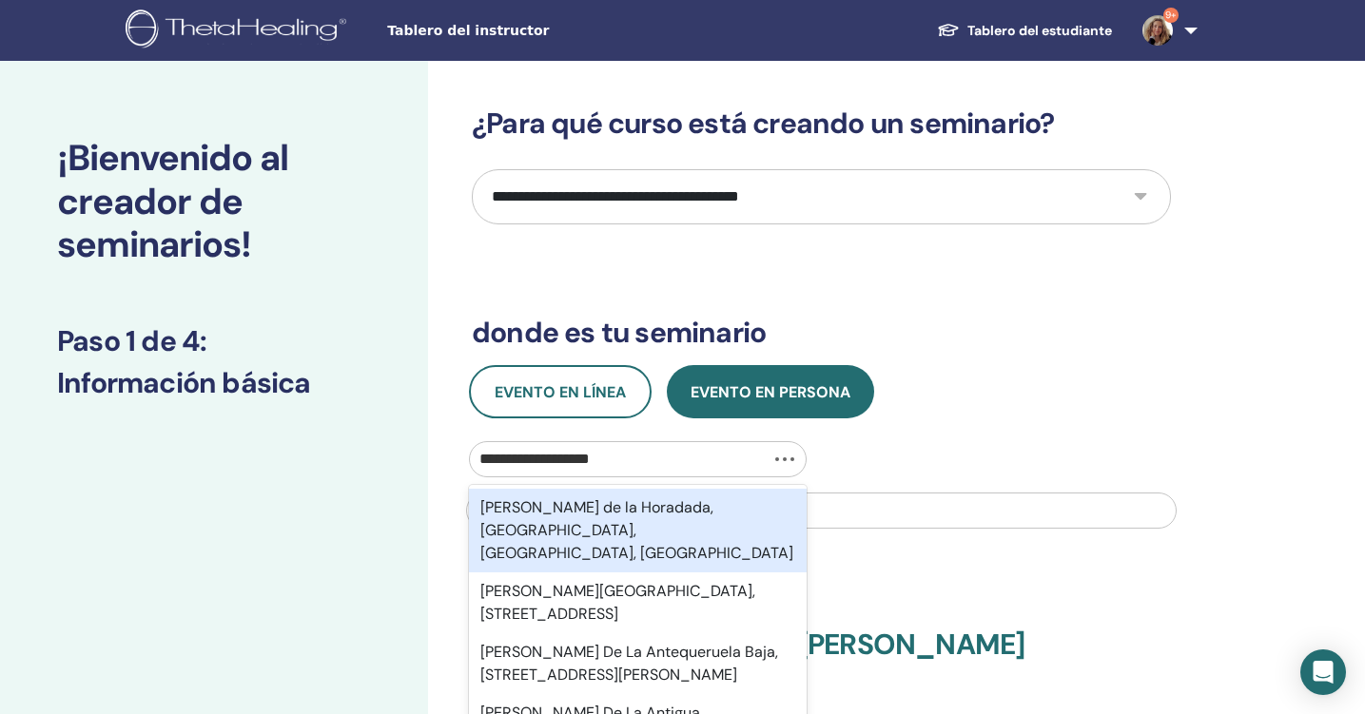
type input "**********"
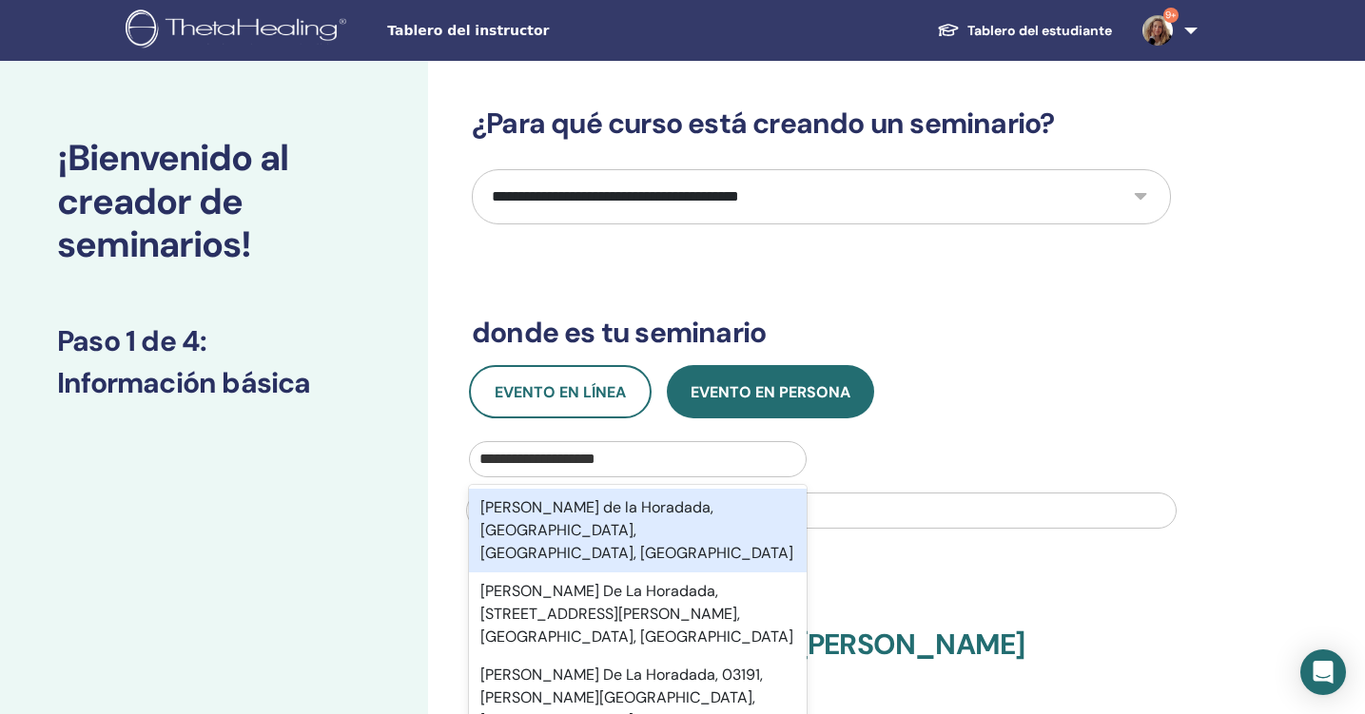
click at [620, 513] on div "[PERSON_NAME] de la Horadada, [GEOGRAPHIC_DATA], [GEOGRAPHIC_DATA], [GEOGRAPHIC…" at bounding box center [638, 531] width 338 height 84
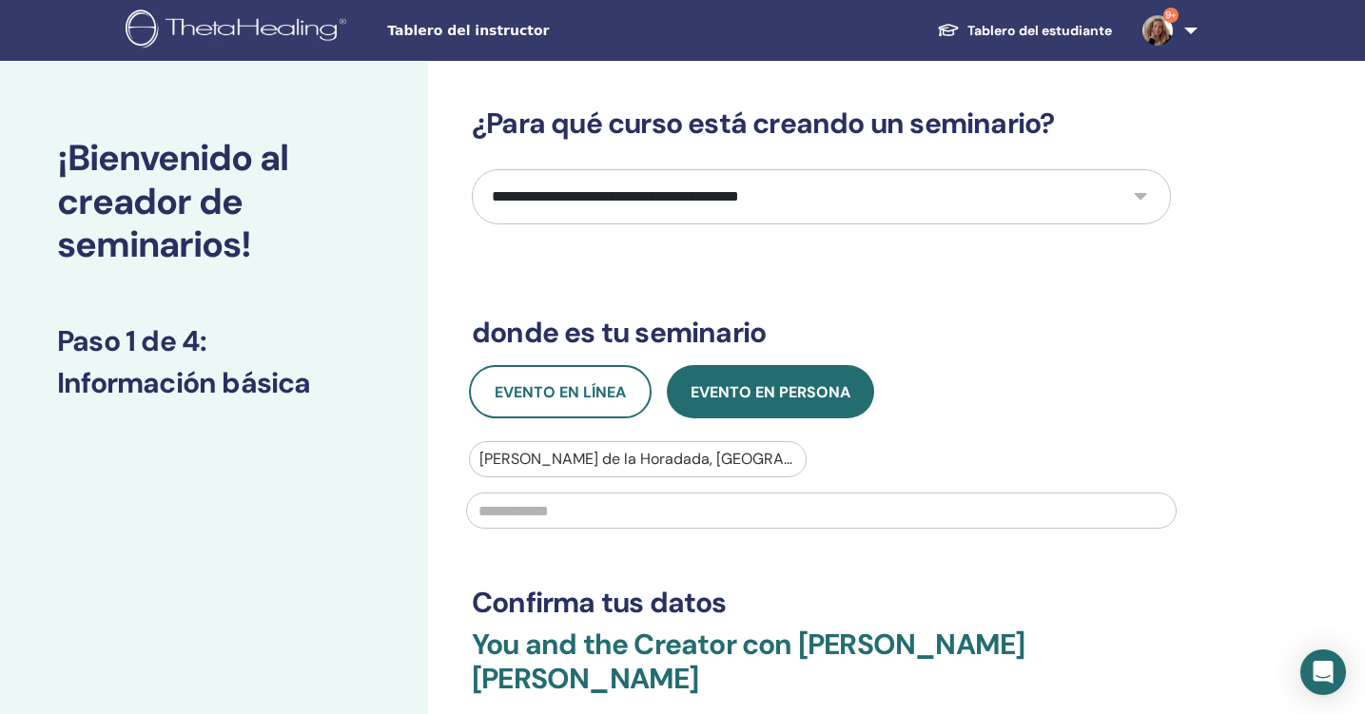
click at [609, 511] on input "text" at bounding box center [821, 511] width 710 height 36
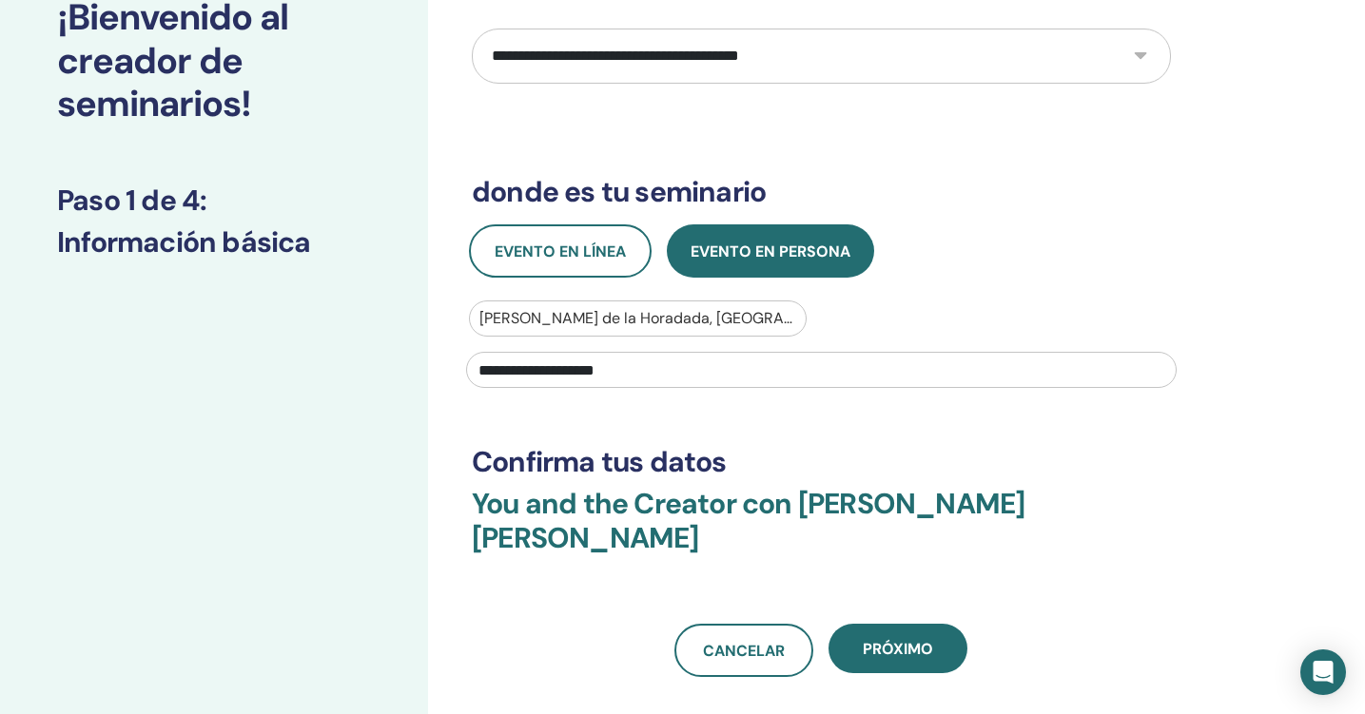
scroll to position [143, 0]
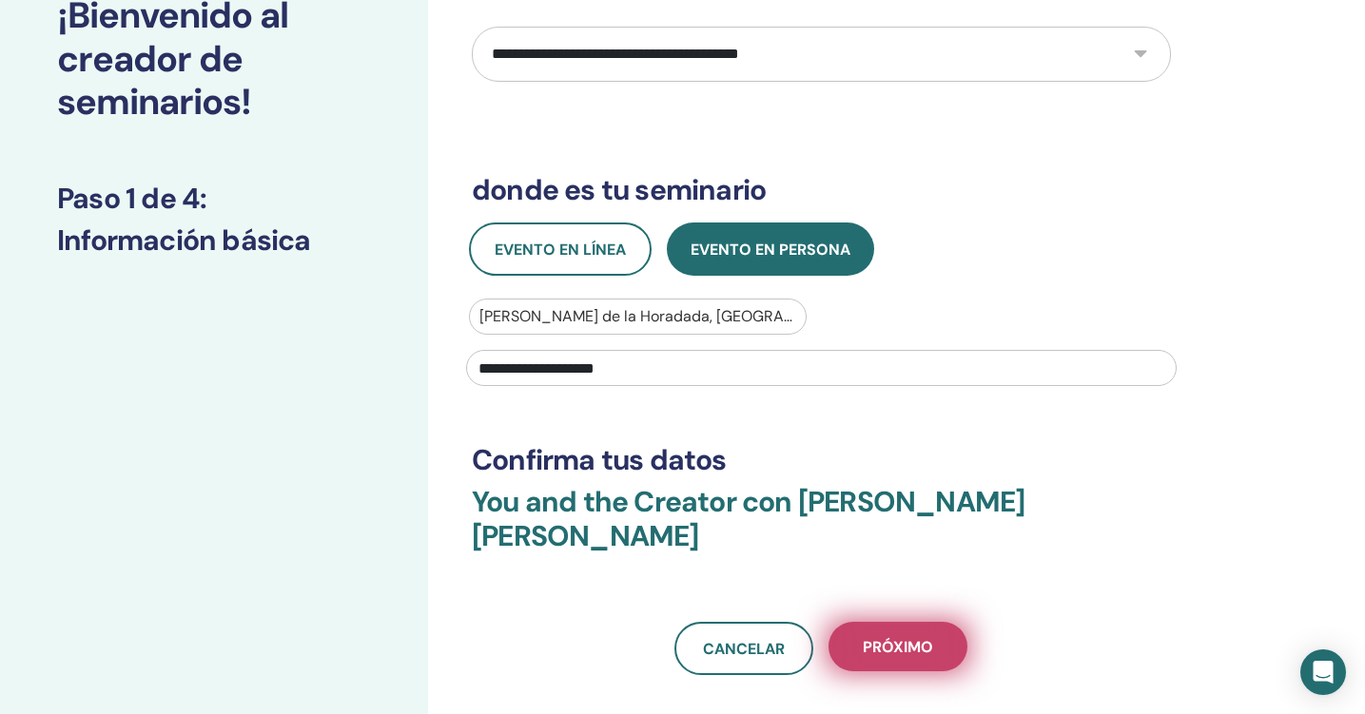
type input "**********"
click at [905, 624] on button "próximo" at bounding box center [897, 646] width 139 height 49
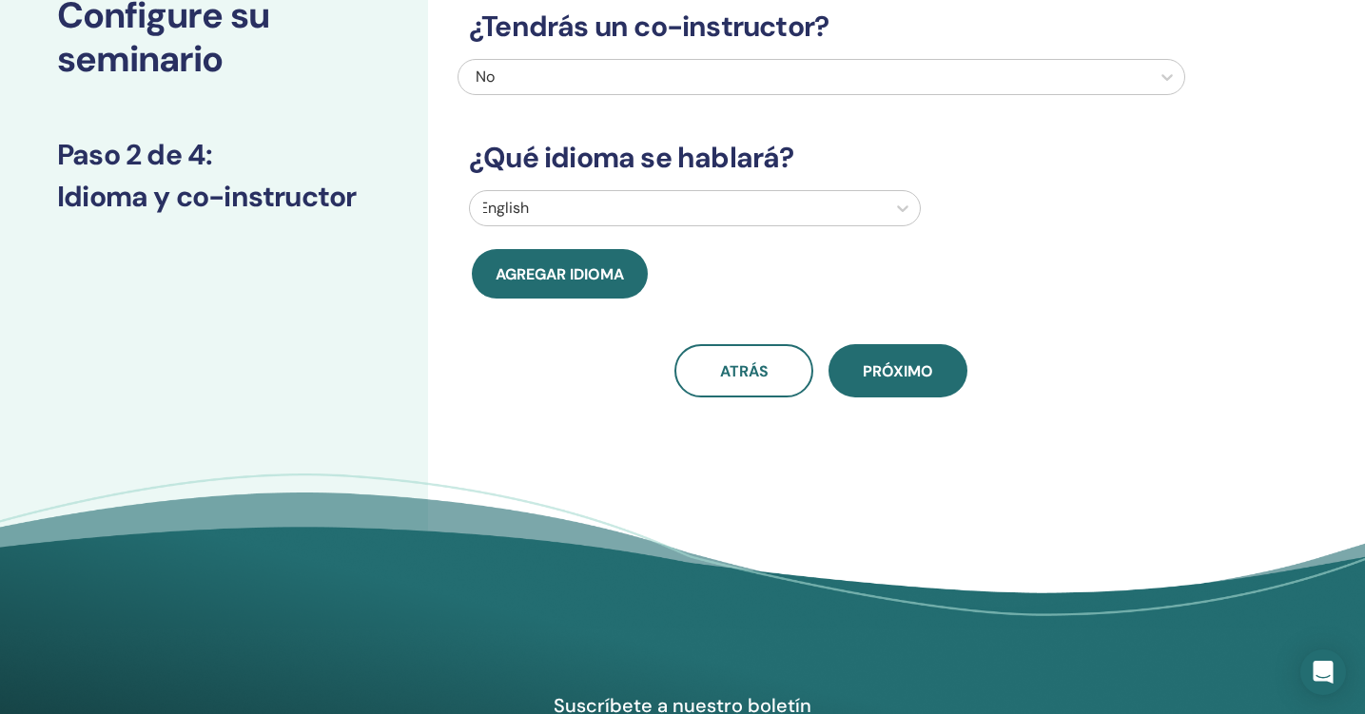
click at [790, 189] on div "¿Tendrás un co-instructor? No ¿Qué idioma se hablará? English Agregar idioma at…" at bounding box center [821, 181] width 728 height 434
click at [788, 214] on div at bounding box center [677, 208] width 397 height 27
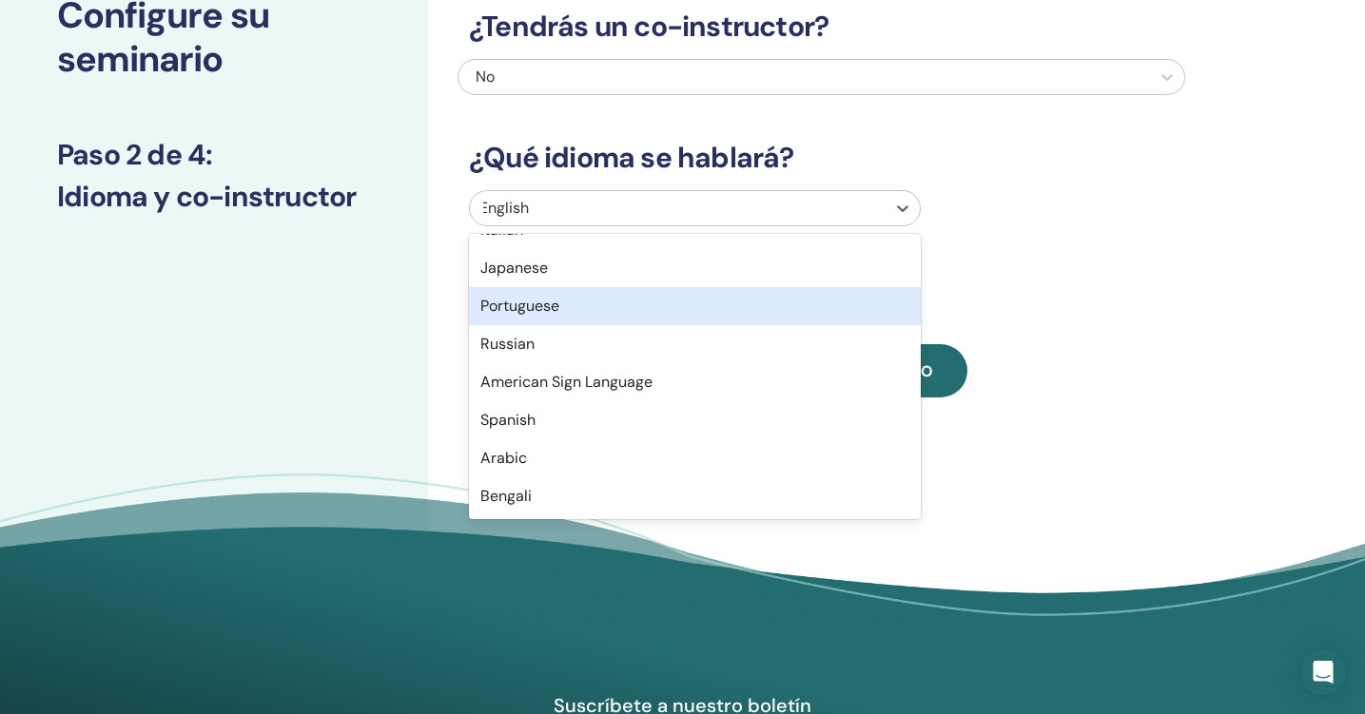
scroll to position [107, 0]
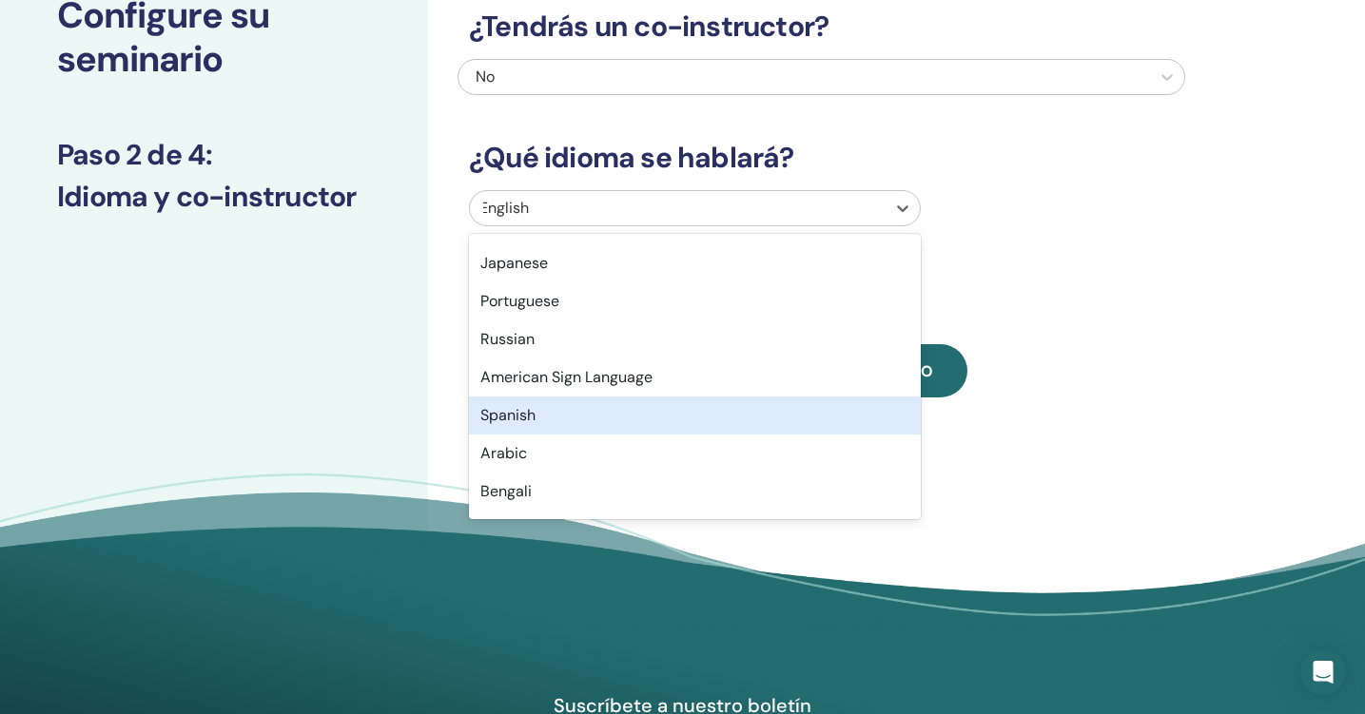
click at [599, 413] on div "Spanish" at bounding box center [695, 416] width 452 height 38
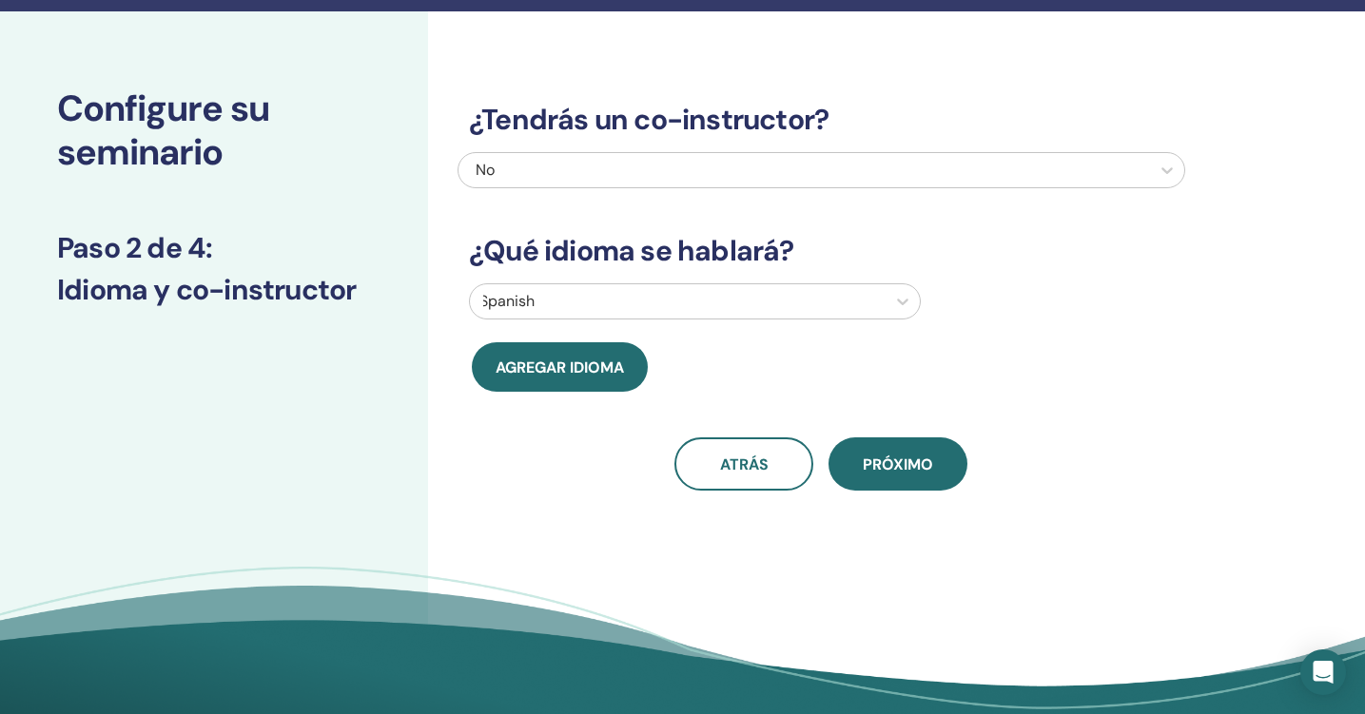
scroll to position [14, 0]
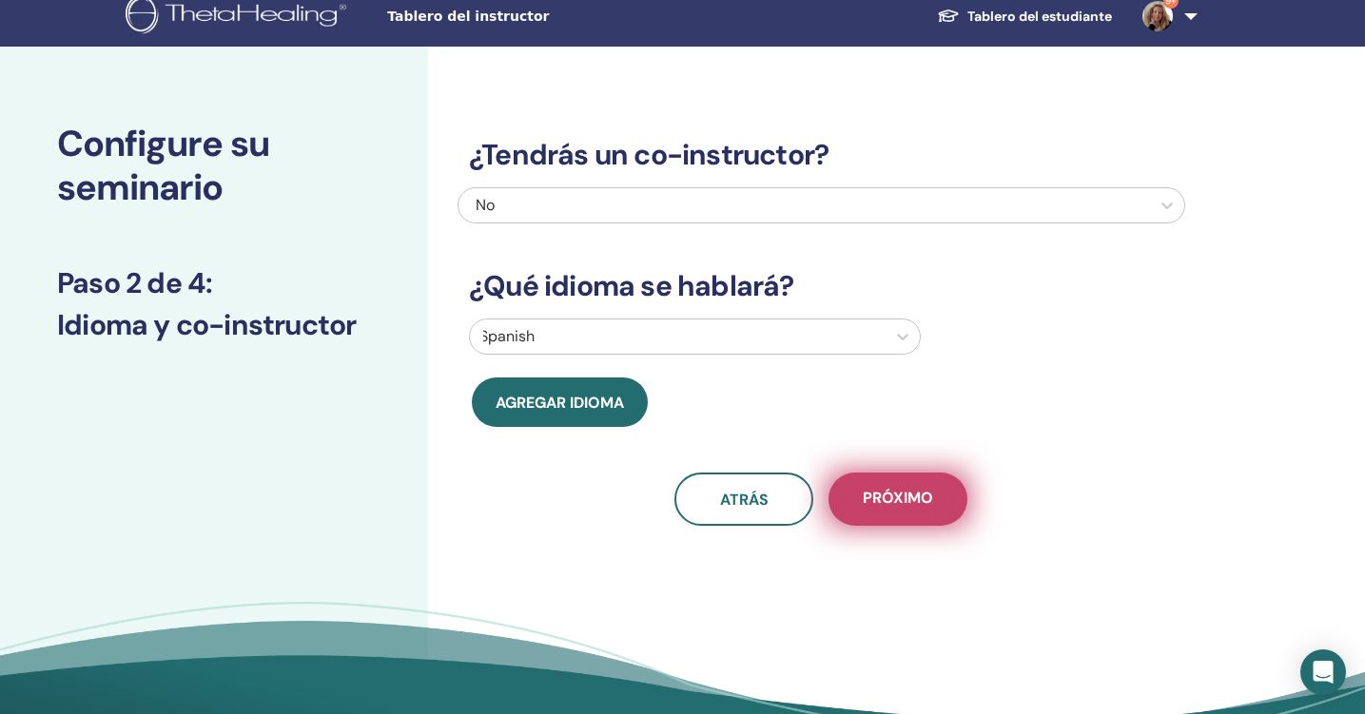
click at [875, 487] on button "próximo" at bounding box center [897, 499] width 139 height 53
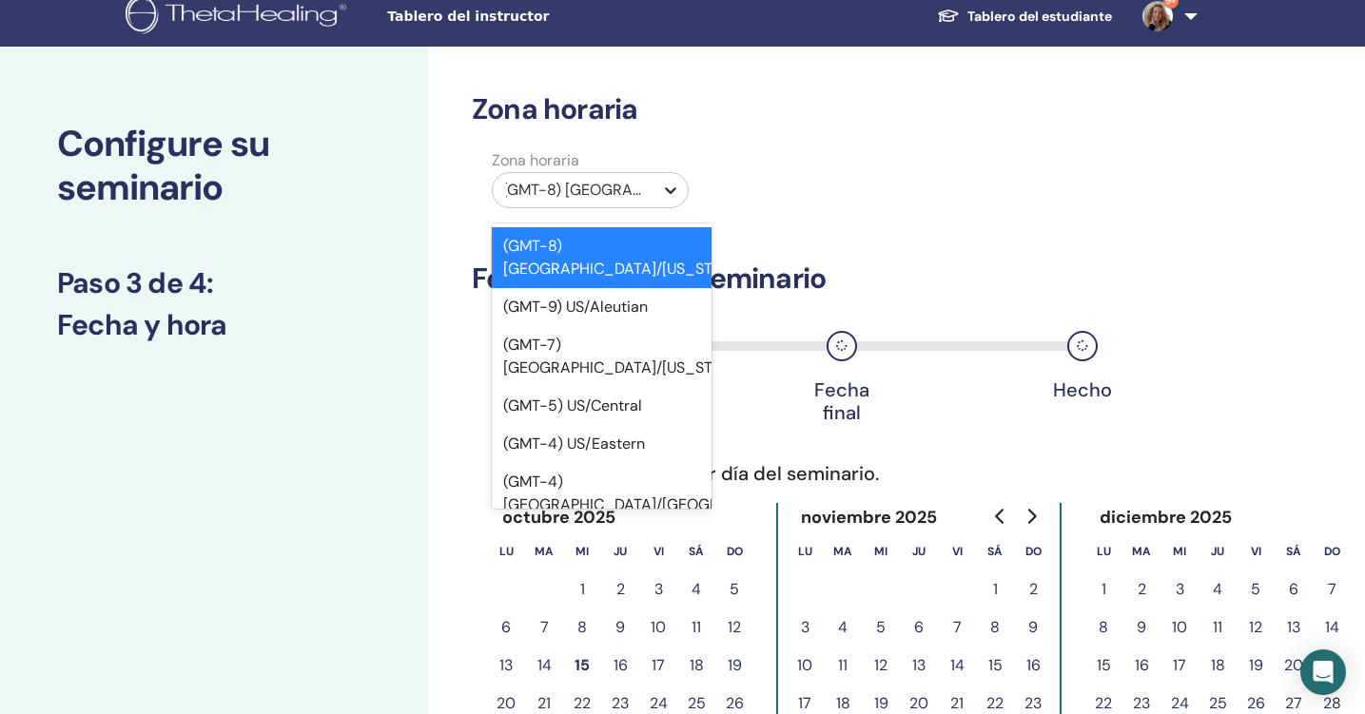
click at [658, 200] on div at bounding box center [670, 190] width 34 height 34
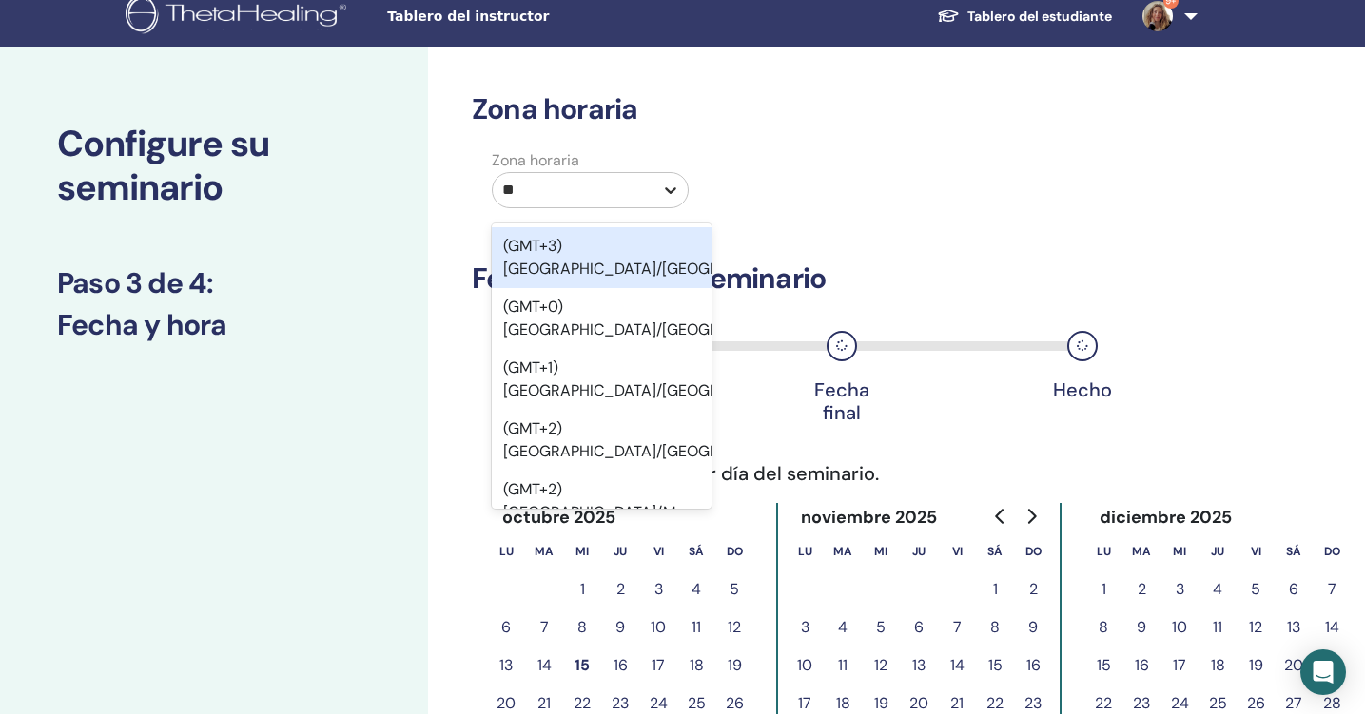
type input "***"
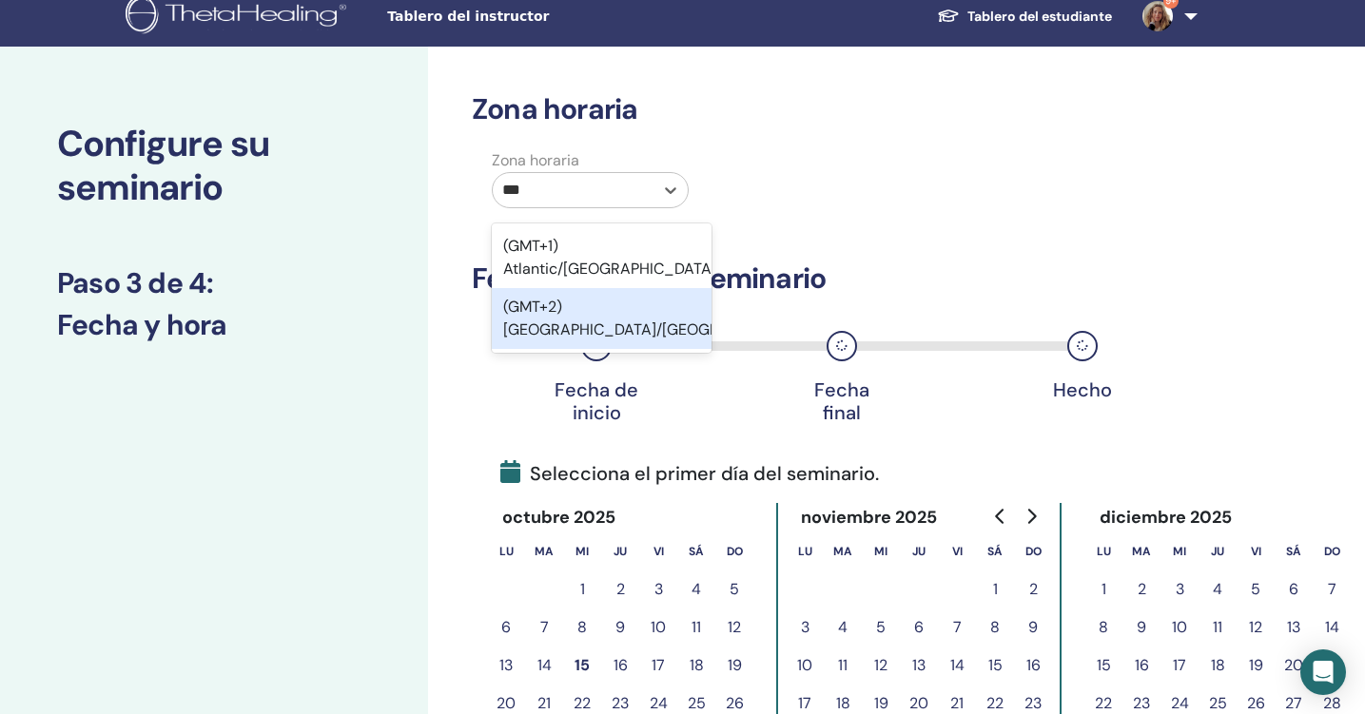
click at [643, 289] on div "(GMT+2) [GEOGRAPHIC_DATA]/[GEOGRAPHIC_DATA]" at bounding box center [602, 318] width 220 height 61
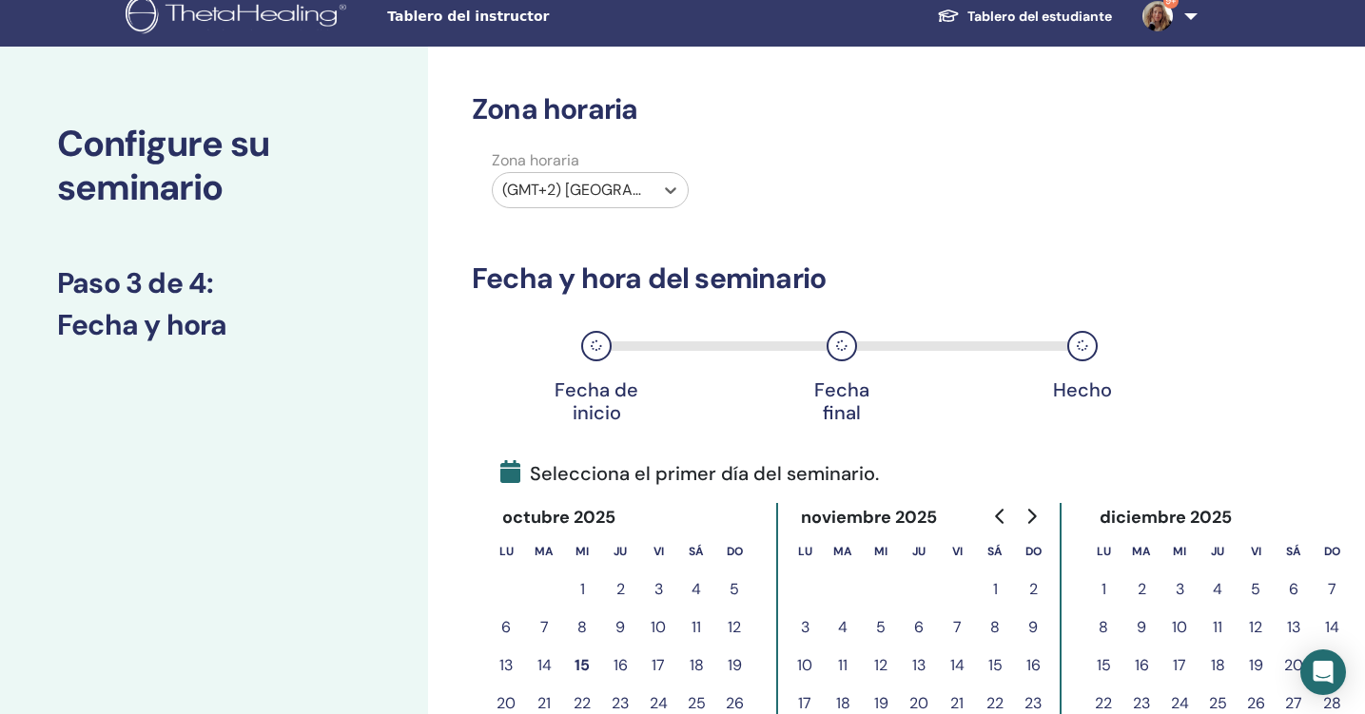
click at [1032, 518] on icon "Go to next month" at bounding box center [1032, 516] width 9 height 15
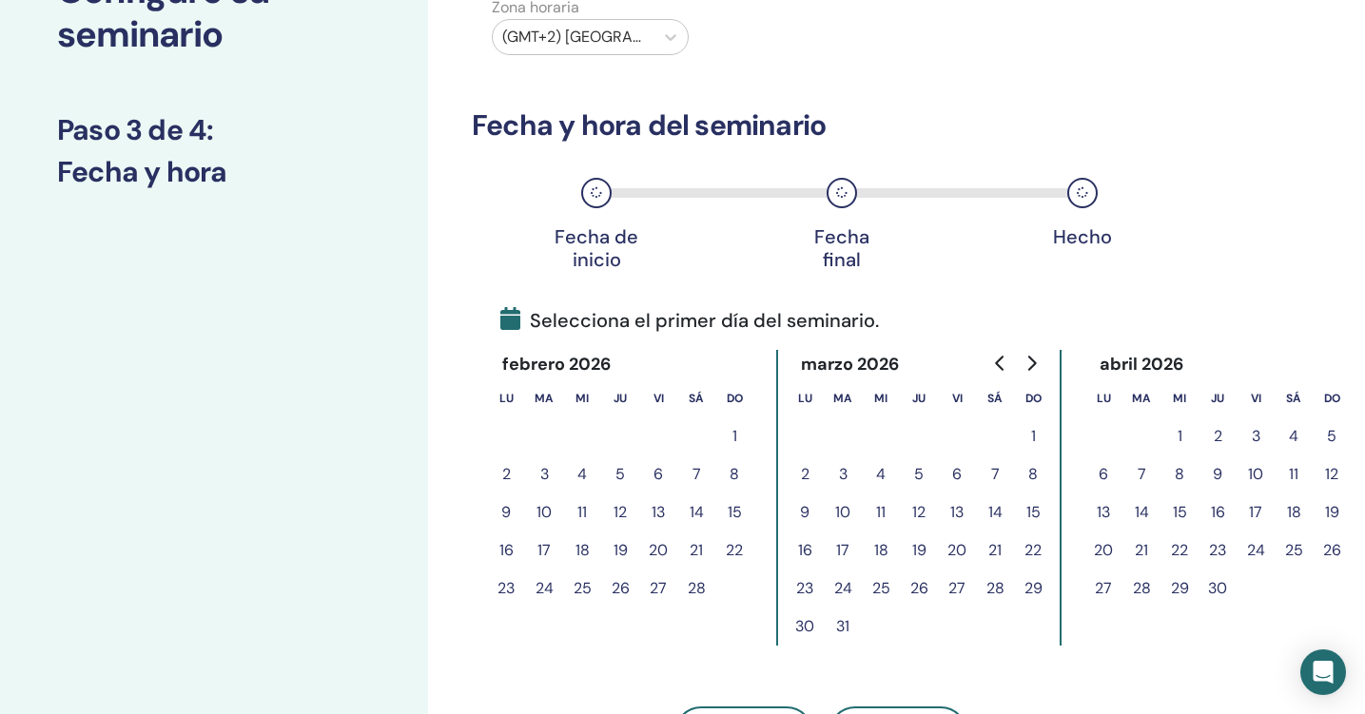
scroll to position [172, 0]
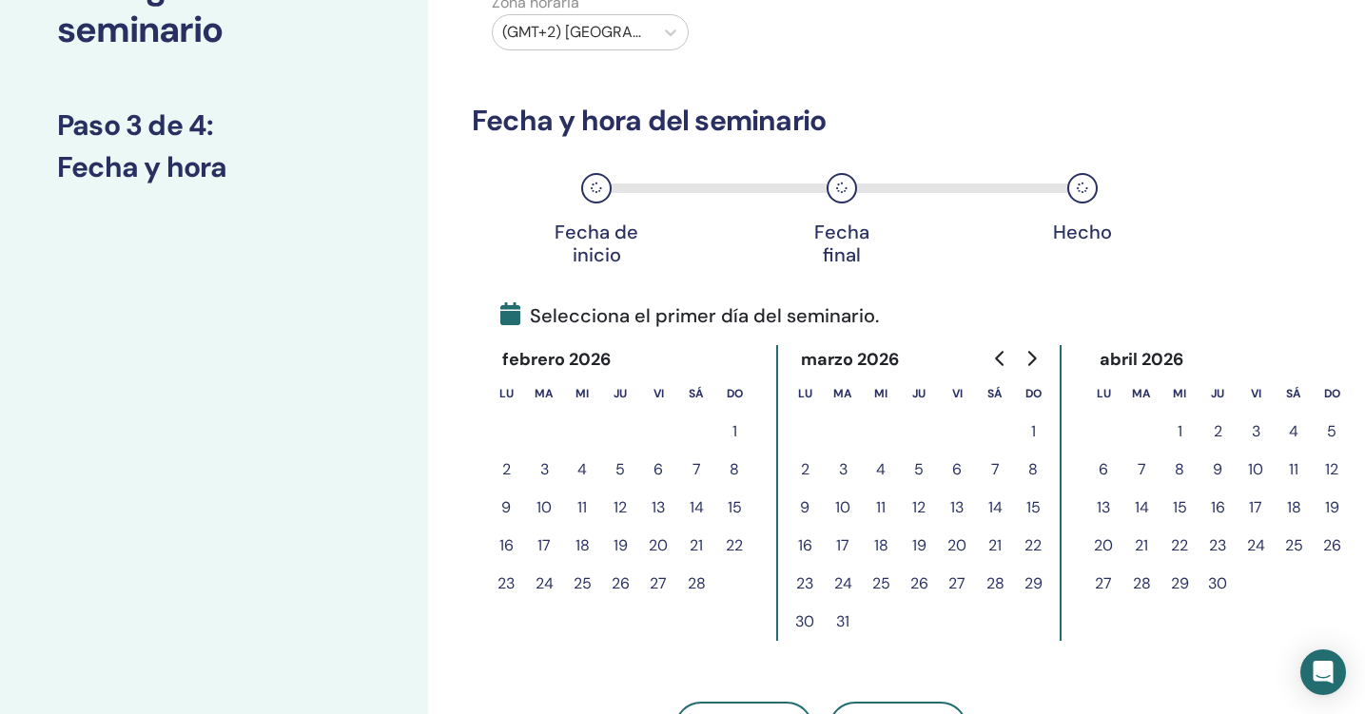
click at [1298, 498] on button "18" at bounding box center [1293, 508] width 38 height 38
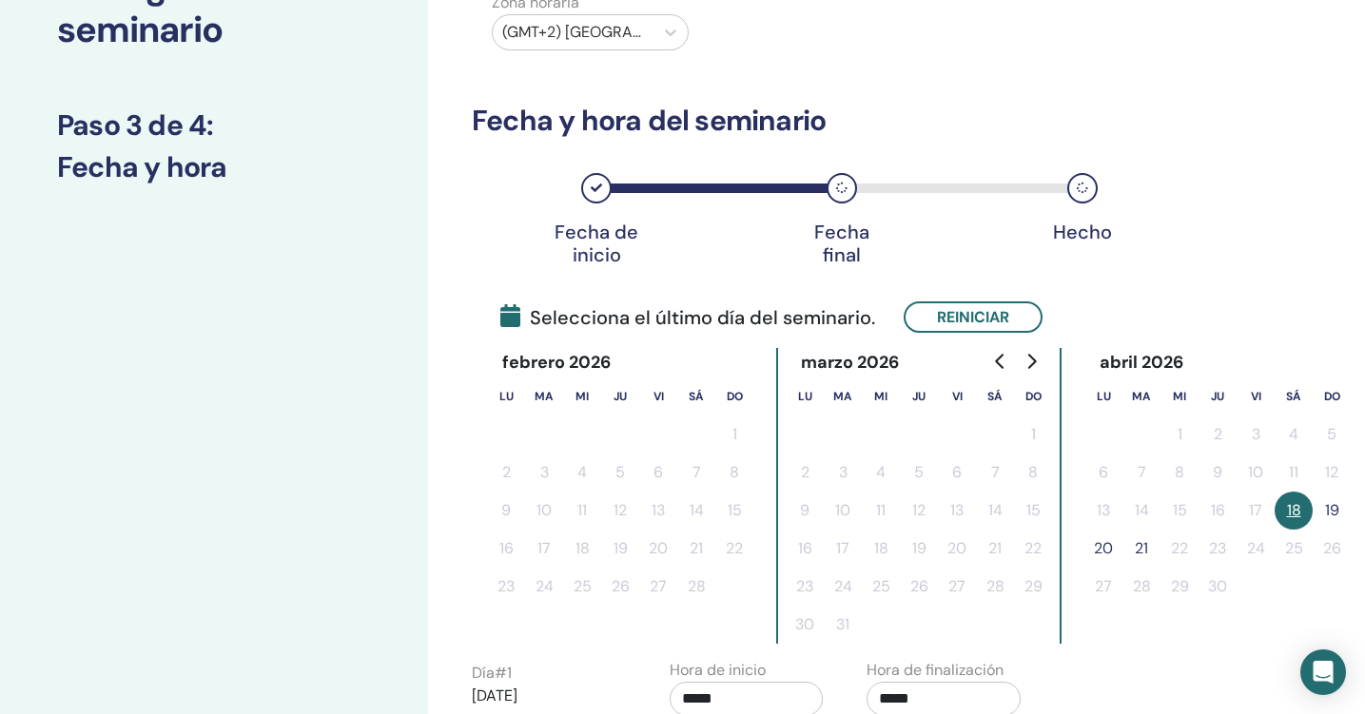
click at [1327, 506] on button "19" at bounding box center [1332, 511] width 38 height 38
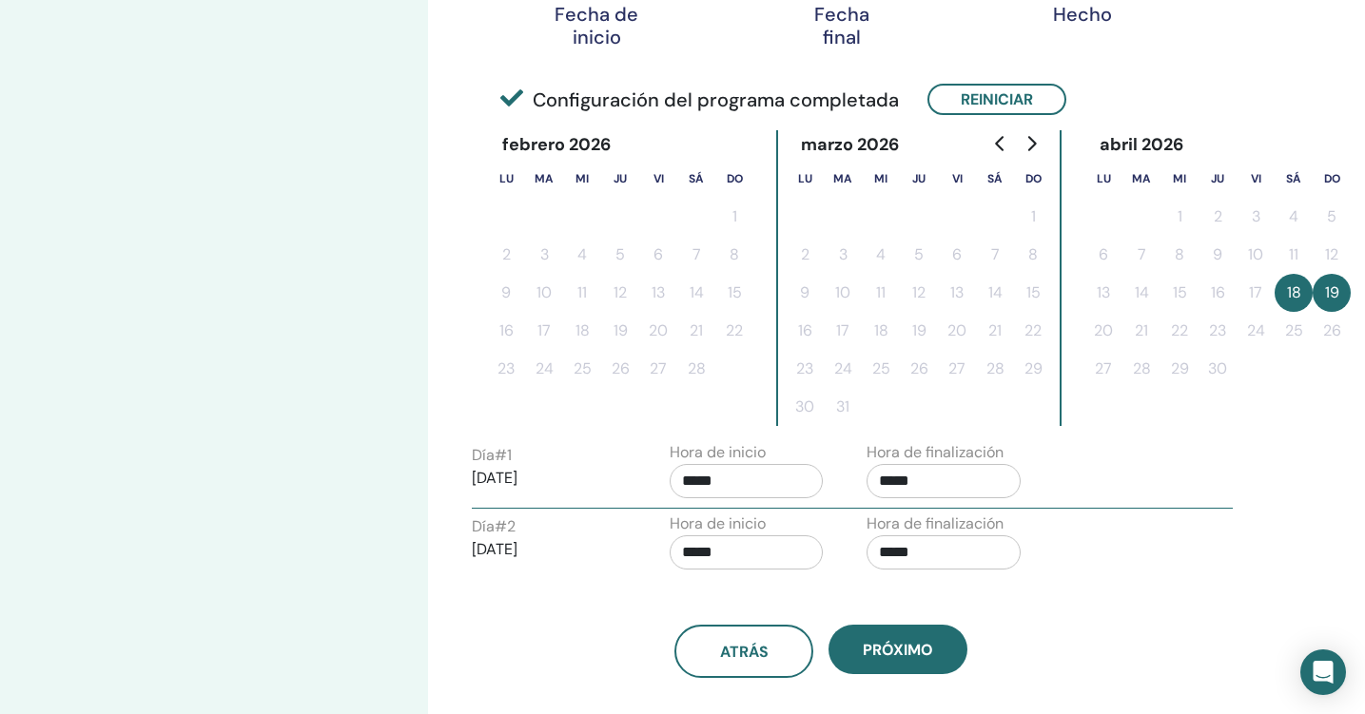
scroll to position [391, 0]
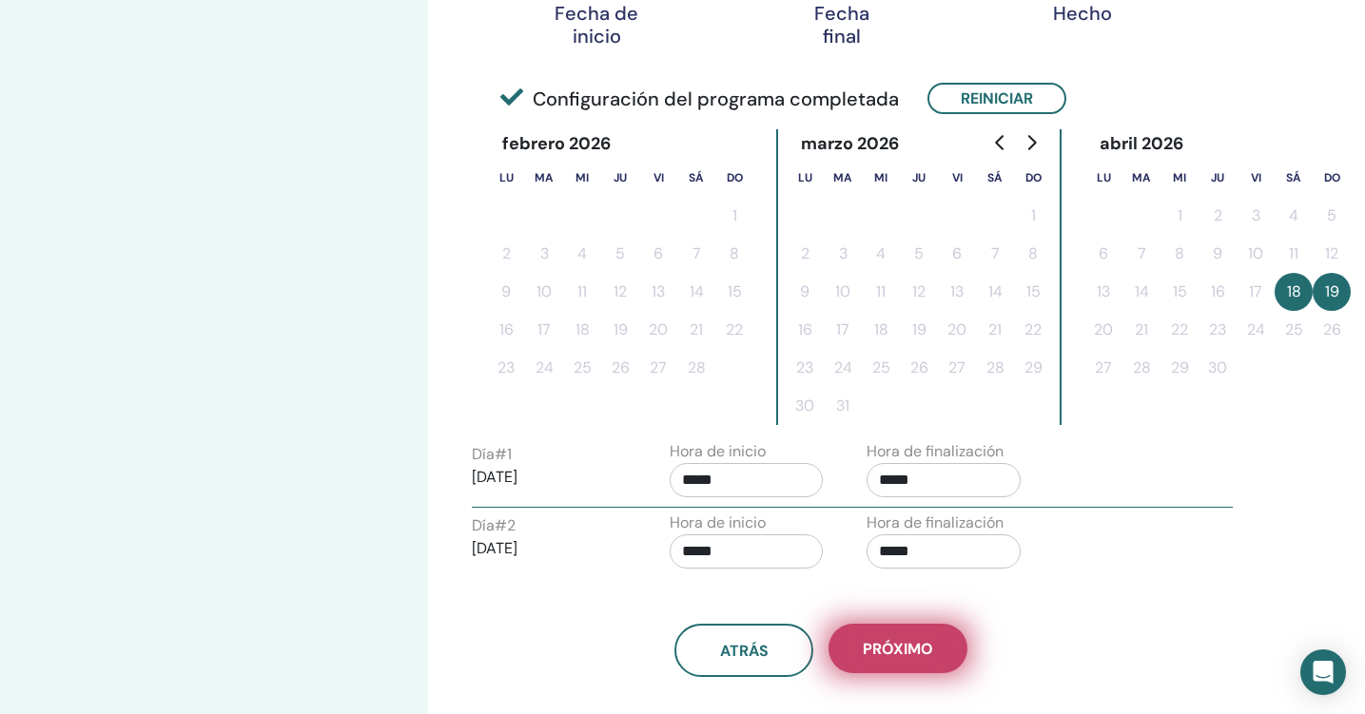
click at [881, 665] on button "próximo" at bounding box center [897, 648] width 139 height 49
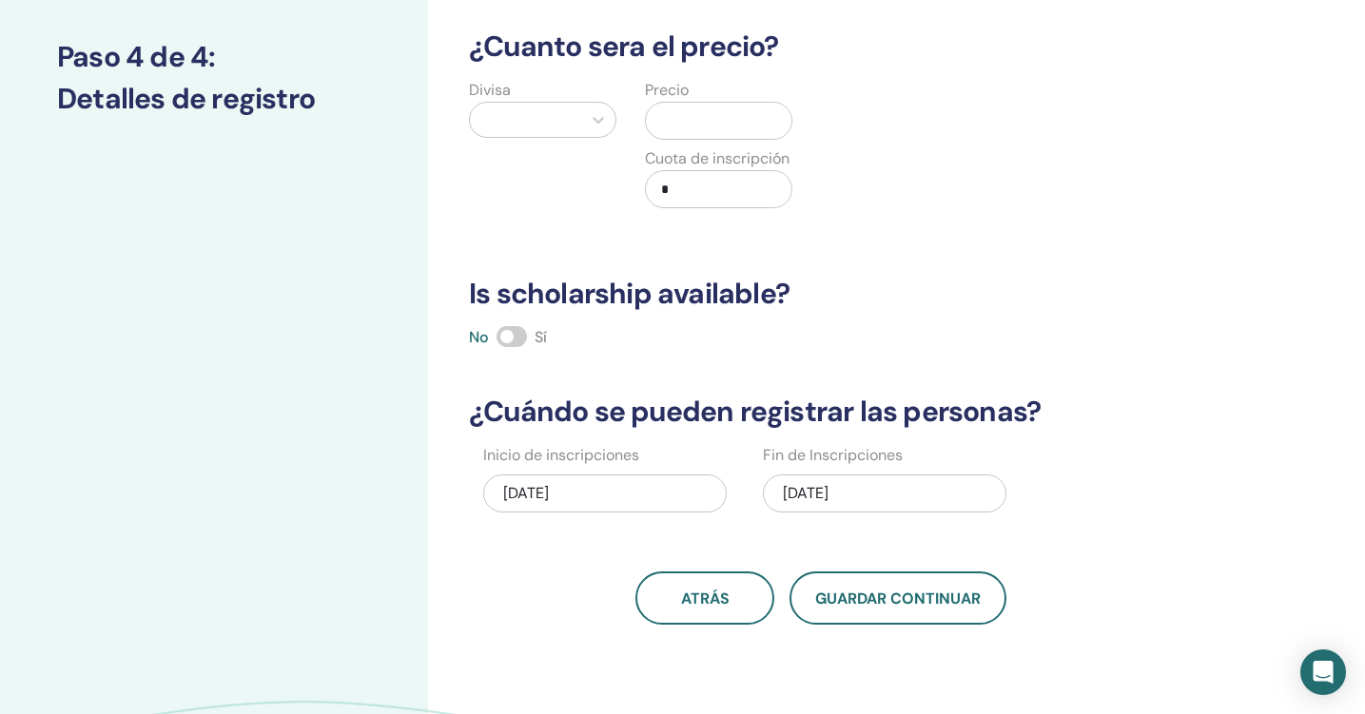
scroll to position [137, 0]
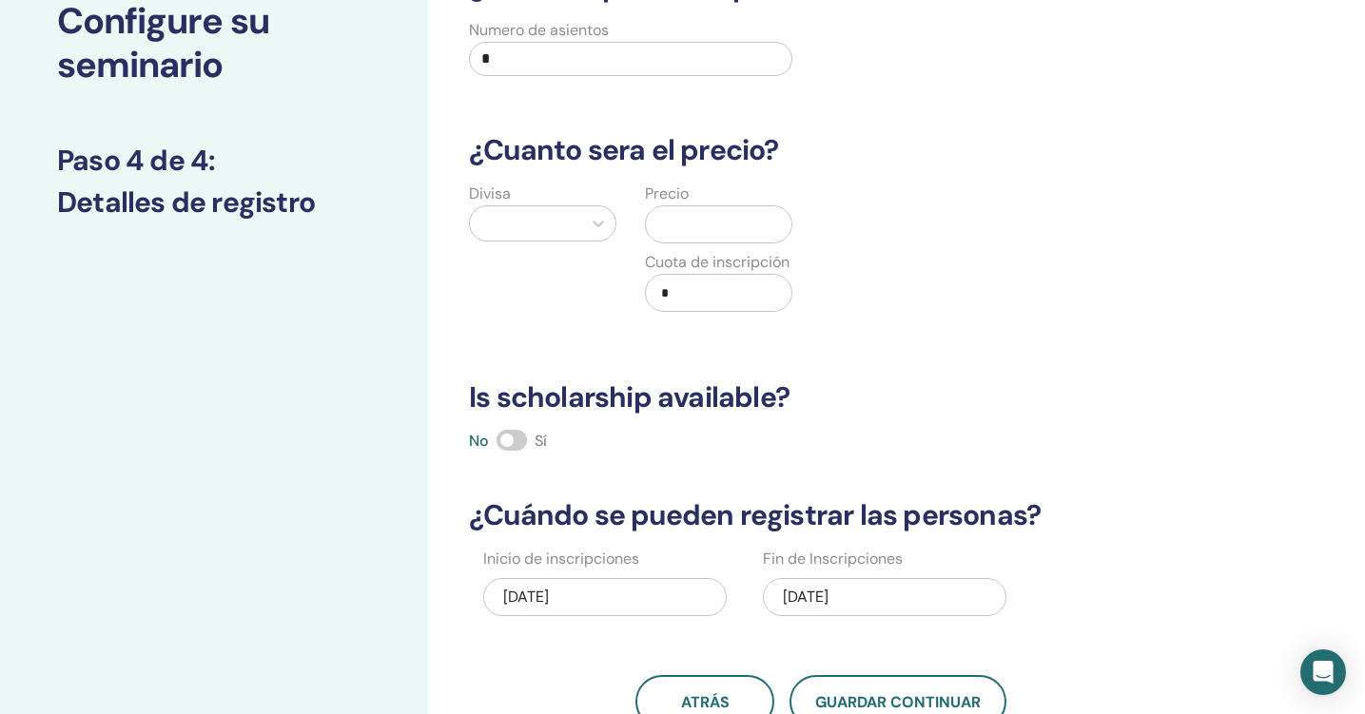
click at [602, 71] on input "*" at bounding box center [630, 59] width 323 height 34
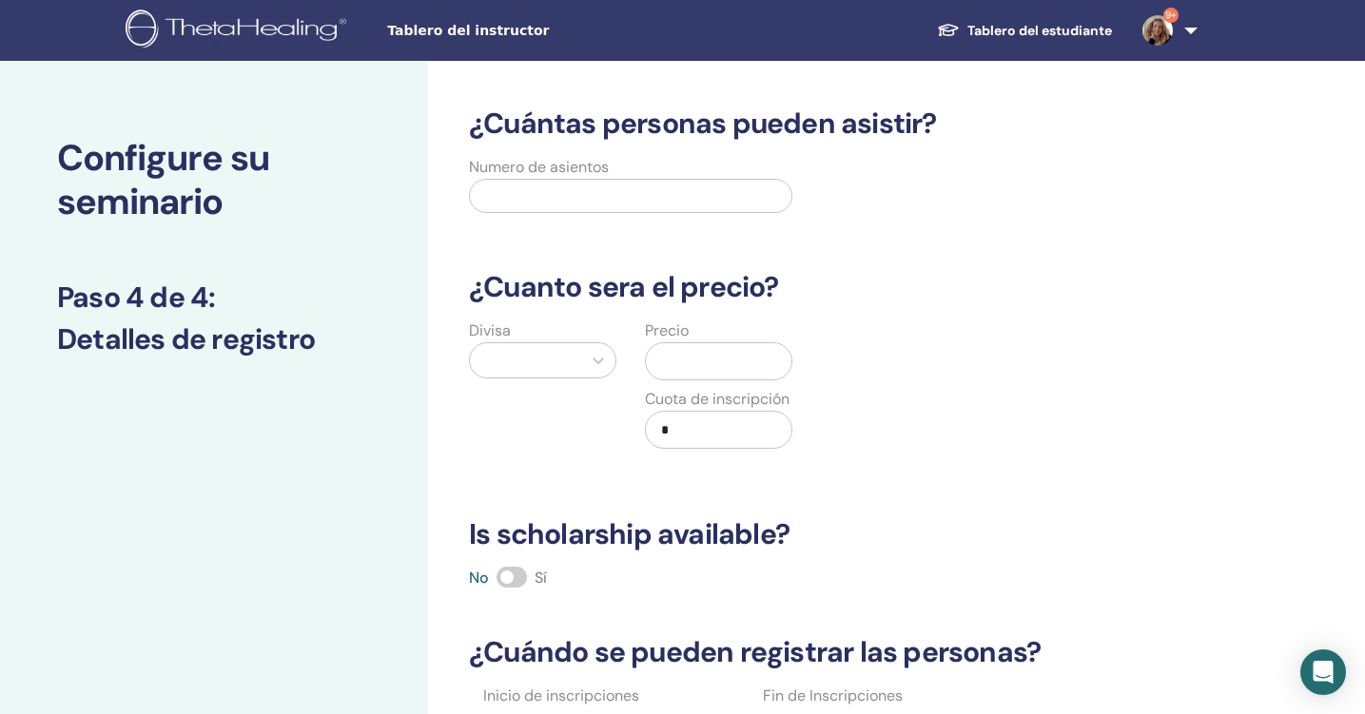
scroll to position [0, 0]
type input "**"
click at [557, 389] on div "Divisa" at bounding box center [543, 396] width 176 height 152
click at [570, 360] on div at bounding box center [525, 360] width 92 height 27
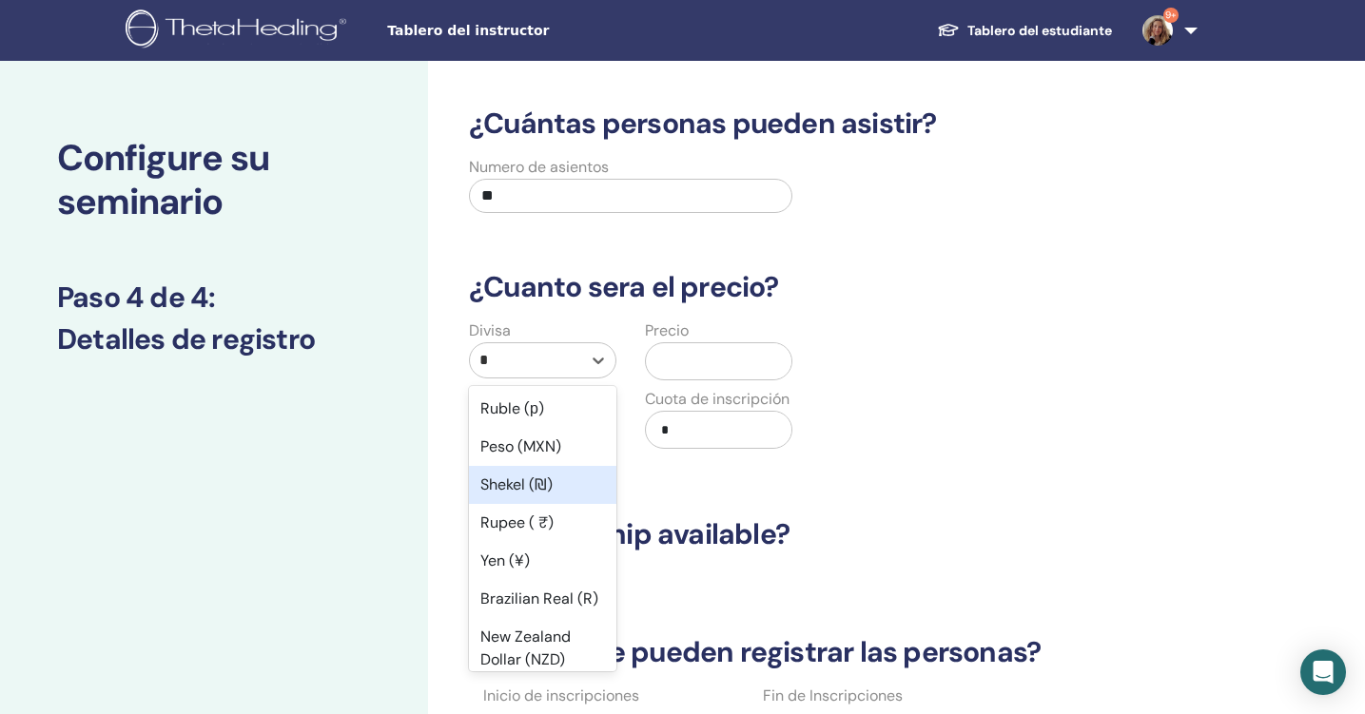
type input "**"
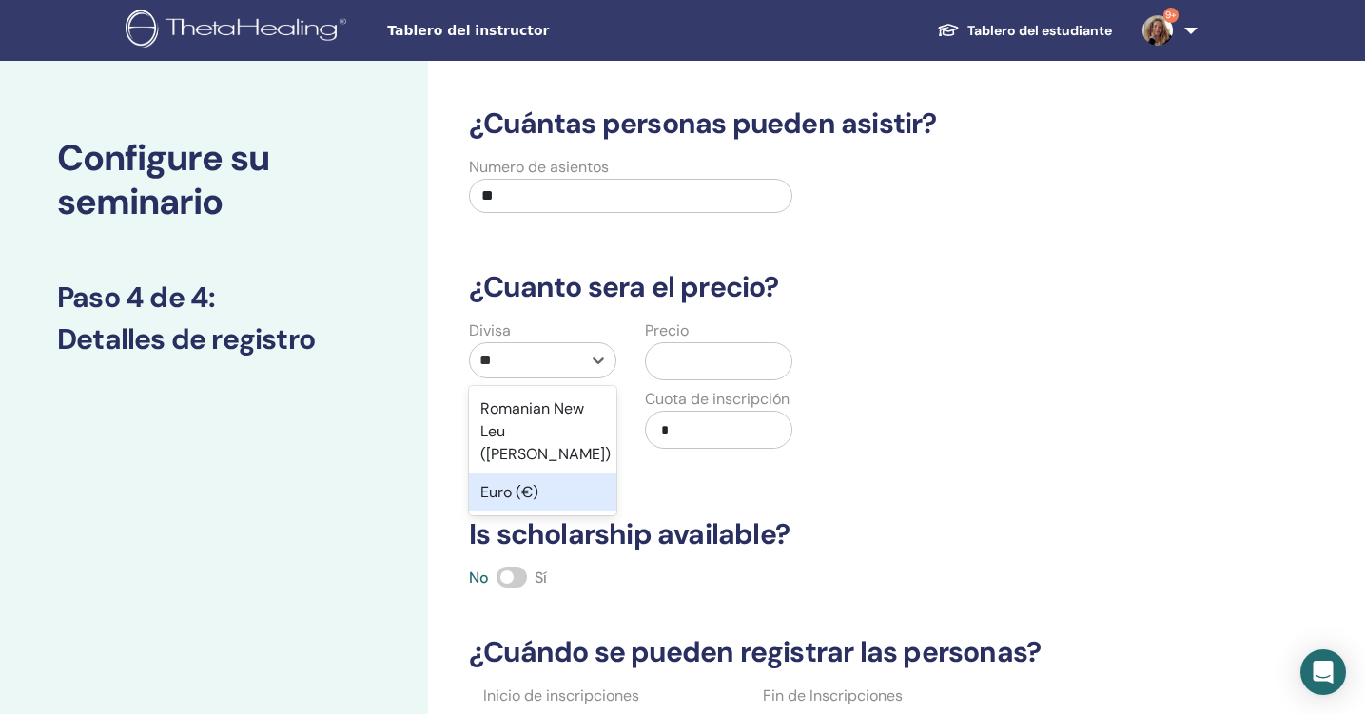
click at [575, 474] on div "Euro (€)" at bounding box center [542, 493] width 147 height 38
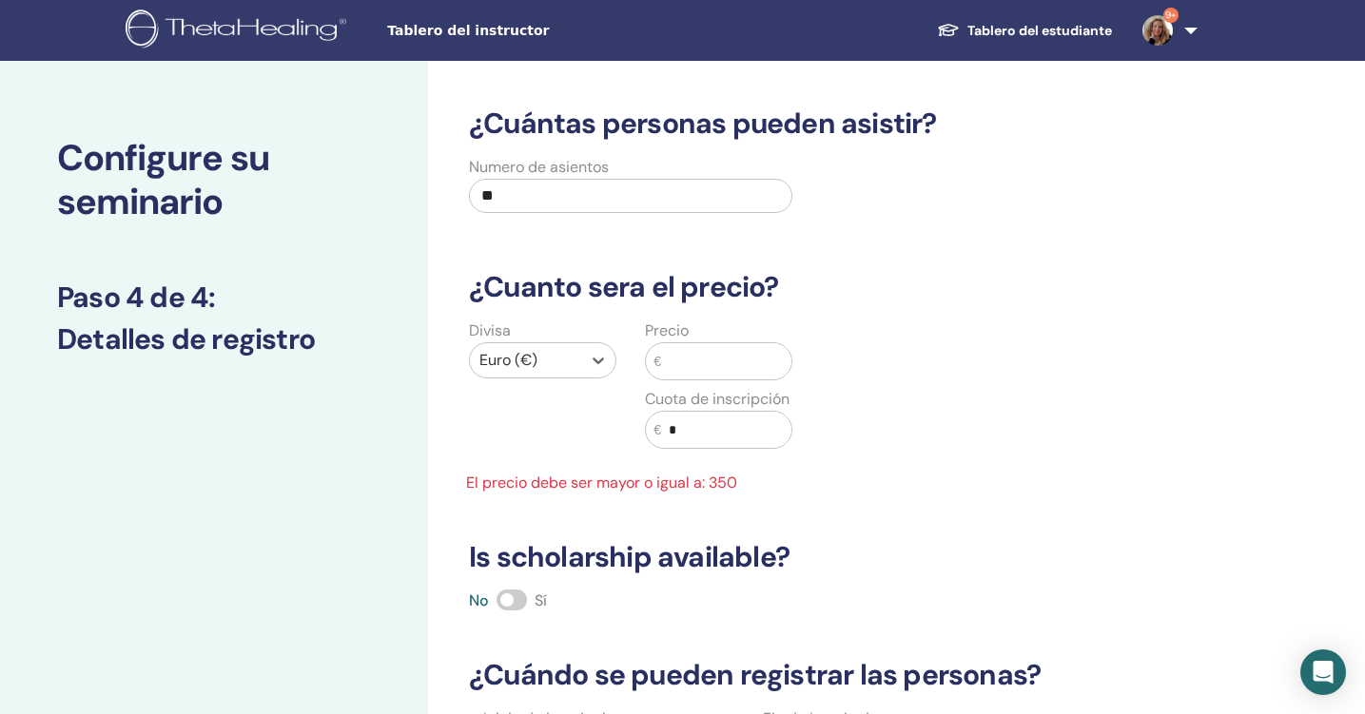
click at [675, 357] on input "text" at bounding box center [726, 361] width 130 height 36
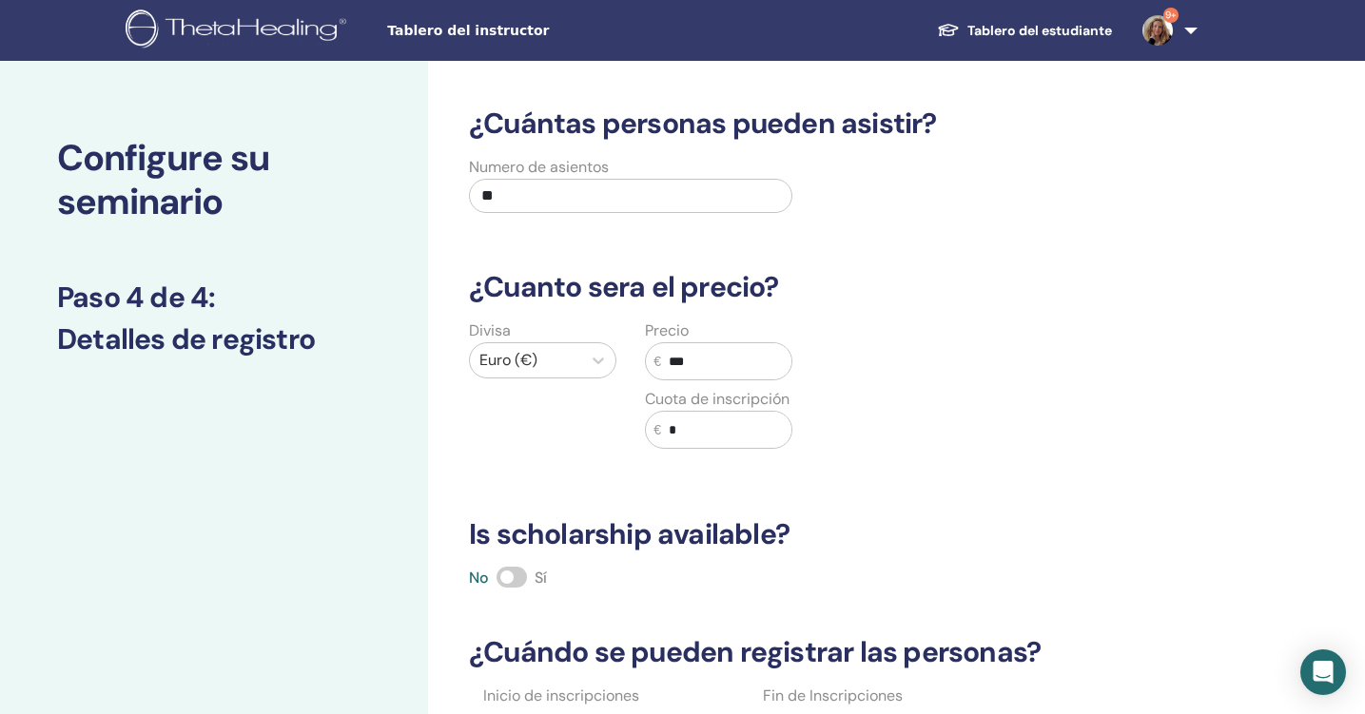
scroll to position [171, 0]
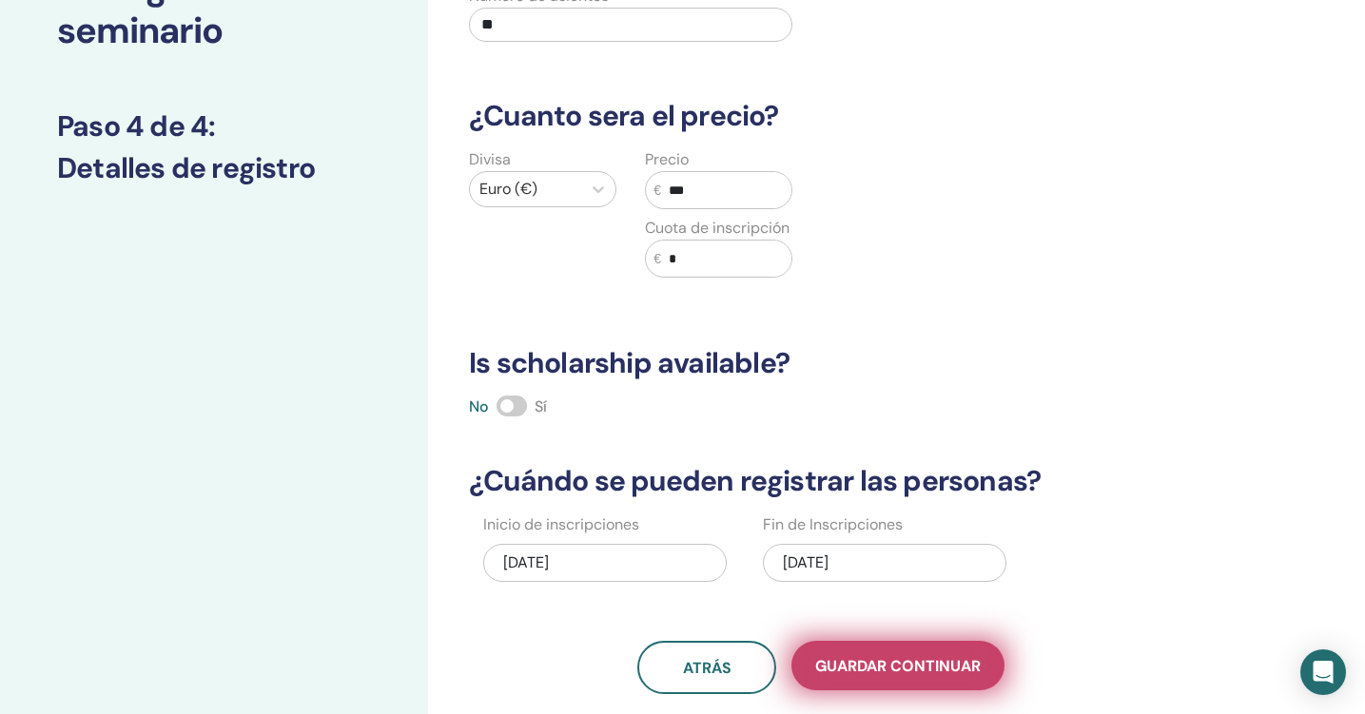
type input "***"
click at [842, 653] on button "Guardar Continuar" at bounding box center [897, 665] width 213 height 49
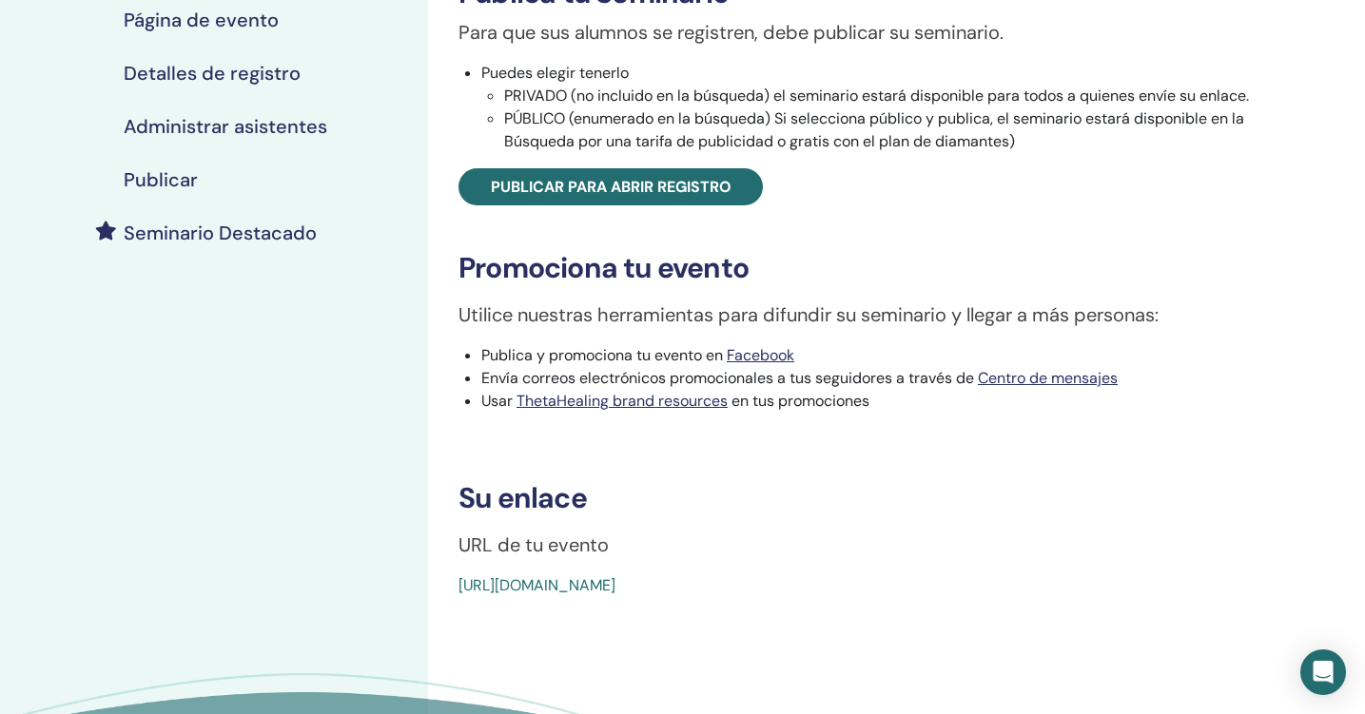
scroll to position [347, 0]
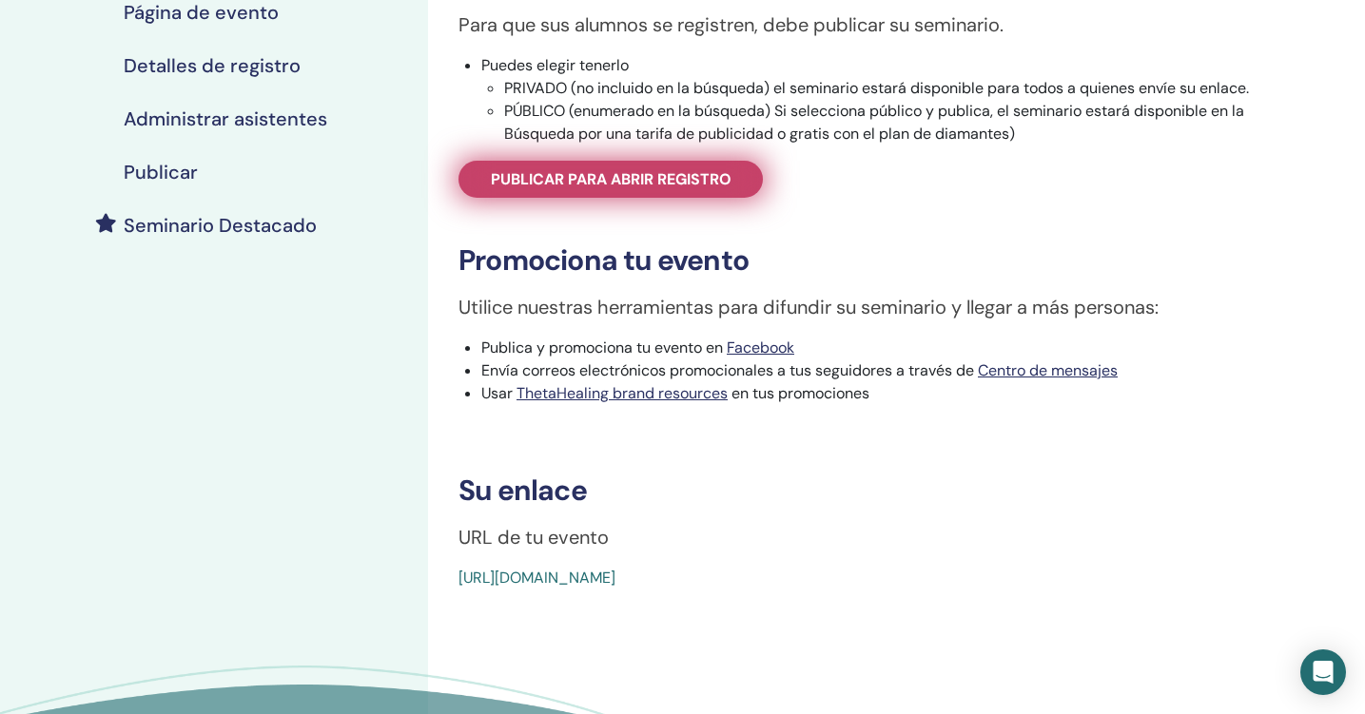
click at [727, 182] on span "Publicar para abrir registro" at bounding box center [611, 179] width 241 height 20
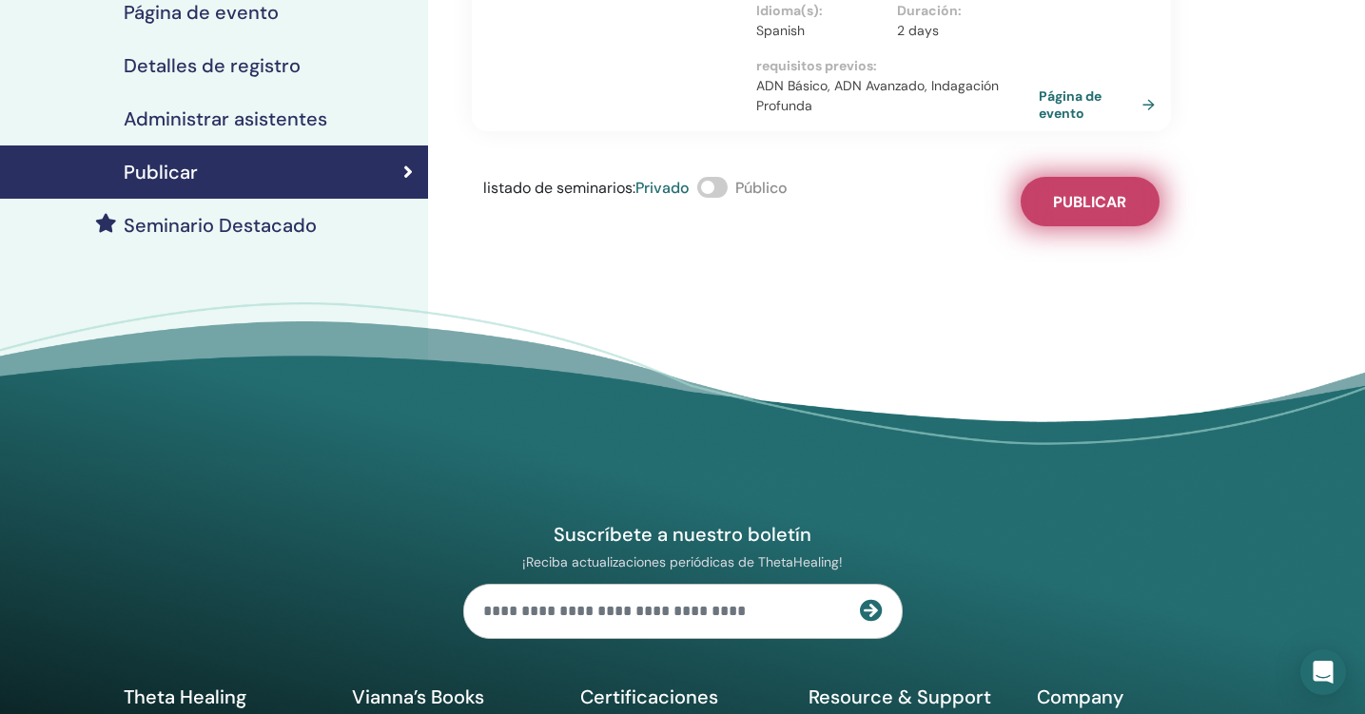
click at [1028, 177] on button "Publicar" at bounding box center [1090, 201] width 139 height 49
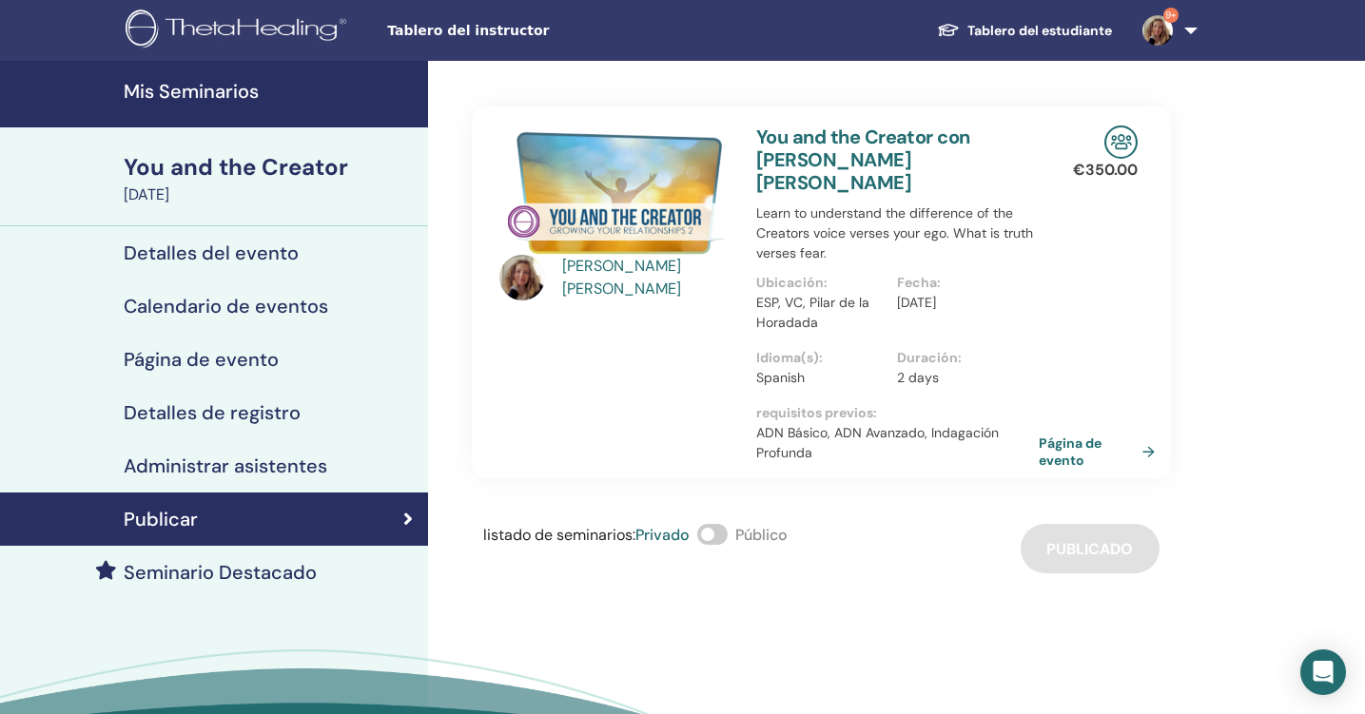
click at [256, 97] on h4 "Mis Seminarios" at bounding box center [270, 91] width 293 height 23
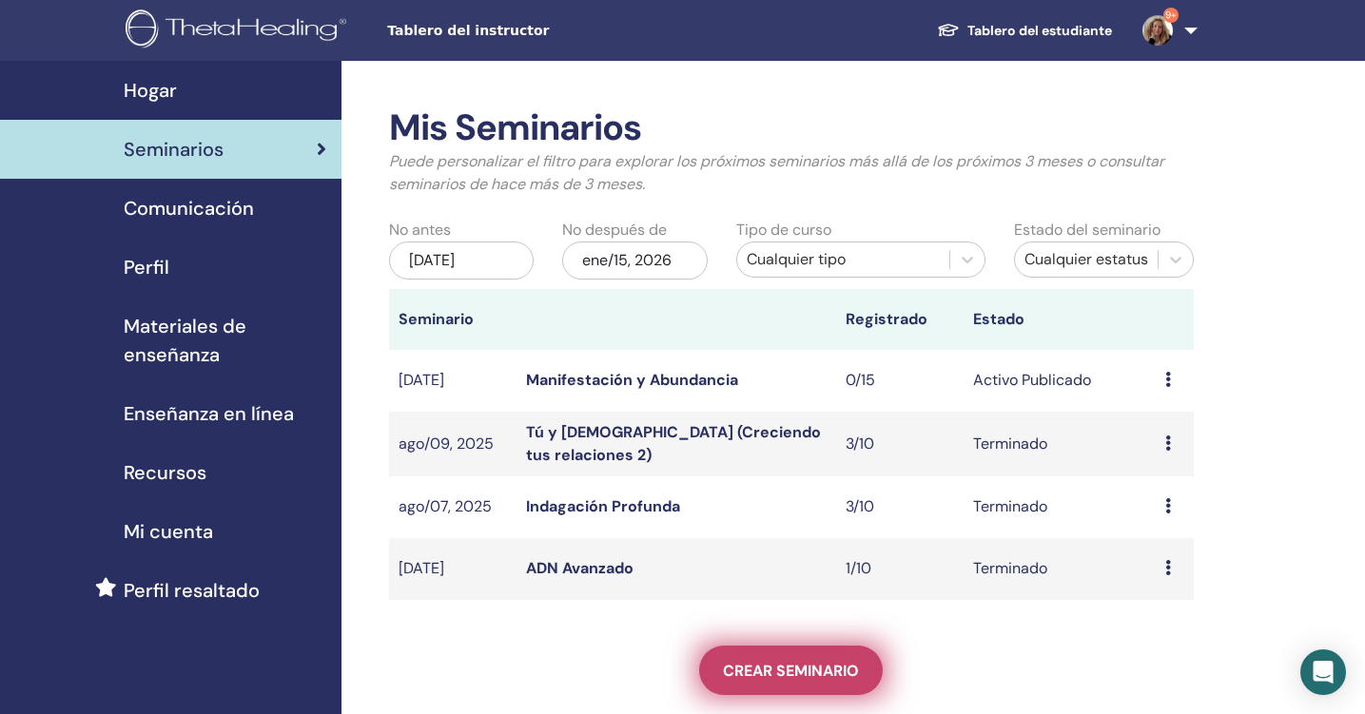
click at [832, 652] on link "Crear seminario" at bounding box center [791, 670] width 184 height 49
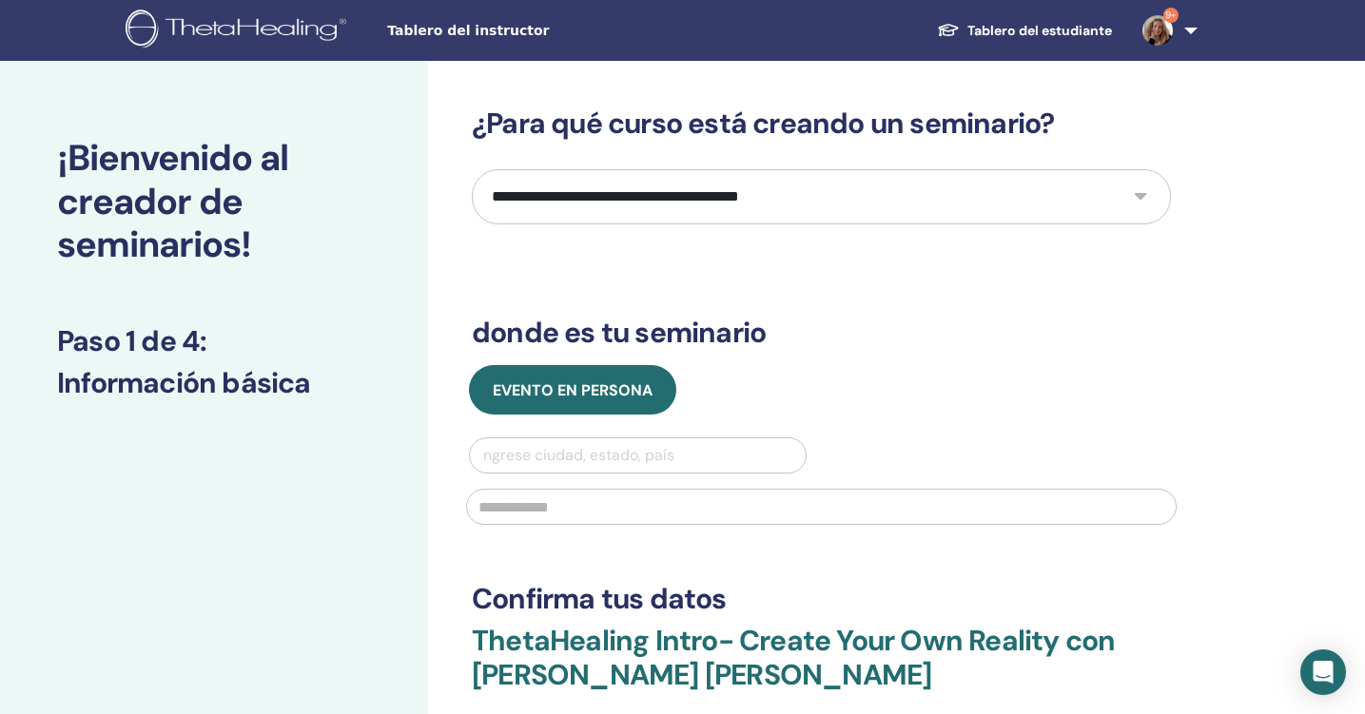
select select "*"
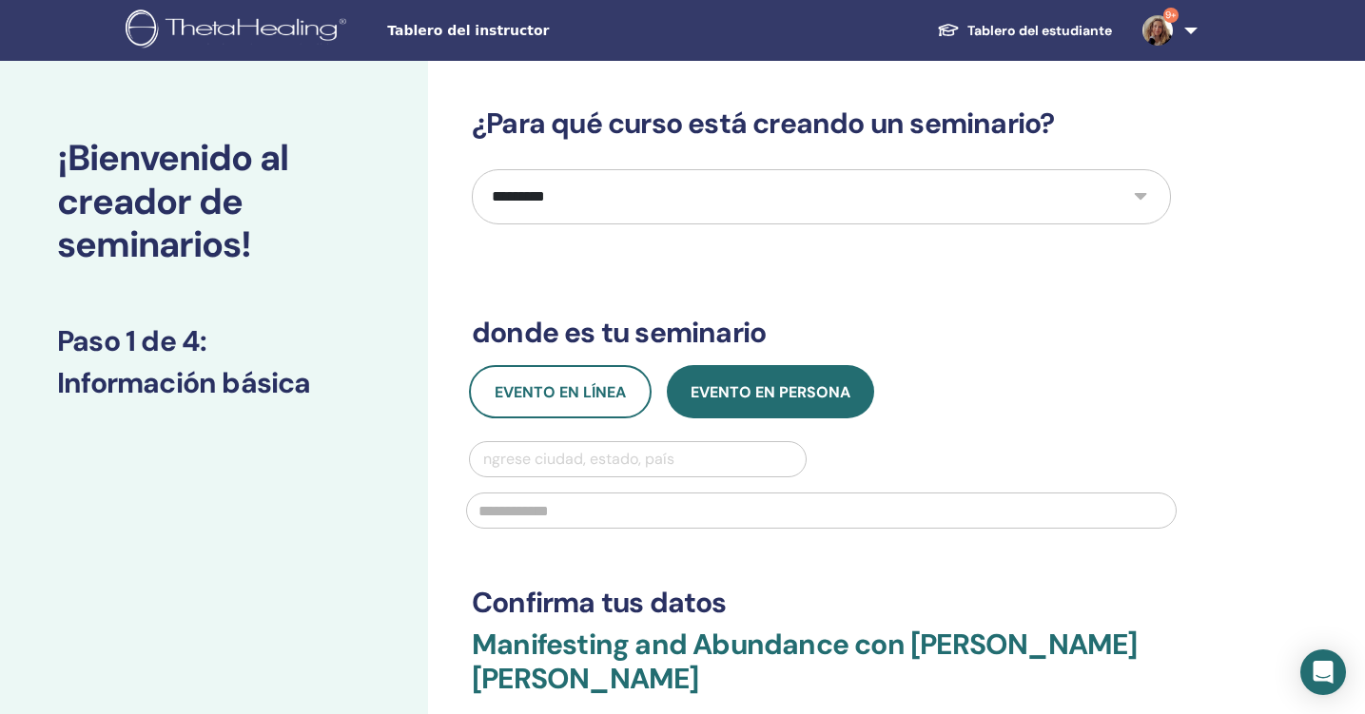
click at [632, 448] on div at bounding box center [637, 459] width 317 height 27
type input "**********"
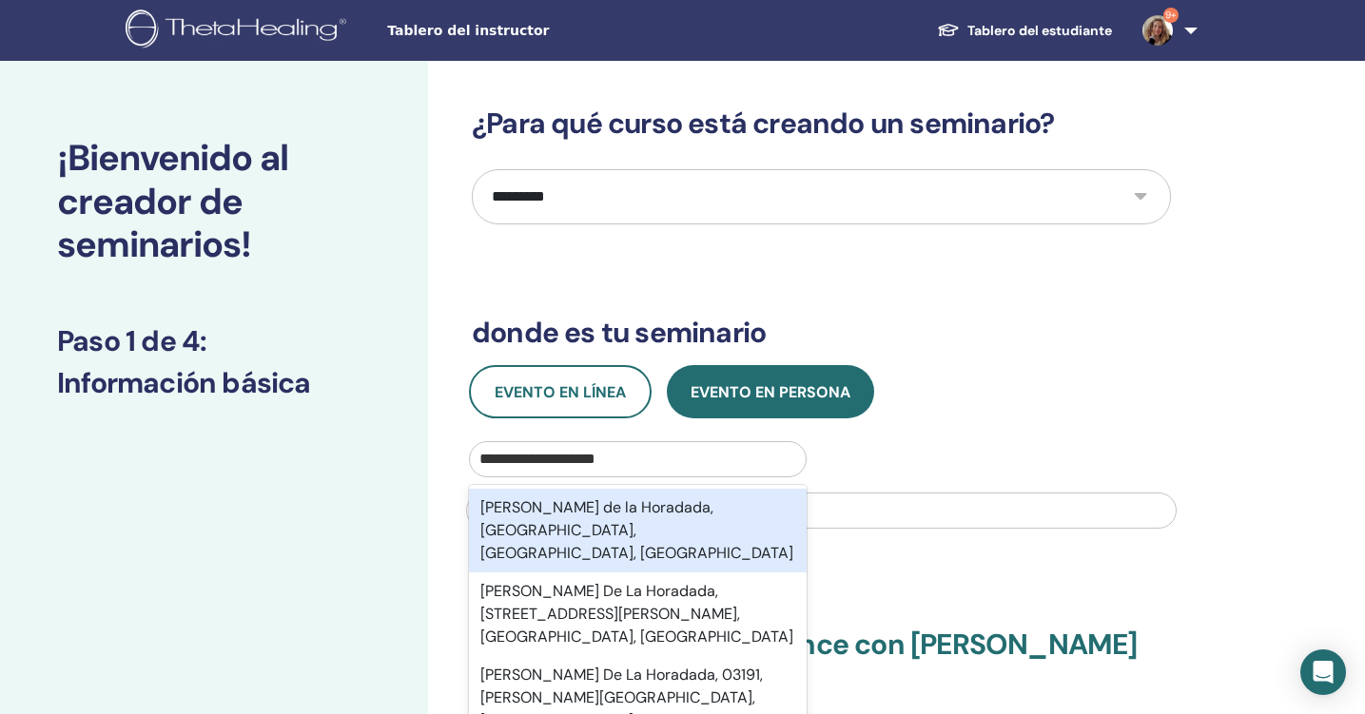
click at [672, 506] on div "Pilar de la Horadada, Alicante, Comunidad Valenciana, ESP" at bounding box center [638, 531] width 338 height 84
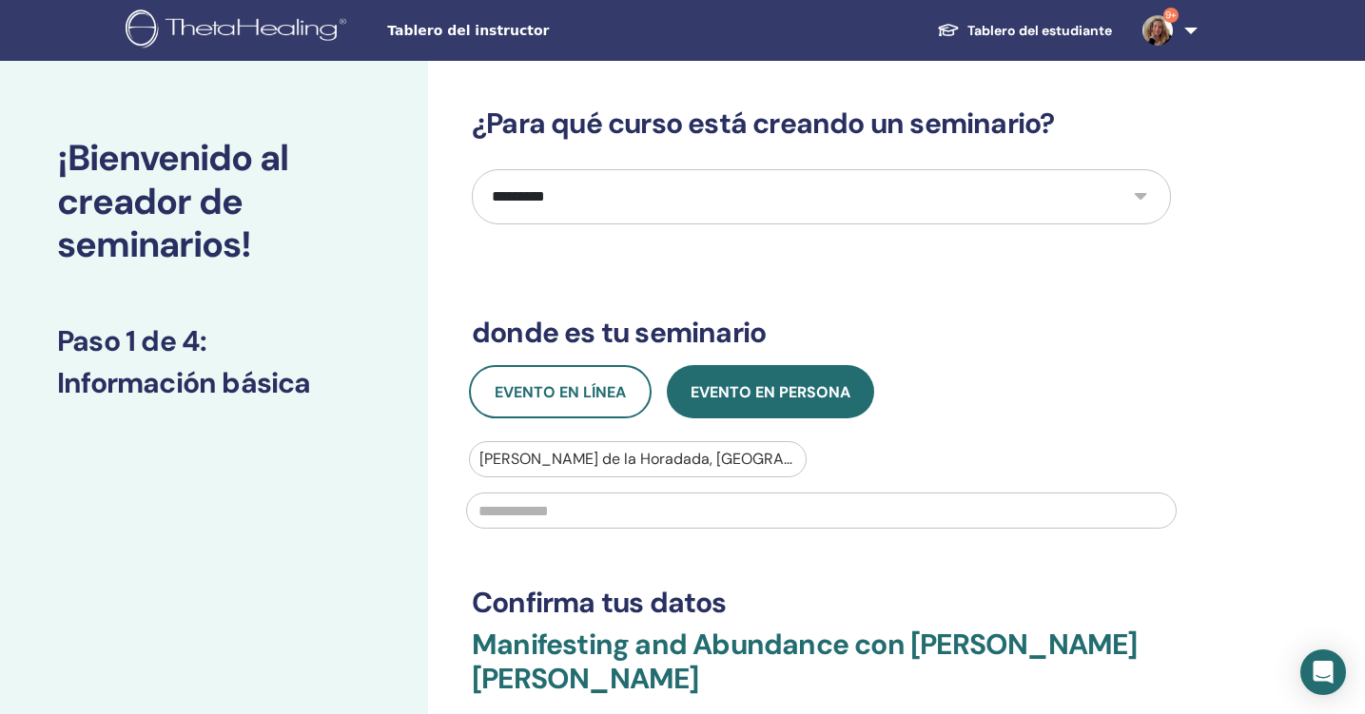
click at [652, 507] on input "text" at bounding box center [821, 511] width 710 height 36
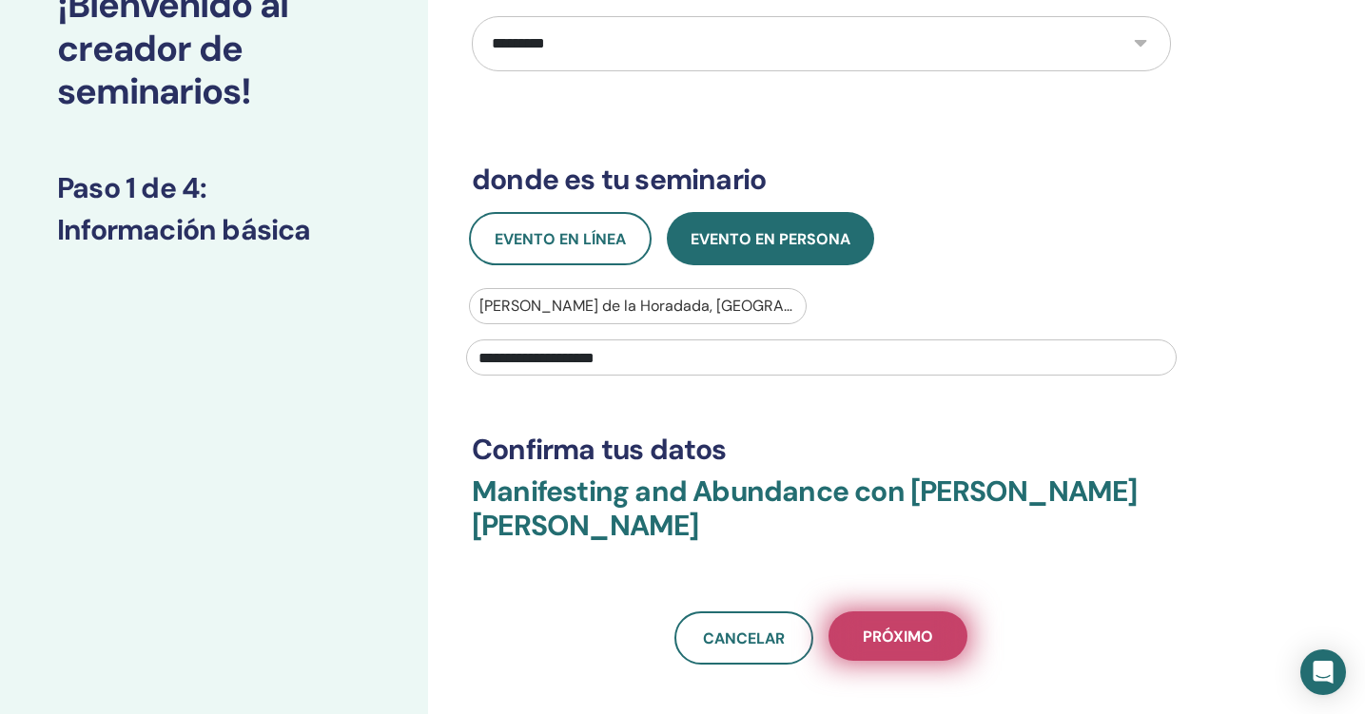
scroll to position [184, 0]
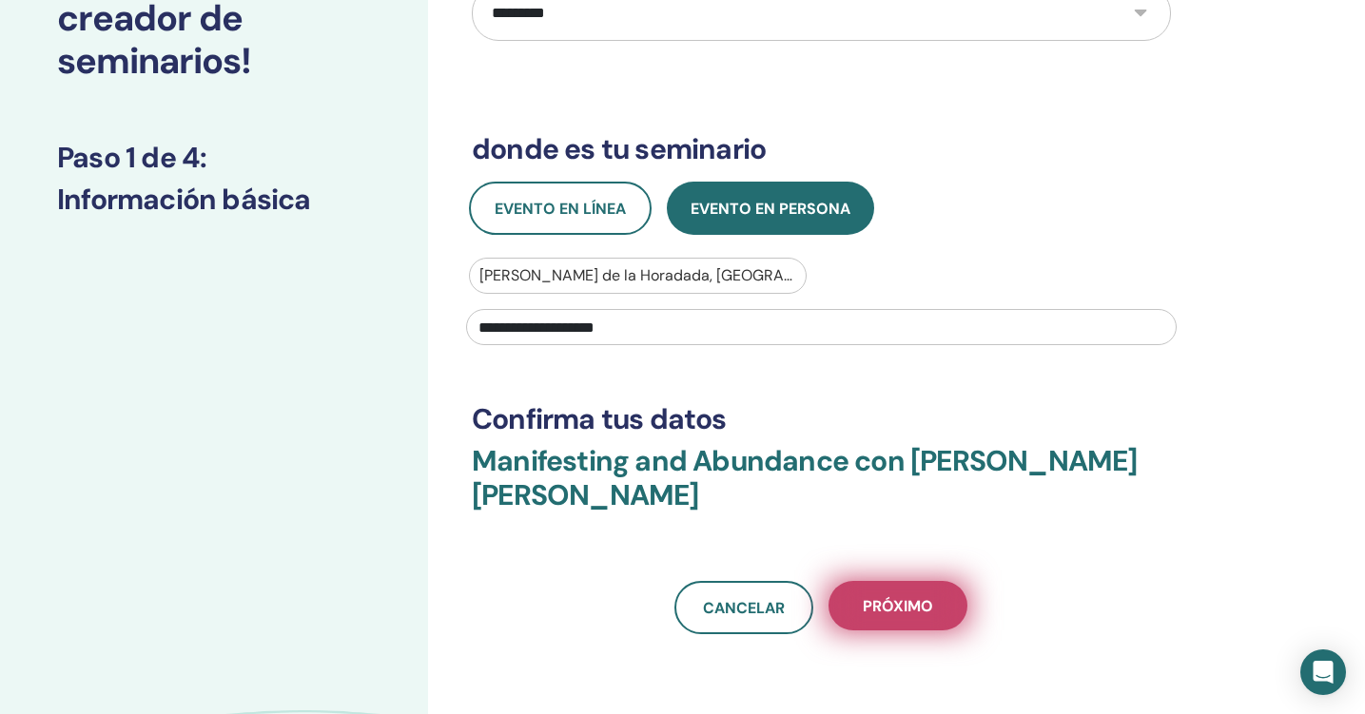
type input "**********"
click at [894, 596] on span "próximo" at bounding box center [898, 606] width 70 height 20
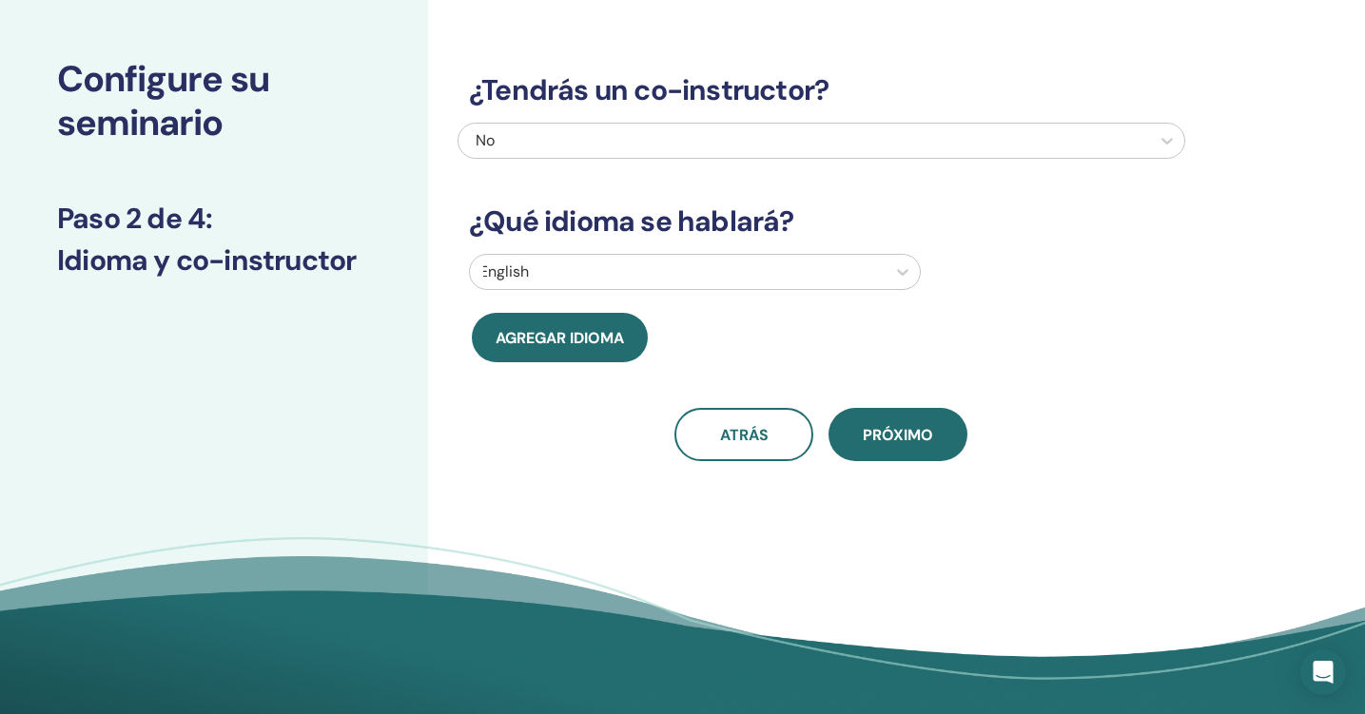
scroll to position [31, 0]
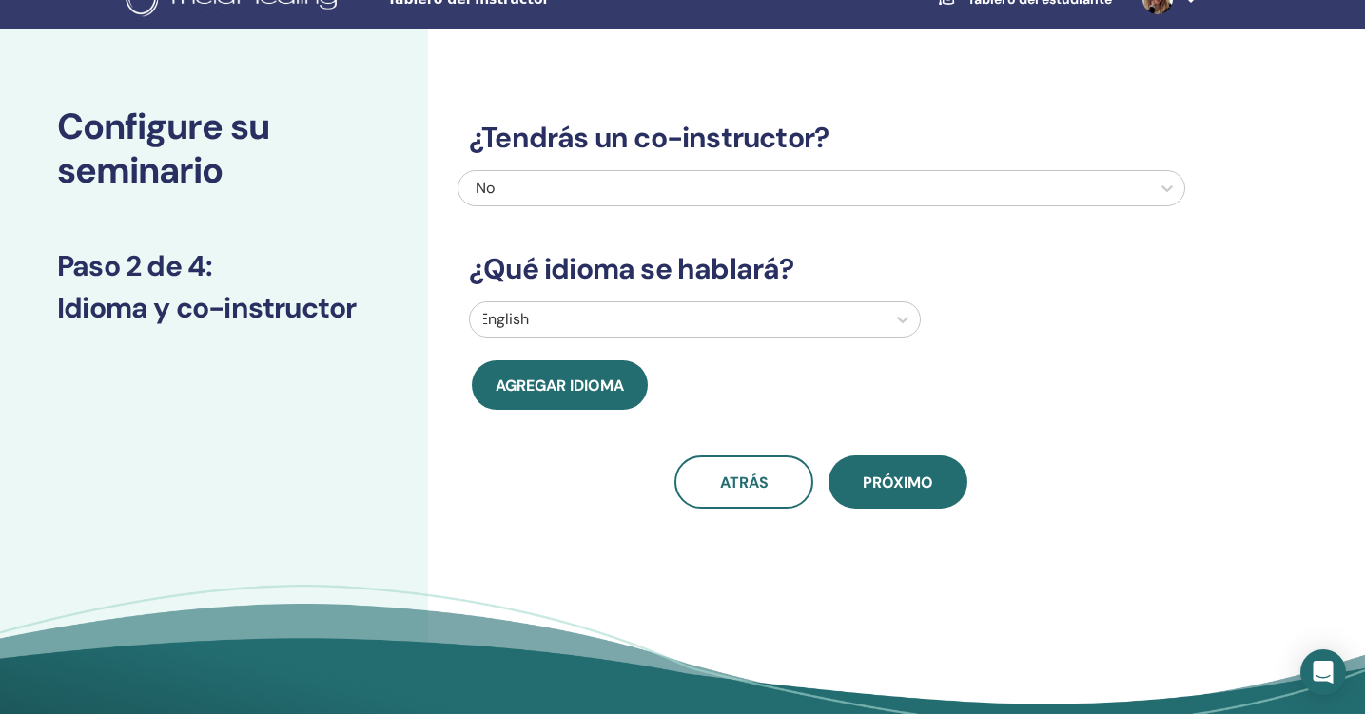
click at [844, 322] on div at bounding box center [677, 319] width 397 height 27
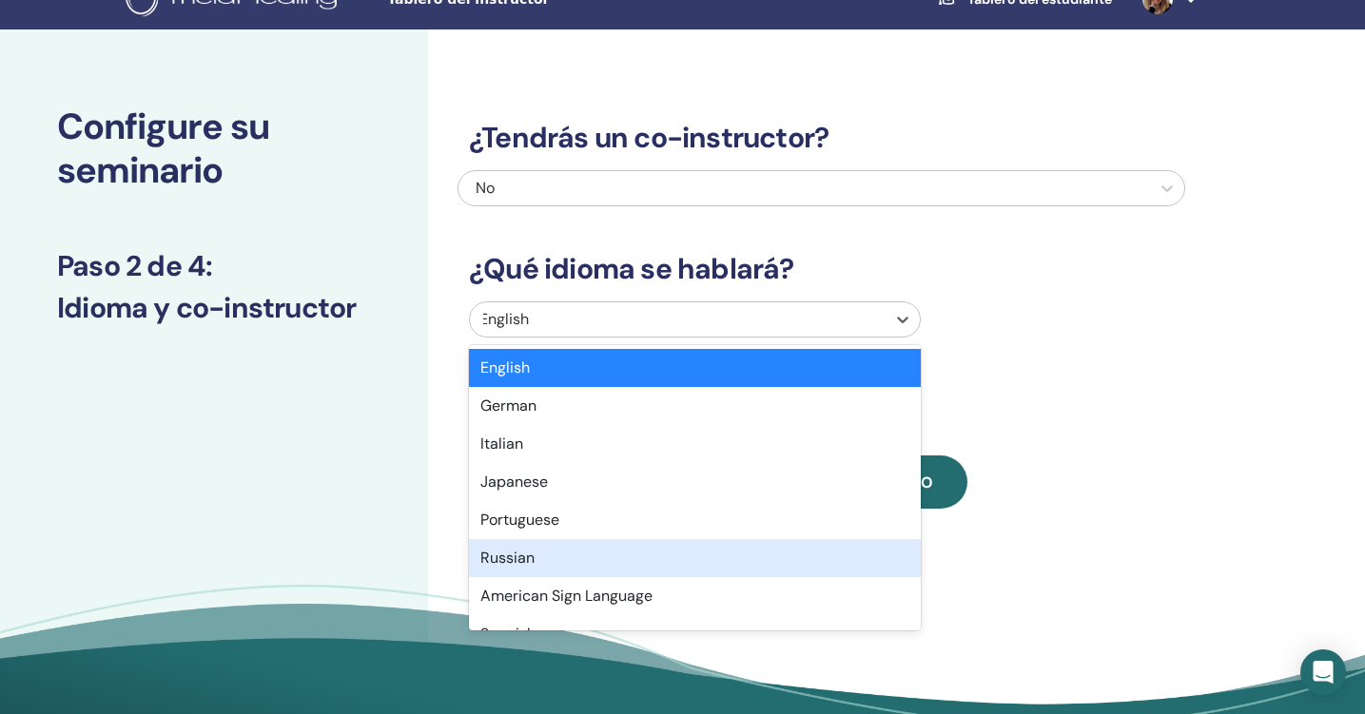
scroll to position [53, 0]
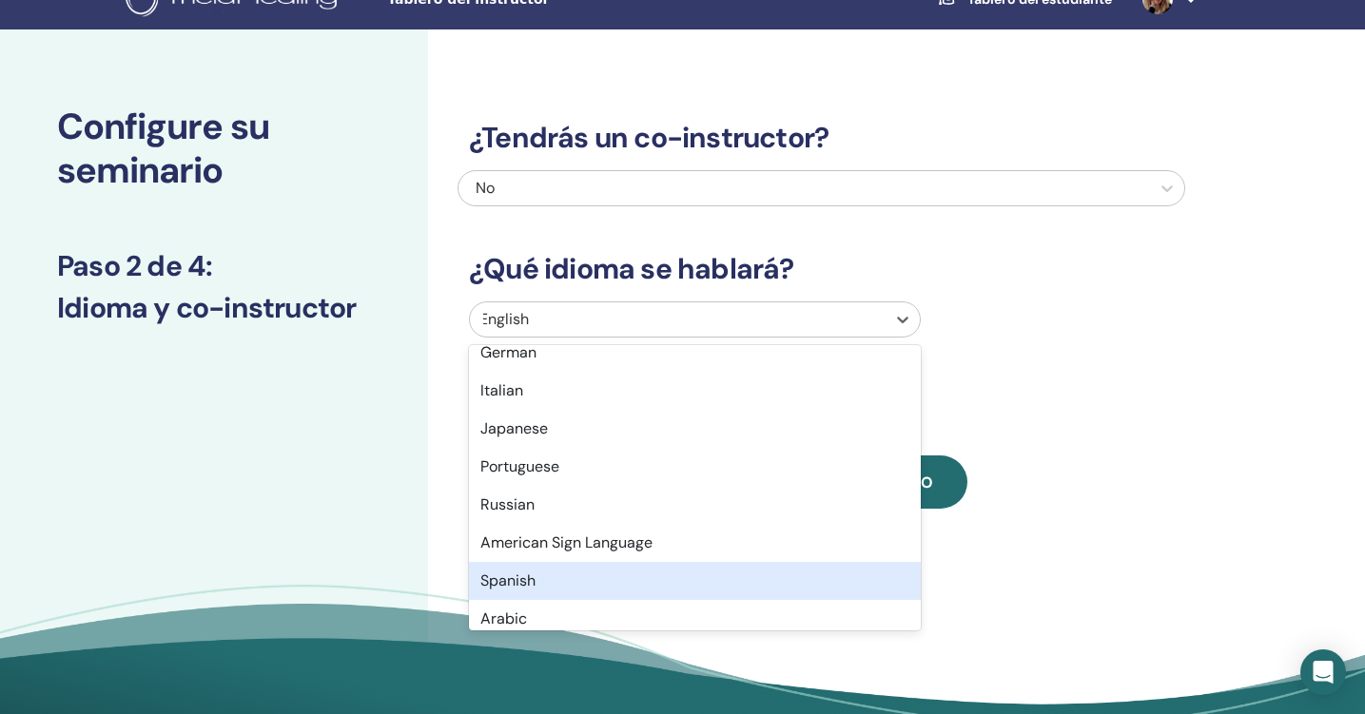
click at [620, 591] on div "Spanish" at bounding box center [695, 581] width 452 height 38
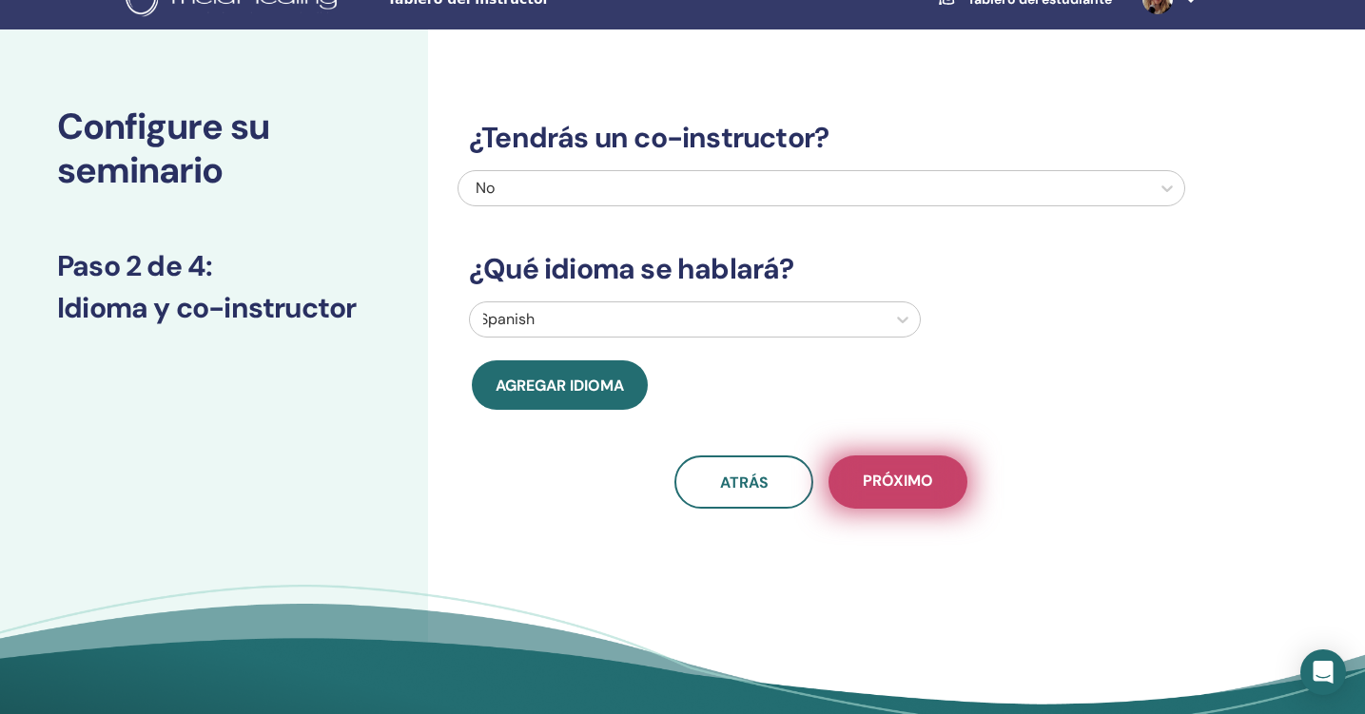
click at [893, 489] on span "próximo" at bounding box center [898, 483] width 70 height 24
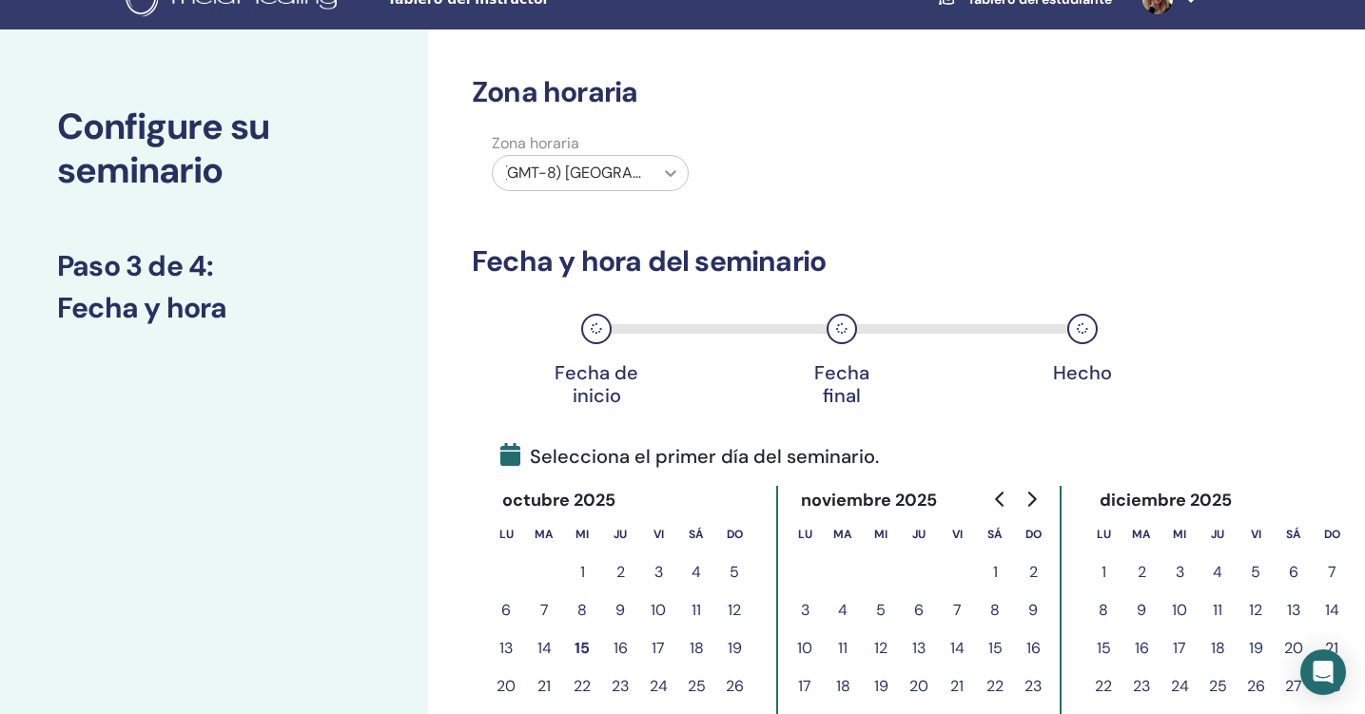
click at [655, 161] on div at bounding box center [670, 173] width 34 height 34
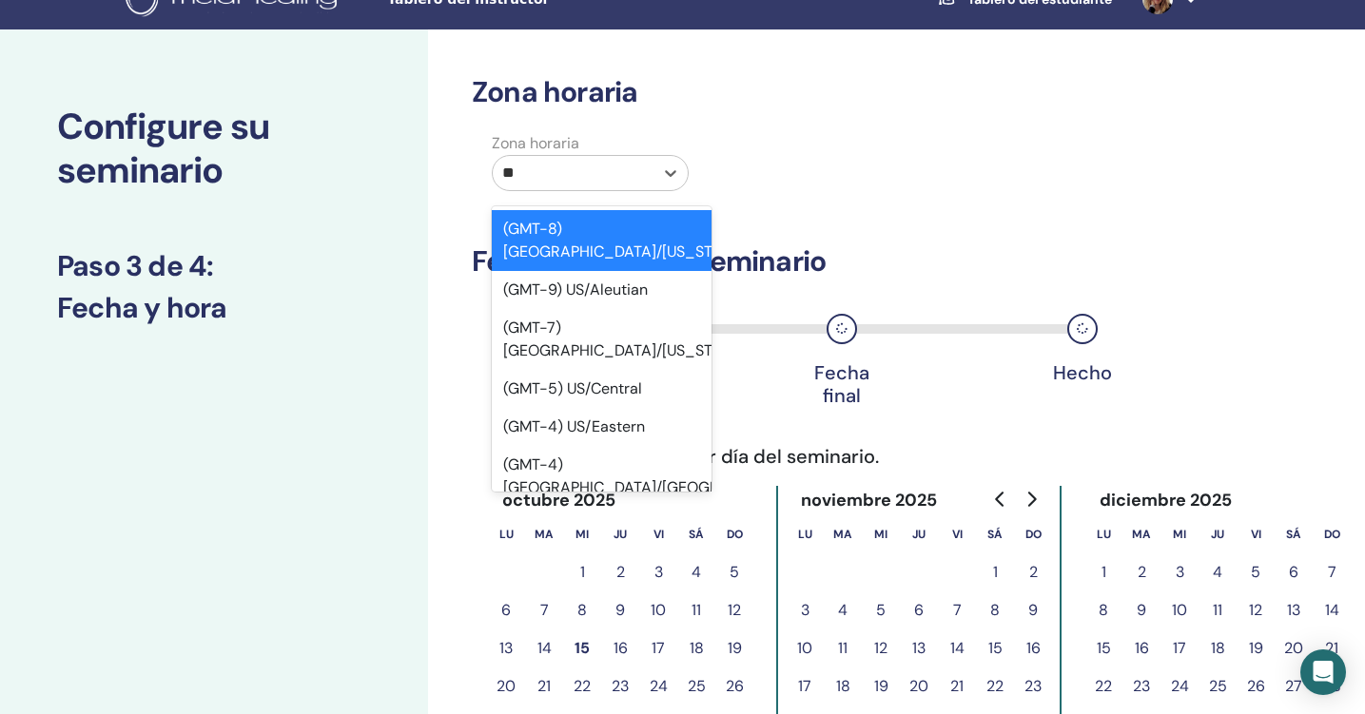
type input "***"
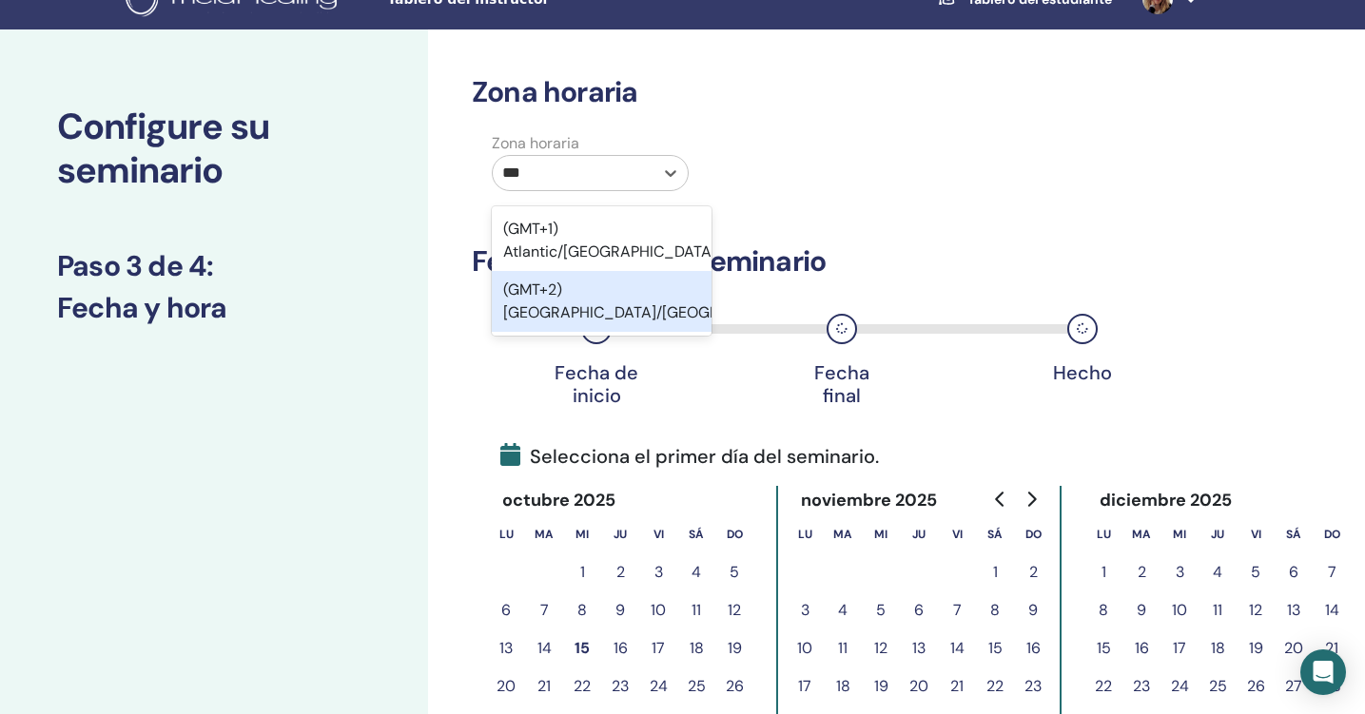
click at [654, 279] on div "(GMT+2) Europe/Madrid" at bounding box center [602, 301] width 220 height 61
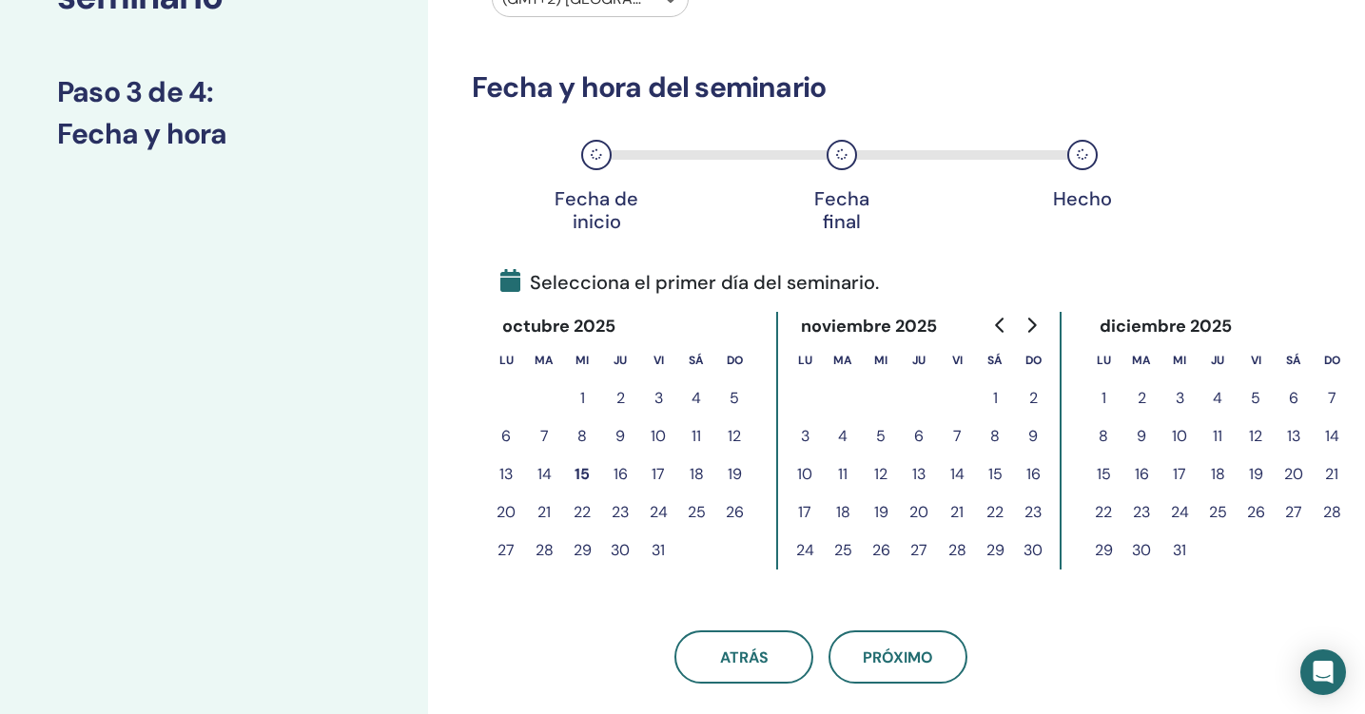
scroll to position [209, 0]
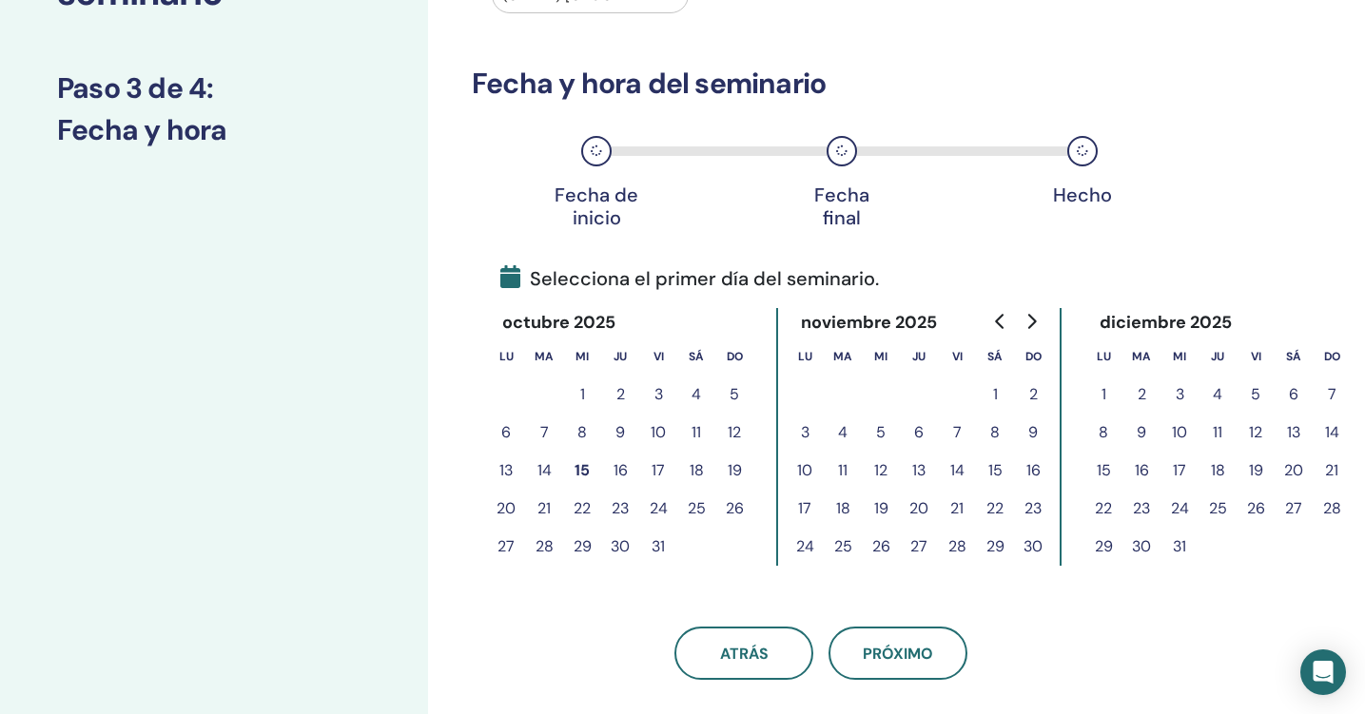
click at [1033, 319] on icon "Go to next month" at bounding box center [1032, 321] width 9 height 15
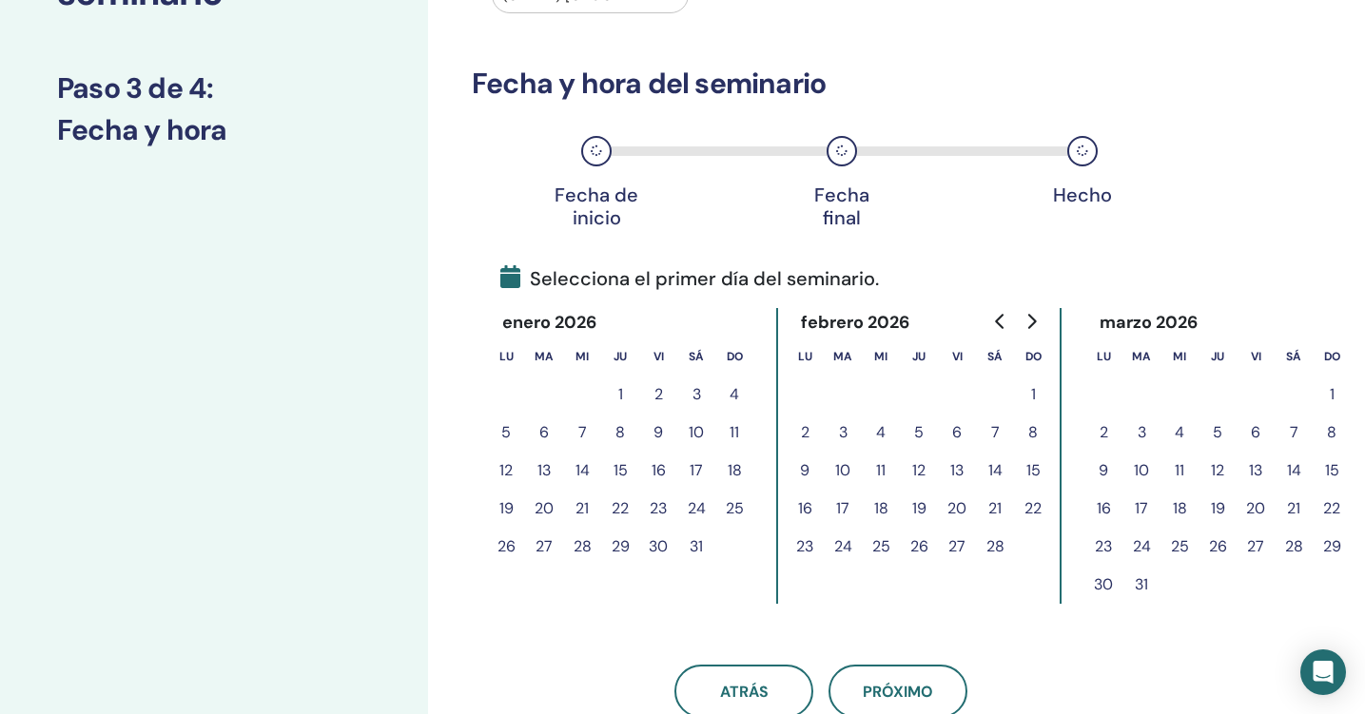
click at [1033, 319] on icon "Go to next month" at bounding box center [1032, 321] width 9 height 15
click at [1298, 477] on button "16" at bounding box center [1293, 471] width 38 height 38
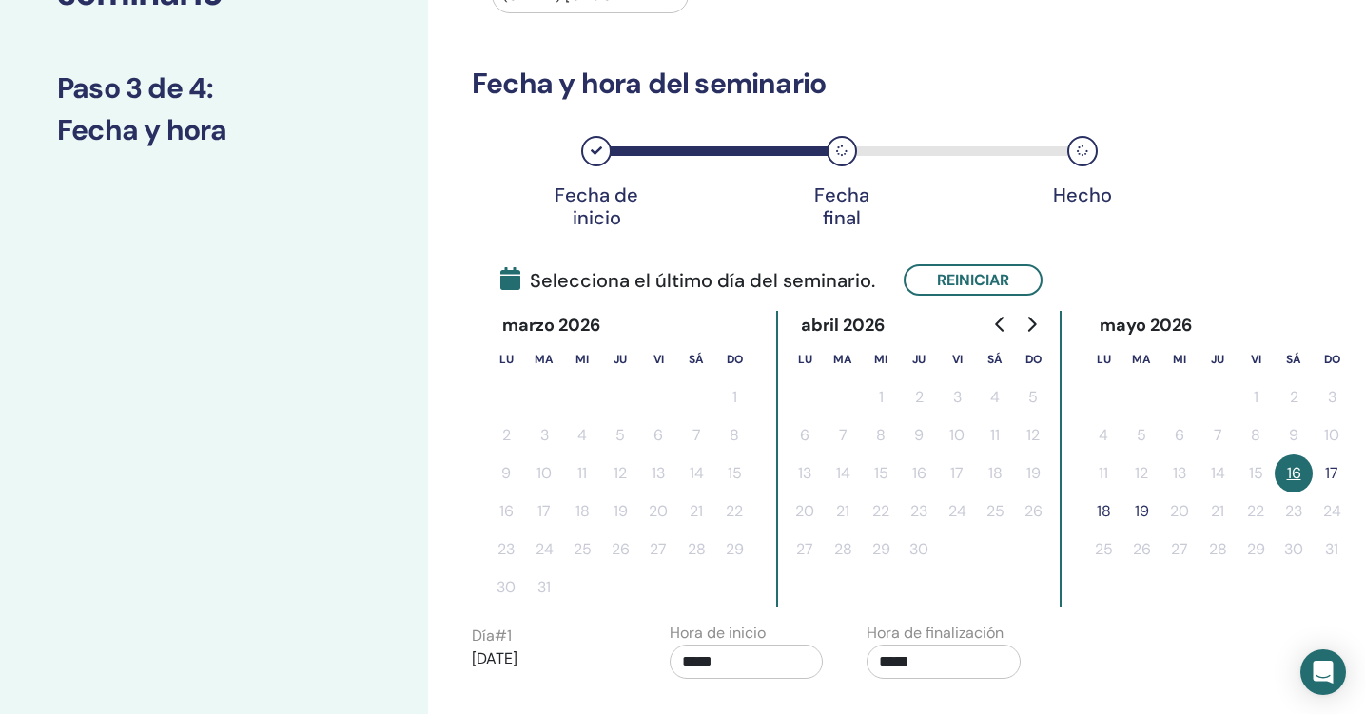
click at [1331, 471] on button "17" at bounding box center [1332, 474] width 38 height 38
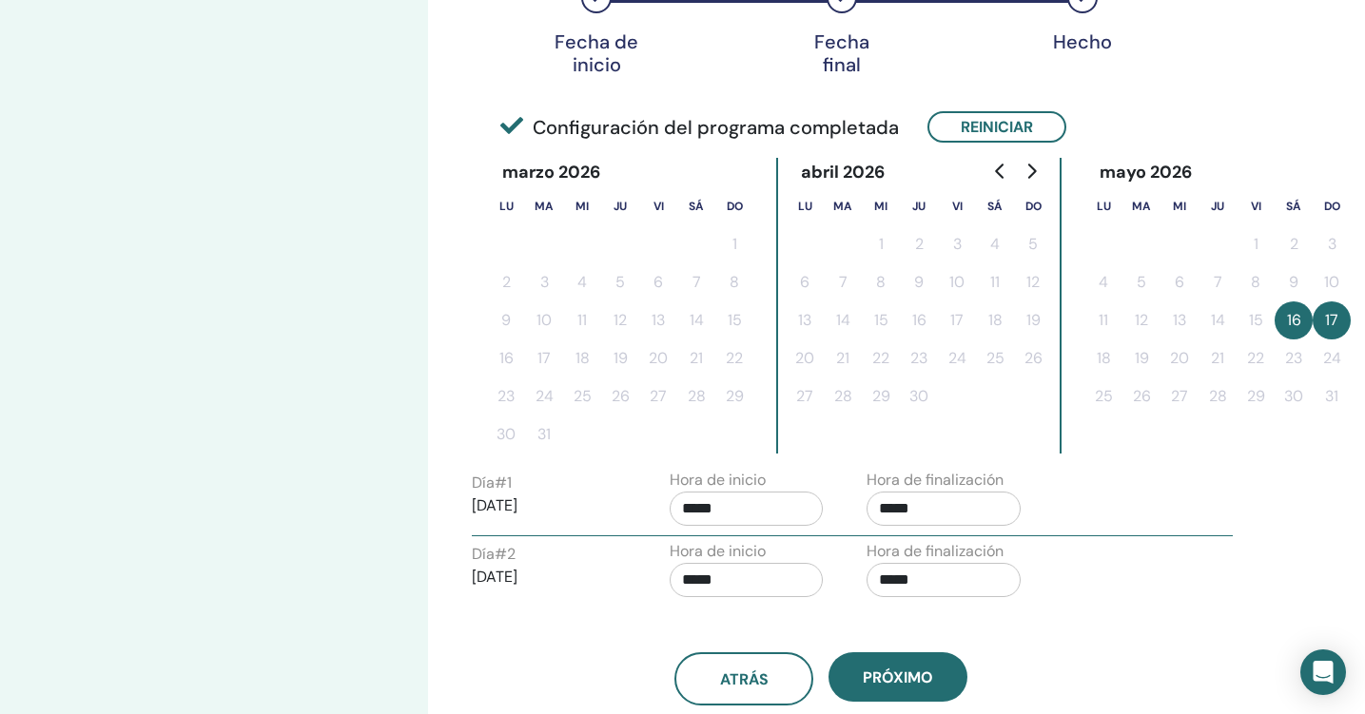
scroll to position [370, 0]
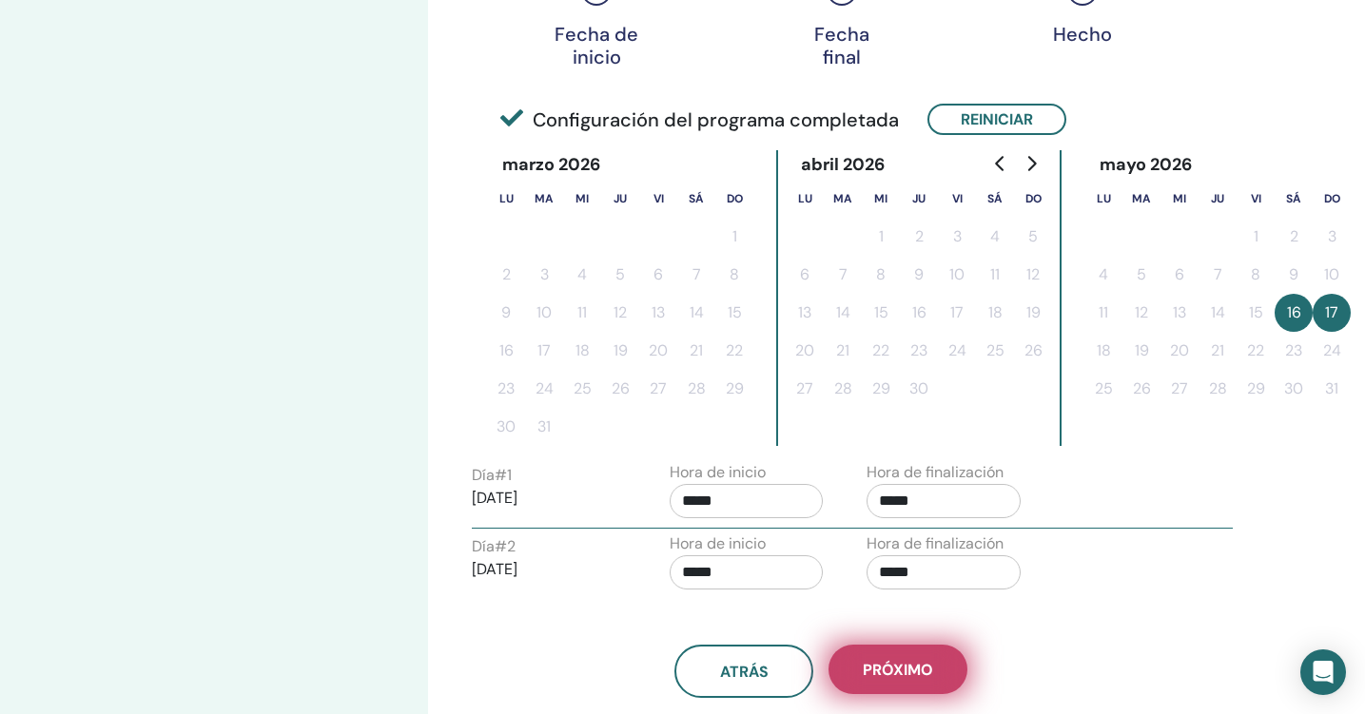
click at [899, 688] on button "próximo" at bounding box center [897, 669] width 139 height 49
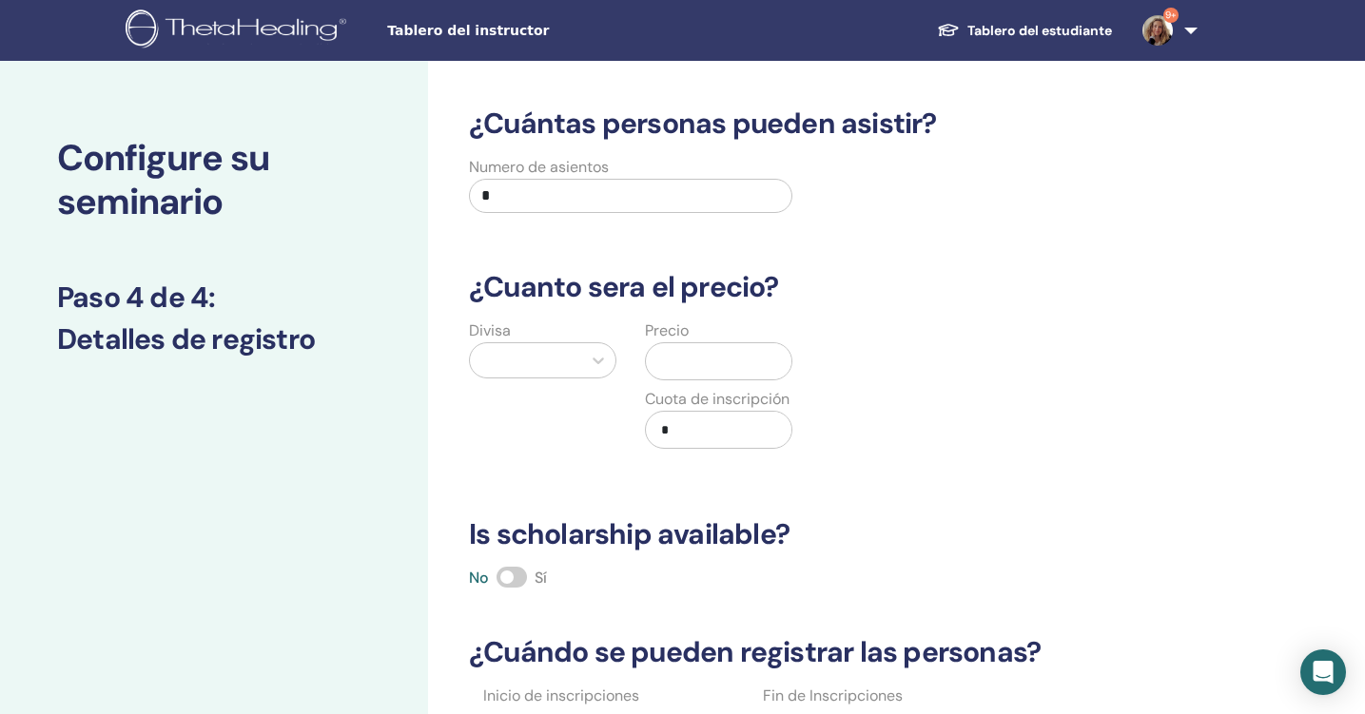
scroll to position [0, 0]
click at [609, 201] on input "*" at bounding box center [630, 196] width 323 height 34
type input "**"
click at [574, 366] on div at bounding box center [525, 360] width 111 height 34
click at [551, 428] on div "Euro (€)" at bounding box center [542, 409] width 147 height 46
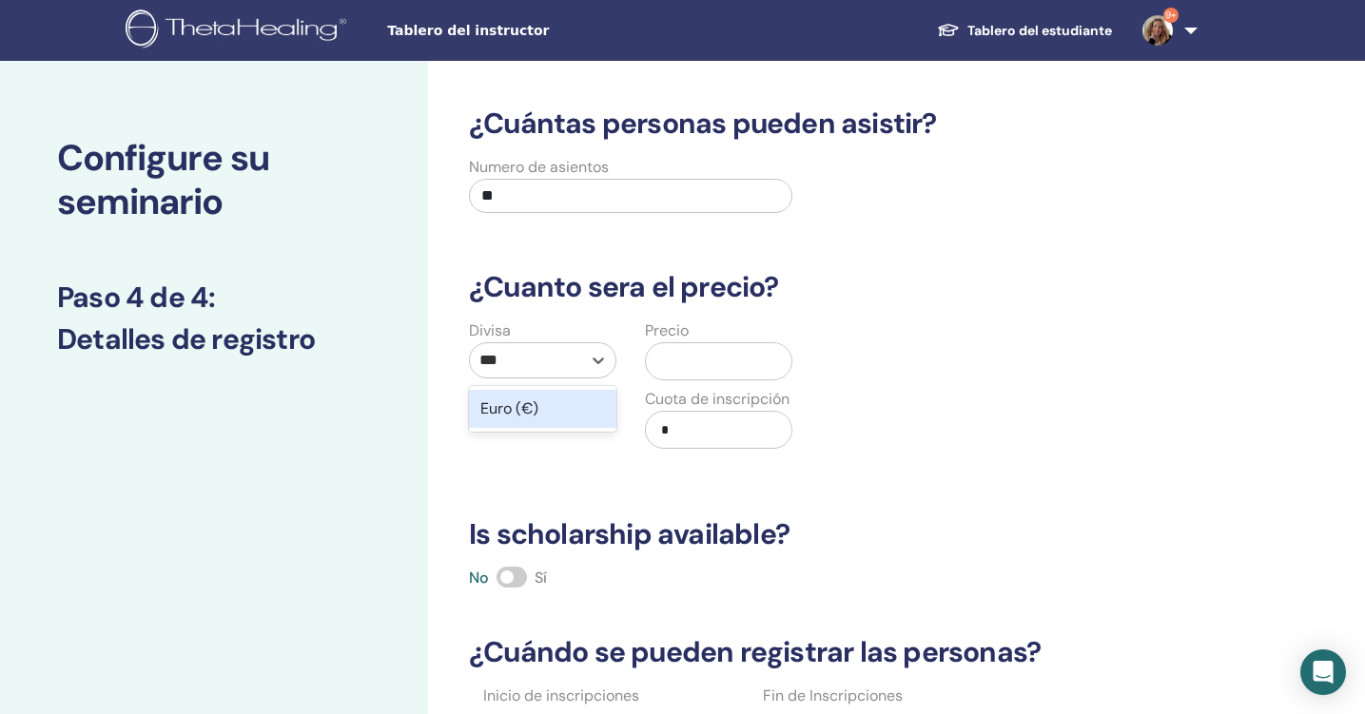
type input "***"
click at [564, 432] on div "Divisa" at bounding box center [543, 396] width 176 height 152
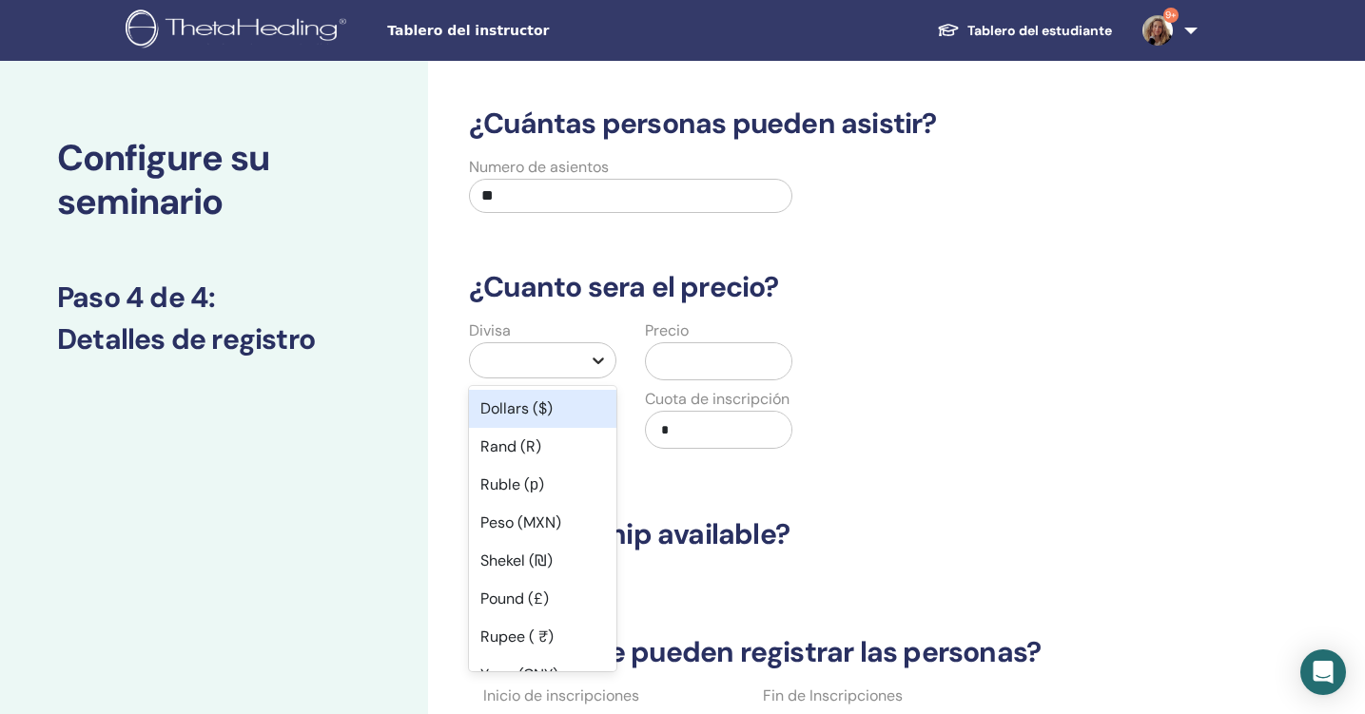
click at [592, 365] on icon at bounding box center [598, 360] width 19 height 19
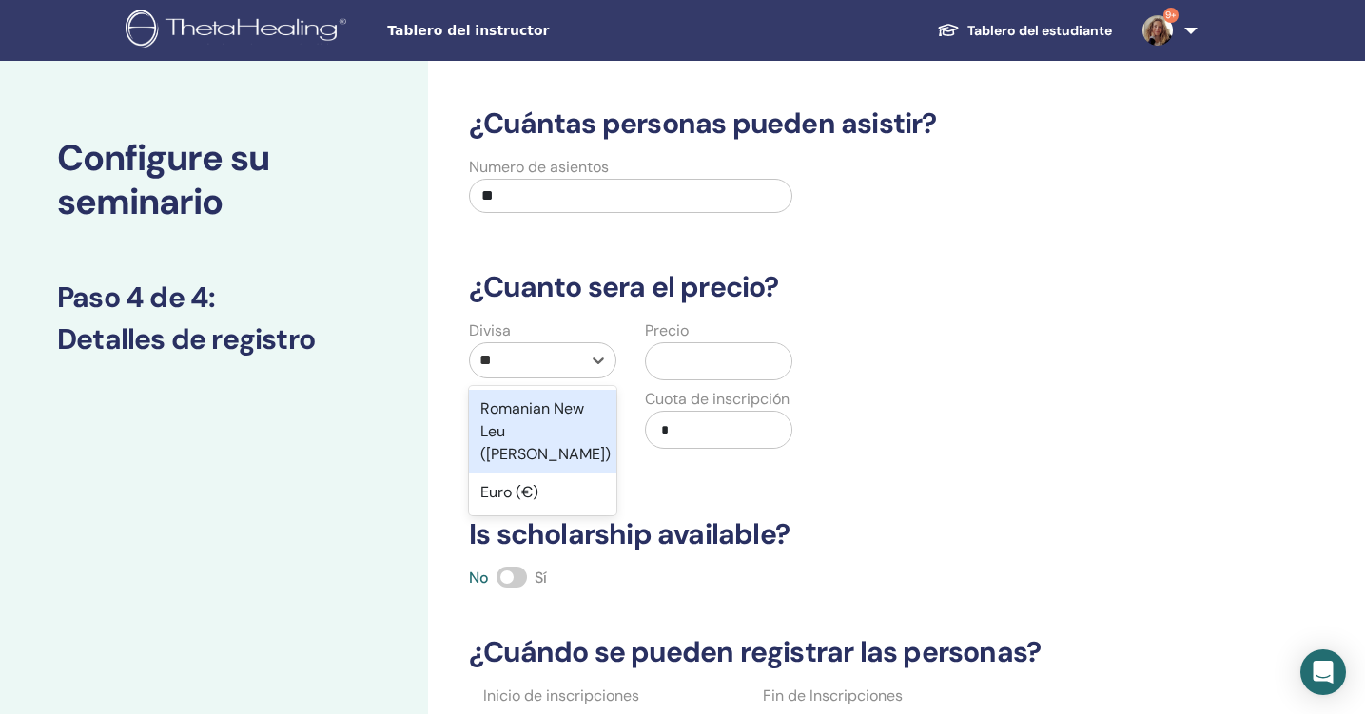
type input "***"
click at [541, 408] on div "Euro (€)" at bounding box center [542, 409] width 147 height 38
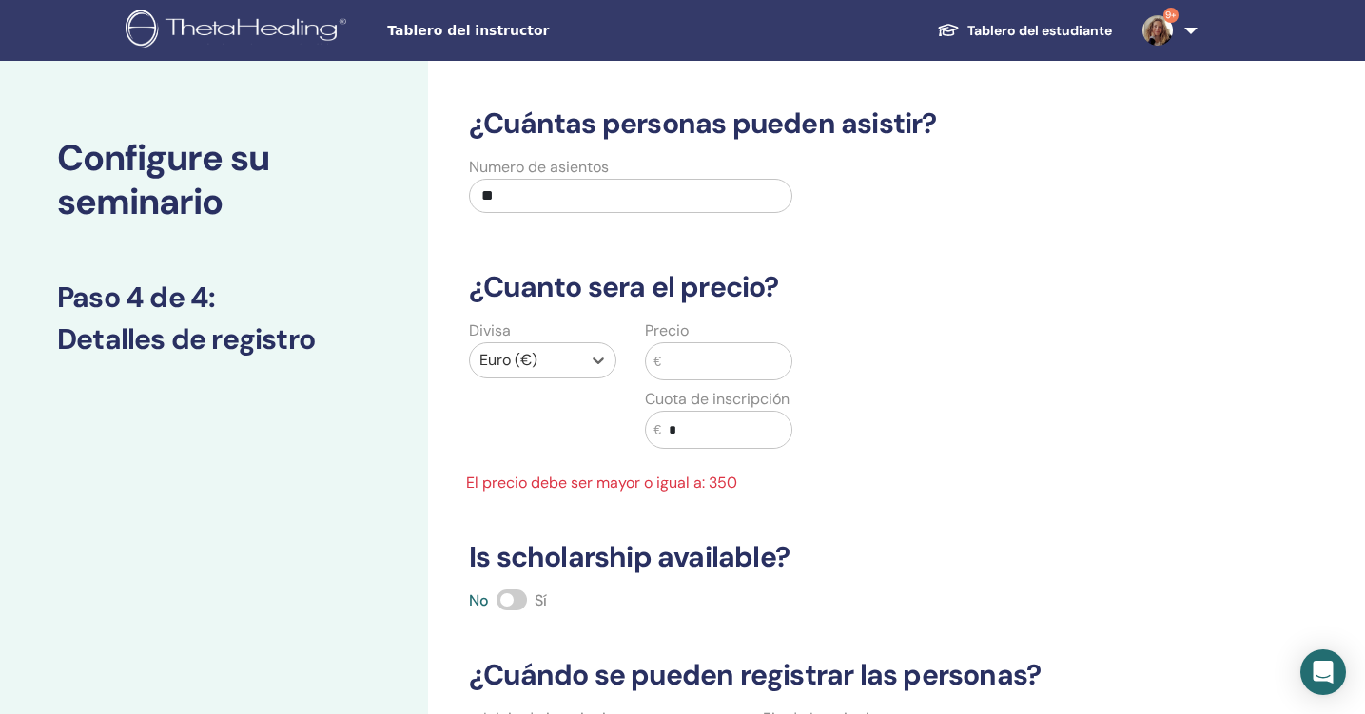
click at [673, 357] on input "text" at bounding box center [726, 361] width 130 height 36
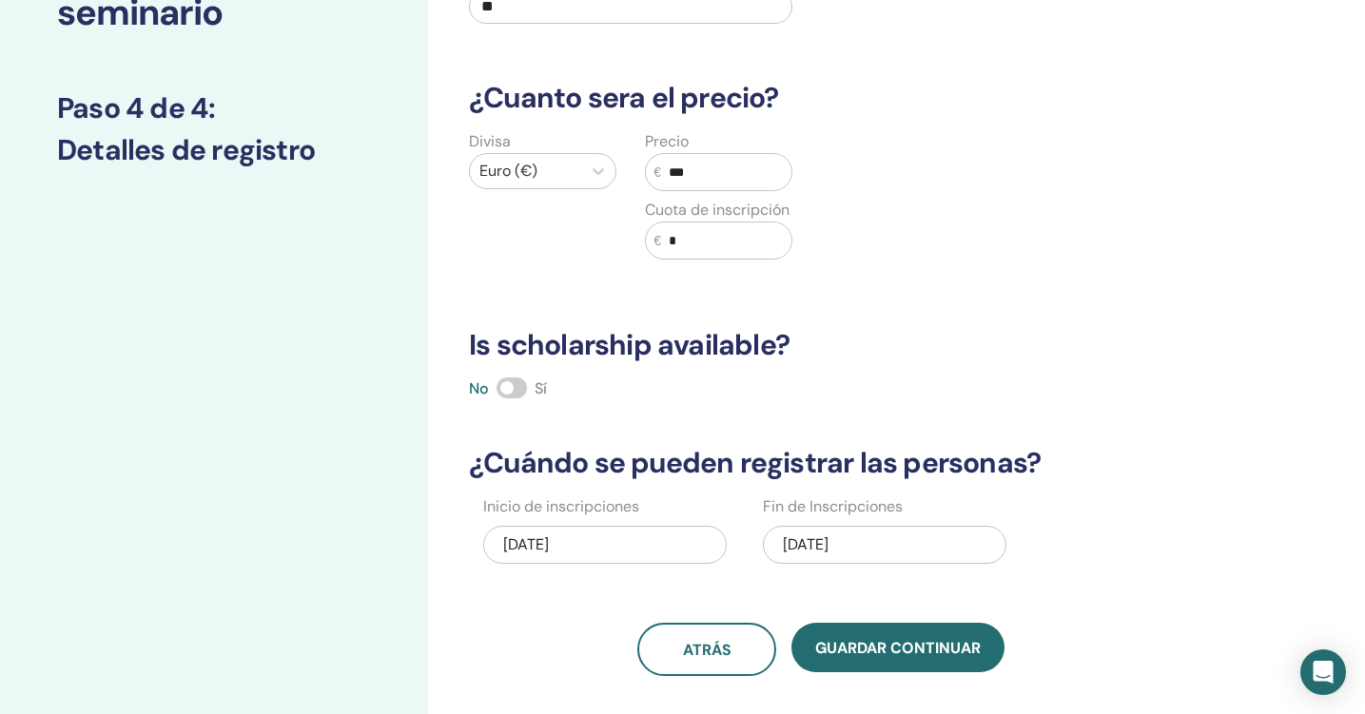
scroll to position [199, 0]
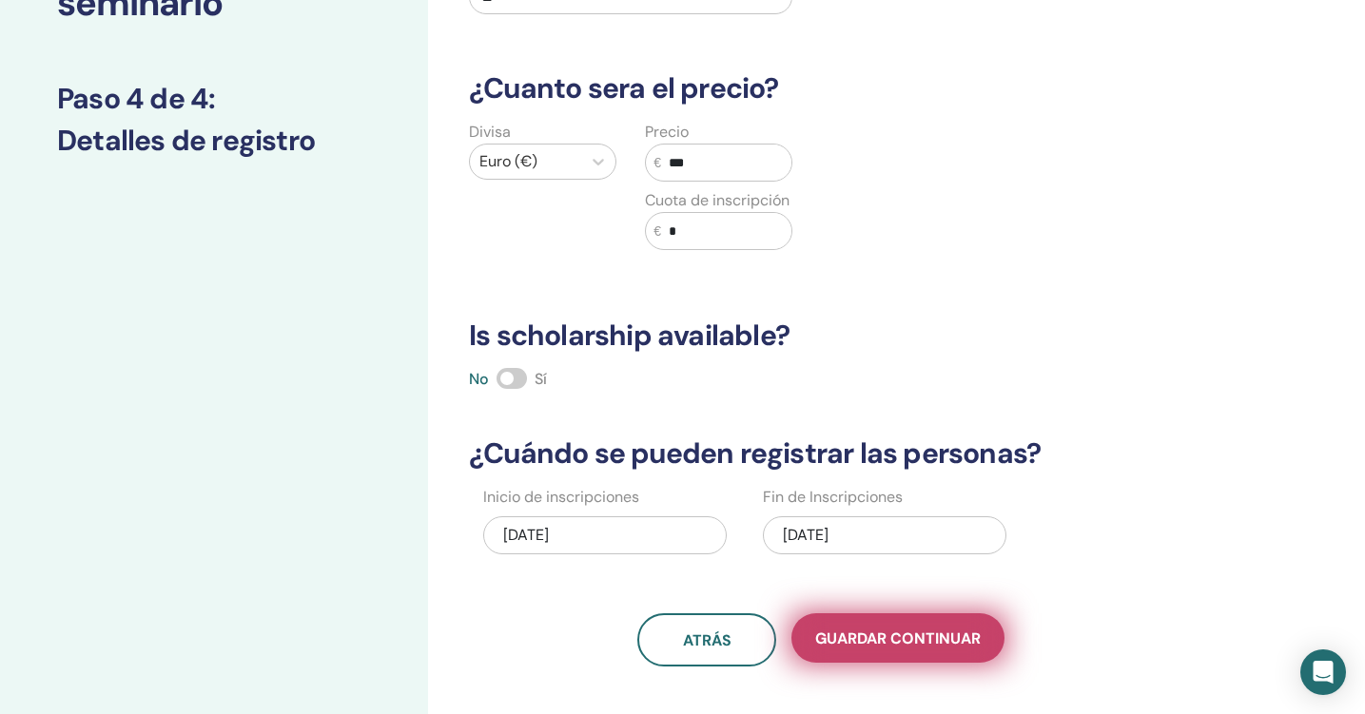
type input "***"
click at [867, 633] on span "Guardar Continuar" at bounding box center [897, 639] width 165 height 20
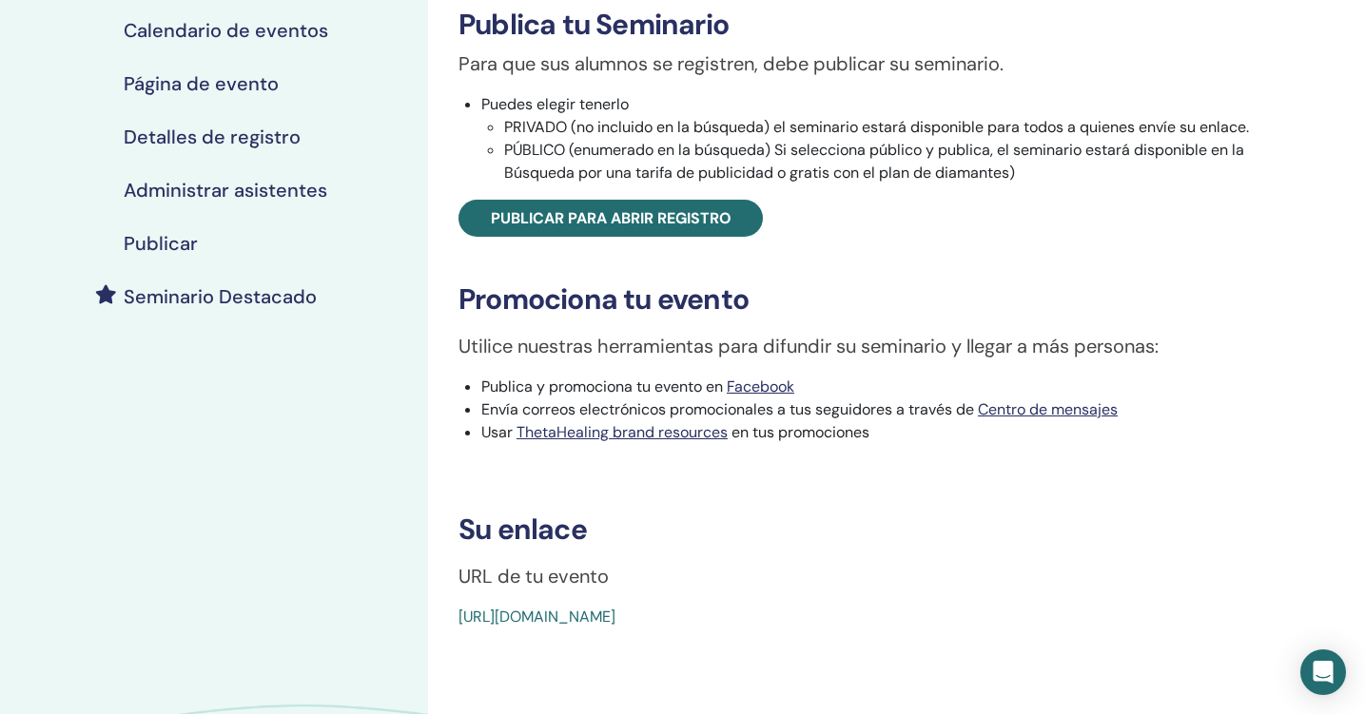
scroll to position [336, 0]
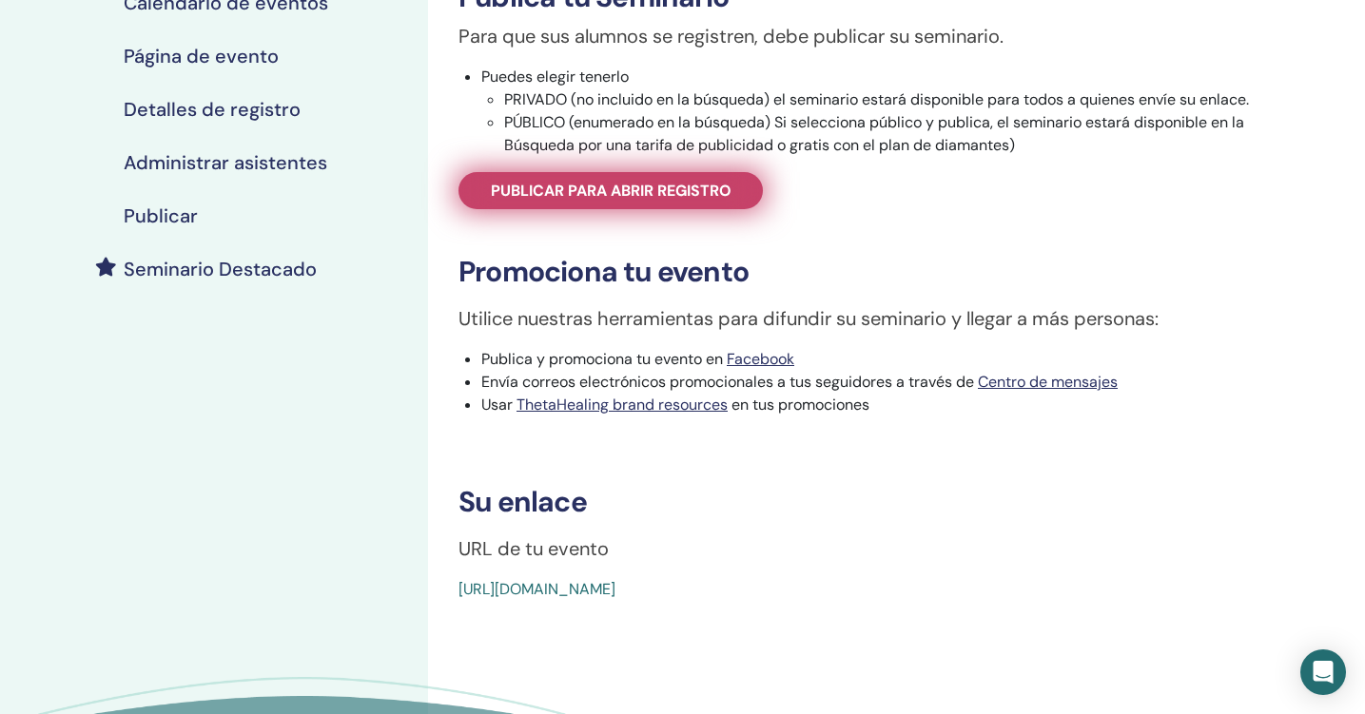
click at [728, 185] on span "Publicar para abrir registro" at bounding box center [611, 191] width 241 height 20
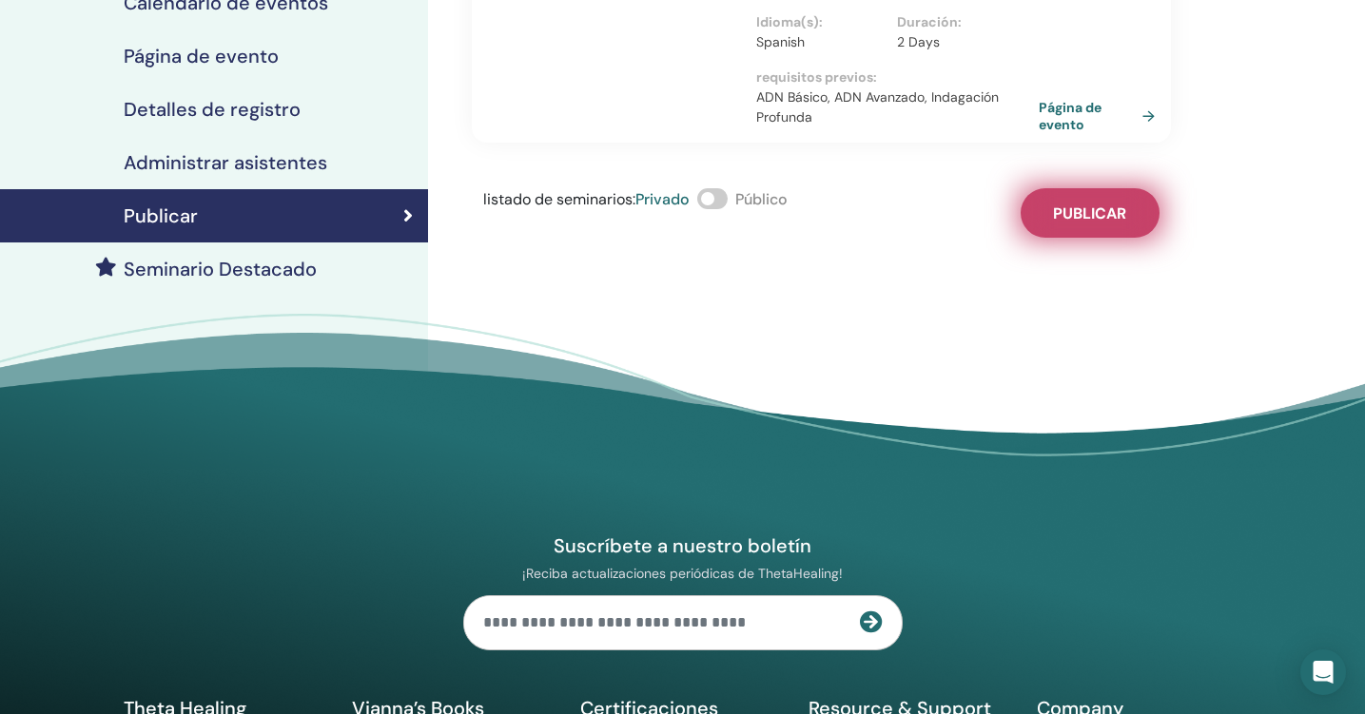
click at [1067, 212] on button "Publicar" at bounding box center [1090, 212] width 139 height 49
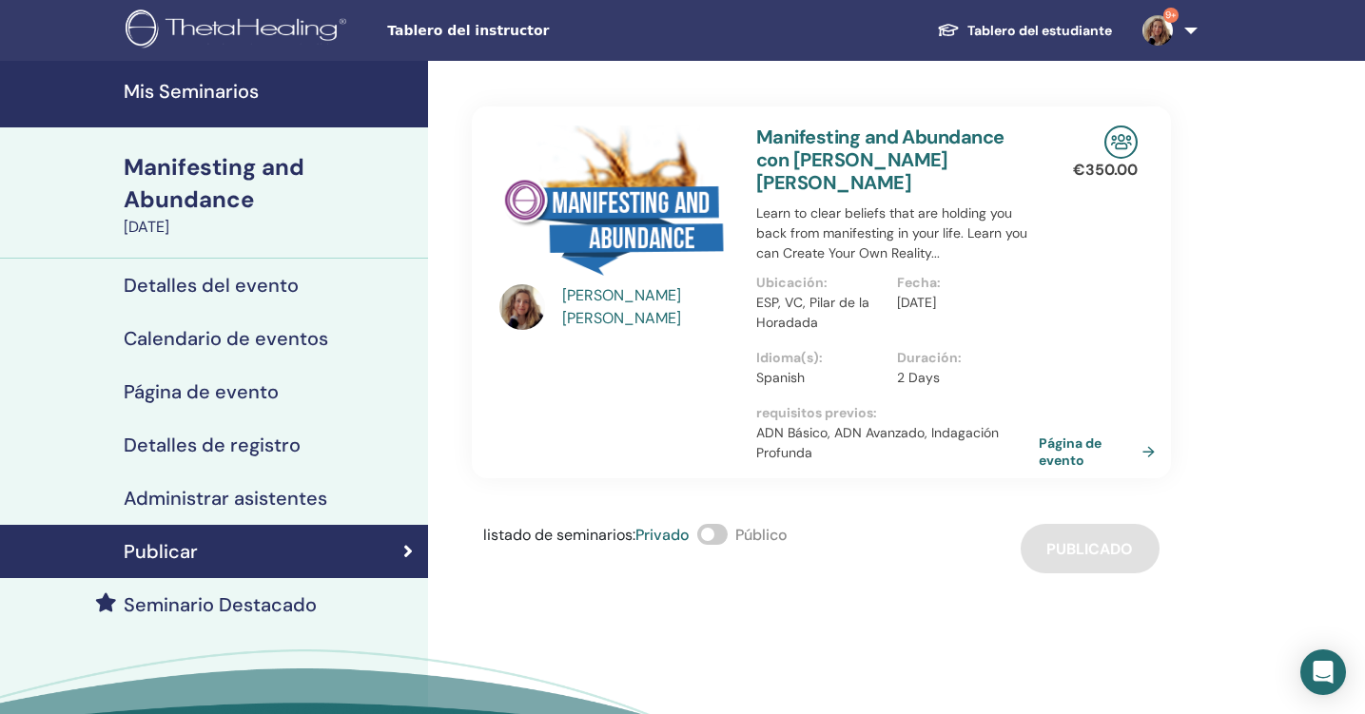
click at [257, 82] on h4 "Mis Seminarios" at bounding box center [270, 91] width 293 height 23
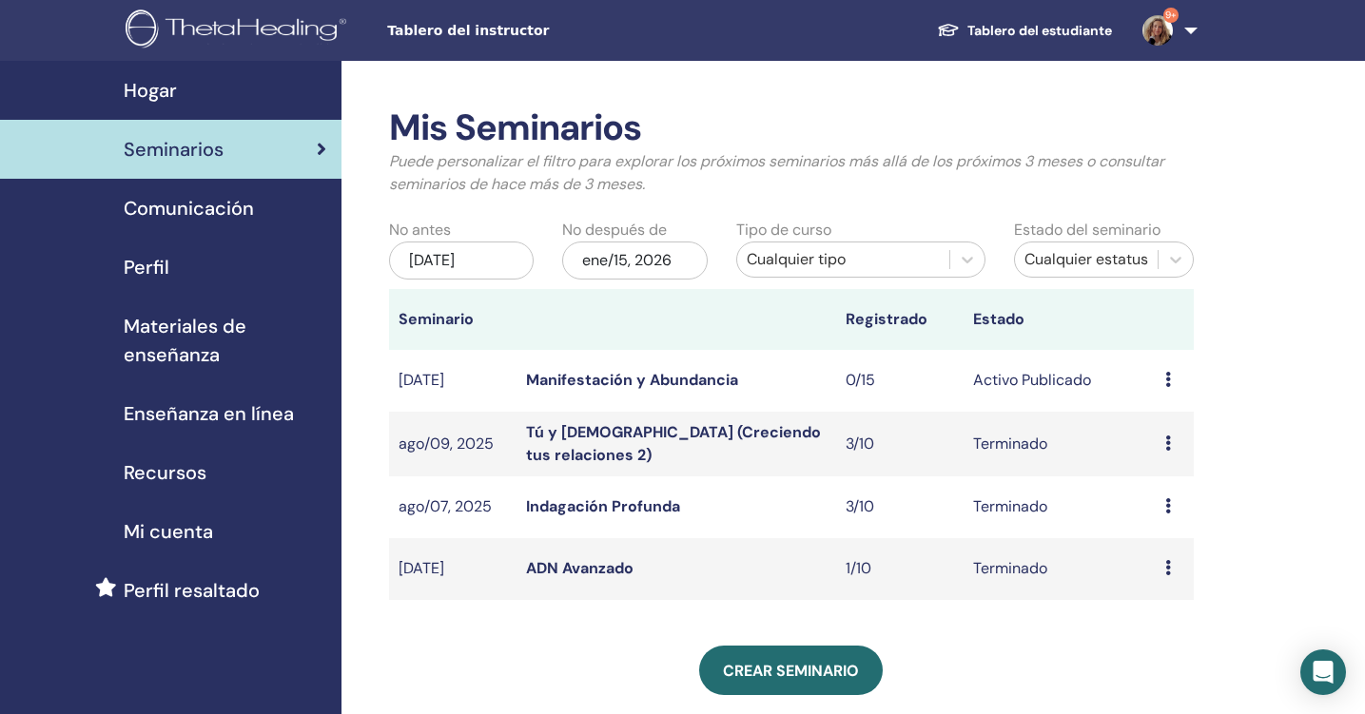
click at [687, 254] on div "ene/15, 2026" at bounding box center [635, 261] width 146 height 38
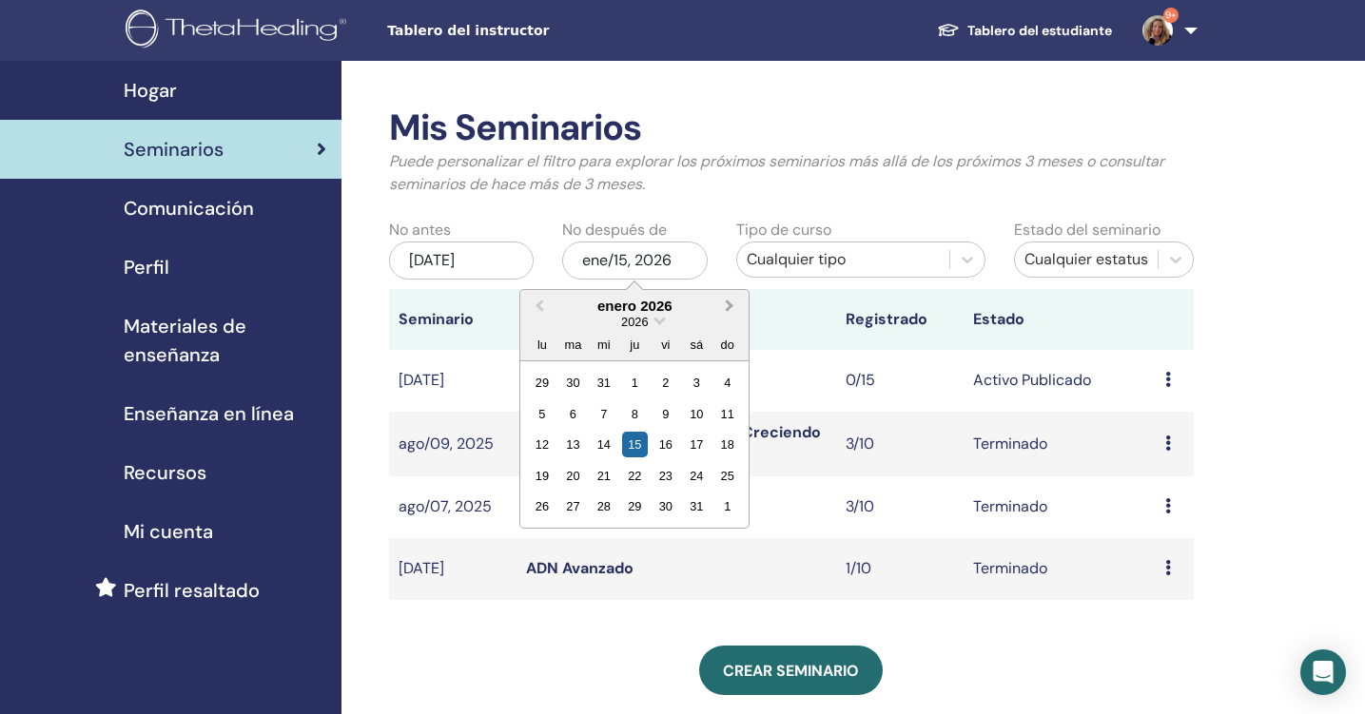
click at [730, 304] on span "Next Month" at bounding box center [730, 306] width 0 height 20
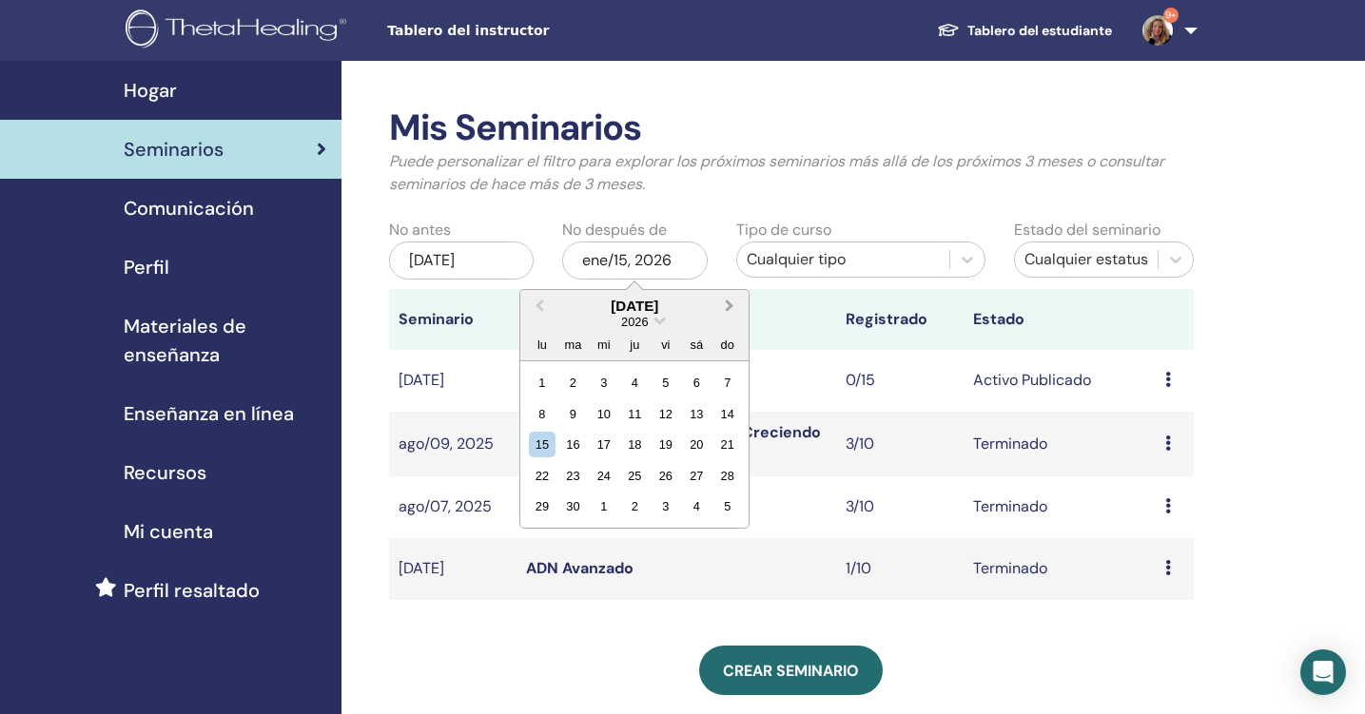
click at [730, 304] on span "Next Month" at bounding box center [730, 306] width 0 height 20
click at [730, 302] on span "Next Month" at bounding box center [730, 306] width 0 height 20
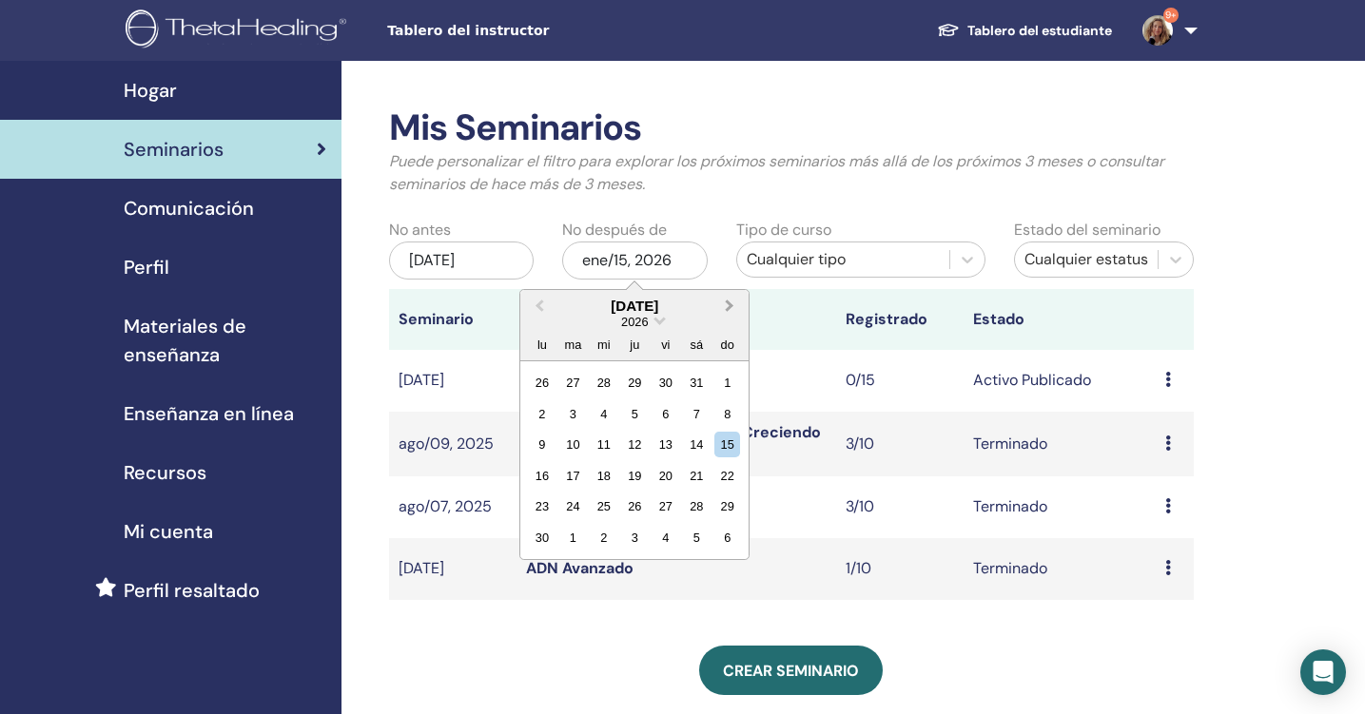
click at [730, 302] on span "Next Month" at bounding box center [730, 306] width 0 height 20
click at [543, 378] on div "30" at bounding box center [542, 383] width 26 height 26
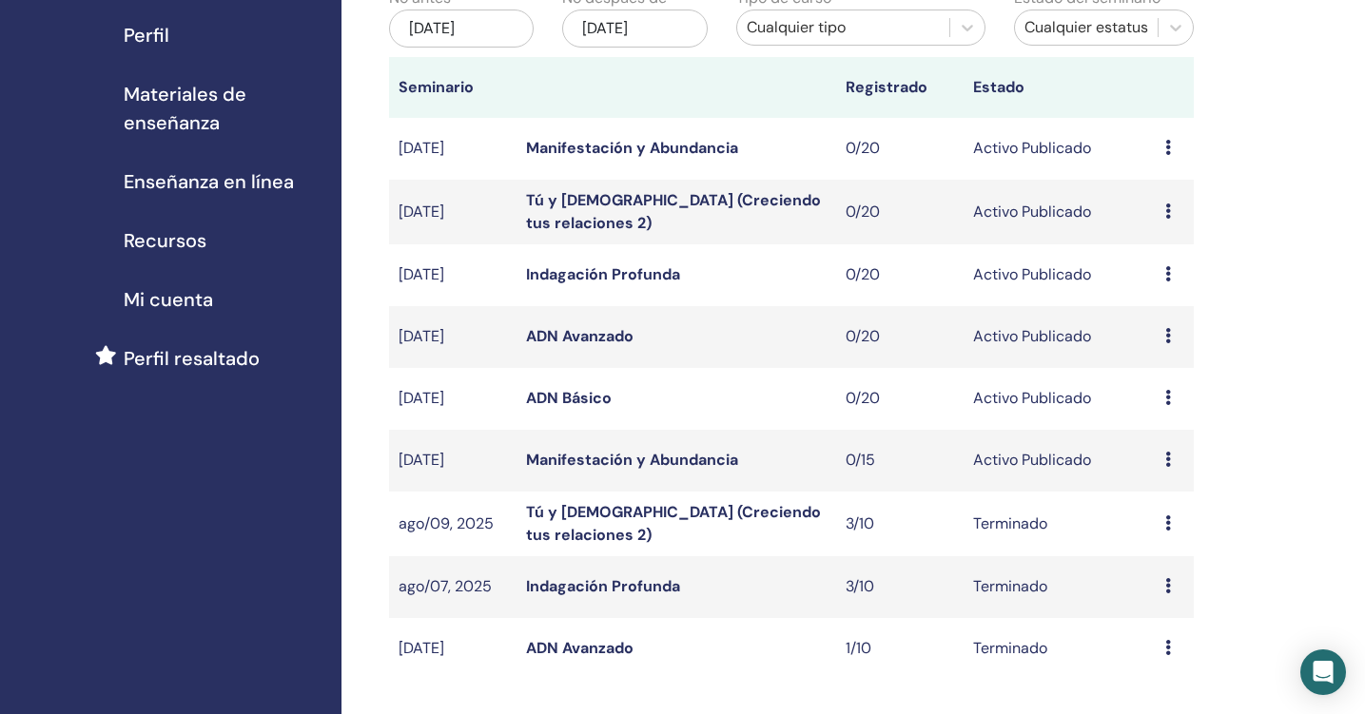
scroll to position [230, 0]
click at [1318, 326] on div "Mis Seminarios Puede personalizar el filtro para explorar los próximos seminari…" at bounding box center [852, 516] width 1023 height 1370
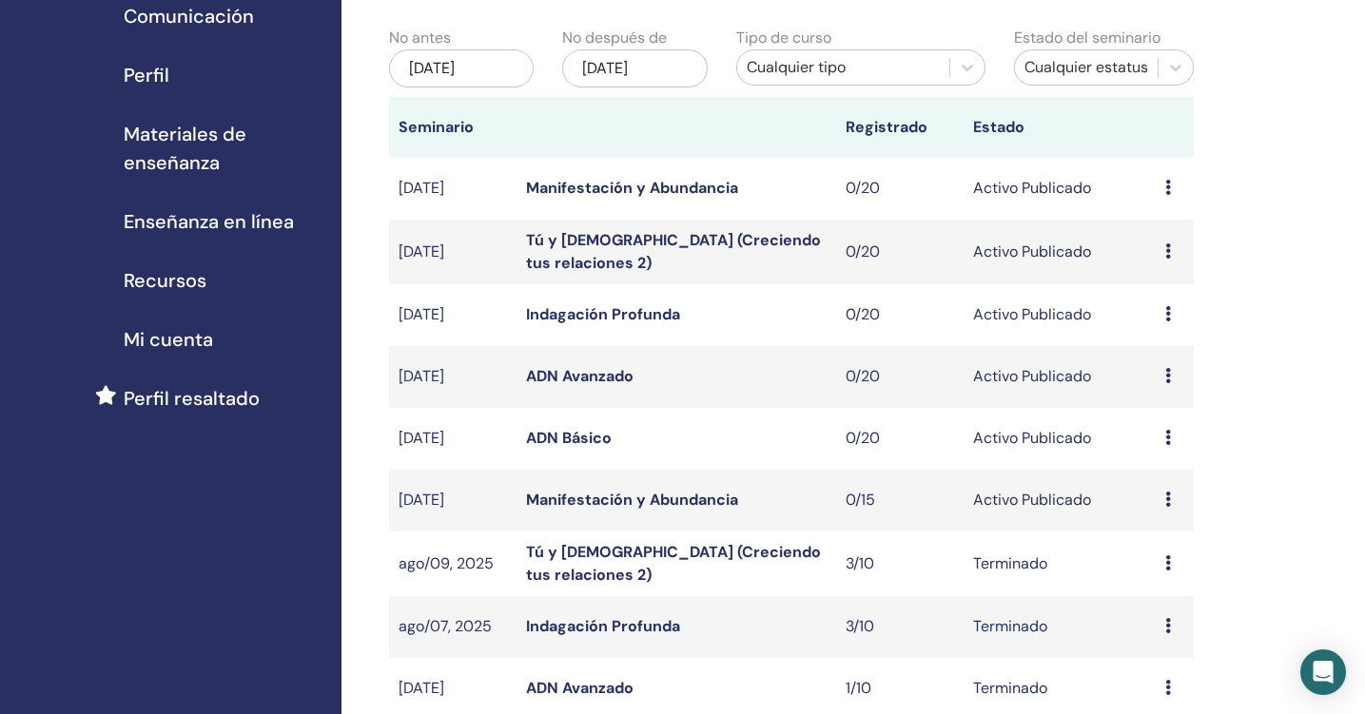
scroll to position [199, 0]
